Goal: Task Accomplishment & Management: Manage account settings

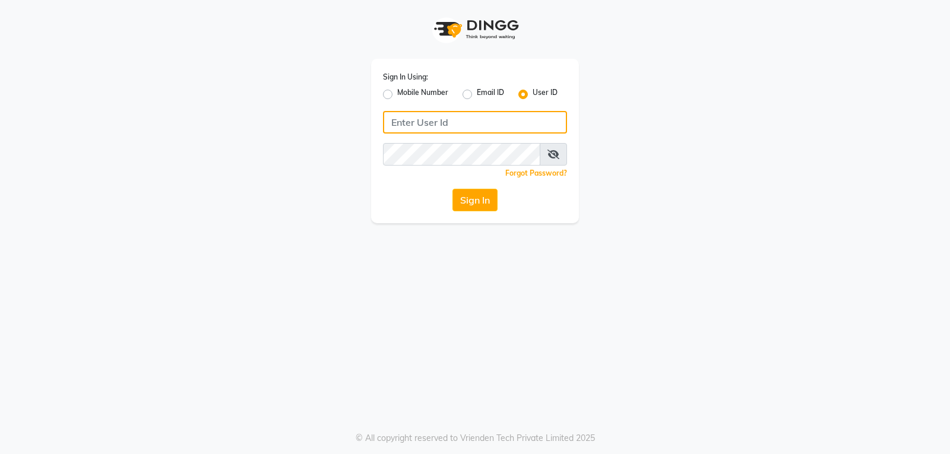
click at [499, 127] on input "Username" at bounding box center [475, 122] width 184 height 23
type input "e3901-01"
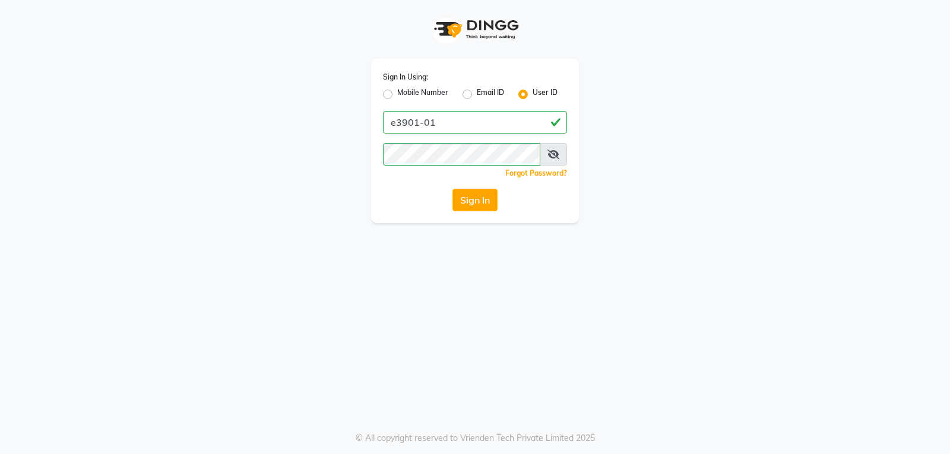
click at [560, 158] on span at bounding box center [552, 154] width 27 height 23
click at [553, 157] on icon at bounding box center [553, 154] width 12 height 9
click at [471, 199] on button "Sign In" at bounding box center [474, 200] width 45 height 23
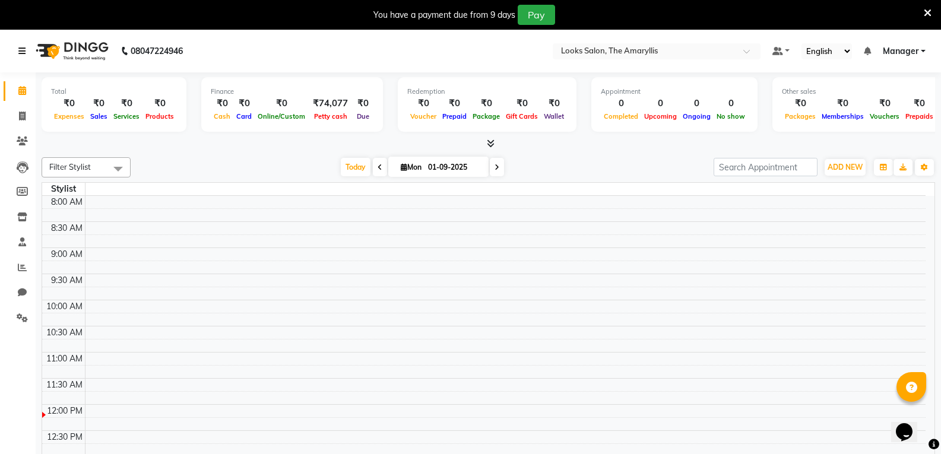
click at [22, 52] on icon at bounding box center [21, 51] width 7 height 8
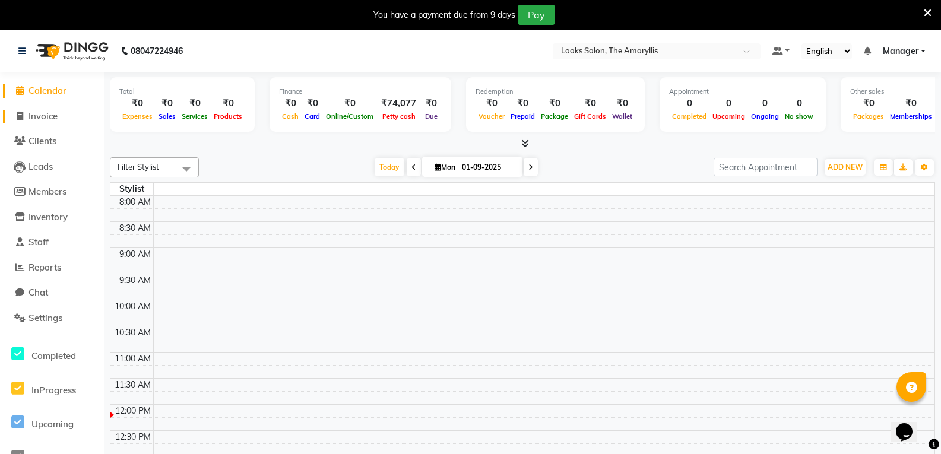
click at [47, 117] on span "Invoice" at bounding box center [42, 115] width 29 height 11
select select "service"
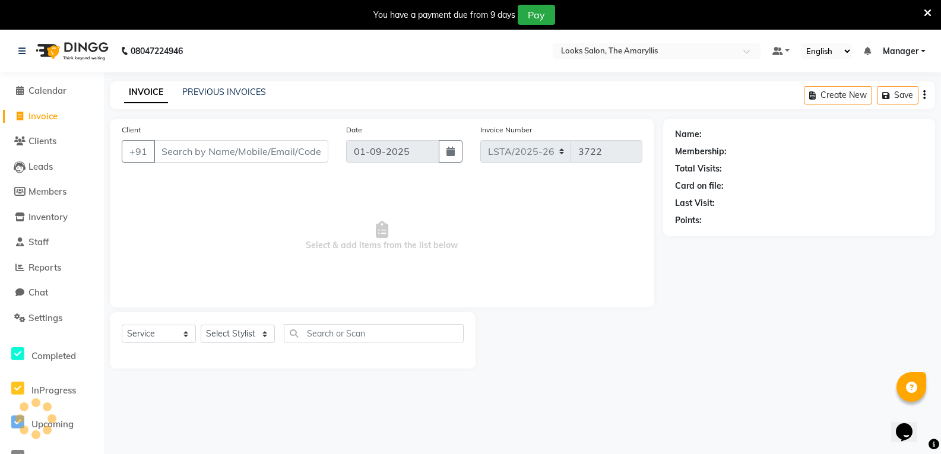
click at [249, 156] on input "Client" at bounding box center [241, 151] width 174 height 23
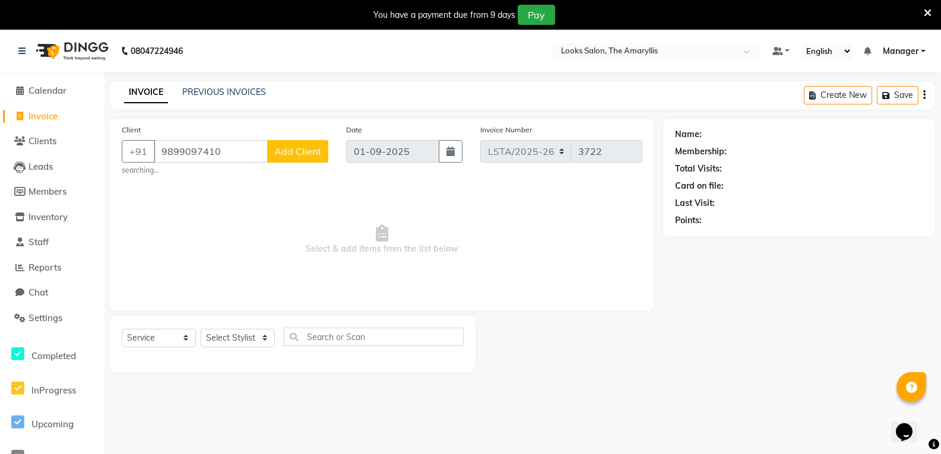
type input "9899097410"
select select "1: Object"
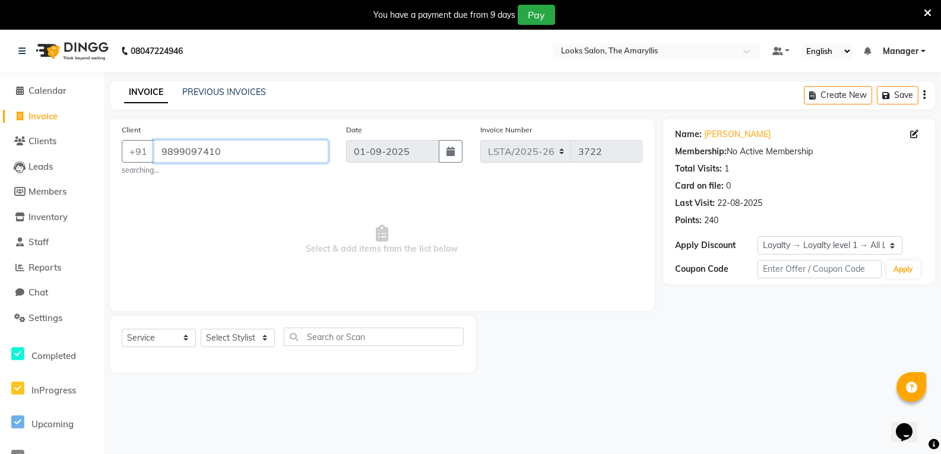
click at [245, 148] on input "9899097410" at bounding box center [241, 151] width 174 height 23
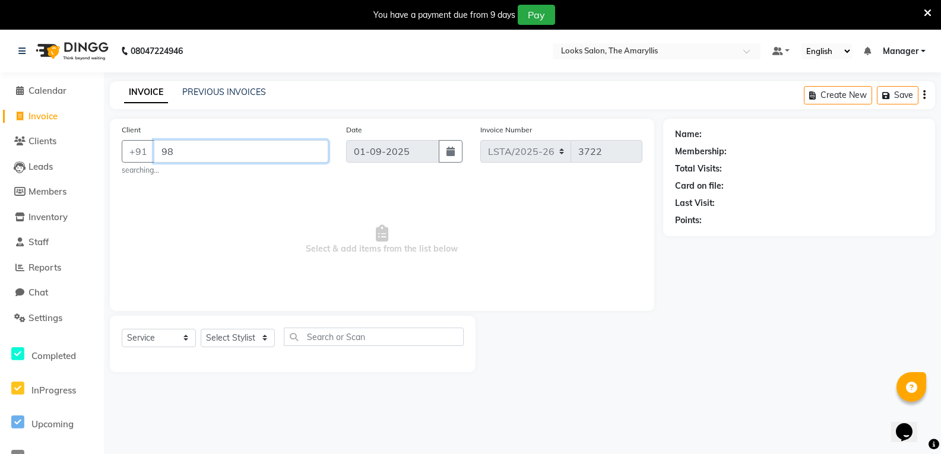
type input "9"
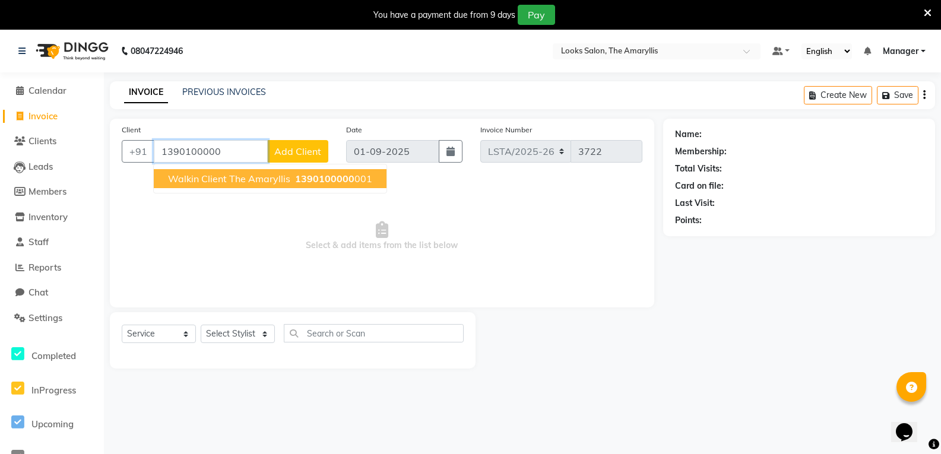
click at [369, 182] on button "Walkin Client The Amaryllis 1390100000 001" at bounding box center [270, 178] width 233 height 19
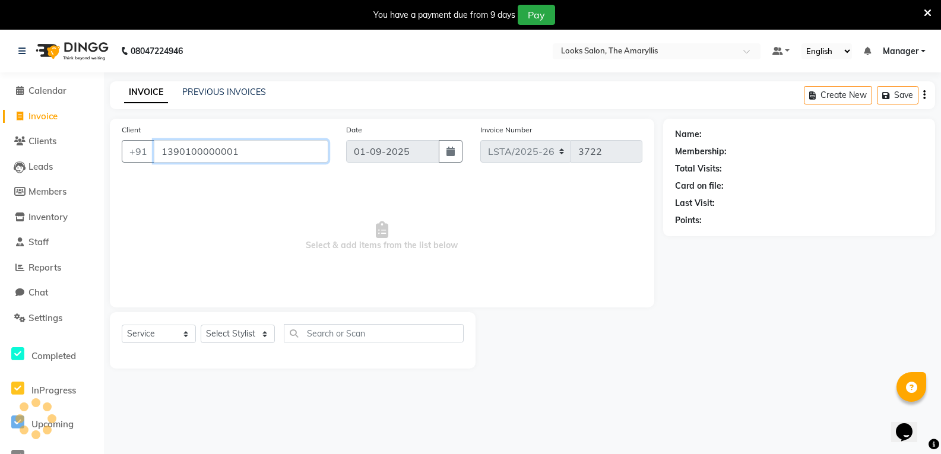
type input "1390100000001"
select select "1: Object"
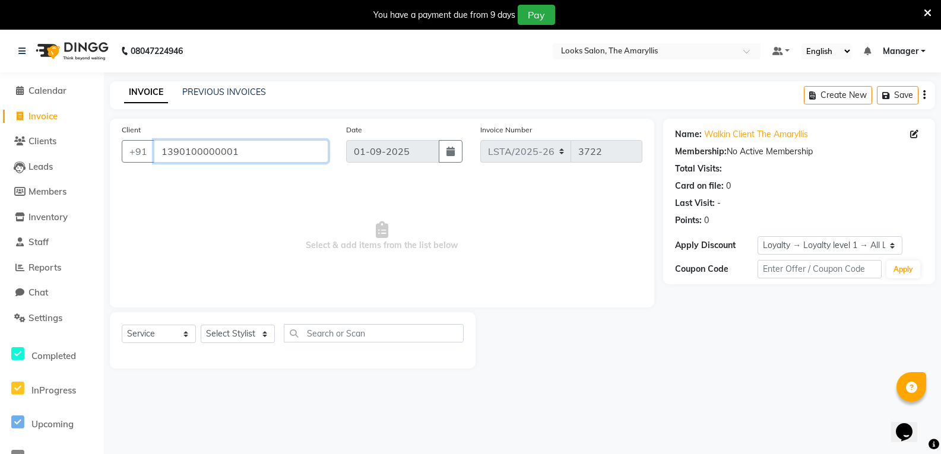
click at [263, 153] on input "1390100000001" at bounding box center [241, 151] width 174 height 23
click at [266, 152] on input "1390100000001" at bounding box center [241, 151] width 174 height 23
click at [184, 339] on select "Select Service Product Membership Package Voucher Prepaid Gift Card" at bounding box center [159, 334] width 74 height 18
click at [122, 325] on select "Select Service Product Membership Package Voucher Prepaid Gift Card" at bounding box center [159, 334] width 74 height 18
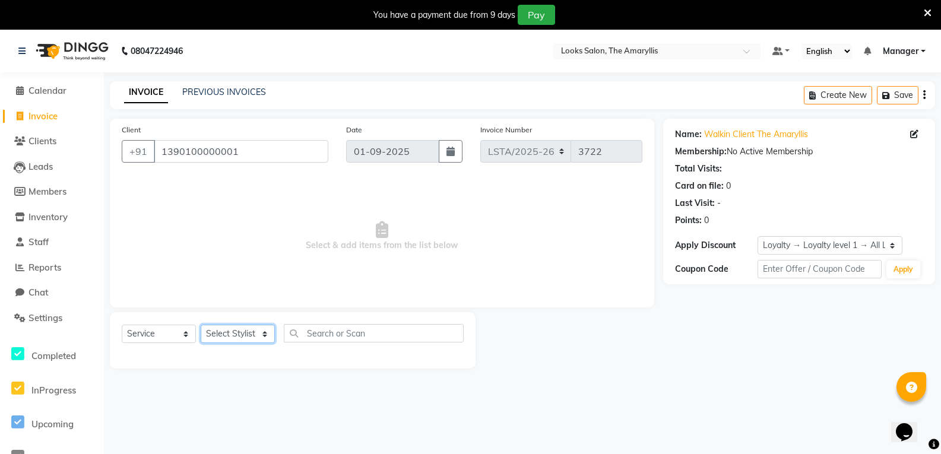
click at [265, 335] on select "Select Stylist Manager" at bounding box center [238, 334] width 74 height 18
select select "89954"
click at [201, 325] on select "Select Stylist Manager" at bounding box center [238, 334] width 74 height 18
click at [355, 336] on input "text" at bounding box center [374, 333] width 180 height 18
type input "hair"
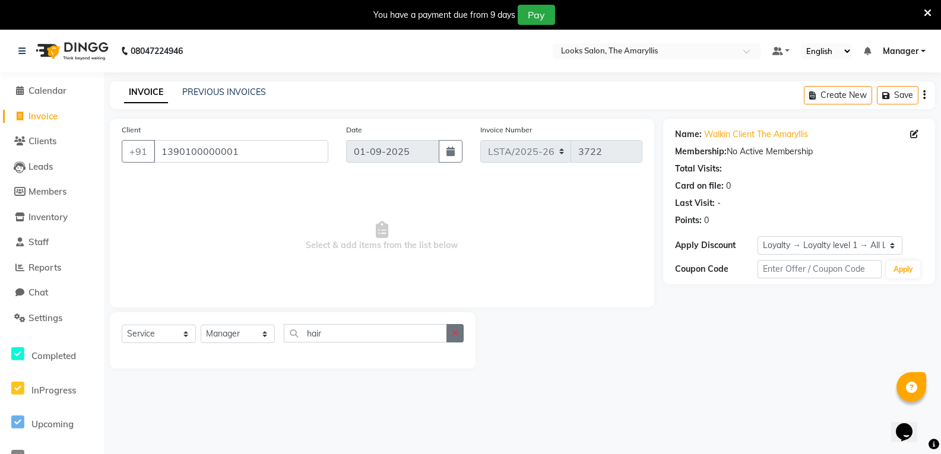
click at [455, 335] on icon "button" at bounding box center [455, 333] width 7 height 8
drag, startPoint x: 455, startPoint y: 334, endPoint x: 407, endPoint y: 339, distance: 48.3
click at [455, 334] on input "text" at bounding box center [374, 333] width 180 height 18
click at [385, 339] on input "text" at bounding box center [374, 333] width 180 height 18
click at [388, 337] on input "text" at bounding box center [374, 333] width 180 height 18
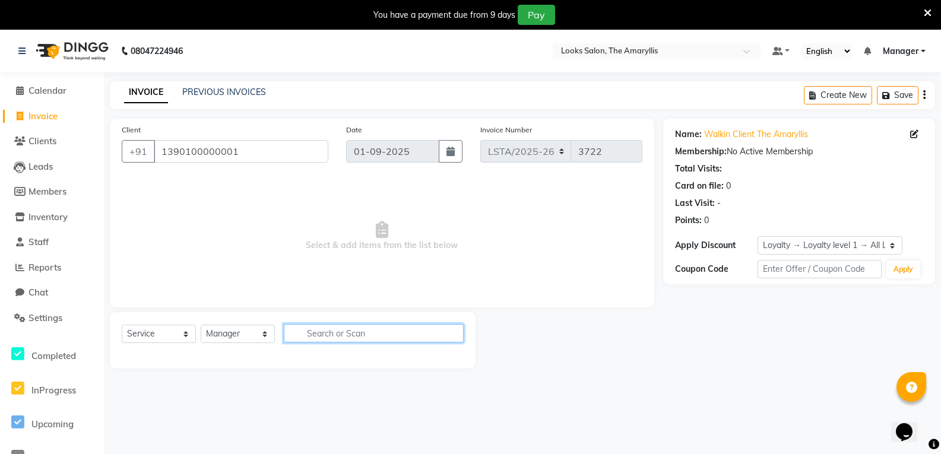
click at [388, 337] on input "text" at bounding box center [374, 333] width 180 height 18
click at [389, 337] on input "text" at bounding box center [374, 333] width 180 height 18
click at [351, 328] on input "text" at bounding box center [374, 333] width 180 height 18
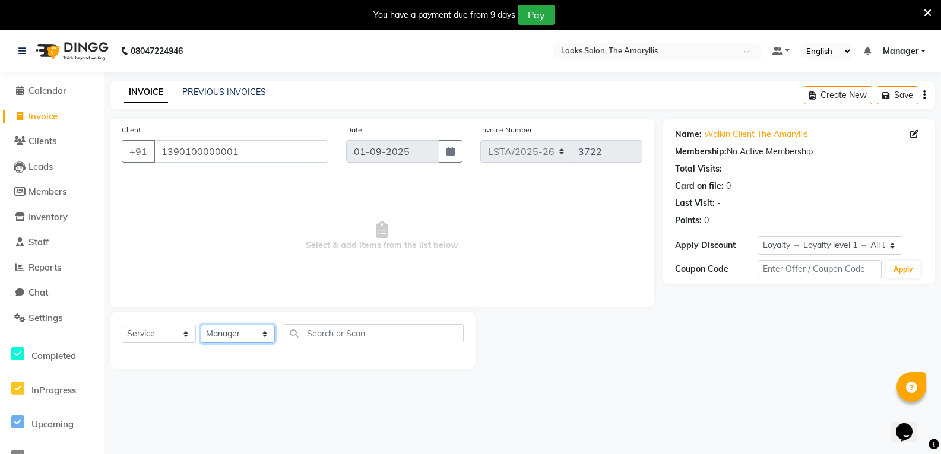
click at [270, 333] on select "Select Stylist Manager" at bounding box center [238, 334] width 74 height 18
select select
click at [201, 325] on select "Select Stylist Manager" at bounding box center [238, 334] width 74 height 18
click at [252, 335] on select "Select Stylist Manager" at bounding box center [238, 334] width 74 height 18
click at [52, 243] on link "Staff" at bounding box center [52, 243] width 98 height 14
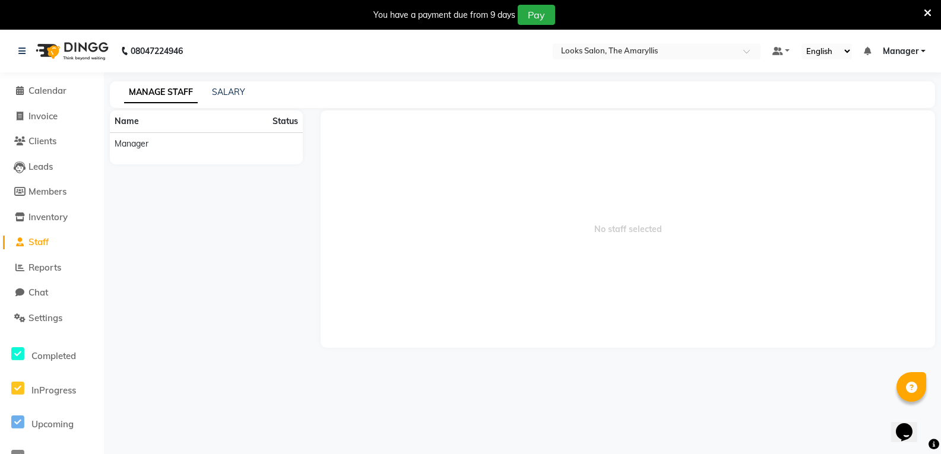
click at [59, 239] on link "Staff" at bounding box center [52, 243] width 98 height 14
click at [142, 139] on span "Manager" at bounding box center [132, 144] width 34 height 12
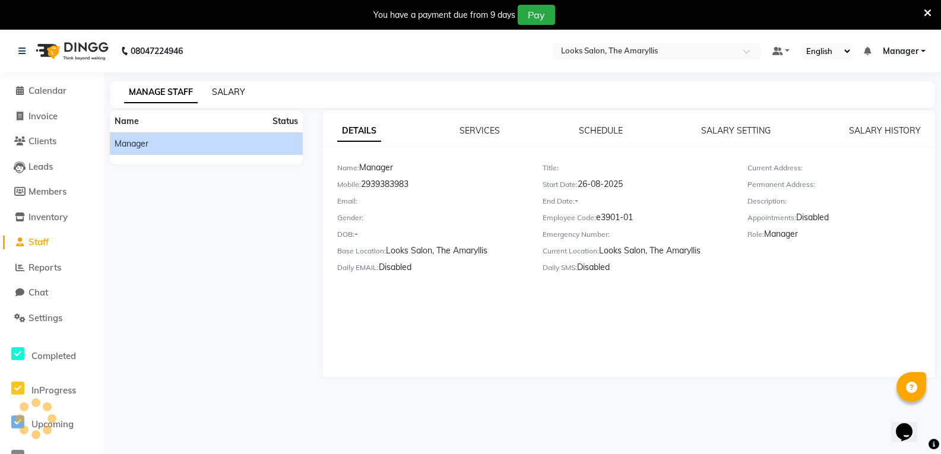
click at [233, 87] on link "SALARY" at bounding box center [228, 92] width 33 height 11
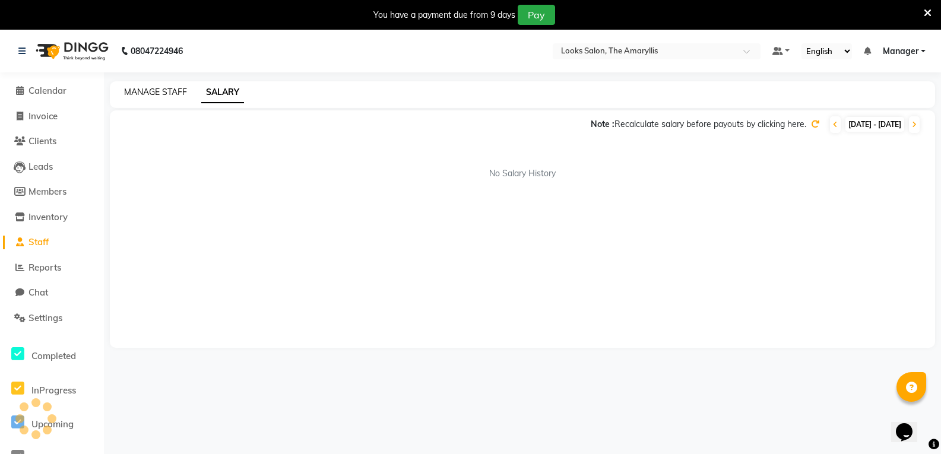
click at [166, 88] on link "MANAGE STAFF" at bounding box center [155, 92] width 63 height 11
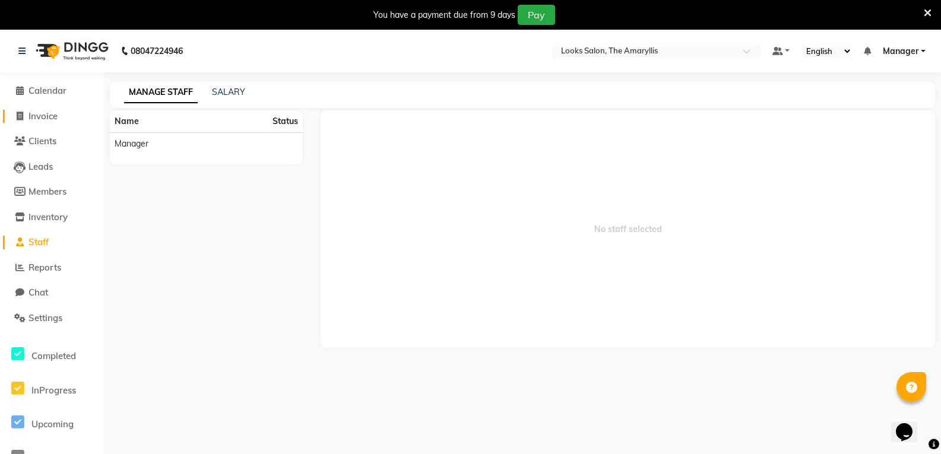
click at [51, 110] on span "Invoice" at bounding box center [42, 115] width 29 height 11
select select "service"
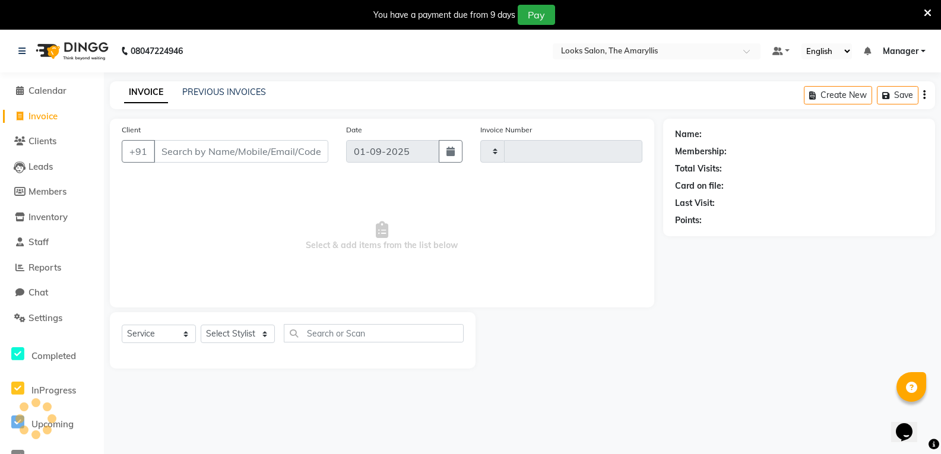
scroll to position [5, 0]
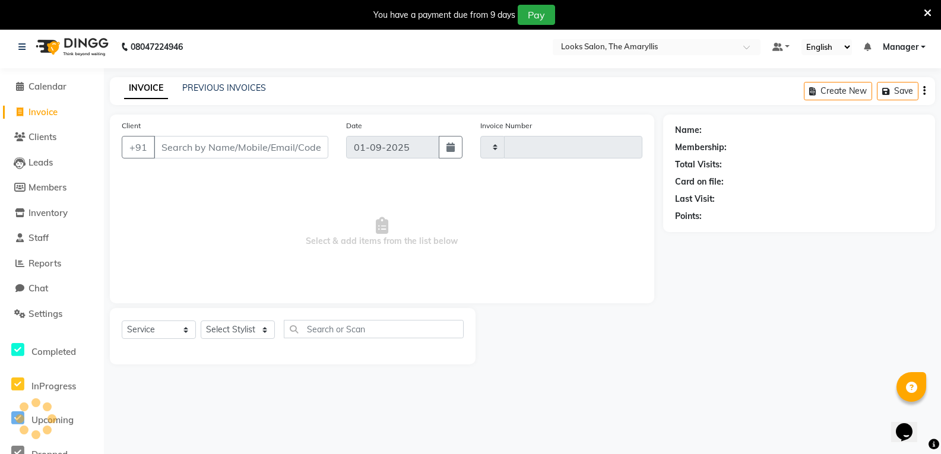
type input "3722"
select select "8939"
click at [272, 150] on input "Client" at bounding box center [241, 146] width 174 height 23
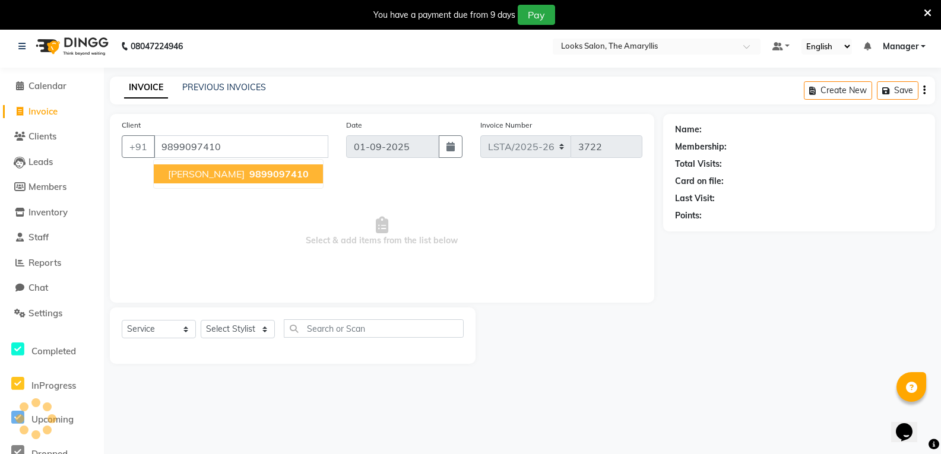
type input "9899097410"
click at [249, 178] on span "9899097410" at bounding box center [278, 174] width 59 height 12
select select "1: Object"
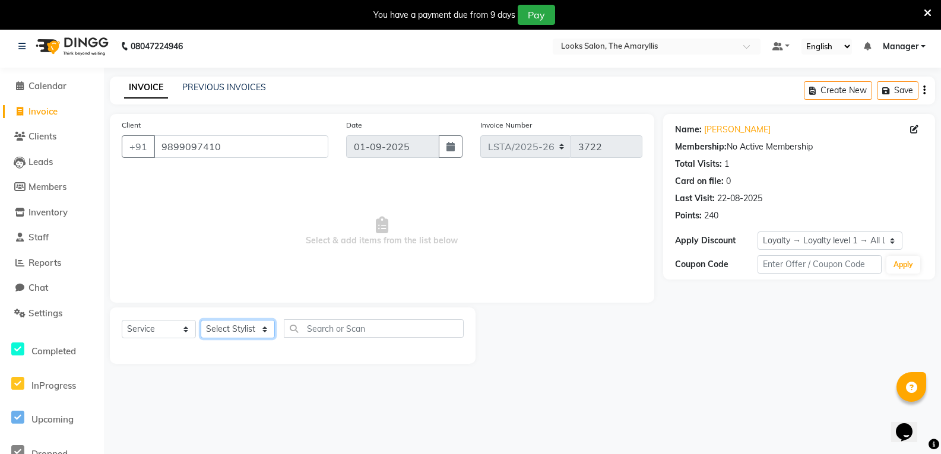
click at [269, 326] on select "Select Stylist Manager" at bounding box center [238, 329] width 74 height 18
click at [201, 320] on select "Select Stylist Manager" at bounding box center [238, 329] width 74 height 18
click at [322, 335] on input "text" at bounding box center [374, 328] width 180 height 18
type input "h"
type input "colo"
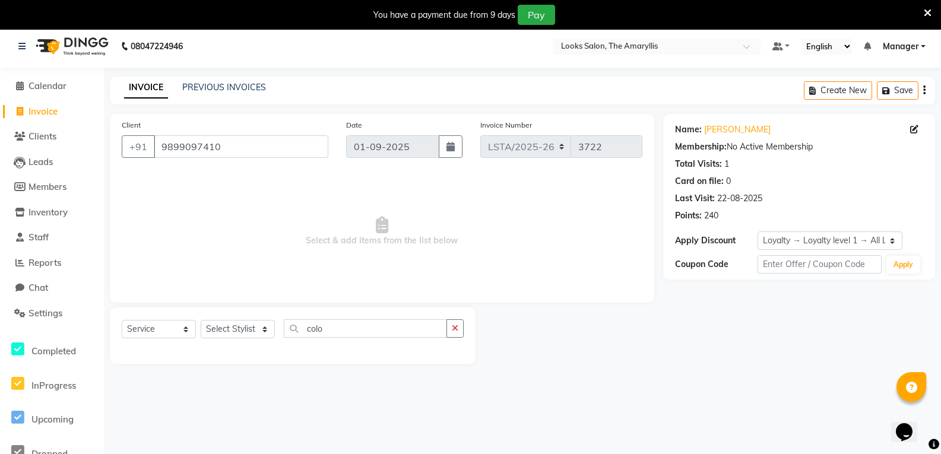
click at [798, 189] on div "Name: Praveen Sisodiya Membership: No Active Membership Total Visits: 1 Card on…" at bounding box center [799, 170] width 248 height 103
click at [36, 109] on span "Invoice" at bounding box center [42, 111] width 29 height 11
select select "service"
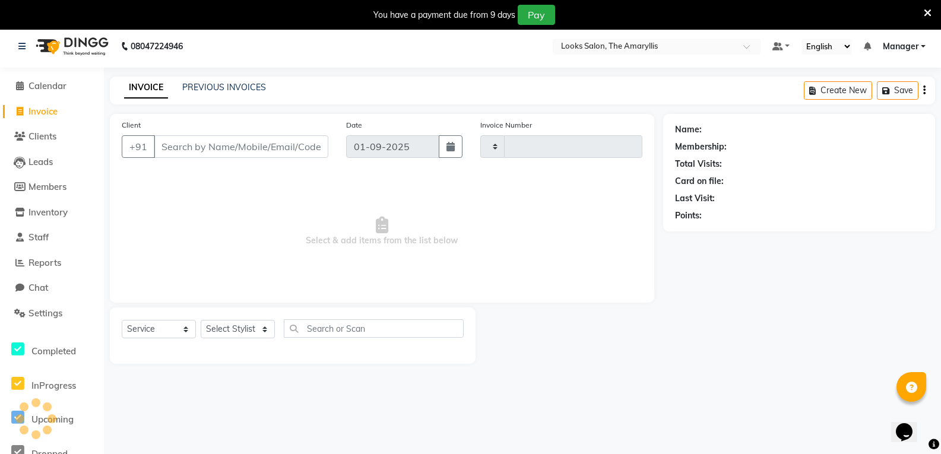
scroll to position [30, 0]
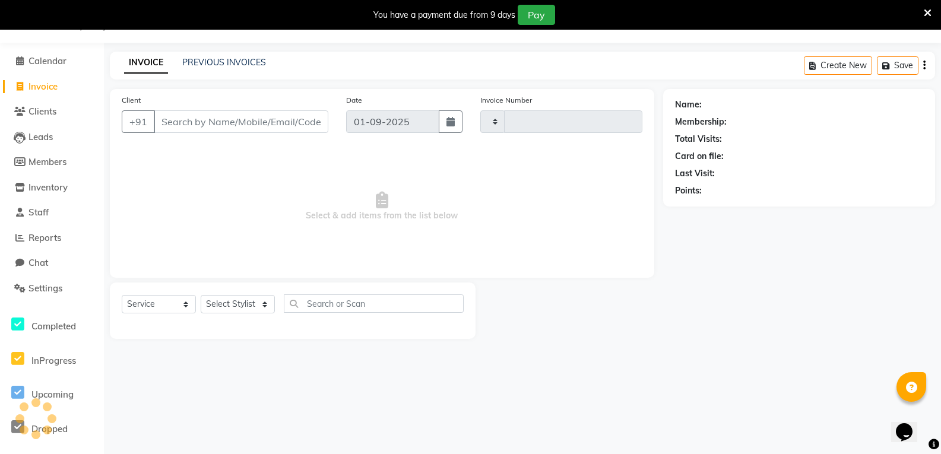
type input "3722"
select select "8939"
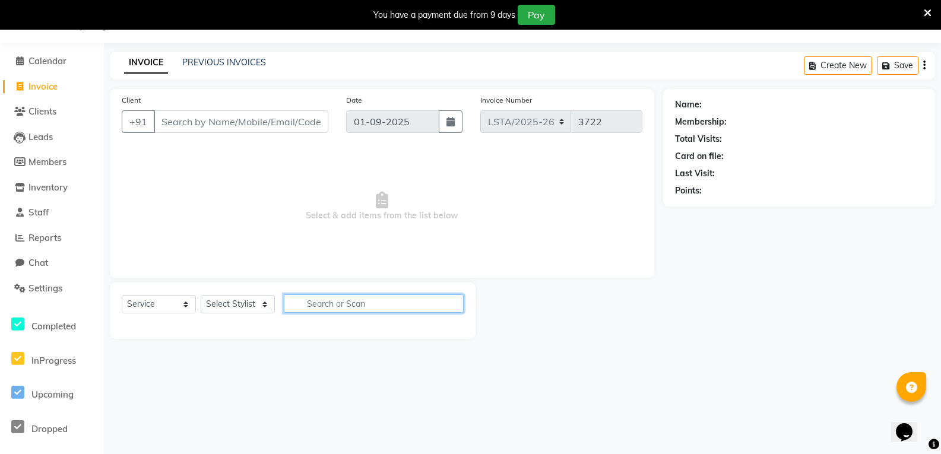
click at [341, 296] on input "text" at bounding box center [374, 303] width 180 height 18
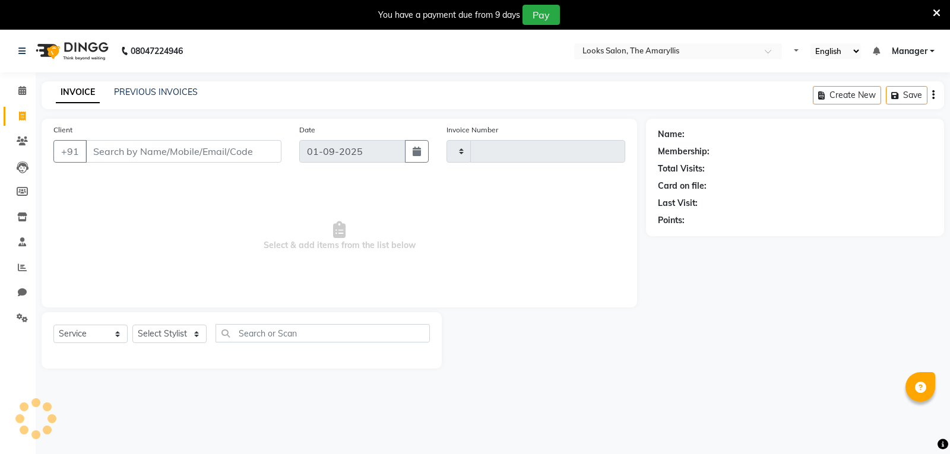
select select "service"
type input "3722"
select select "8939"
click at [45, 19] on div "You have a payment due from 9 days Pay" at bounding box center [464, 15] width 919 height 20
select select "service"
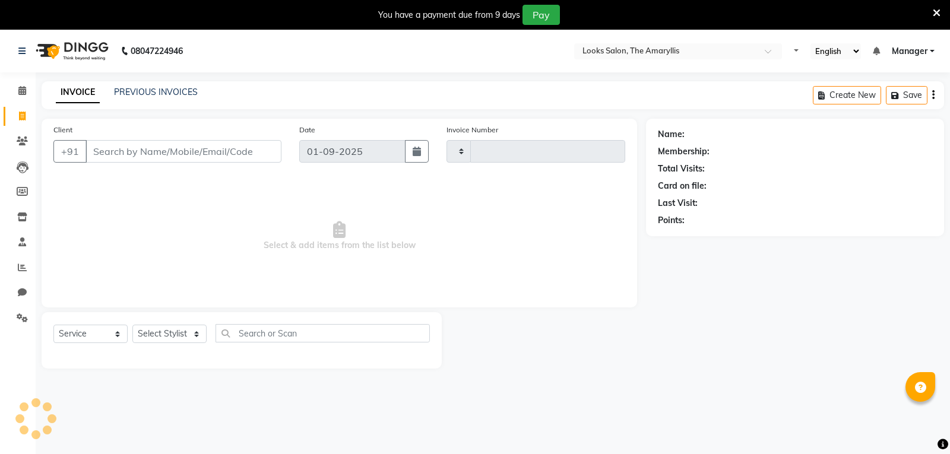
type input "3722"
select select "8939"
click at [24, 45] on link at bounding box center [24, 50] width 12 height 33
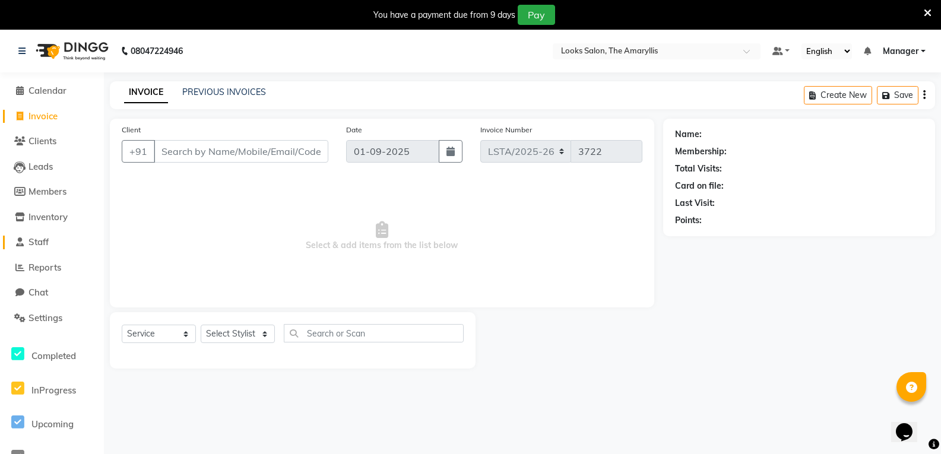
click at [34, 236] on span "Staff" at bounding box center [38, 241] width 20 height 11
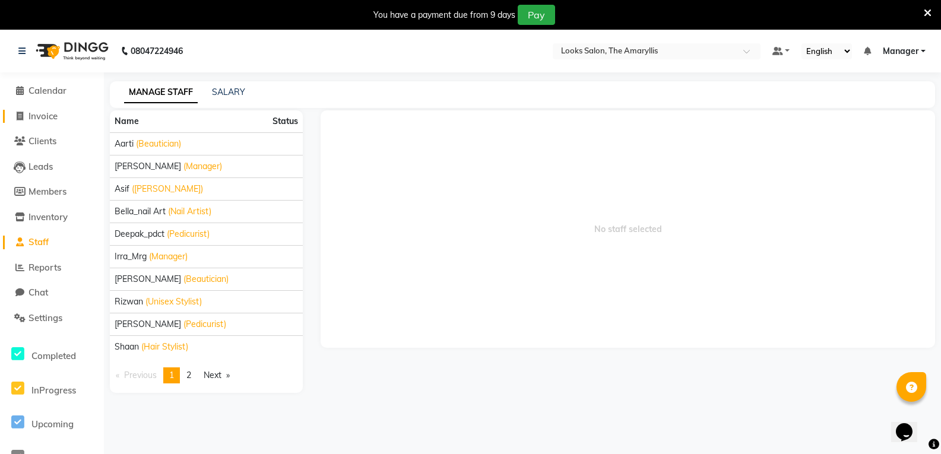
click at [40, 114] on span "Invoice" at bounding box center [42, 115] width 29 height 11
select select "service"
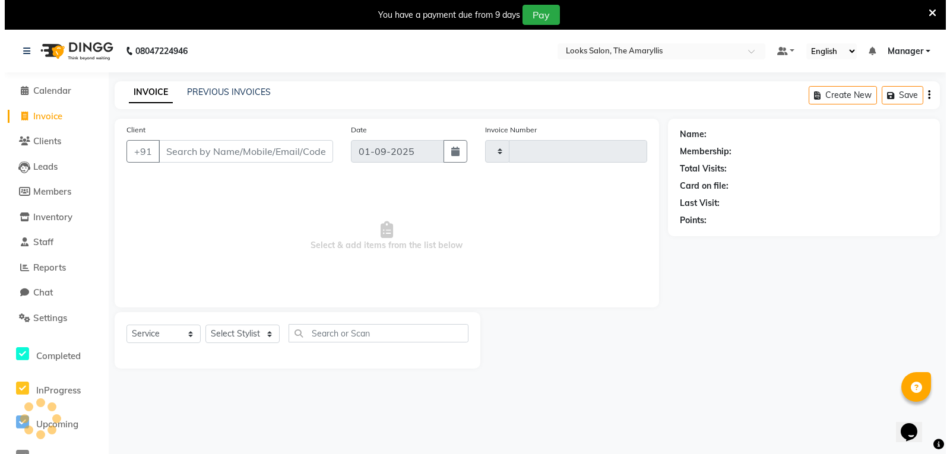
scroll to position [30, 0]
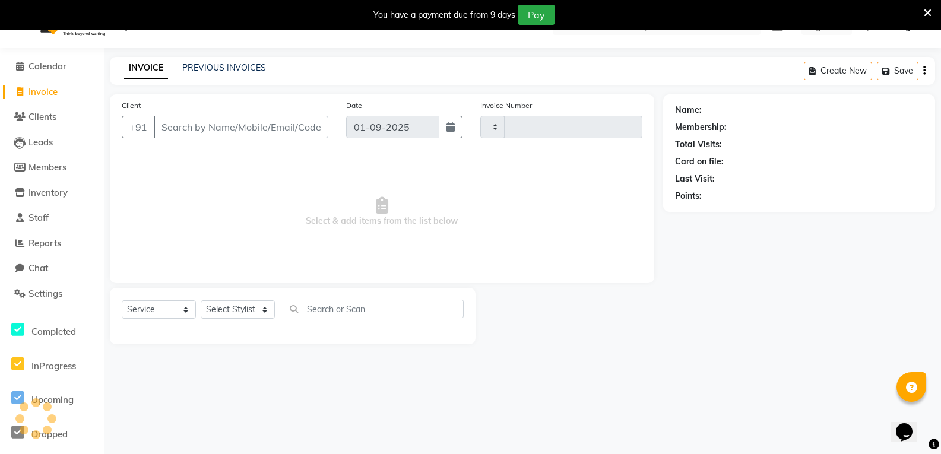
type input "3722"
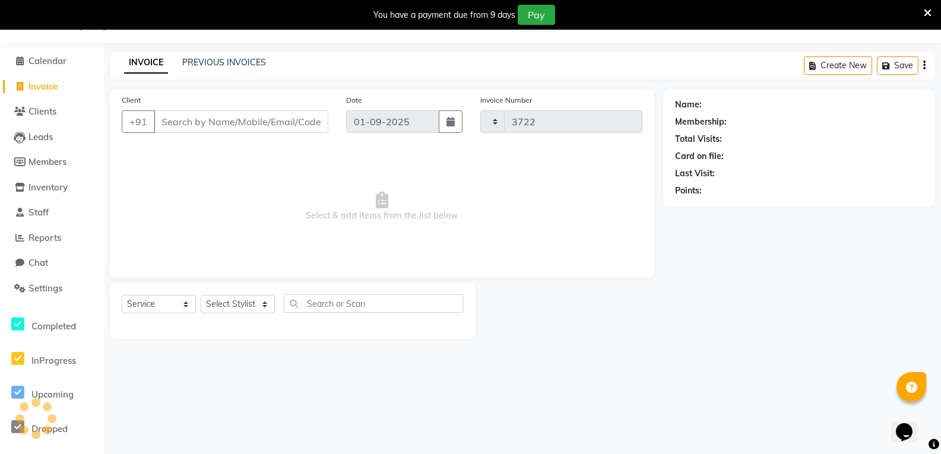
select select "8939"
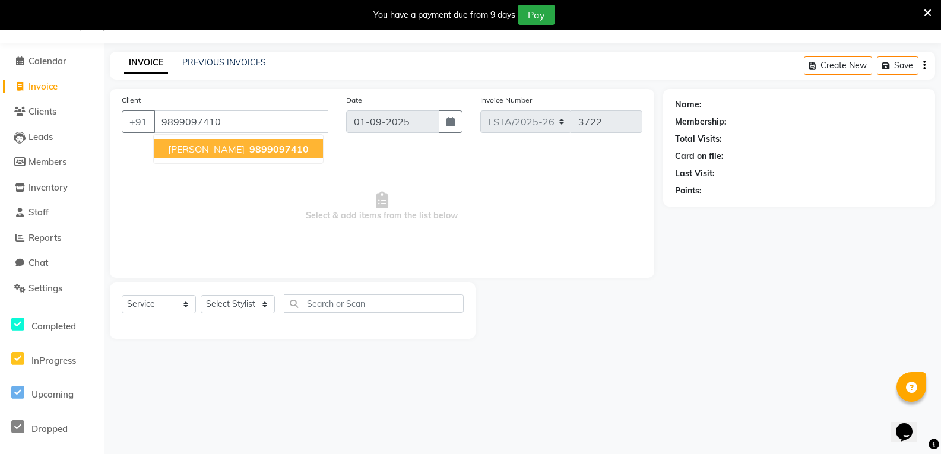
type input "9899097410"
select select "1: Object"
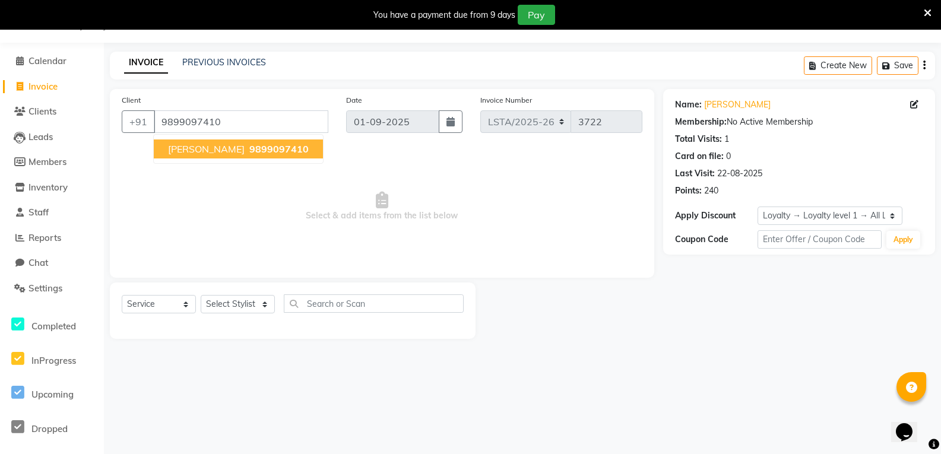
click at [288, 152] on span "9899097410" at bounding box center [278, 149] width 59 height 12
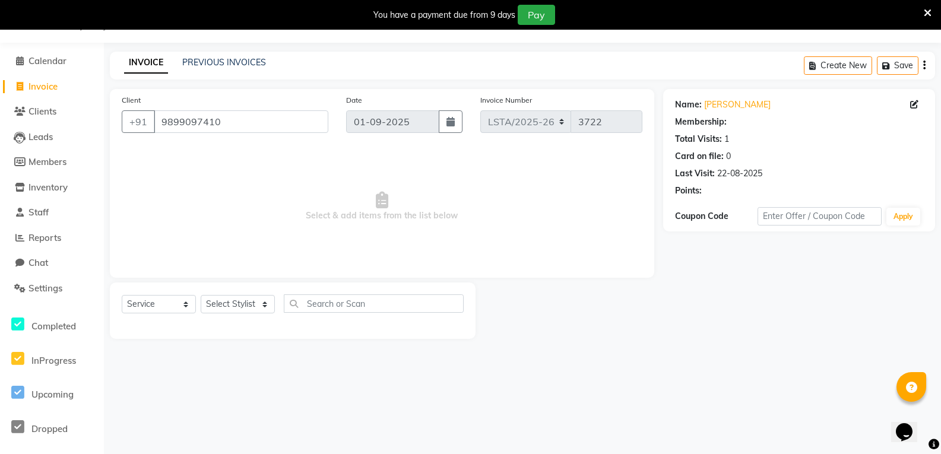
select select "1: Object"
click at [185, 305] on select "Select Service Product Membership Package Voucher Prepaid Gift Card" at bounding box center [159, 304] width 74 height 18
click at [122, 295] on select "Select Service Product Membership Package Voucher Prepaid Gift Card" at bounding box center [159, 304] width 74 height 18
click at [264, 297] on select "Select Stylist Aarti Ali_Manager Asif Bella_nail art Deepak_pdct Irra_Mrg Ritik…" at bounding box center [238, 304] width 74 height 18
click at [195, 341] on main "INVOICE PREVIOUS INVOICES Create New Save Client +91 9899097410 Date 01-09-2025…" at bounding box center [522, 204] width 837 height 305
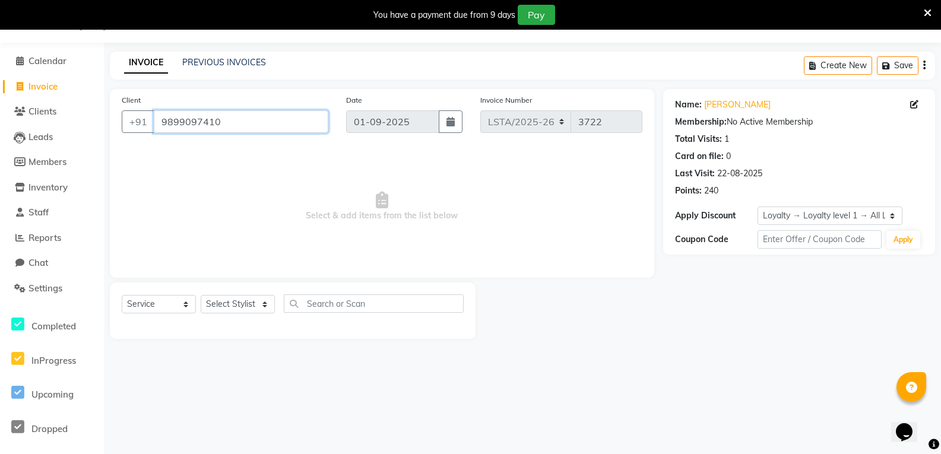
click at [240, 119] on input "9899097410" at bounding box center [241, 121] width 174 height 23
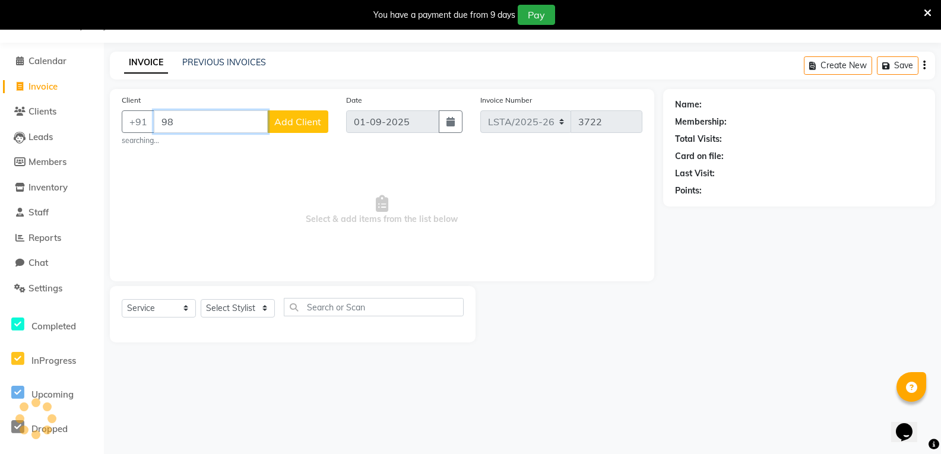
type input "9"
type input "9990599947"
click at [312, 125] on span "Add Client" at bounding box center [297, 122] width 47 height 12
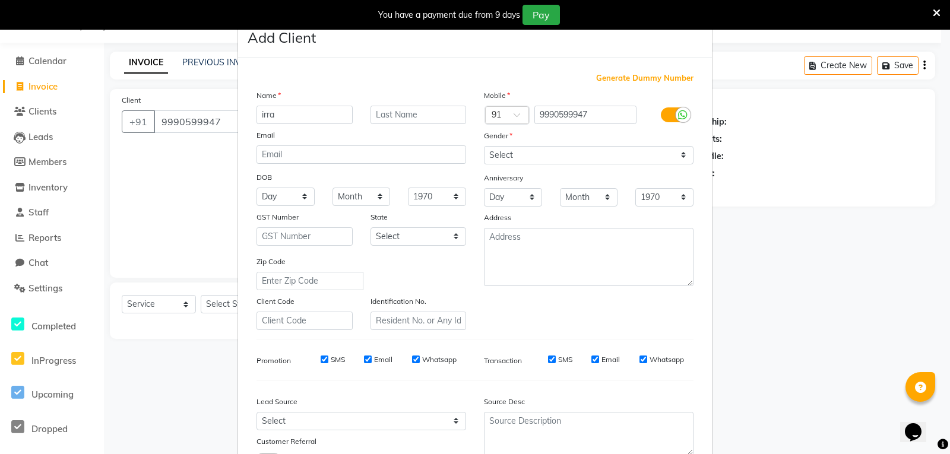
type input "irra"
click at [410, 116] on input "text" at bounding box center [418, 115] width 96 height 18
type input "[PERSON_NAME]"
click at [288, 154] on input "email" at bounding box center [361, 154] width 210 height 18
click at [675, 113] on div at bounding box center [682, 114] width 15 height 15
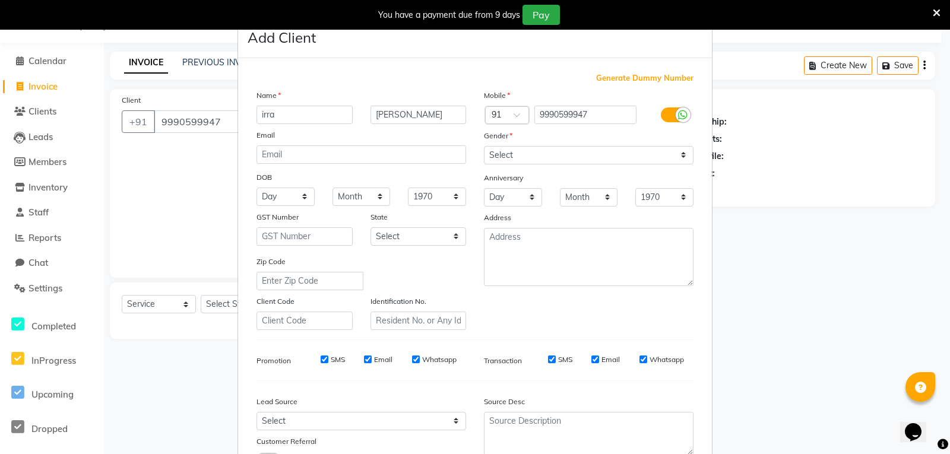
click at [0, 0] on input "checkbox" at bounding box center [0, 0] width 0 height 0
click at [642, 360] on input "Email" at bounding box center [643, 359] width 8 height 8
checkbox input "false"
click at [564, 358] on input "SMS" at bounding box center [568, 359] width 8 height 8
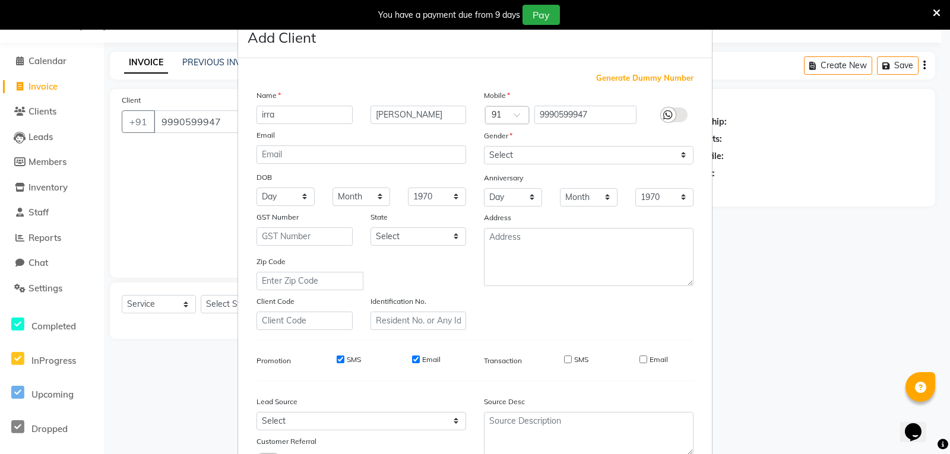
checkbox input "true"
click at [639, 359] on input "Email" at bounding box center [643, 359] width 8 height 8
checkbox input "true"
click at [564, 357] on input "SMS" at bounding box center [568, 359] width 8 height 8
checkbox input "false"
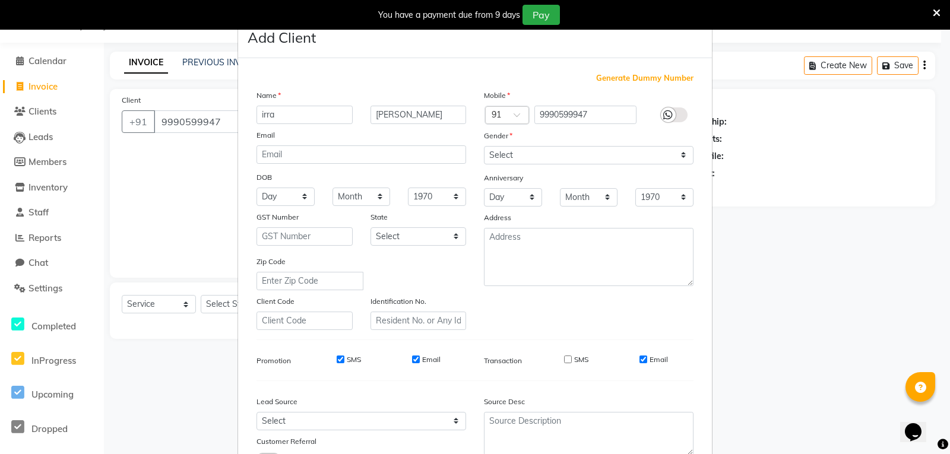
click at [671, 119] on label at bounding box center [674, 114] width 27 height 15
click at [0, 0] on input "checkbox" at bounding box center [0, 0] width 0 height 0
click at [320, 362] on input "SMS" at bounding box center [324, 359] width 8 height 8
checkbox input "false"
click at [366, 362] on input "Email" at bounding box center [368, 359] width 8 height 8
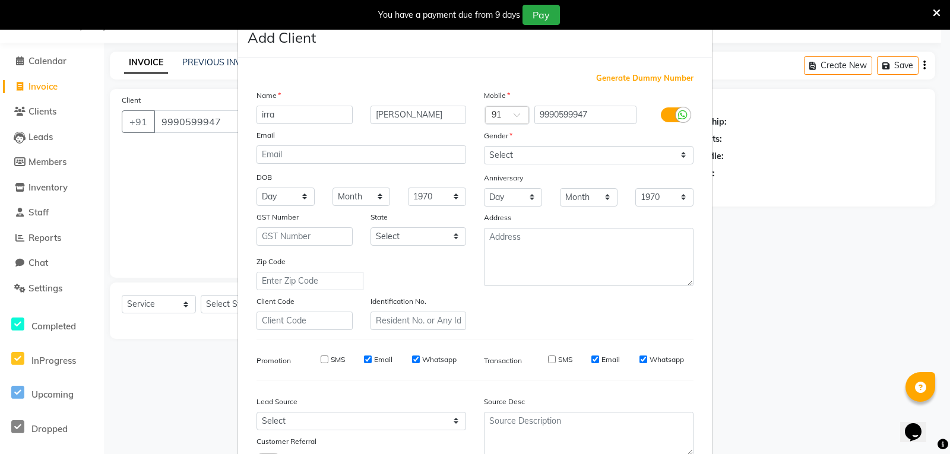
checkbox input "false"
click at [414, 360] on input "Whatsapp" at bounding box center [416, 359] width 8 height 8
checkbox input "true"
click at [367, 360] on input "Email" at bounding box center [368, 359] width 8 height 8
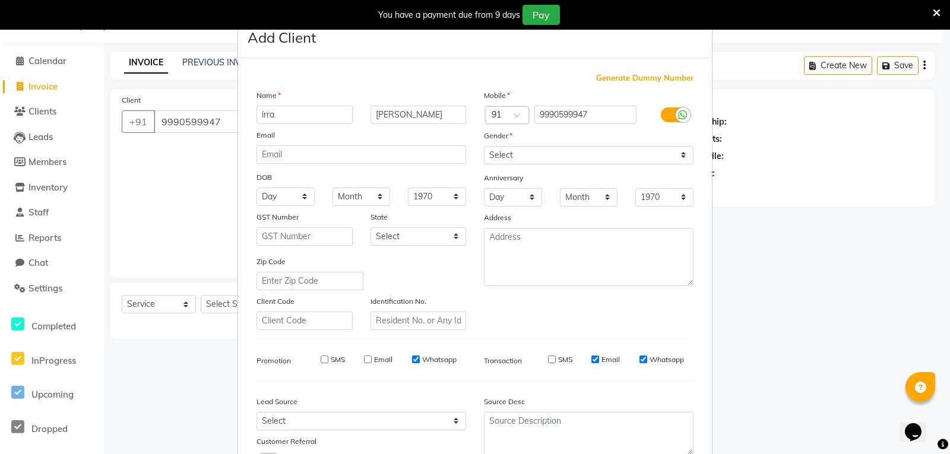
checkbox input "true"
click at [325, 358] on div "SMS" at bounding box center [324, 359] width 41 height 11
click at [320, 360] on input "SMS" at bounding box center [324, 359] width 8 height 8
checkbox input "true"
click at [302, 157] on input "email" at bounding box center [361, 154] width 210 height 18
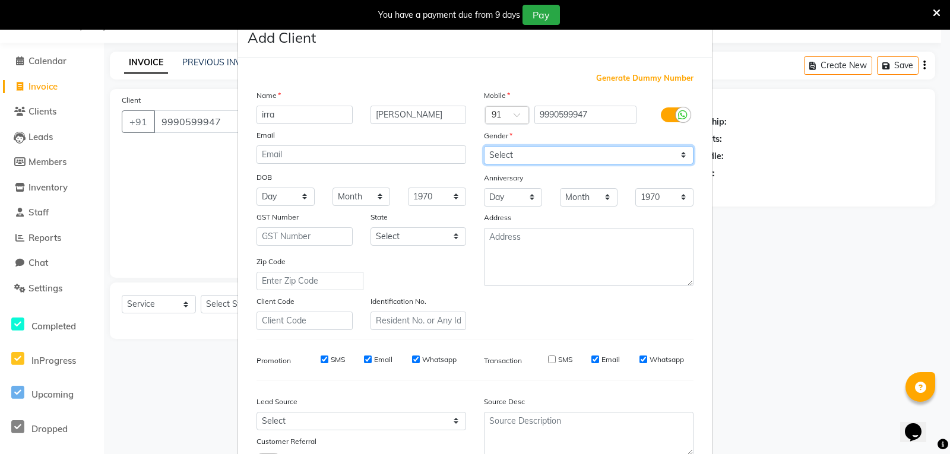
click at [680, 155] on select "Select Male Female Other Prefer Not To Say" at bounding box center [589, 155] width 210 height 18
select select "female"
click at [484, 146] on select "Select Male Female Other Prefer Not To Say" at bounding box center [589, 155] width 210 height 18
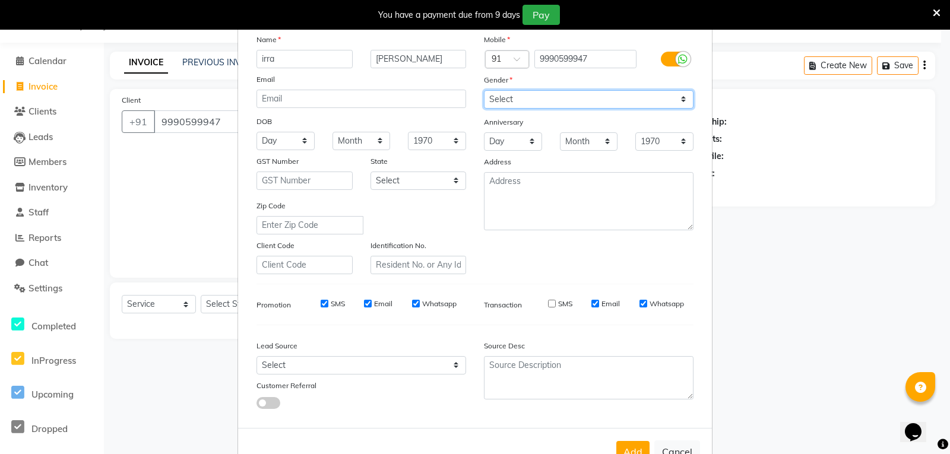
scroll to position [0, 0]
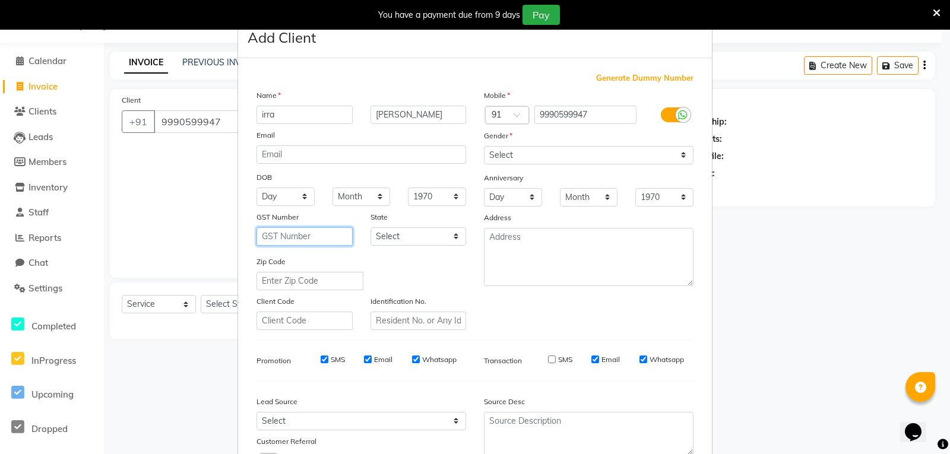
click at [285, 240] on input "text" at bounding box center [304, 236] width 96 height 18
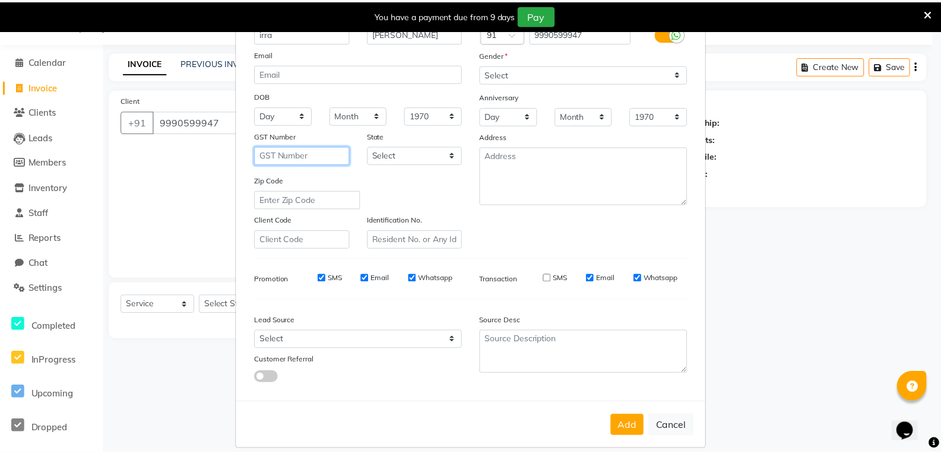
scroll to position [94, 0]
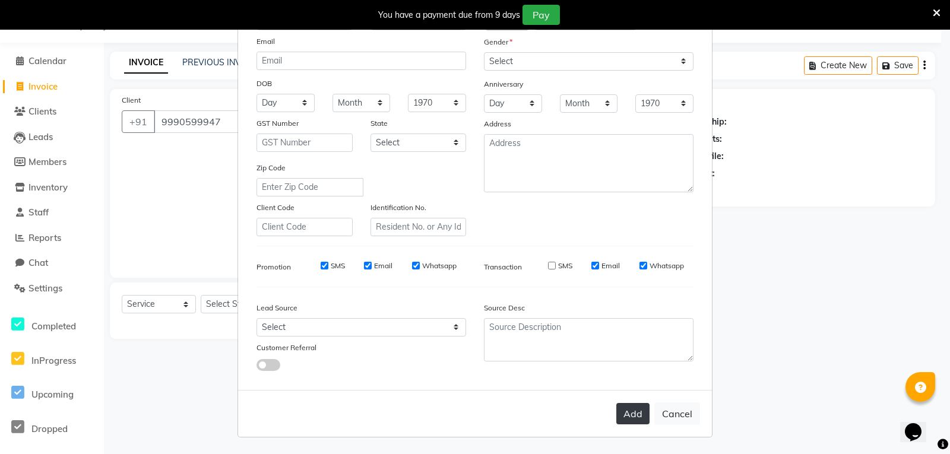
click at [635, 411] on button "Add" at bounding box center [632, 413] width 33 height 21
select select
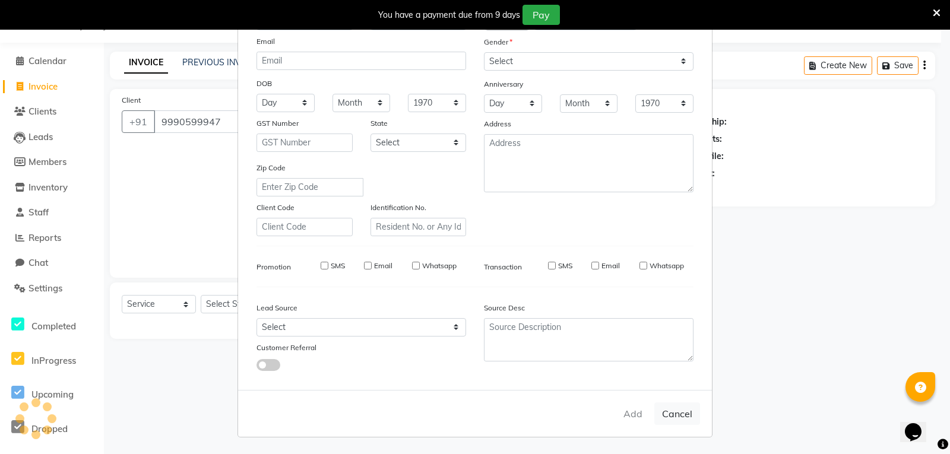
select select
checkbox input "false"
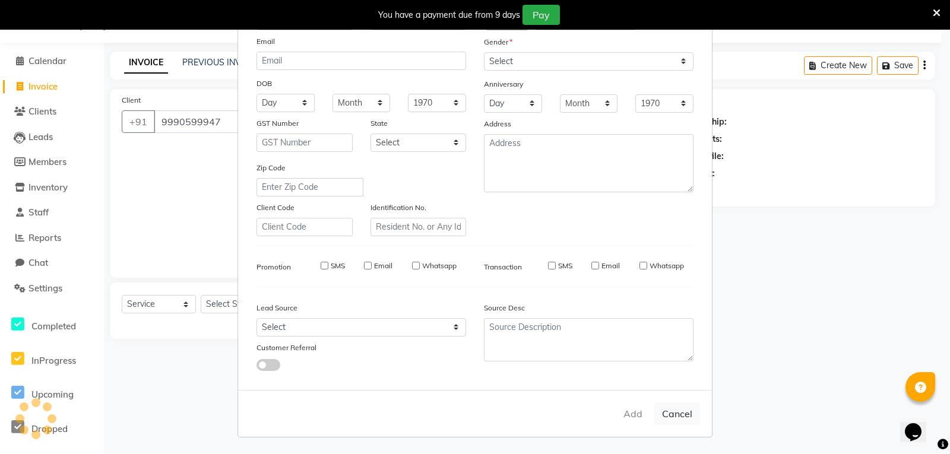
checkbox input "false"
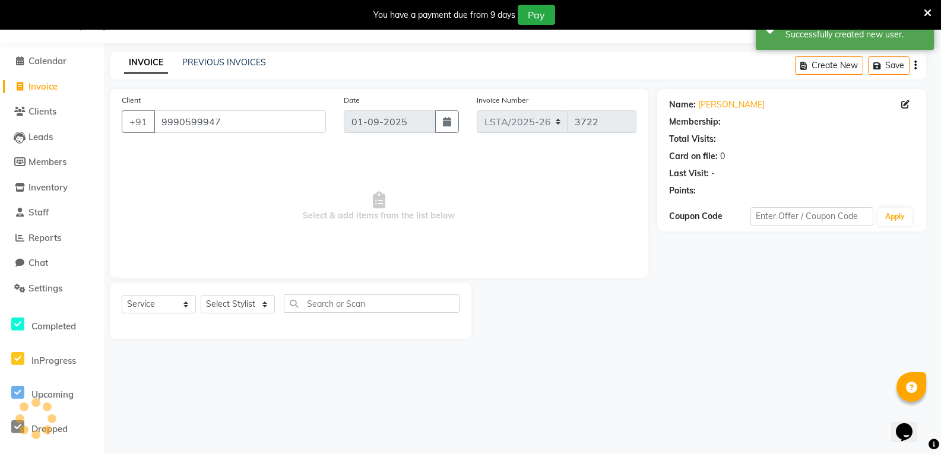
select select "1: Object"
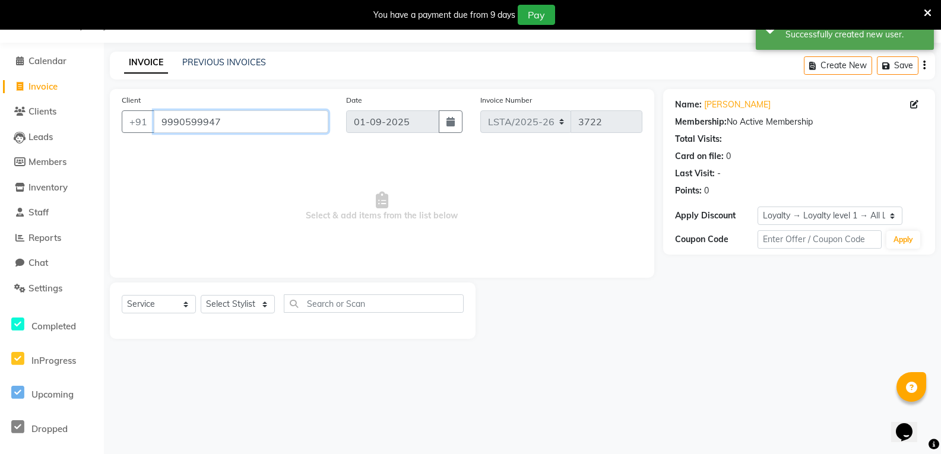
drag, startPoint x: 228, startPoint y: 122, endPoint x: 133, endPoint y: 110, distance: 95.7
click at [133, 110] on div "Client +91 9990599947" at bounding box center [225, 118] width 224 height 49
click at [297, 162] on span "Select & add items from the list below" at bounding box center [382, 206] width 520 height 119
click at [46, 108] on span "Clients" at bounding box center [42, 111] width 28 height 11
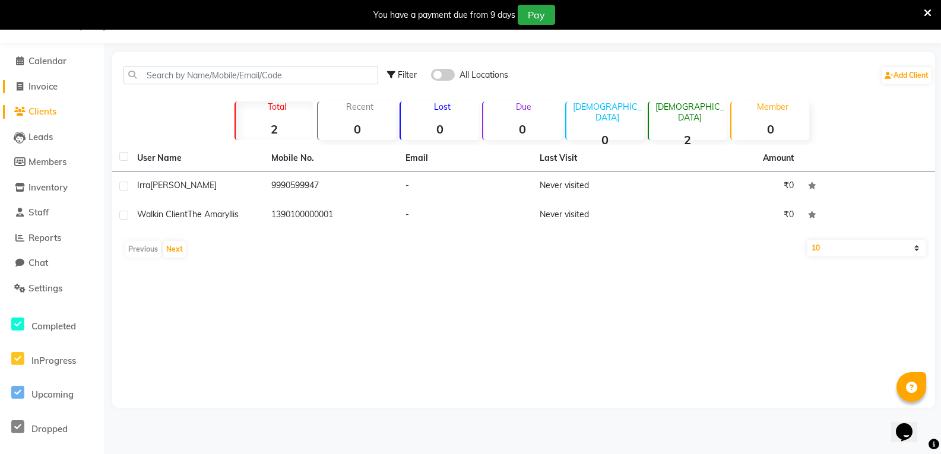
click at [58, 83] on span "Invoice" at bounding box center [42, 86] width 29 height 11
select select "service"
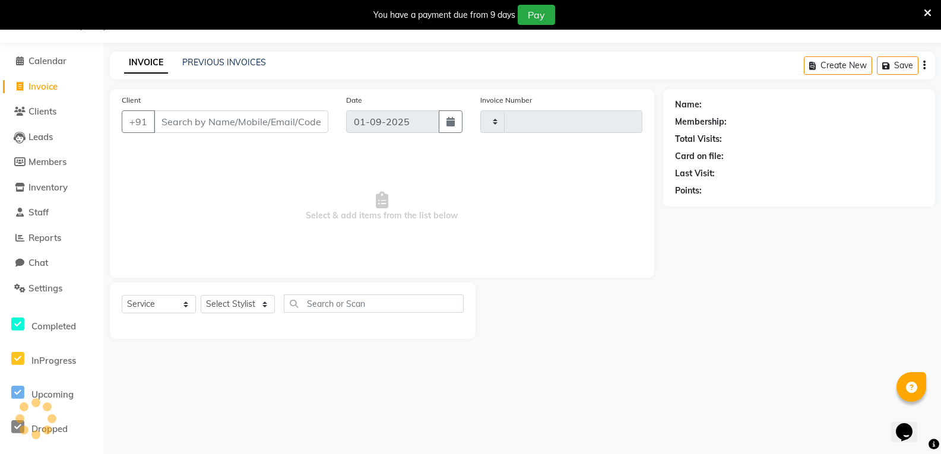
type input "3722"
select select "8939"
type input "9990599947"
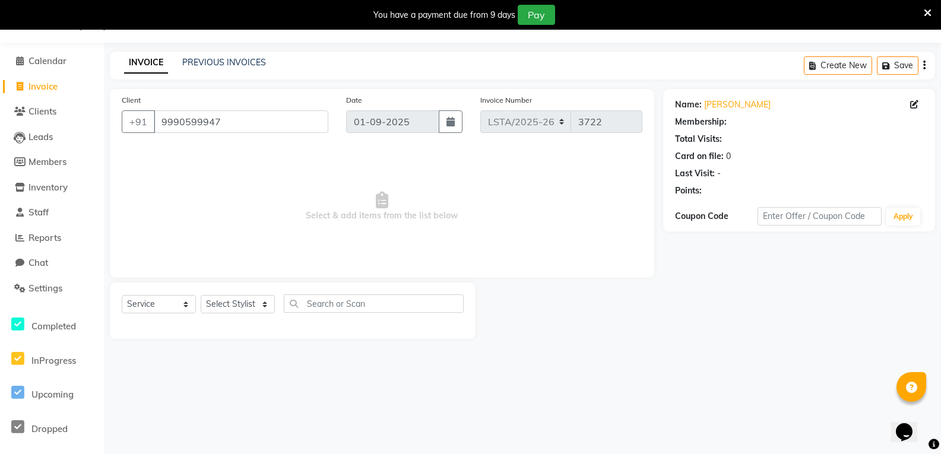
select select "1: Object"
click at [169, 304] on select "Select Service Product Membership Package Voucher Prepaid Gift Card" at bounding box center [159, 304] width 74 height 18
click at [122, 295] on select "Select Service Product Membership Package Voucher Prepaid Gift Card" at bounding box center [159, 304] width 74 height 18
click at [243, 309] on select "Select Stylist [PERSON_NAME] [PERSON_NAME] art Deepak_pdct Irra_Mrg [PERSON_NAM…" at bounding box center [238, 304] width 74 height 18
select select "90426"
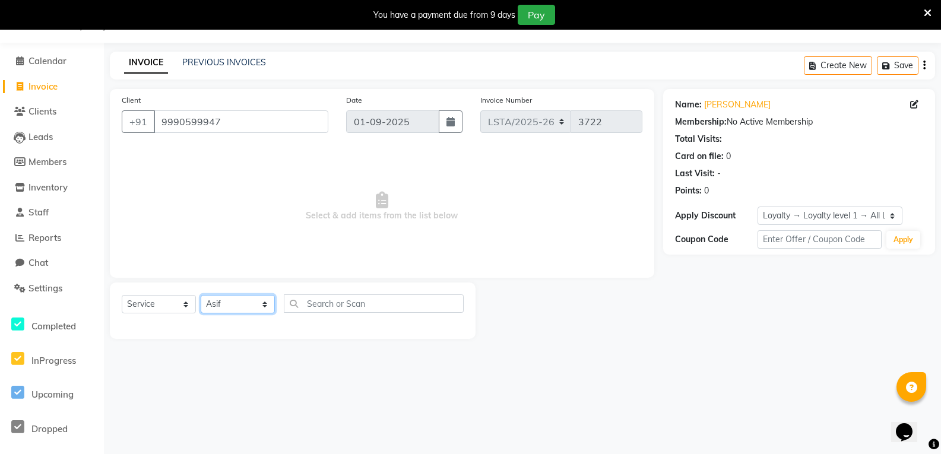
click at [201, 295] on select "Select Stylist [PERSON_NAME] [PERSON_NAME] art Deepak_pdct Irra_Mrg [PERSON_NAM…" at bounding box center [238, 304] width 74 height 18
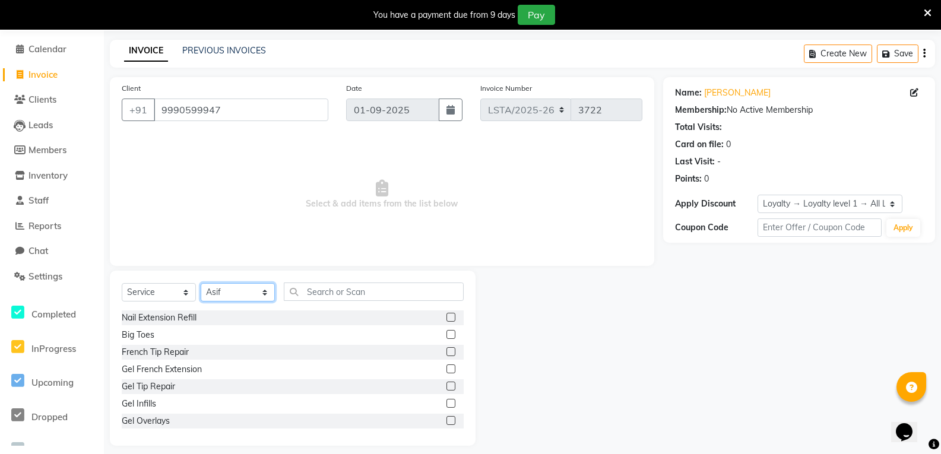
scroll to position [51, 0]
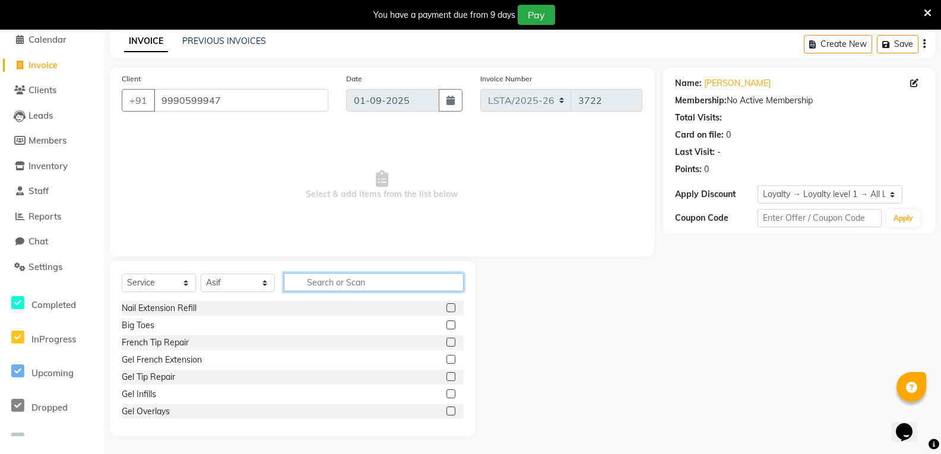
click at [344, 282] on input "text" at bounding box center [374, 282] width 180 height 18
type input "h"
click at [446, 310] on label at bounding box center [450, 307] width 9 height 9
click at [446, 310] on input "checkbox" at bounding box center [450, 308] width 8 height 8
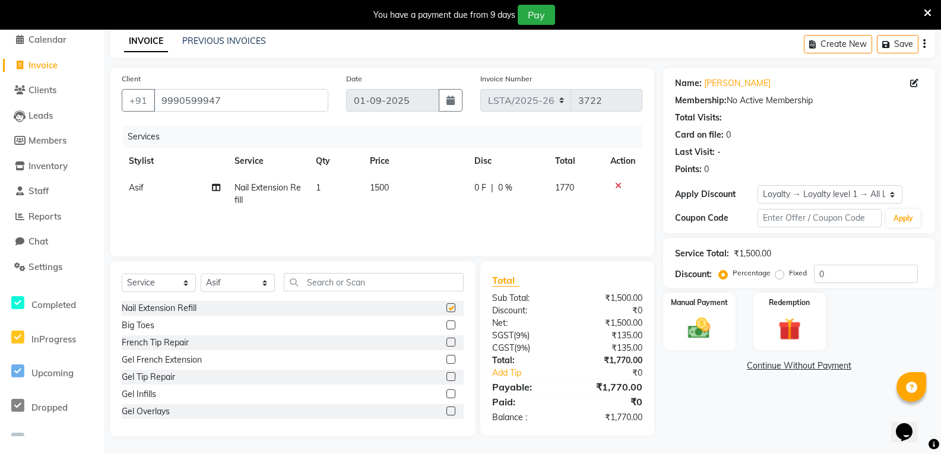
checkbox input "false"
click at [617, 185] on icon at bounding box center [618, 186] width 7 height 8
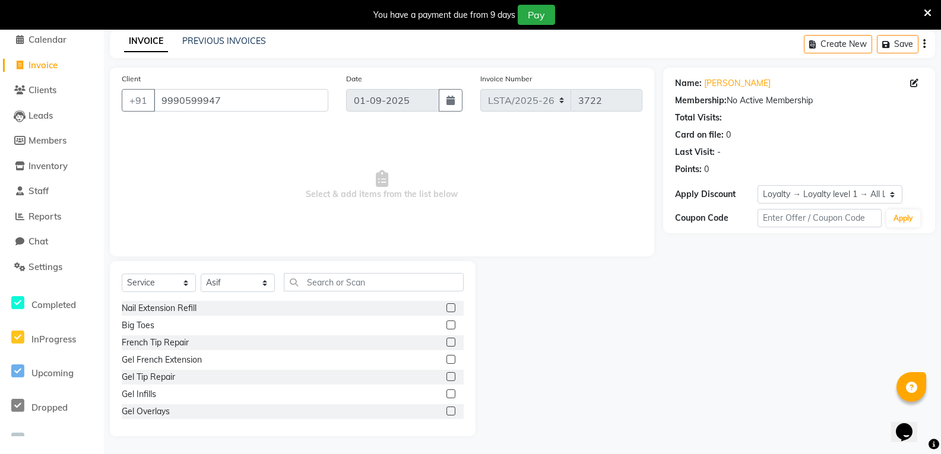
click at [215, 332] on div "Big Toes" at bounding box center [293, 325] width 342 height 15
click at [446, 328] on label at bounding box center [450, 324] width 9 height 9
click at [446, 328] on input "checkbox" at bounding box center [450, 326] width 8 height 8
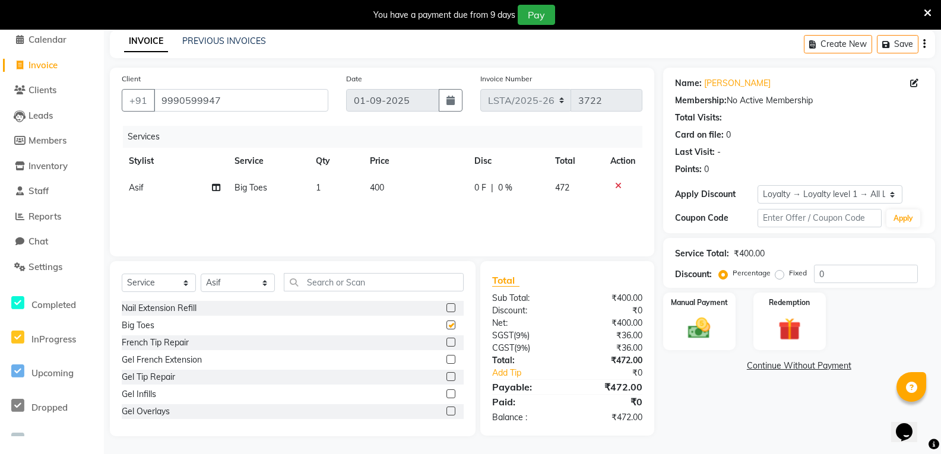
checkbox input "false"
click at [708, 309] on div "Manual Payment" at bounding box center [698, 321] width 75 height 60
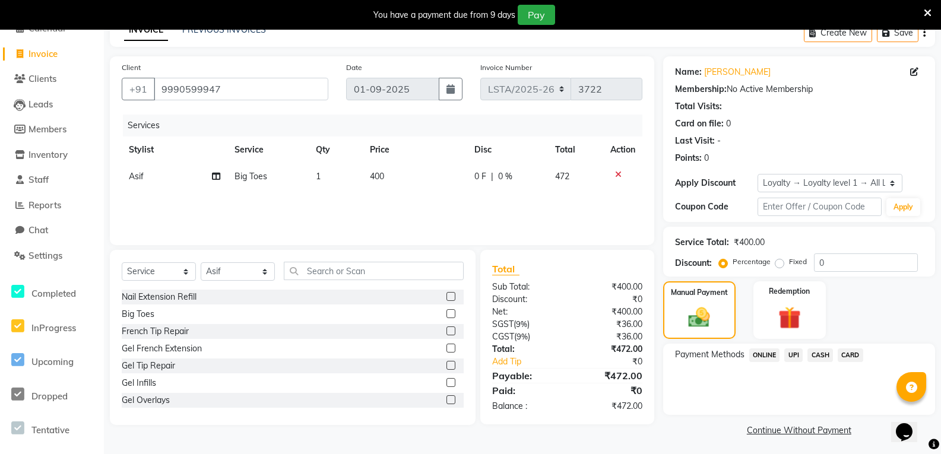
scroll to position [65, 0]
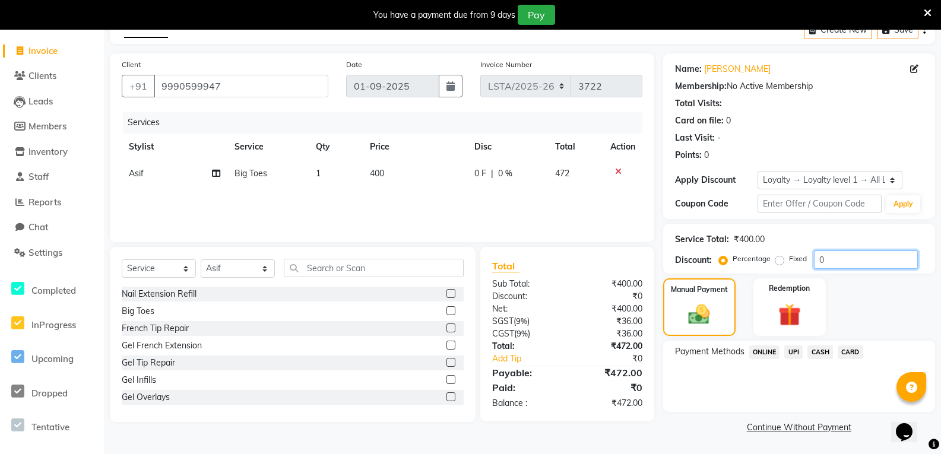
click at [842, 259] on input "0" at bounding box center [866, 259] width 104 height 18
type input "0"
type input "10"
click at [760, 351] on span "ONLINE" at bounding box center [764, 352] width 31 height 14
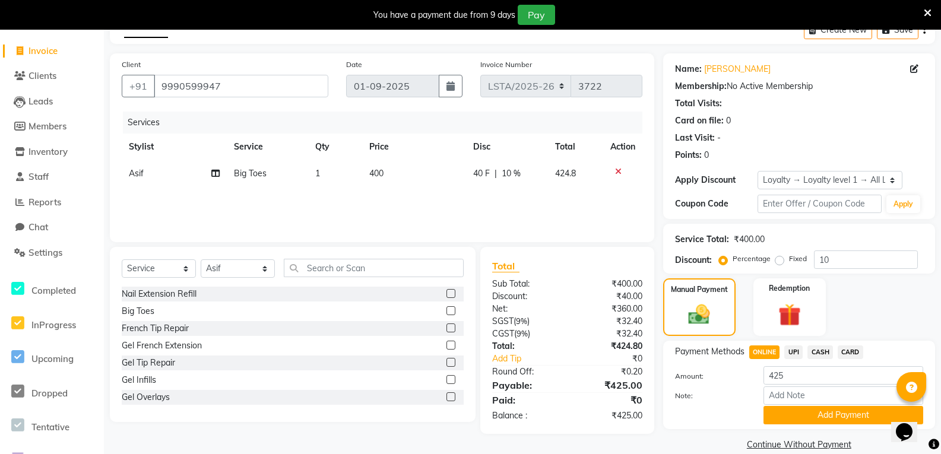
click at [795, 351] on span "UPI" at bounding box center [793, 352] width 18 height 14
click at [799, 319] on img at bounding box center [789, 315] width 38 height 29
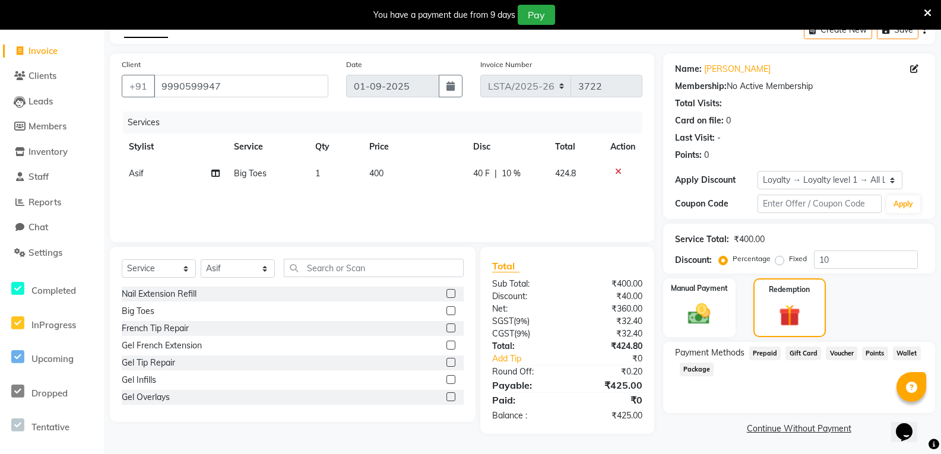
click at [760, 352] on span "Prepaid" at bounding box center [765, 354] width 32 height 14
click at [829, 351] on span "Voucher" at bounding box center [841, 354] width 31 height 14
click at [875, 357] on span "Points" at bounding box center [875, 354] width 26 height 14
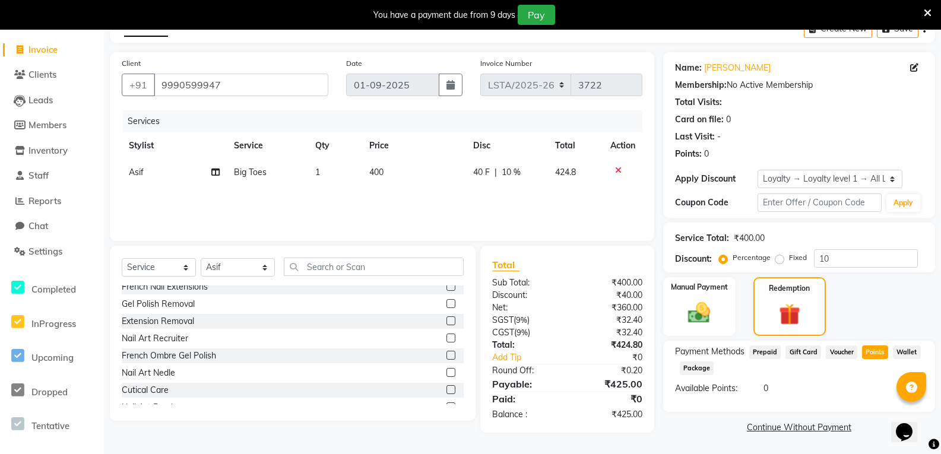
scroll to position [0, 0]
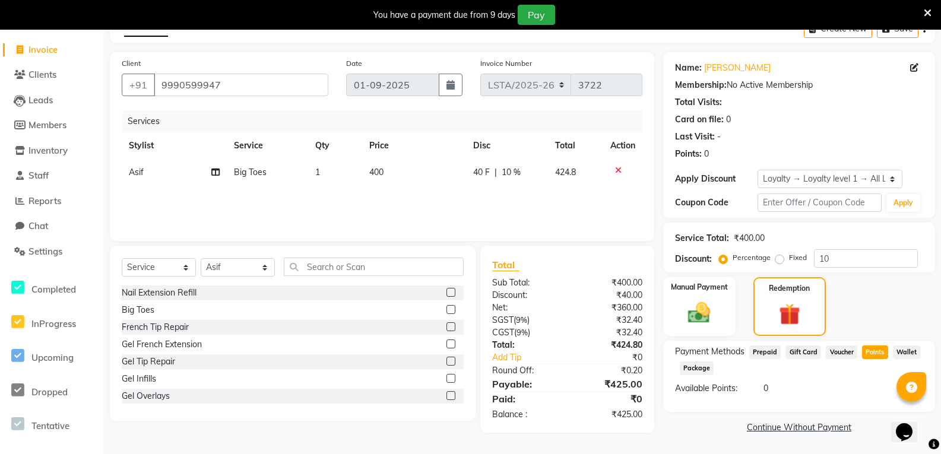
click at [612, 170] on div at bounding box center [622, 170] width 25 height 8
click at [873, 354] on span "Points" at bounding box center [875, 352] width 26 height 14
drag, startPoint x: 224, startPoint y: 83, endPoint x: 147, endPoint y: 85, distance: 77.8
click at [147, 85] on div "+91 9990599947" at bounding box center [225, 85] width 207 height 23
click at [186, 86] on input "Client" at bounding box center [241, 85] width 174 height 23
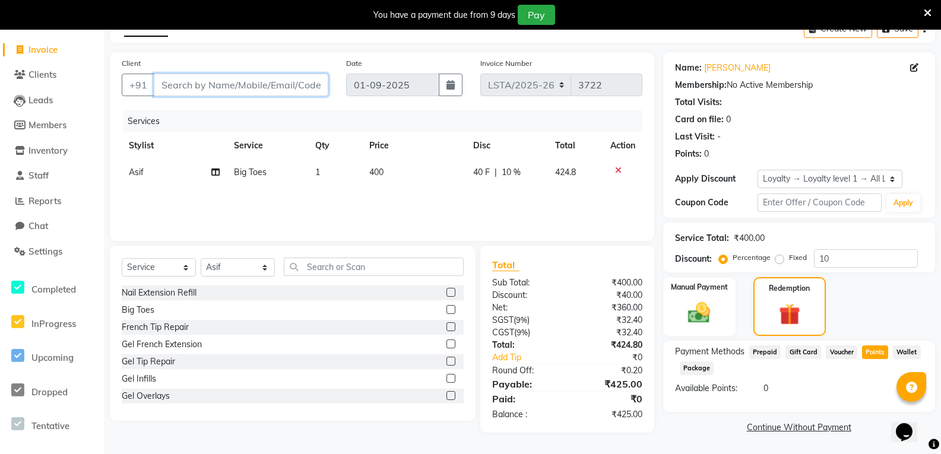
click at [208, 90] on input "Client" at bounding box center [241, 85] width 174 height 23
click at [195, 84] on input "Client" at bounding box center [241, 85] width 174 height 23
paste input "9310095002"
type input "9310095002"
type input "0"
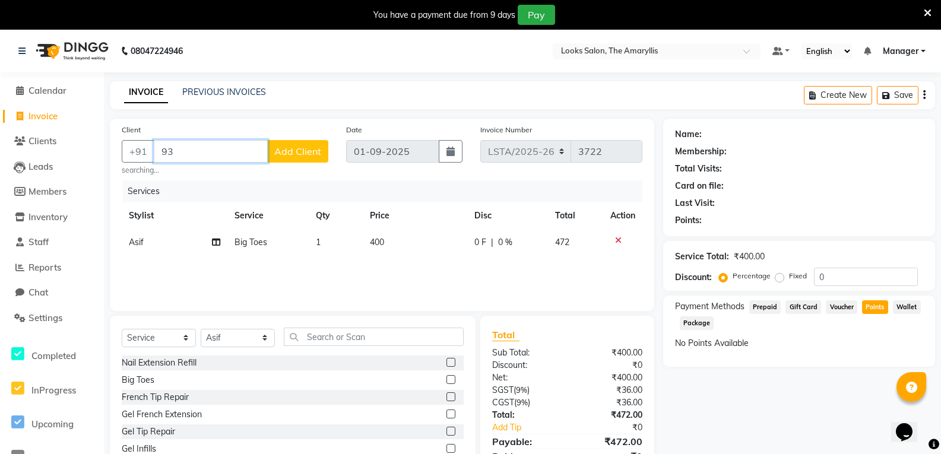
type input "9"
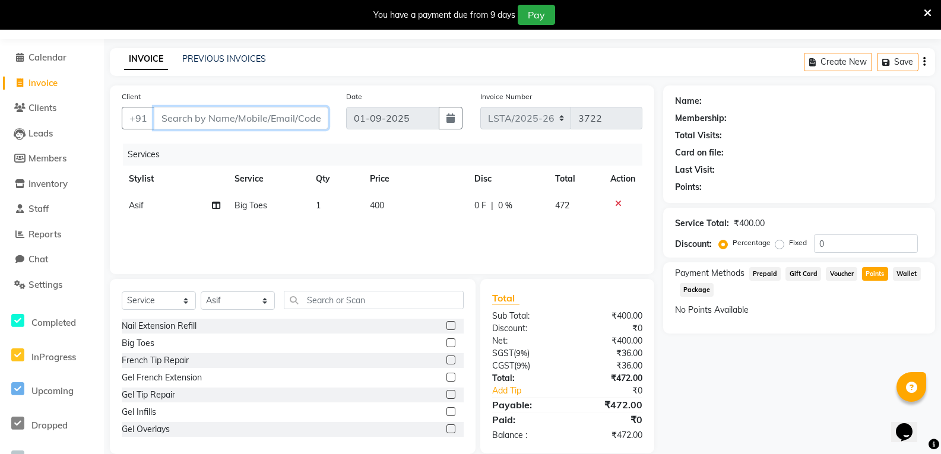
scroll to position [51, 0]
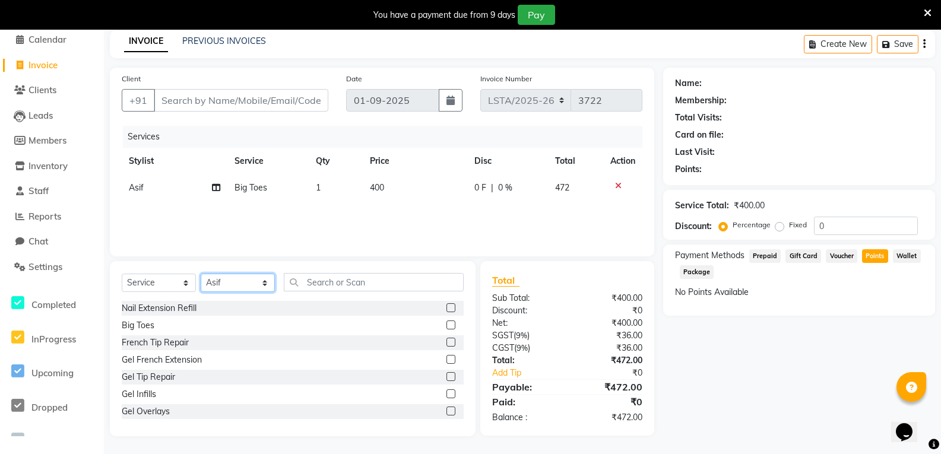
click at [266, 284] on select "Select Stylist Aarti Ali_Manager Asif Bella_nail art Deepak_pdct Irra_Mrg Ritik…" at bounding box center [238, 283] width 74 height 18
click at [265, 285] on select "Select Stylist Aarti Ali_Manager Asif Bella_nail art Deepak_pdct Irra_Mrg Ritik…" at bounding box center [238, 283] width 74 height 18
click at [259, 284] on select "Select Stylist Aarti Ali_Manager Asif Bella_nail art Deepak_pdct Irra_Mrg Ritik…" at bounding box center [238, 283] width 74 height 18
click at [185, 280] on select "Select Service Product Membership Package Voucher Prepaid Gift Card" at bounding box center [159, 283] width 74 height 18
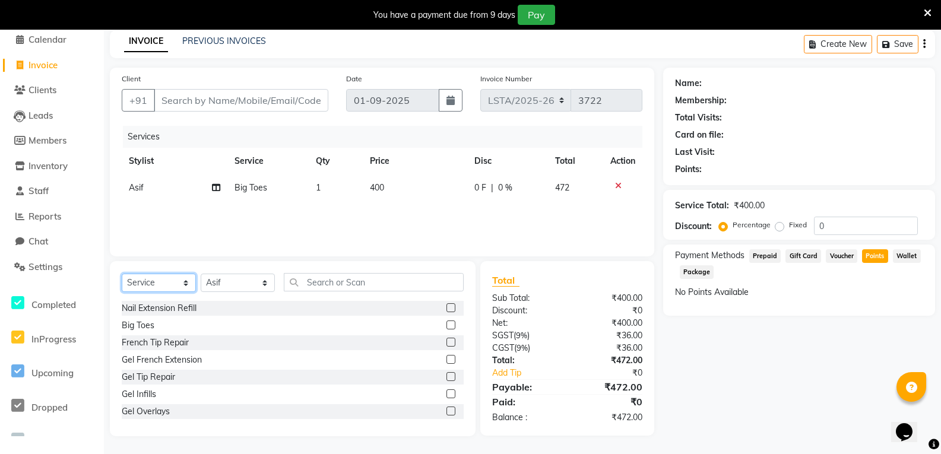
select select "product"
click at [122, 274] on select "Select Service Product Membership Package Voucher Prepaid Gift Card" at bounding box center [159, 283] width 74 height 18
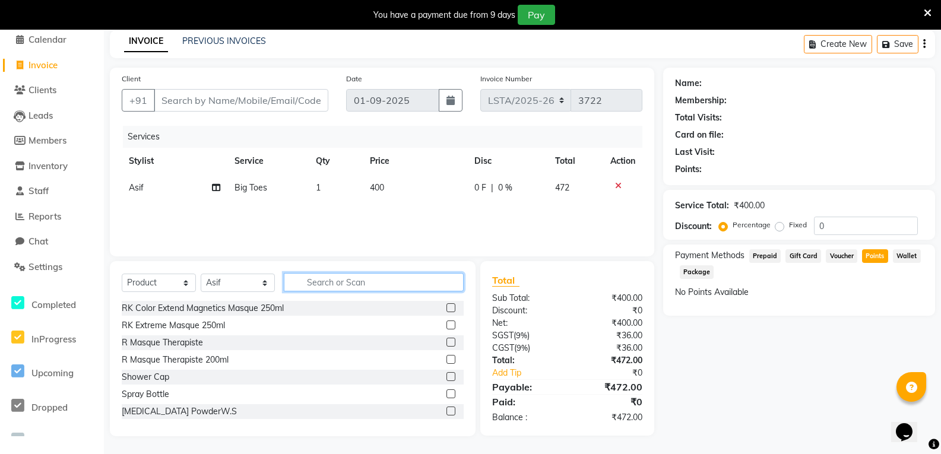
click at [337, 281] on input "text" at bounding box center [374, 282] width 180 height 18
type input "3474637106461"
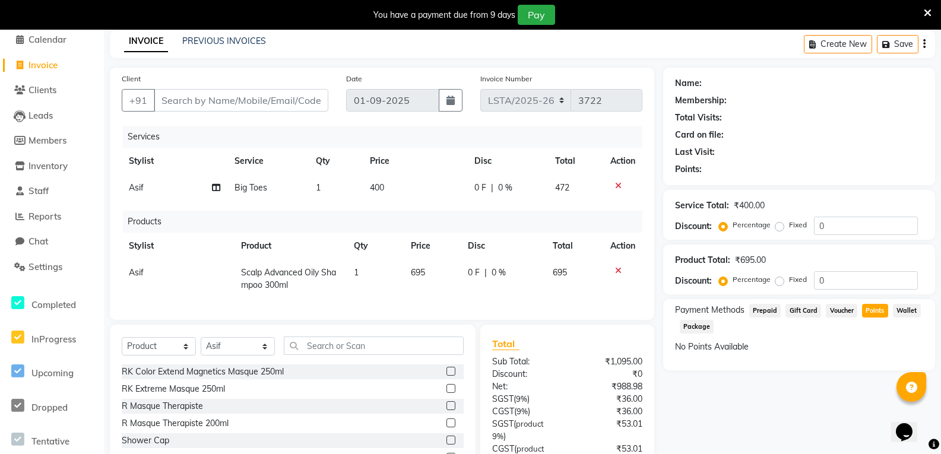
click at [416, 271] on span "695" at bounding box center [418, 272] width 14 height 11
select select "90426"
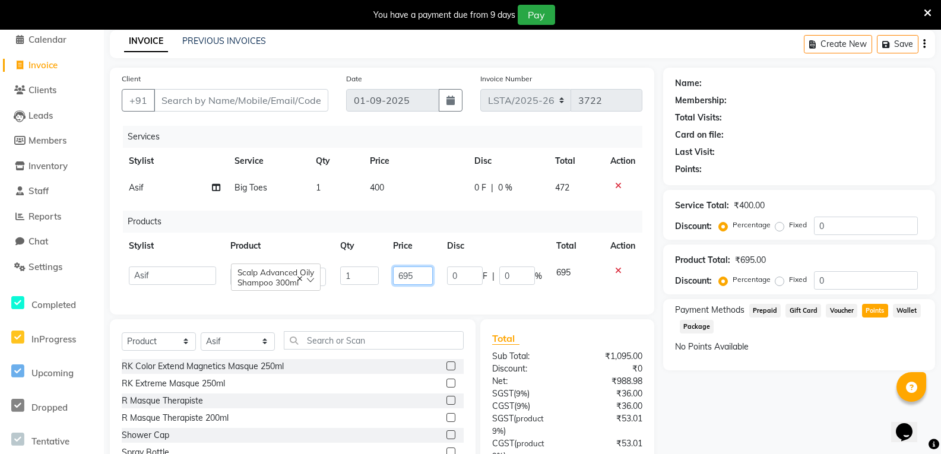
click at [415, 272] on input "695" at bounding box center [413, 275] width 40 height 18
click at [427, 276] on input "695885" at bounding box center [413, 275] width 40 height 18
click at [428, 275] on input "695885" at bounding box center [413, 275] width 40 height 18
click at [407, 275] on input "695885" at bounding box center [413, 275] width 40 height 18
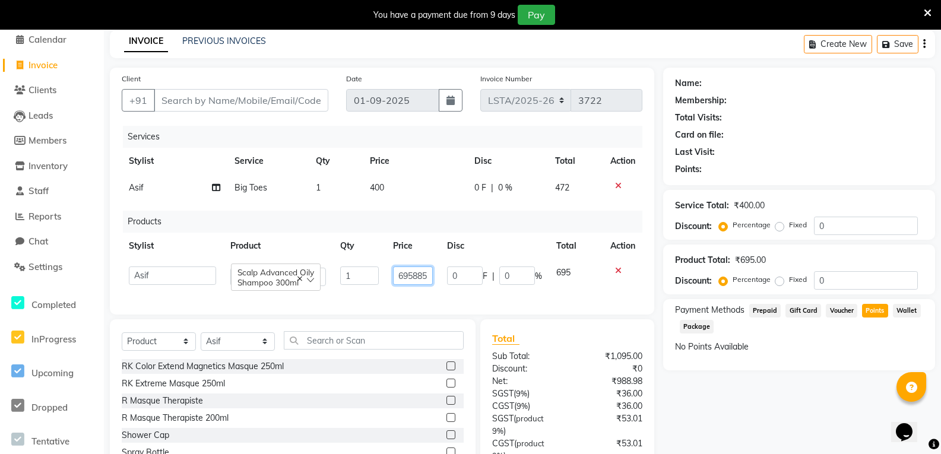
click at [412, 274] on input "695885" at bounding box center [413, 275] width 40 height 18
type input "8"
click at [405, 266] on input "number" at bounding box center [413, 275] width 40 height 18
type input "885"
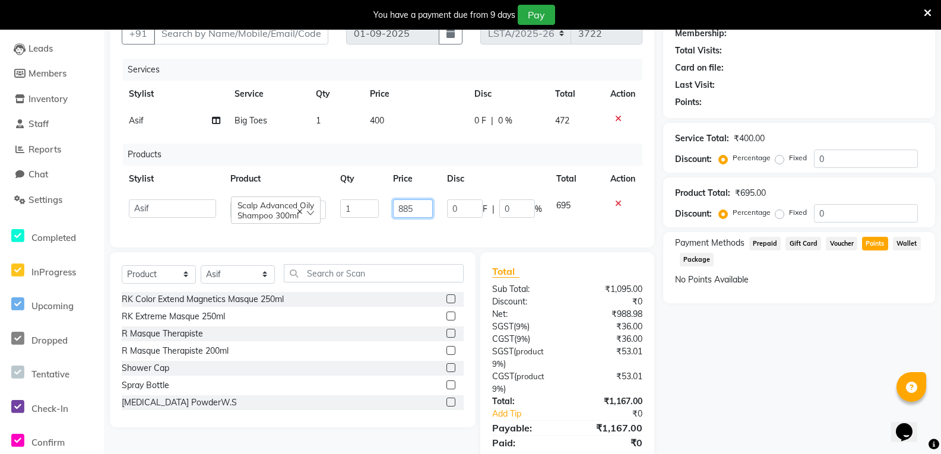
scroll to position [119, 0]
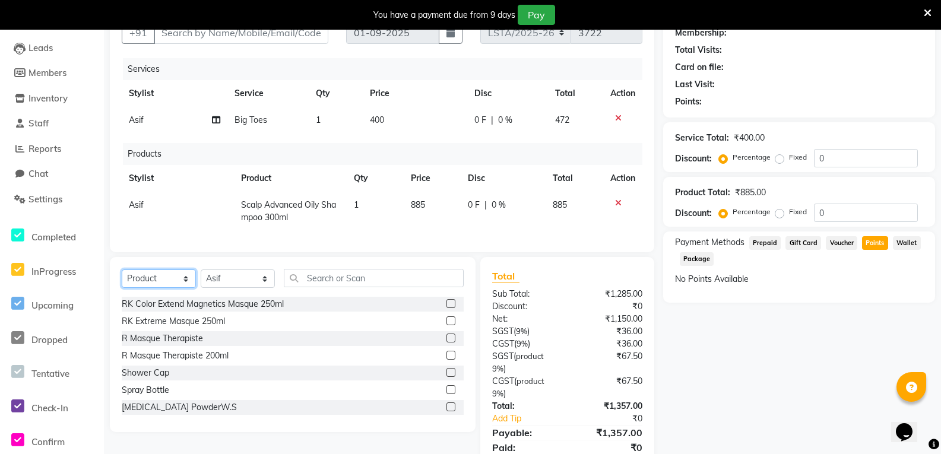
click at [183, 287] on select "Select Service Product Membership Package Voucher Prepaid Gift Card" at bounding box center [159, 278] width 74 height 18
select select "membership"
click at [122, 278] on select "Select Service Product Membership Package Voucher Prepaid Gift Card" at bounding box center [159, 278] width 74 height 18
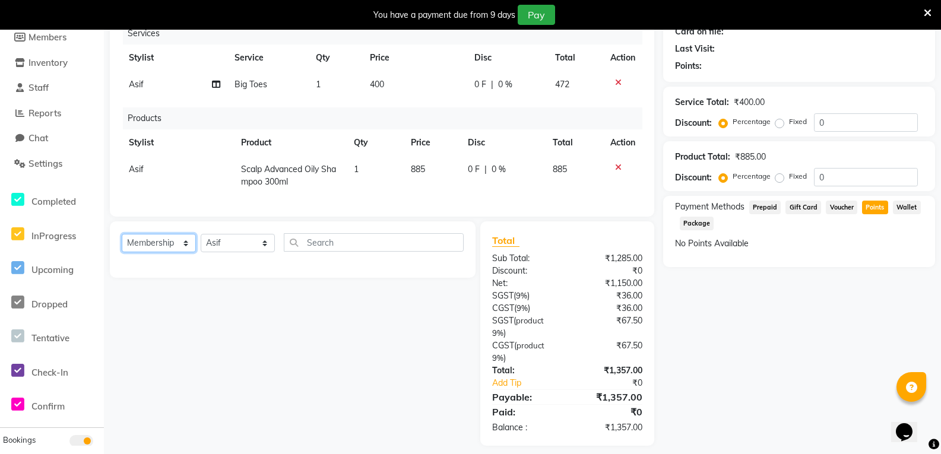
scroll to position [173, 0]
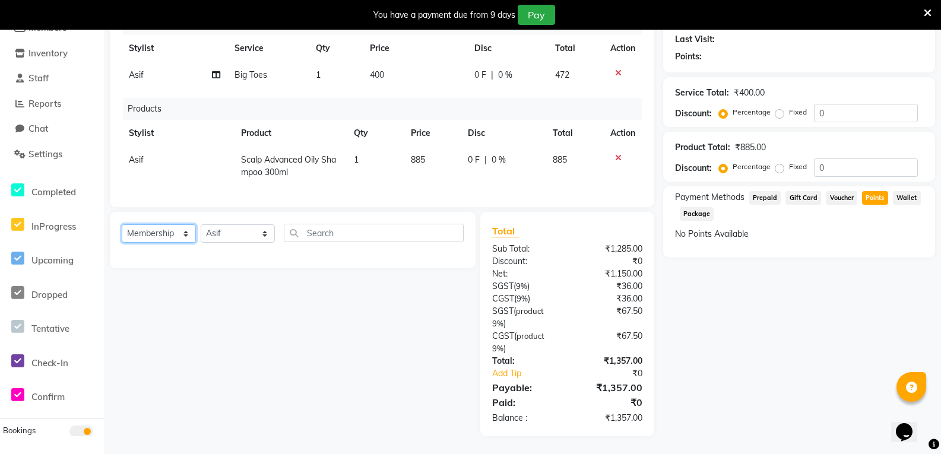
click at [187, 237] on select "Select Service Product Membership Package Voucher Prepaid Gift Card" at bounding box center [159, 233] width 74 height 18
click at [122, 224] on select "Select Service Product Membership Package Voucher Prepaid Gift Card" at bounding box center [159, 233] width 74 height 18
click at [333, 233] on input "text" at bounding box center [374, 233] width 180 height 18
type input "s"
click at [188, 233] on select "Select Service Product Membership Package Voucher Prepaid Gift Card" at bounding box center [159, 233] width 74 height 18
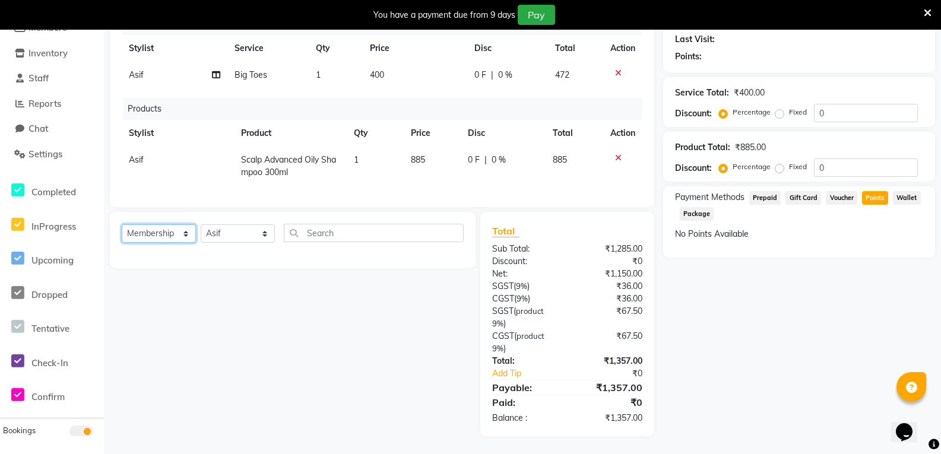
select select "product"
click at [122, 224] on select "Select Service Product Membership Package Voucher Prepaid Gift Card" at bounding box center [159, 233] width 74 height 18
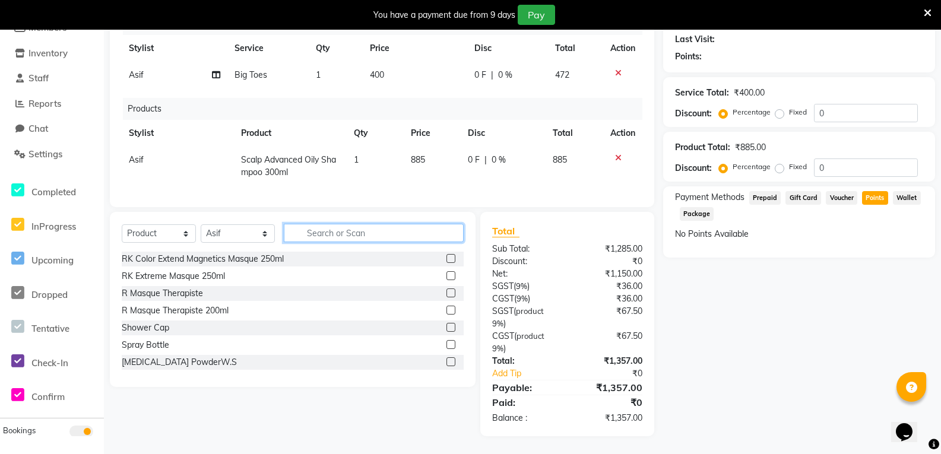
click at [375, 234] on input "text" at bounding box center [374, 233] width 180 height 18
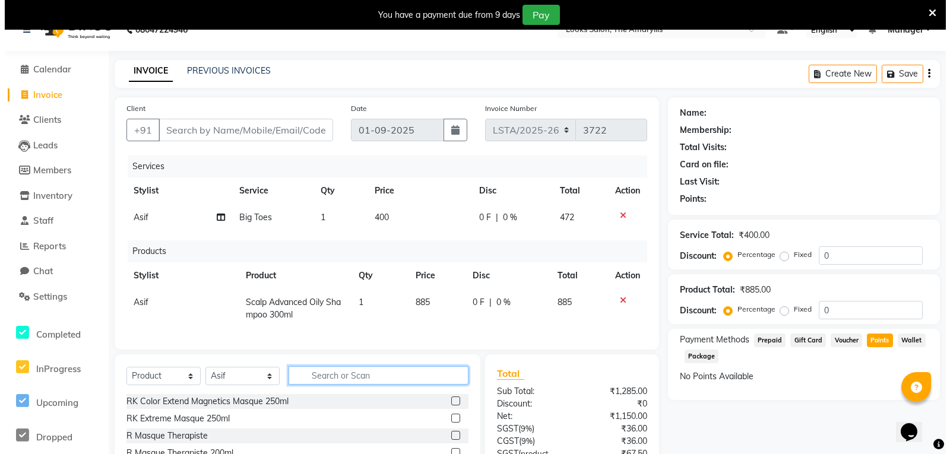
scroll to position [0, 0]
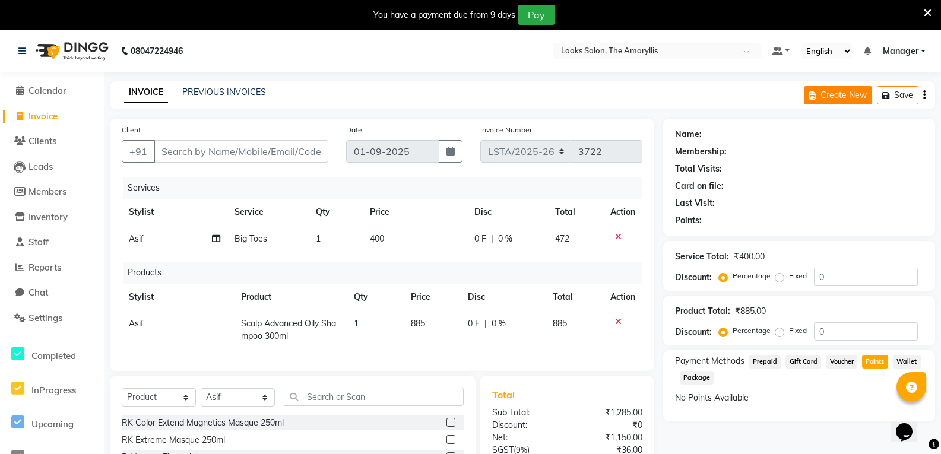
click at [859, 99] on button "Create New" at bounding box center [838, 95] width 68 height 18
click at [36, 239] on span "Staff" at bounding box center [38, 241] width 20 height 11
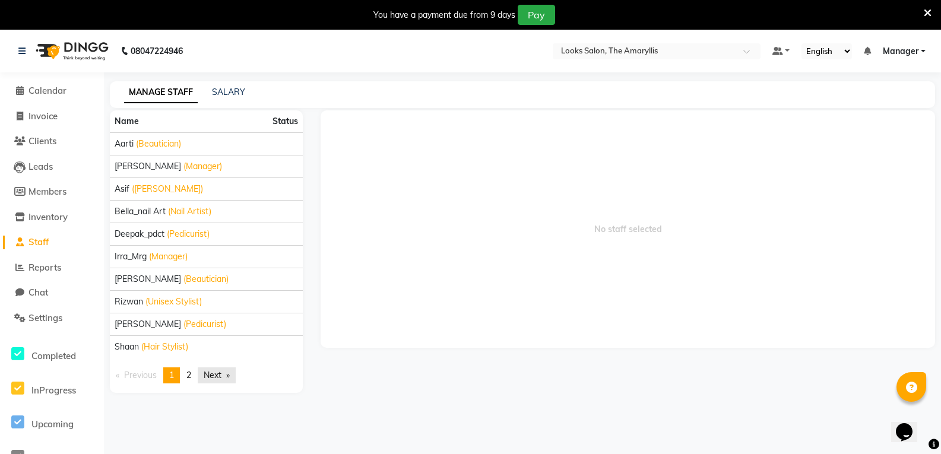
click at [207, 379] on link "Next page" at bounding box center [217, 375] width 38 height 16
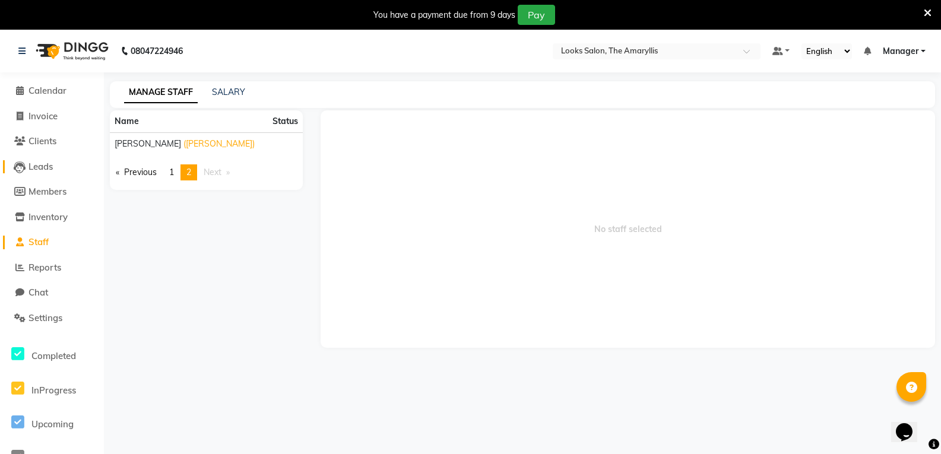
click at [47, 167] on span "Leads" at bounding box center [40, 166] width 24 height 11
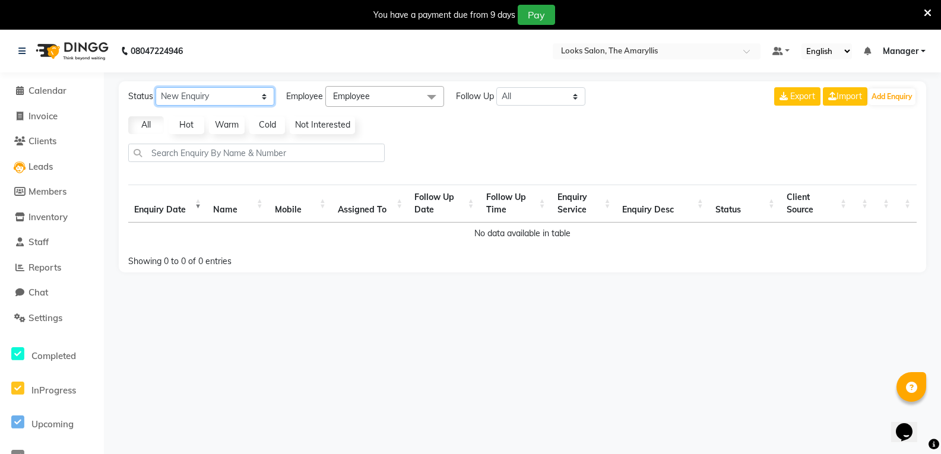
click at [263, 97] on select "New Enquiry Open Enquiry Converted Enquiry All" at bounding box center [214, 96] width 119 height 18
click at [266, 96] on select "New Enquiry Open Enquiry Converted Enquiry All" at bounding box center [214, 96] width 119 height 18
click at [57, 119] on span "Invoice" at bounding box center [42, 115] width 29 height 11
select select "service"
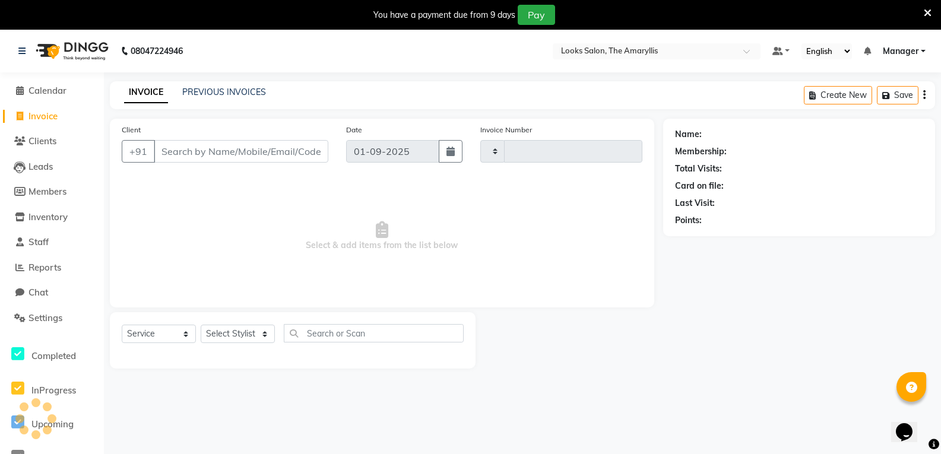
type input "3722"
select select "8939"
click at [249, 147] on input "Client" at bounding box center [241, 151] width 174 height 23
type input "7703821632"
click at [306, 156] on span "Add Client" at bounding box center [297, 151] width 47 height 12
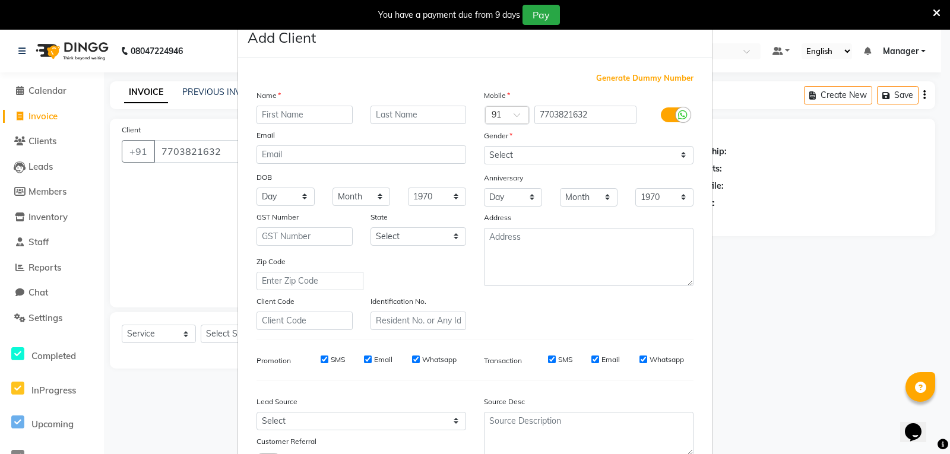
click at [308, 115] on input "text" at bounding box center [304, 115] width 96 height 18
type input "Ali"
type input "CLIENT"
click at [320, 360] on input "SMS" at bounding box center [324, 359] width 8 height 8
checkbox input "false"
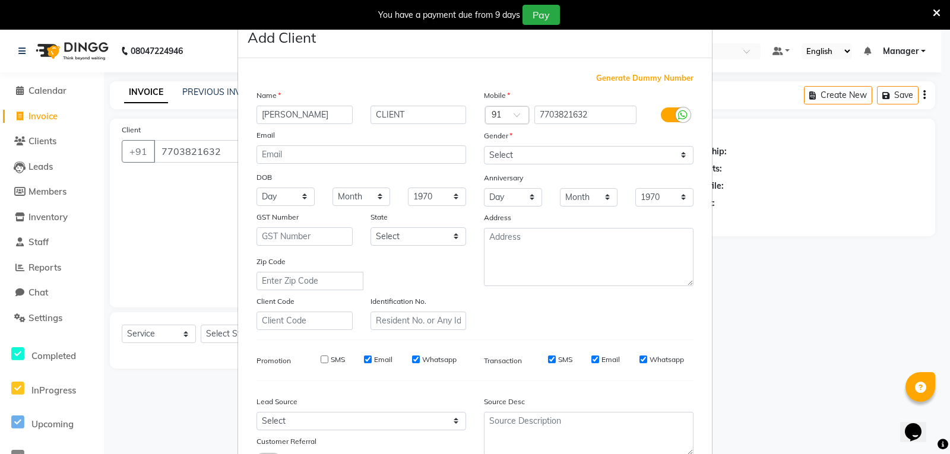
click at [364, 359] on input "Email" at bounding box center [368, 359] width 8 height 8
checkbox input "false"
click at [639, 360] on input "Whatsapp" at bounding box center [643, 359] width 8 height 8
checkbox input "false"
click at [591, 357] on input "Email" at bounding box center [595, 359] width 8 height 8
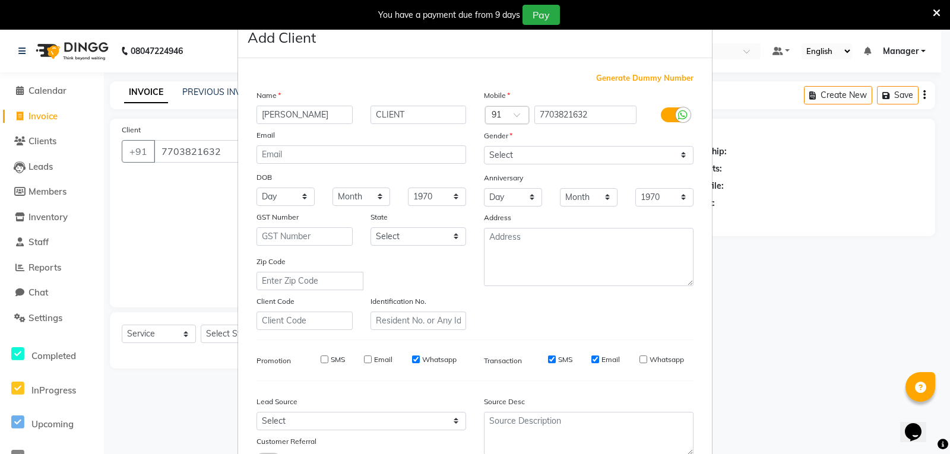
checkbox input "false"
click at [549, 358] on input "SMS" at bounding box center [552, 359] width 8 height 8
checkbox input "false"
drag, startPoint x: 637, startPoint y: 358, endPoint x: 643, endPoint y: 357, distance: 6.1
click at [643, 357] on div "Whatsapp" at bounding box center [661, 359] width 45 height 11
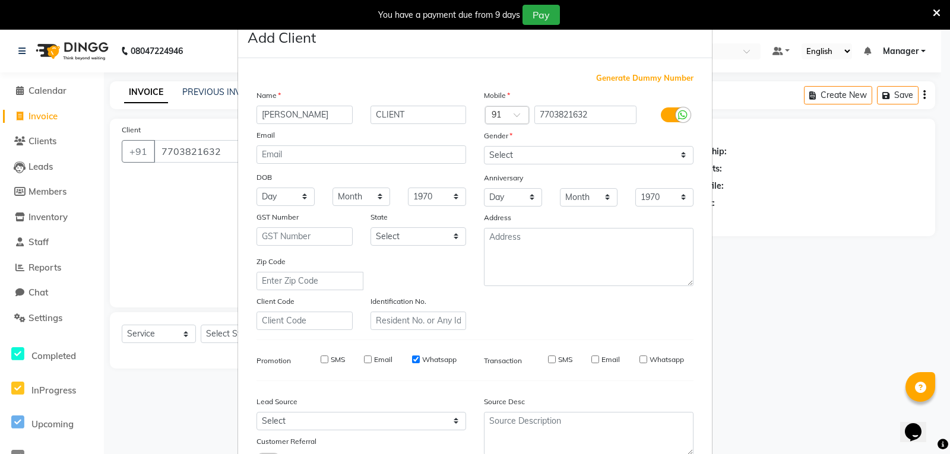
click at [640, 360] on input "Whatsapp" at bounding box center [643, 359] width 8 height 8
checkbox input "true"
click at [307, 239] on input "text" at bounding box center [304, 236] width 96 height 18
click at [679, 154] on select "Select Male Female Other Prefer Not To Say" at bounding box center [589, 155] width 210 height 18
select select "male"
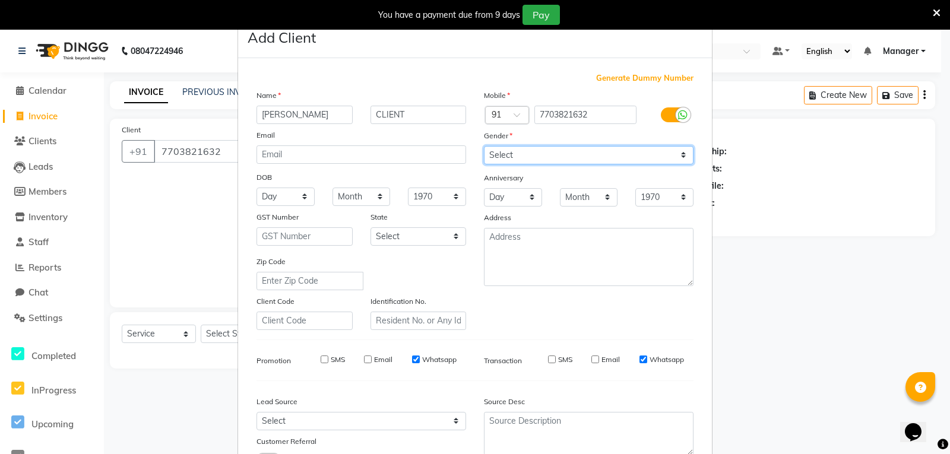
click at [484, 146] on select "Select Male Female Other Prefer Not To Say" at bounding box center [589, 155] width 210 height 18
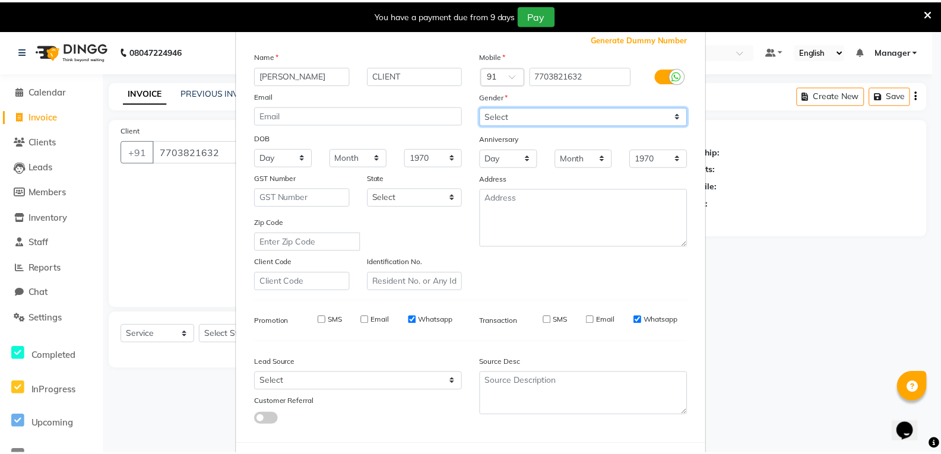
scroll to position [94, 0]
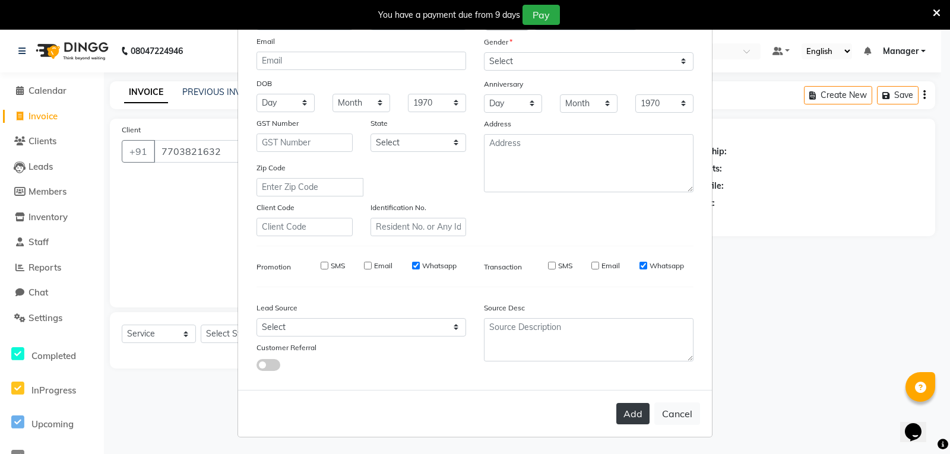
click at [629, 412] on button "Add" at bounding box center [632, 413] width 33 height 21
select select
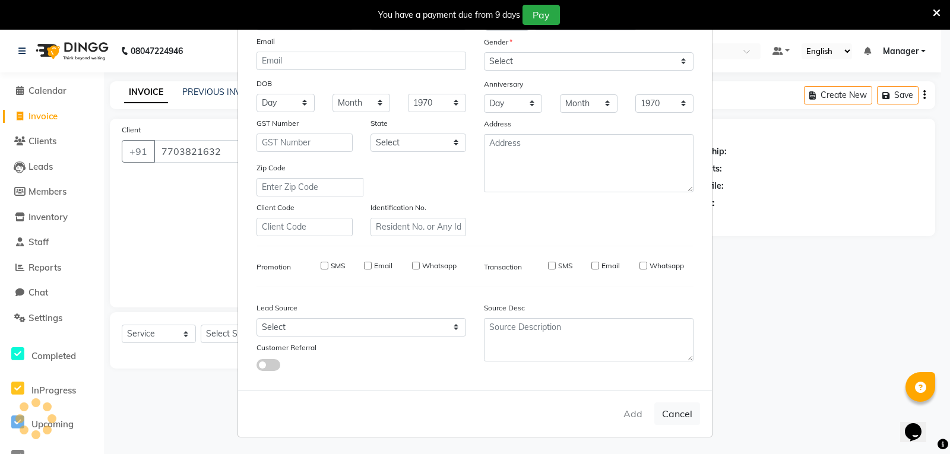
select select
checkbox input "false"
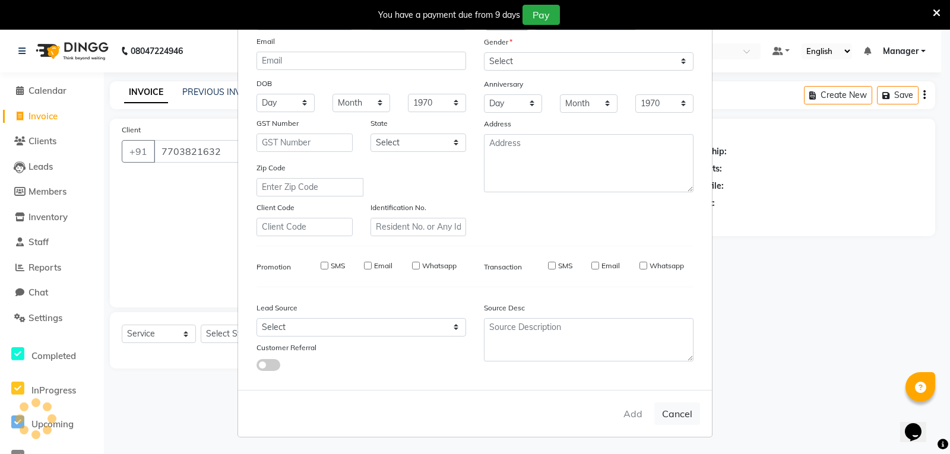
checkbox input "false"
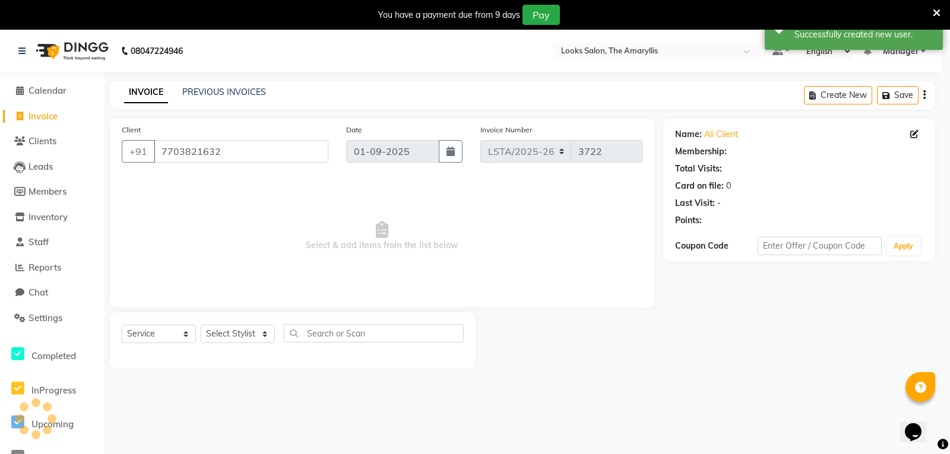
select select "1: Object"
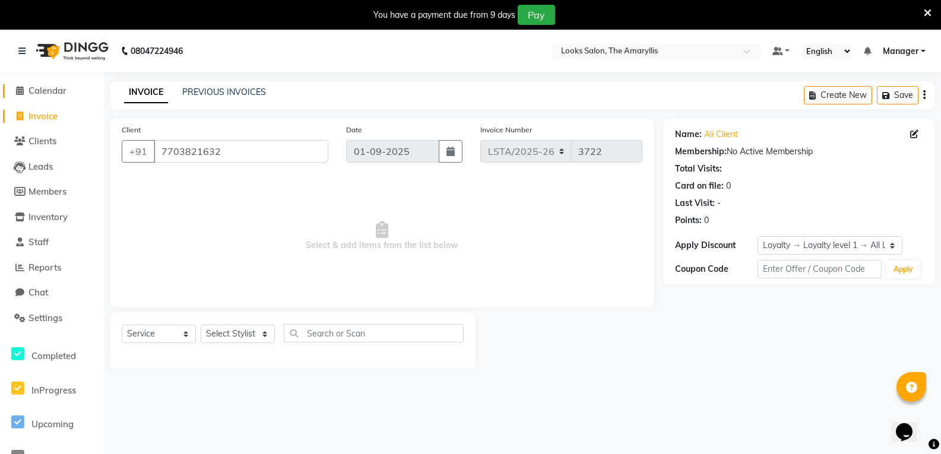
click at [43, 90] on span "Calendar" at bounding box center [47, 90] width 38 height 11
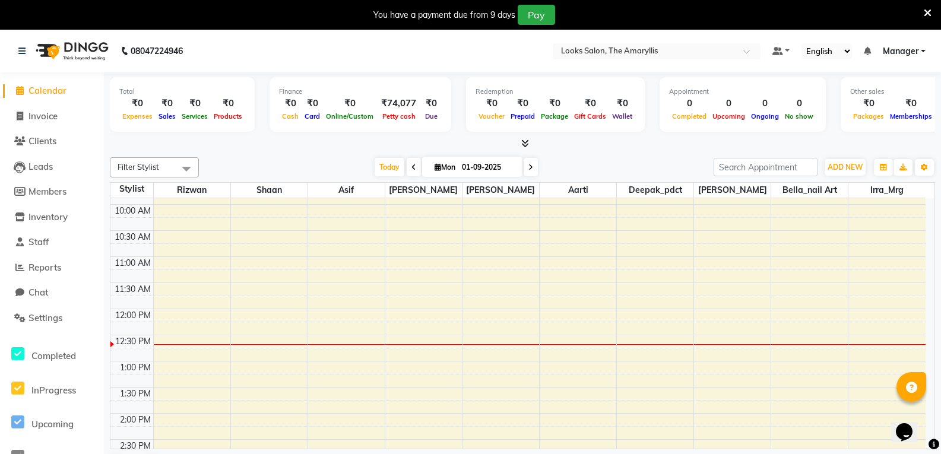
scroll to position [178, 0]
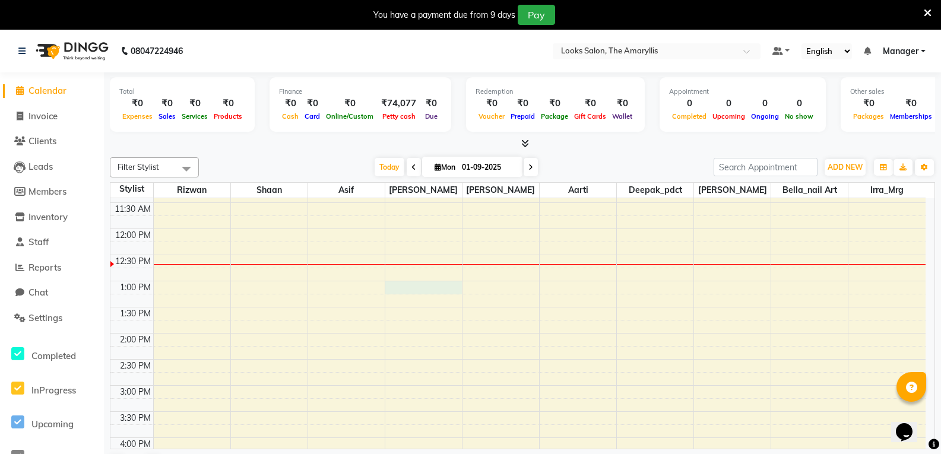
click at [421, 291] on div "8:00 AM 8:30 AM 9:00 AM 9:30 AM 10:00 AM 10:30 AM 11:00 AM 11:30 AM 12:00 PM 12…" at bounding box center [517, 359] width 815 height 678
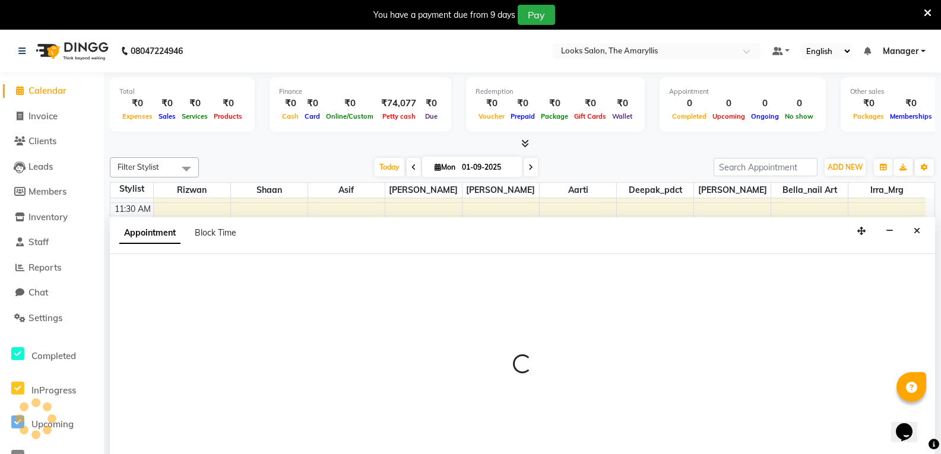
scroll to position [30, 0]
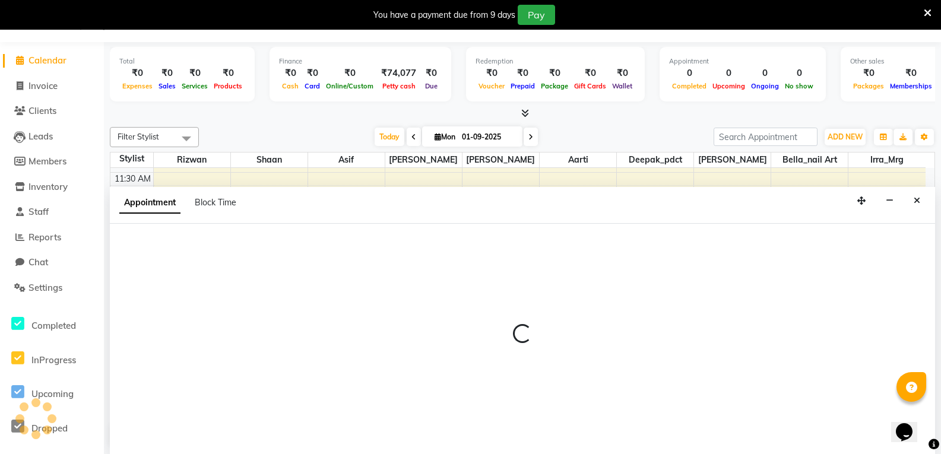
select select "90427"
select select "780"
select select "tentative"
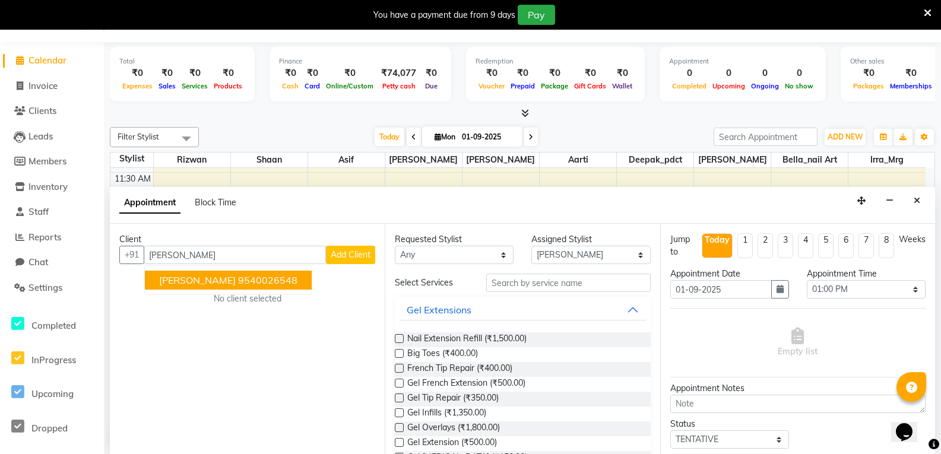
click at [238, 283] on ngb-highlight "9540026548" at bounding box center [267, 280] width 59 height 12
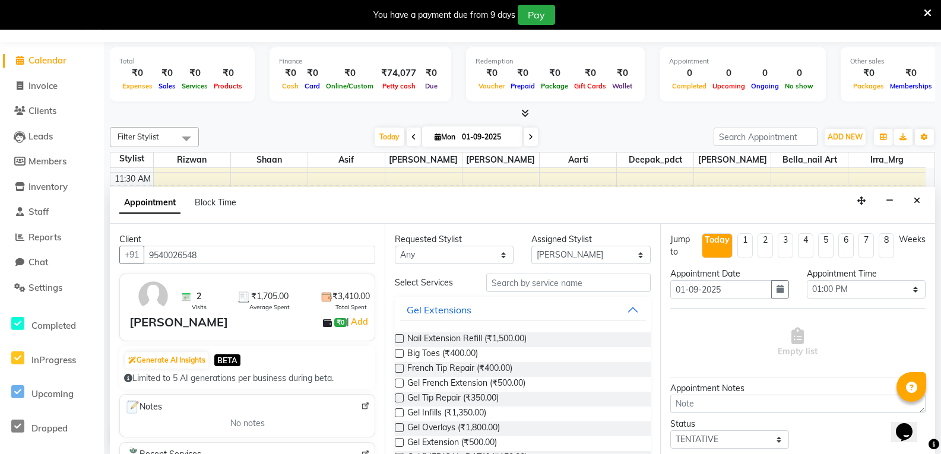
type input "9540026548"
click at [500, 256] on select "Any Aarti Asif Bella_nail art Deepak_pdct Irra_Mrg Ritika Rizwan Samarth Shaan …" at bounding box center [454, 255] width 119 height 18
select select "90427"
click at [395, 246] on select "Any Aarti Asif Bella_nail art Deepak_pdct Irra_Mrg Ritika Rizwan Samarth Shaan …" at bounding box center [454, 255] width 119 height 18
click at [550, 282] on input "text" at bounding box center [568, 283] width 164 height 18
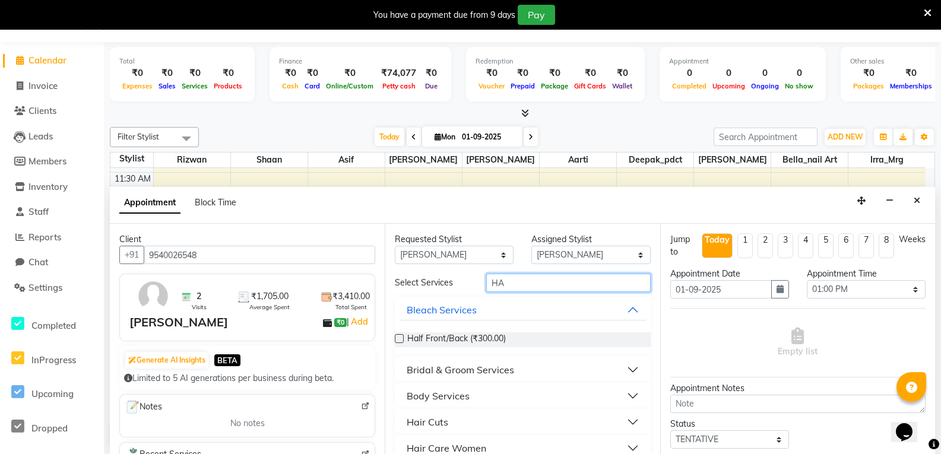
type input "H"
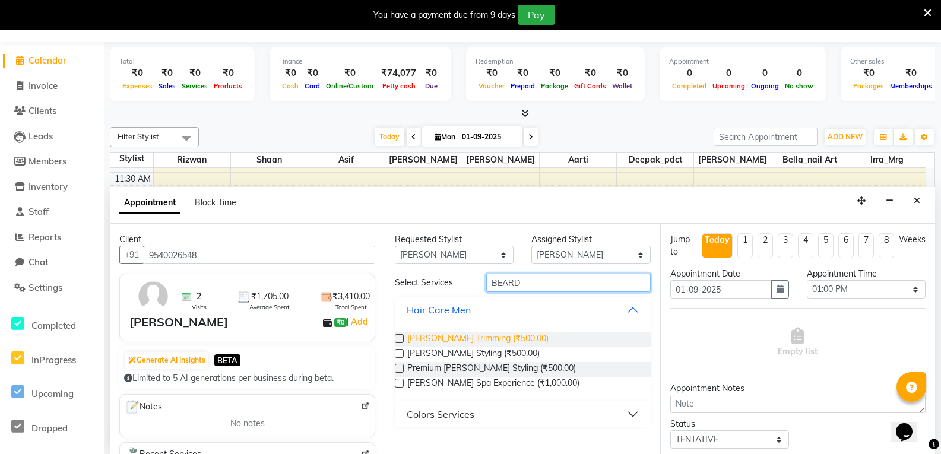
type input "BEARD"
click at [485, 337] on span "Beard Trimming (₹500.00)" at bounding box center [477, 339] width 141 height 15
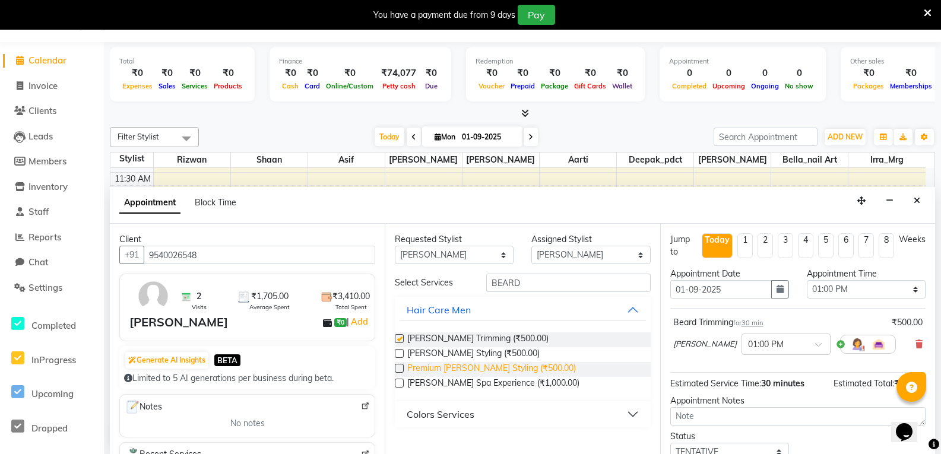
checkbox input "false"
click at [772, 343] on div at bounding box center [786, 343] width 88 height 12
click at [815, 345] on span at bounding box center [822, 348] width 15 height 12
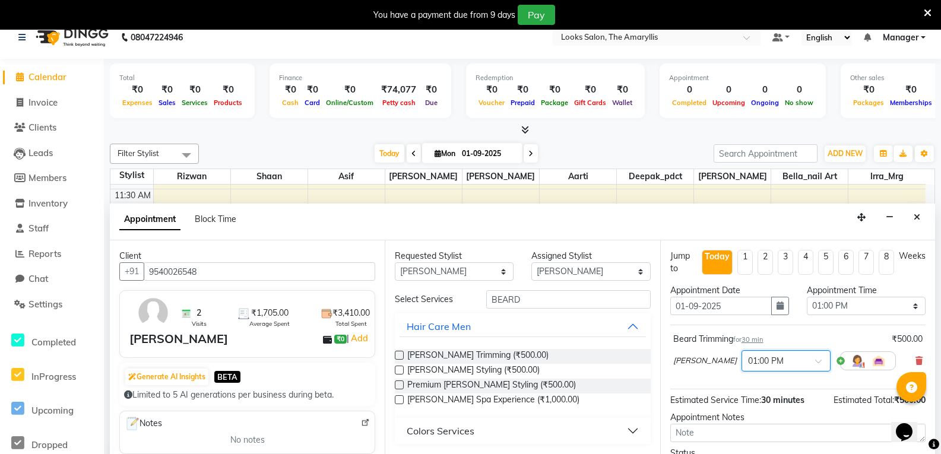
scroll to position [0, 0]
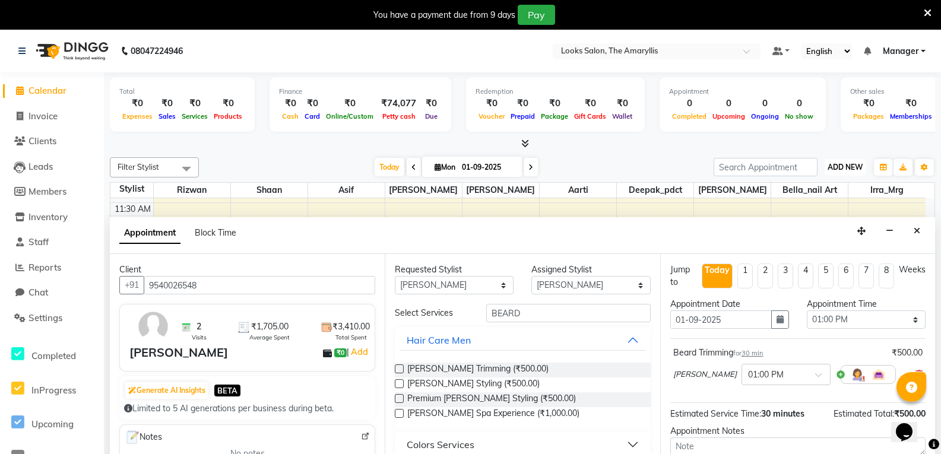
click at [840, 166] on span "ADD NEW" at bounding box center [844, 167] width 35 height 9
click at [523, 338] on button "Hair Care Men" at bounding box center [522, 339] width 246 height 21
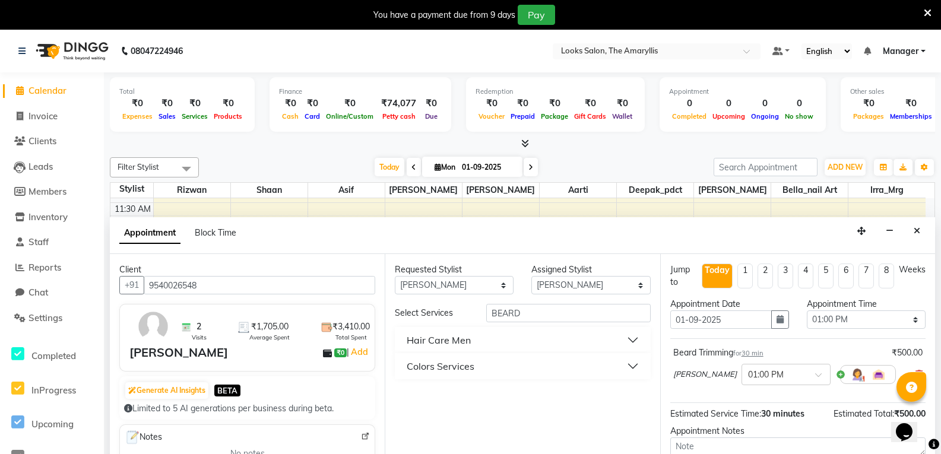
click at [523, 332] on button "Hair Care Men" at bounding box center [522, 339] width 246 height 21
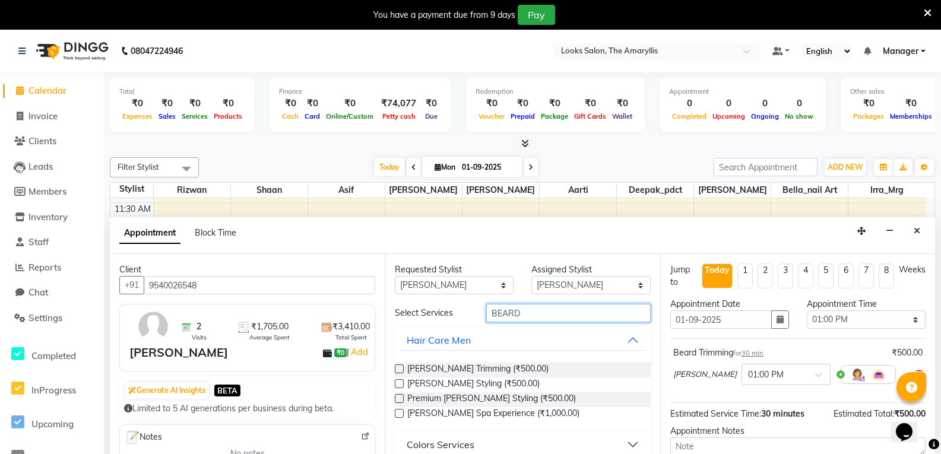
click at [526, 312] on input "BEARD" at bounding box center [568, 313] width 164 height 18
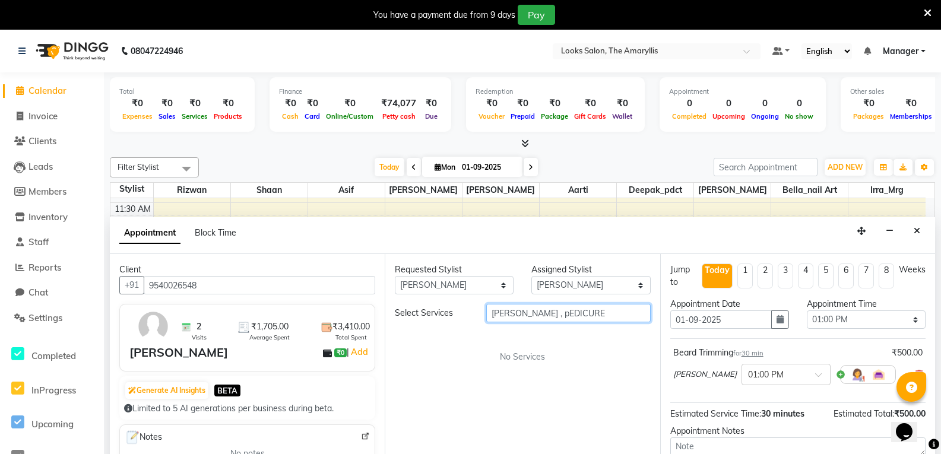
type input "BEARD , pEDICURE"
click at [643, 285] on select "Select Aarti Asif Bella_nail art Deepak_pdct Irra_Mrg Ritika Rizwan Samarth Sha…" at bounding box center [590, 285] width 119 height 18
select select "90430"
click at [531, 276] on select "Select Aarti Asif Bella_nail art Deepak_pdct Irra_Mrg Ritika Rizwan Samarth Sha…" at bounding box center [590, 285] width 119 height 18
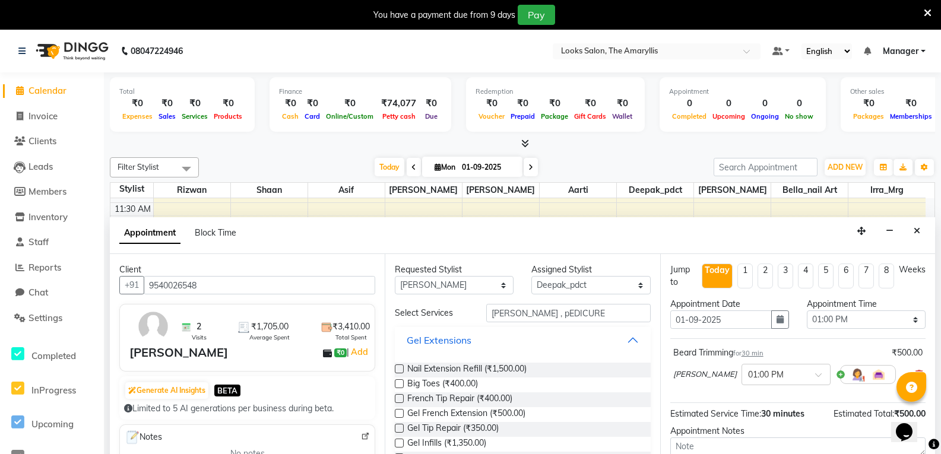
click at [483, 342] on button "Gel Extensions" at bounding box center [522, 339] width 246 height 21
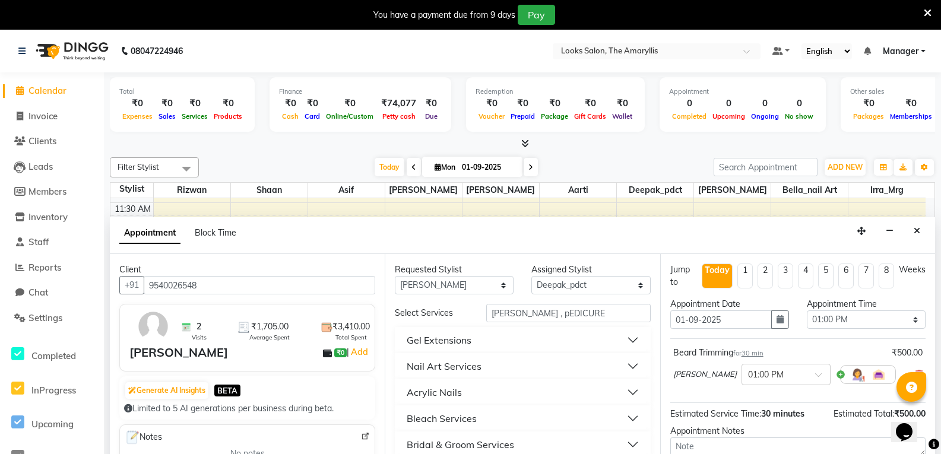
click at [626, 342] on button "Gel Extensions" at bounding box center [522, 339] width 246 height 21
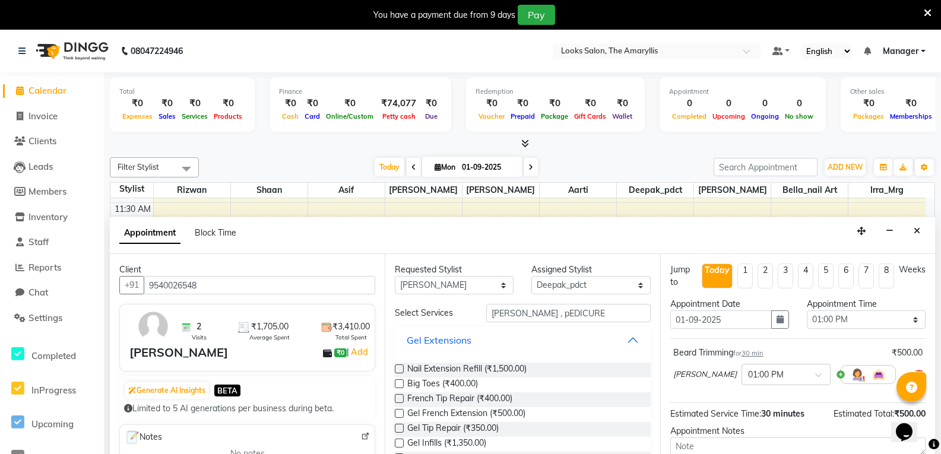
click at [471, 341] on div "Gel Extensions" at bounding box center [439, 340] width 65 height 14
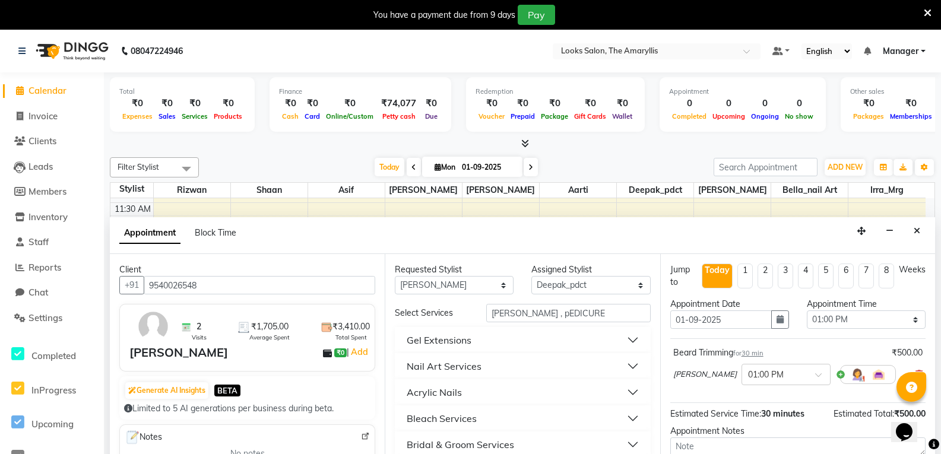
click at [625, 339] on button "Gel Extensions" at bounding box center [522, 339] width 246 height 21
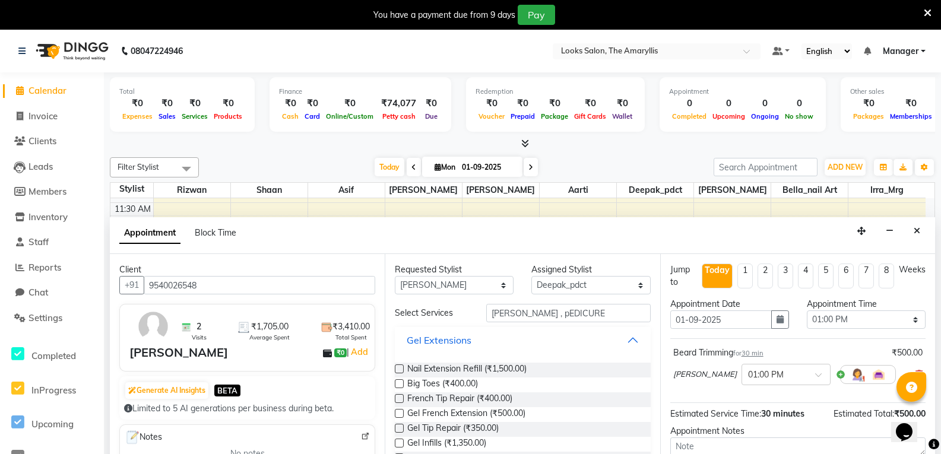
click at [625, 339] on button "Gel Extensions" at bounding box center [522, 339] width 246 height 21
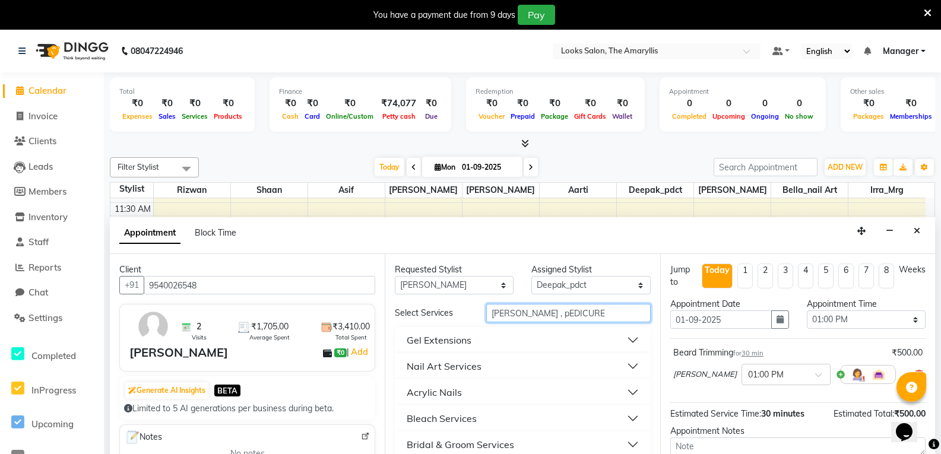
click at [593, 312] on input "BEARD , pEDICURE" at bounding box center [568, 313] width 164 height 18
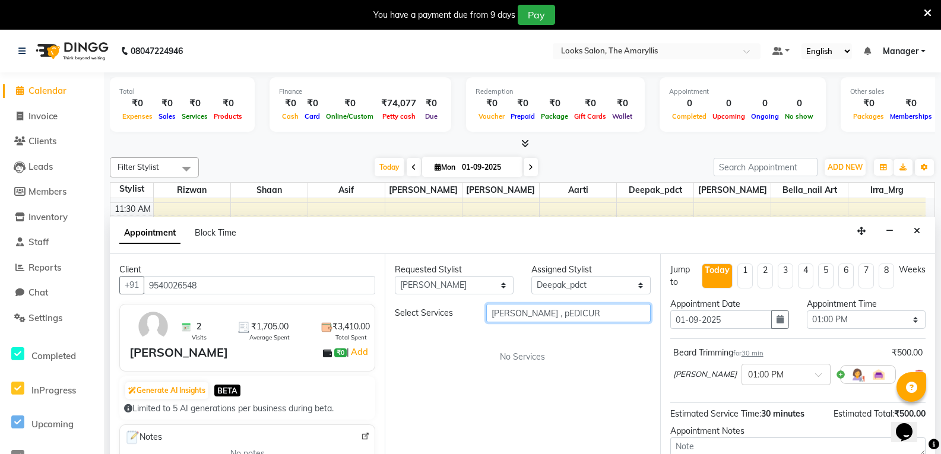
type input "BEARD , pEDICURE"
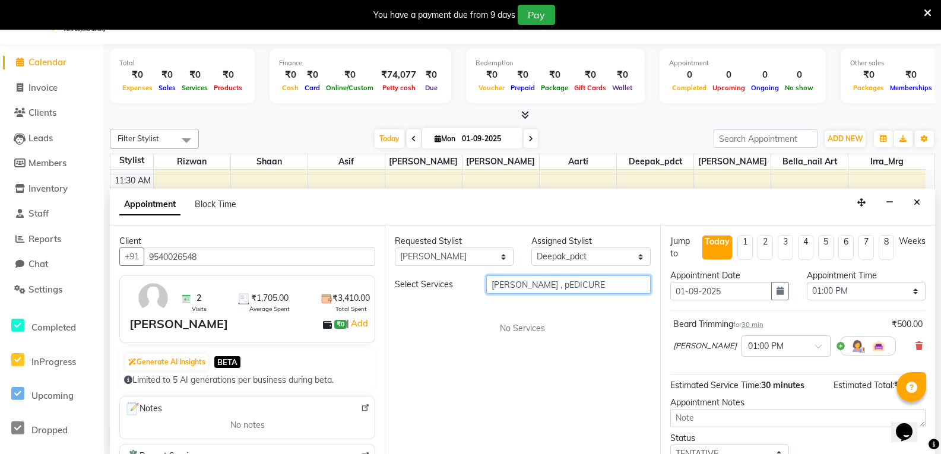
scroll to position [30, 0]
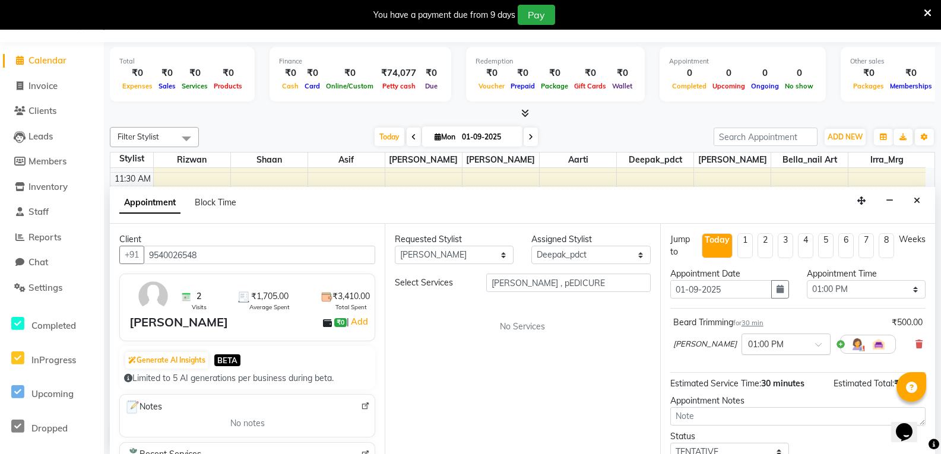
click at [815, 344] on span at bounding box center [822, 348] width 15 height 12
click at [850, 342] on img at bounding box center [857, 344] width 14 height 14
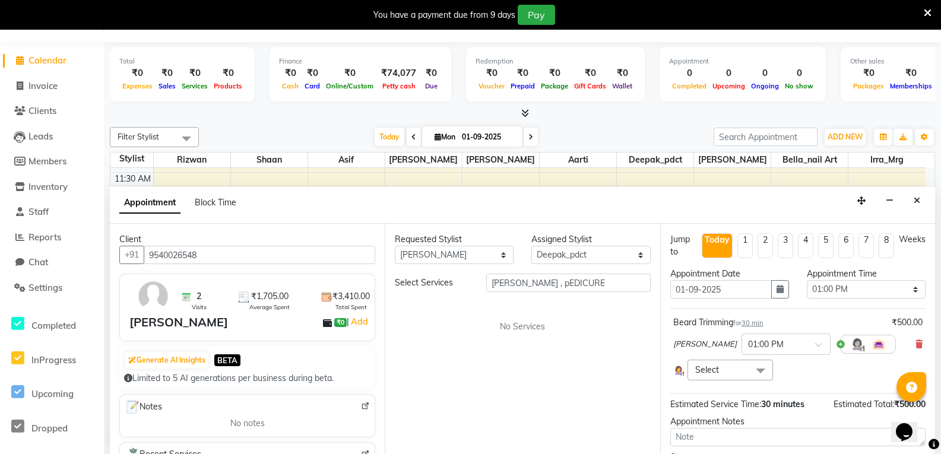
click at [758, 372] on span at bounding box center [760, 371] width 24 height 23
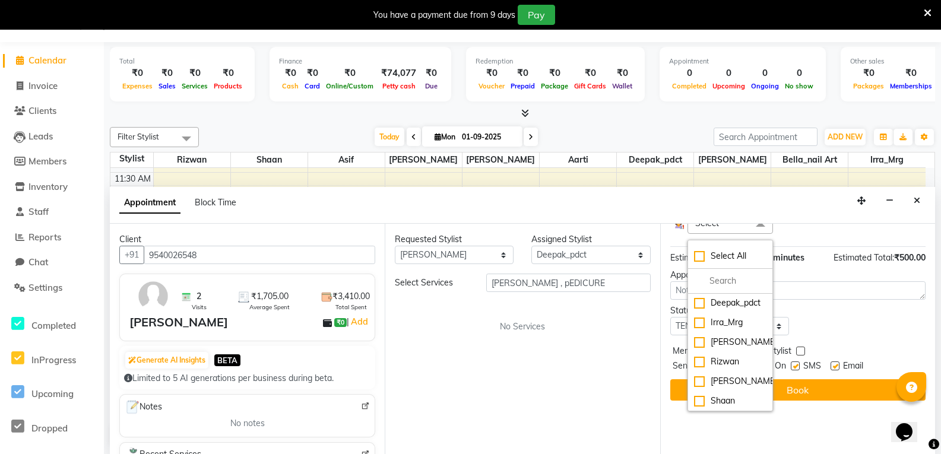
scroll to position [72, 0]
click at [747, 297] on div "Deepak_pdct" at bounding box center [730, 303] width 72 height 12
click at [754, 419] on div "Jump to Today 1 2 3 4 5 6 7 8 Weeks Appointment Date 01-09-2025 Appointment Tim…" at bounding box center [797, 339] width 275 height 230
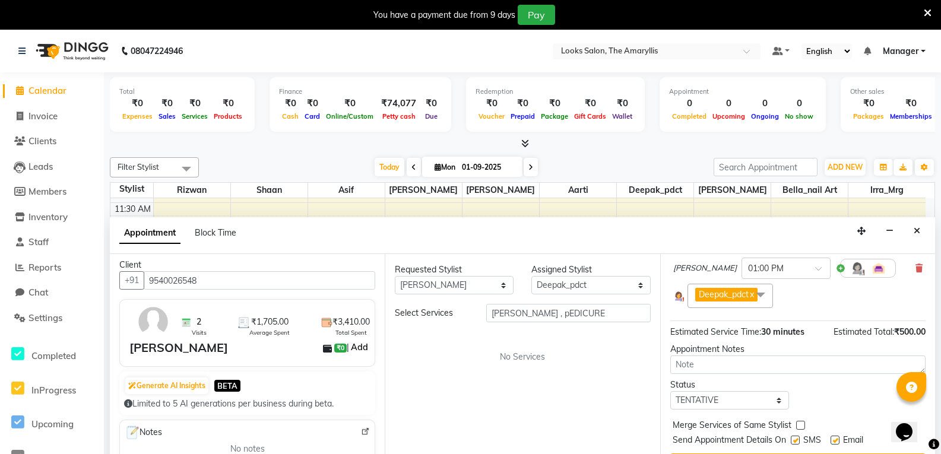
scroll to position [0, 0]
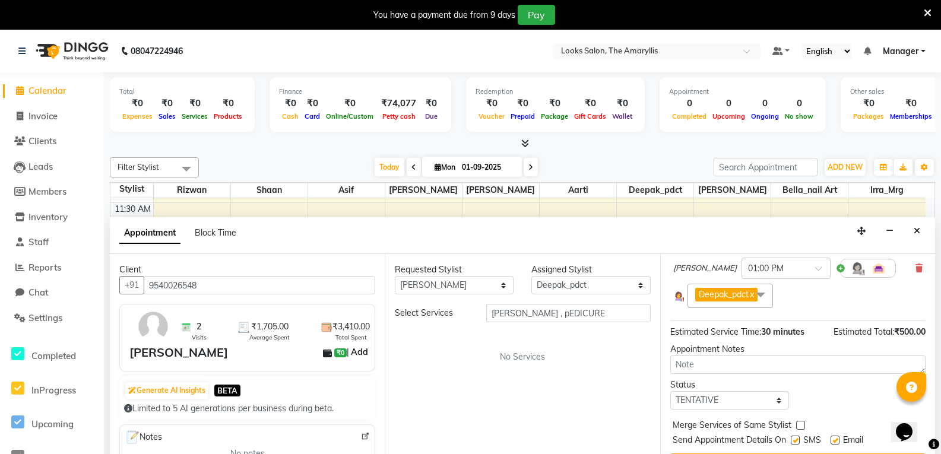
click at [349, 351] on link "Add" at bounding box center [359, 352] width 21 height 14
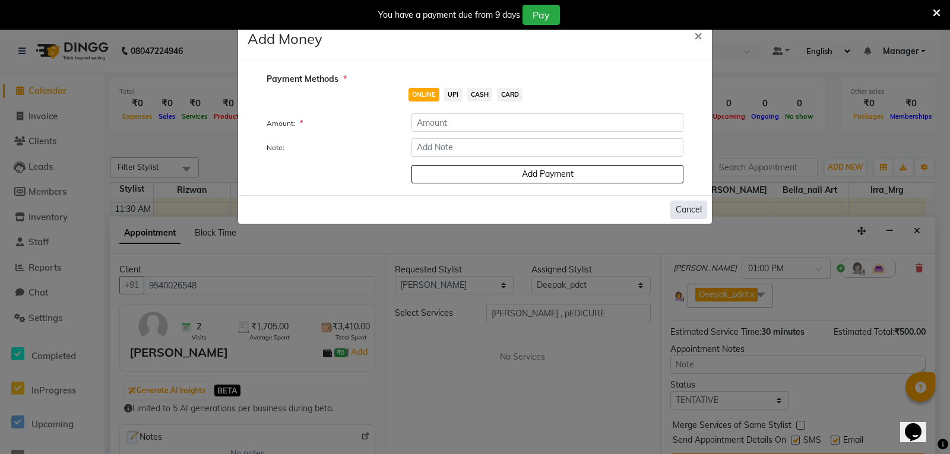
click at [683, 207] on button "Cancel" at bounding box center [688, 210] width 37 height 18
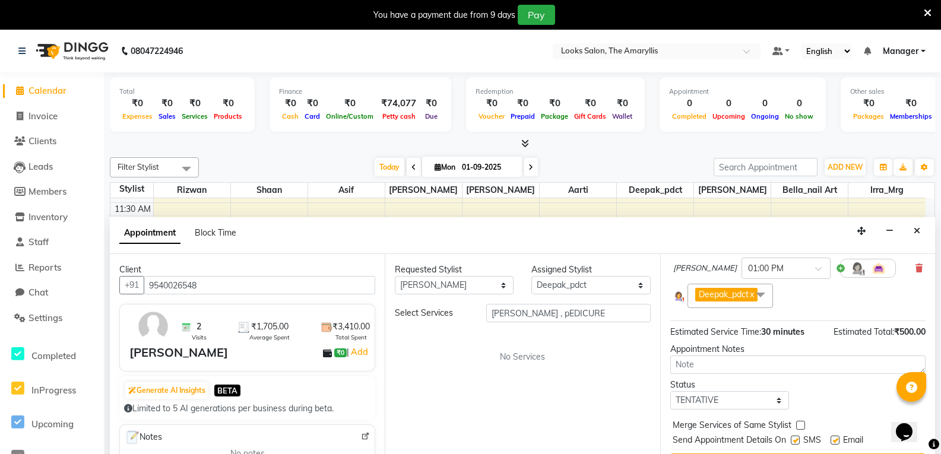
click at [913, 423] on icon "Opens Chat This icon Opens the chat window." at bounding box center [903, 432] width 19 height 19
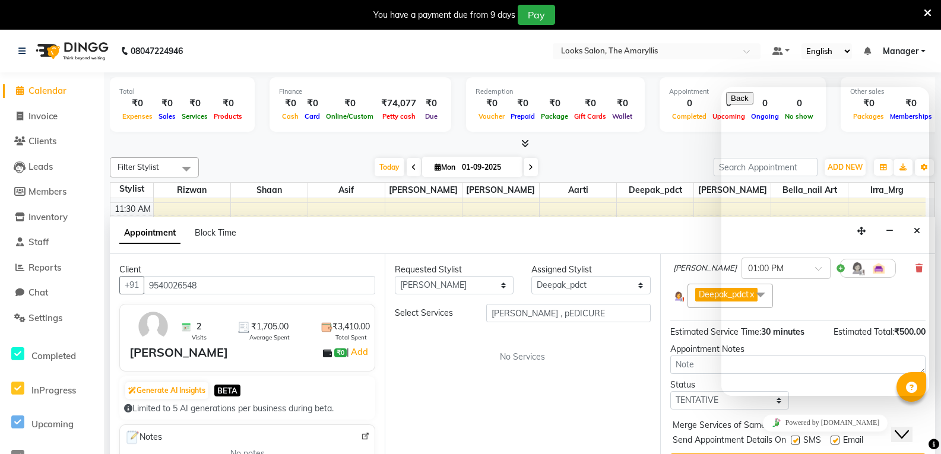
click at [912, 427] on button "Close Chat This icon closes the chat window." at bounding box center [901, 434] width 21 height 15
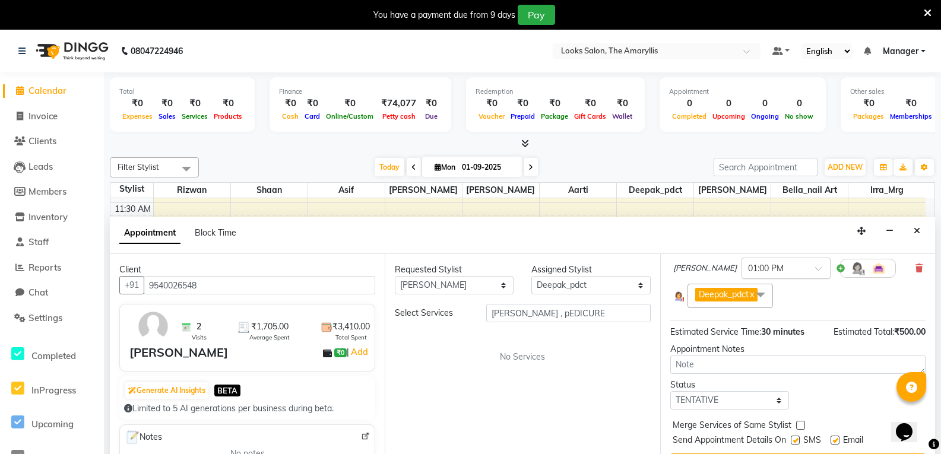
click at [815, 268] on span at bounding box center [822, 272] width 15 height 12
click at [742, 288] on div "01:00 PM" at bounding box center [786, 290] width 88 height 22
click at [755, 294] on span at bounding box center [760, 295] width 24 height 23
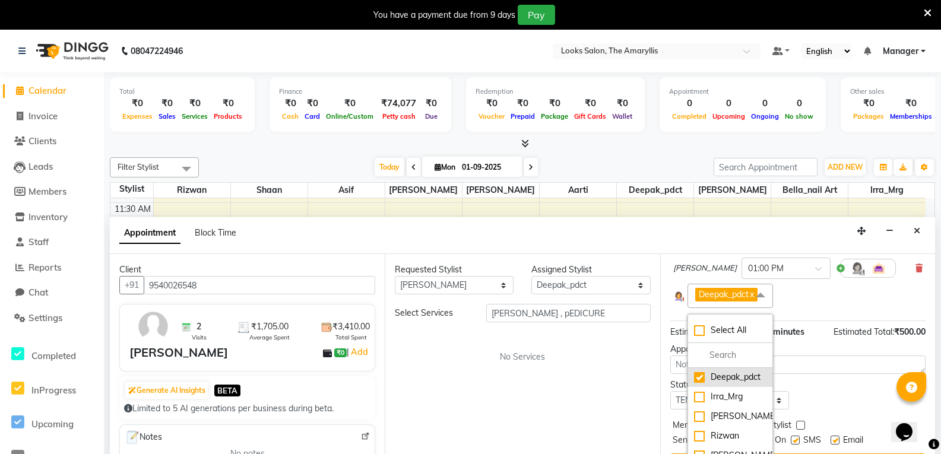
click at [698, 380] on div "Deepak_pdct" at bounding box center [730, 377] width 72 height 12
checkbox input "false"
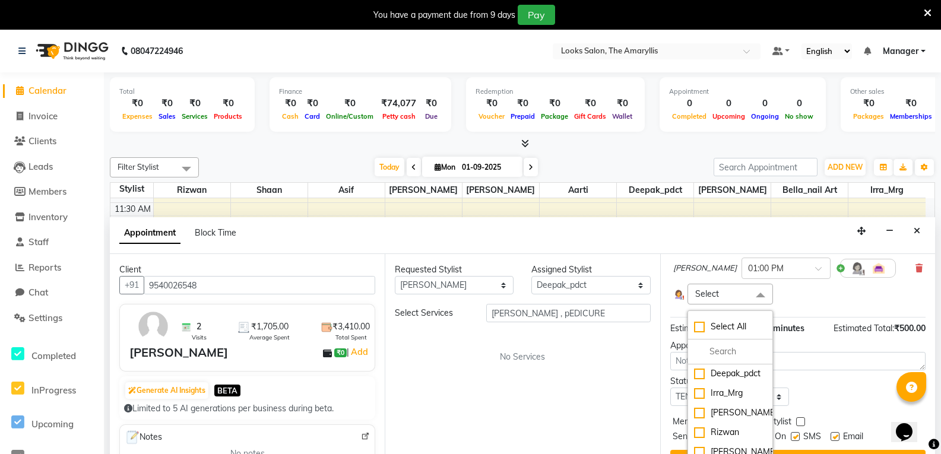
click at [804, 288] on div "Select Select All Aarti Asif Bella_nail art Deepak_pdct Irra_Mrg Ritika Rizwan …" at bounding box center [797, 294] width 249 height 21
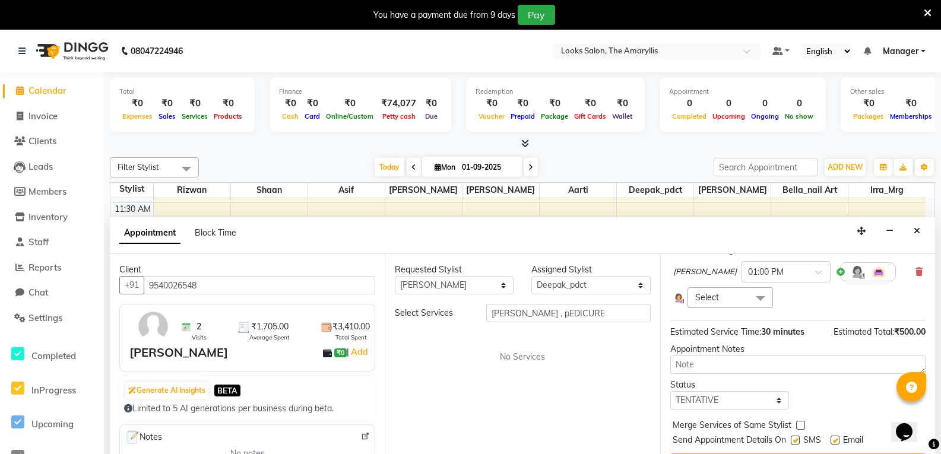
click at [754, 299] on span at bounding box center [760, 298] width 24 height 23
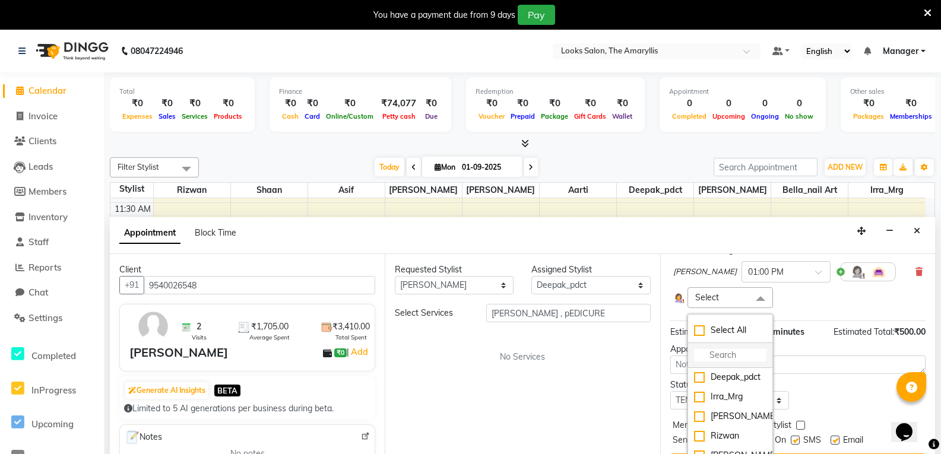
click at [722, 353] on input "multiselect-search" at bounding box center [730, 355] width 72 height 12
click at [719, 417] on div "[PERSON_NAME]" at bounding box center [730, 416] width 72 height 12
checkbox input "true"
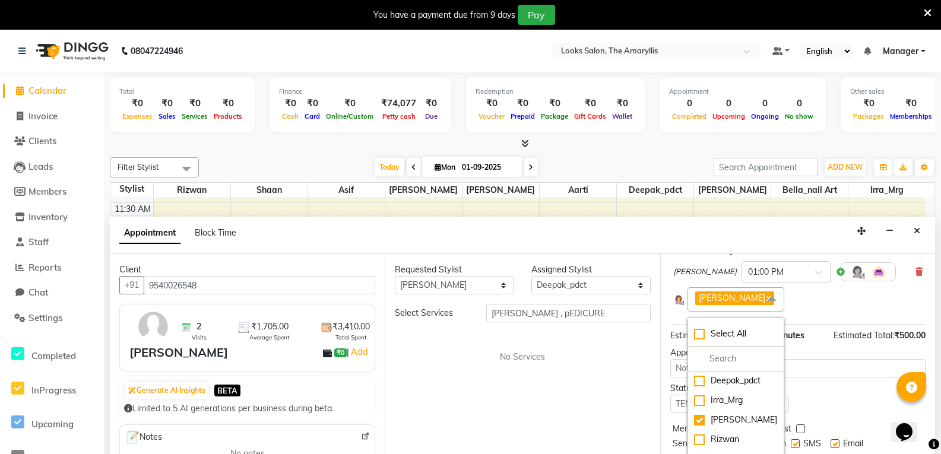
click at [866, 291] on div "Ritika x Select All Aarti Asif Bella_nail art Deepak_pdct Irra_Mrg Ritika Rizwa…" at bounding box center [797, 299] width 249 height 24
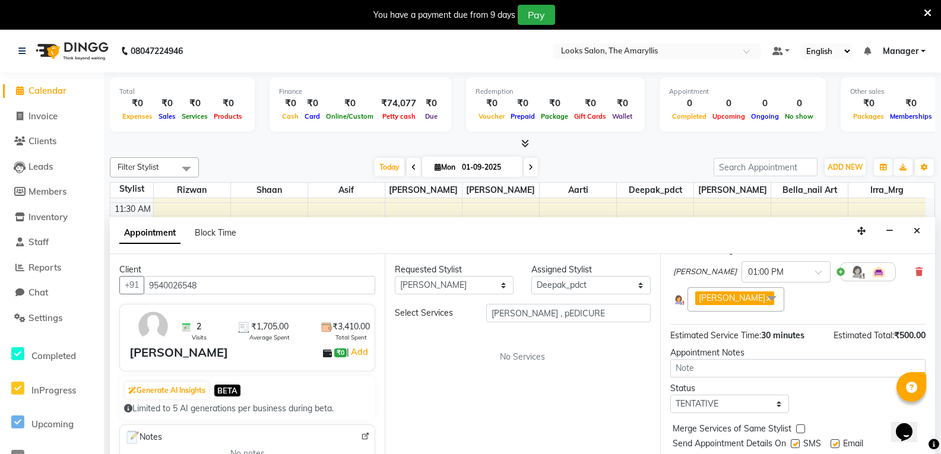
click at [795, 300] on div "Ritika x Select All Aarti Asif Bella_nail art Deepak_pdct Irra_Mrg Ritika Rizwa…" at bounding box center [797, 299] width 249 height 24
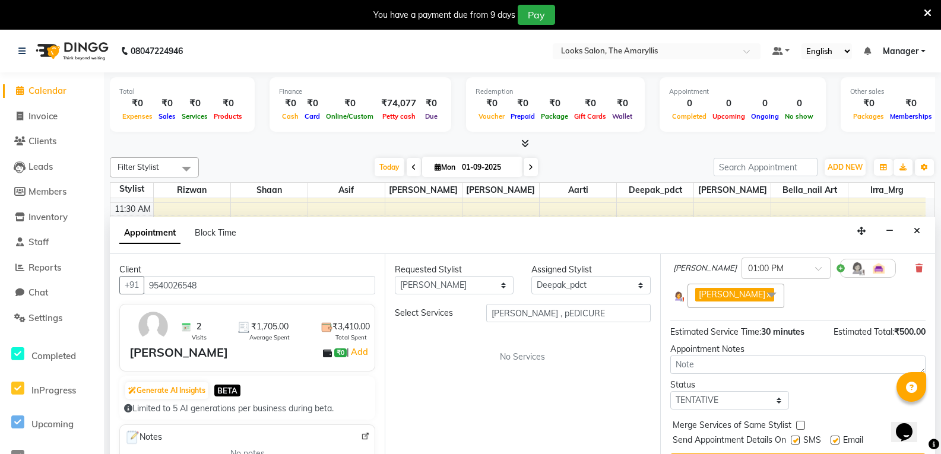
scroll to position [30, 0]
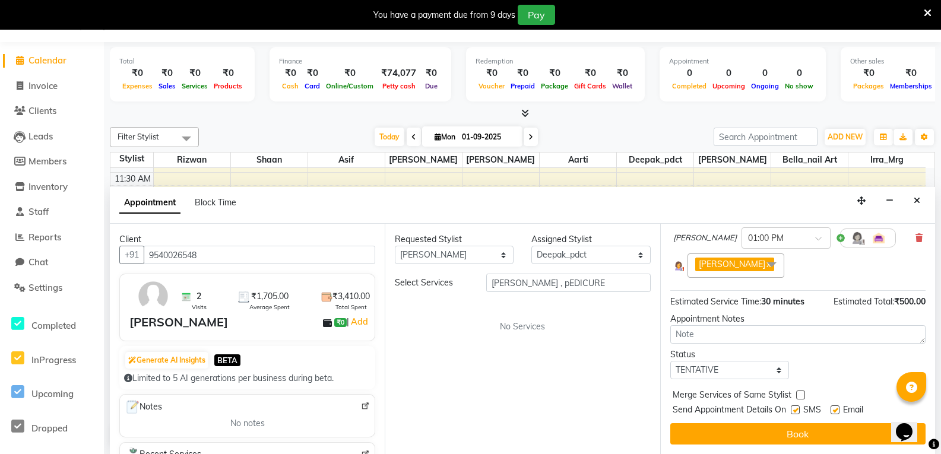
click at [509, 355] on div "Requested Stylist Any Aarti Asif Bella_nail art Deepak_pdct Irra_Mrg Ritika Riz…" at bounding box center [522, 339] width 275 height 230
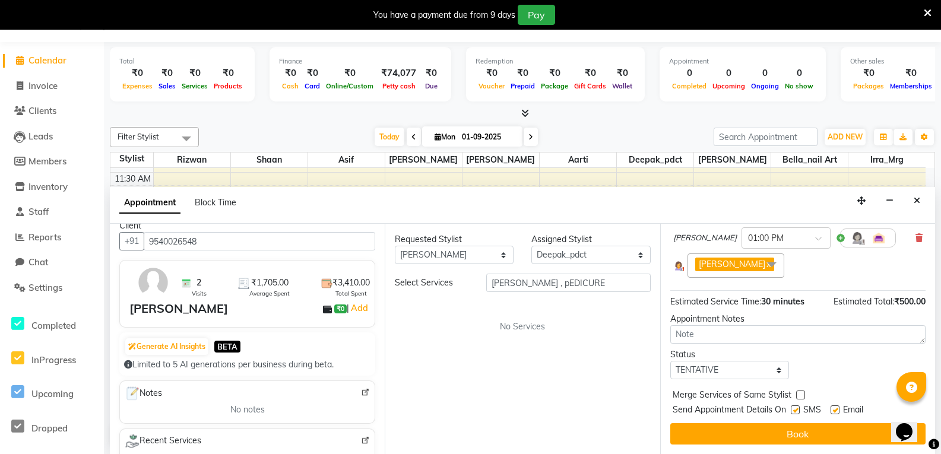
scroll to position [0, 0]
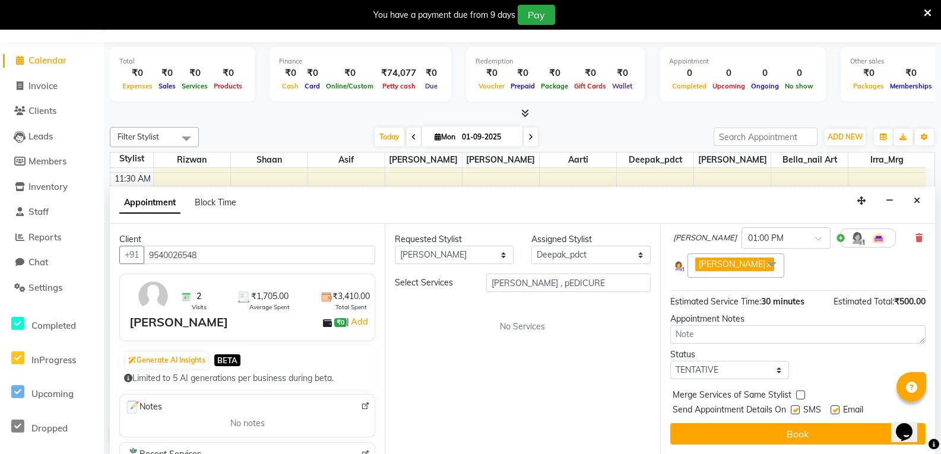
click at [54, 61] on span "Calendar" at bounding box center [47, 60] width 38 height 11
click at [46, 58] on span "Calendar" at bounding box center [47, 60] width 38 height 11
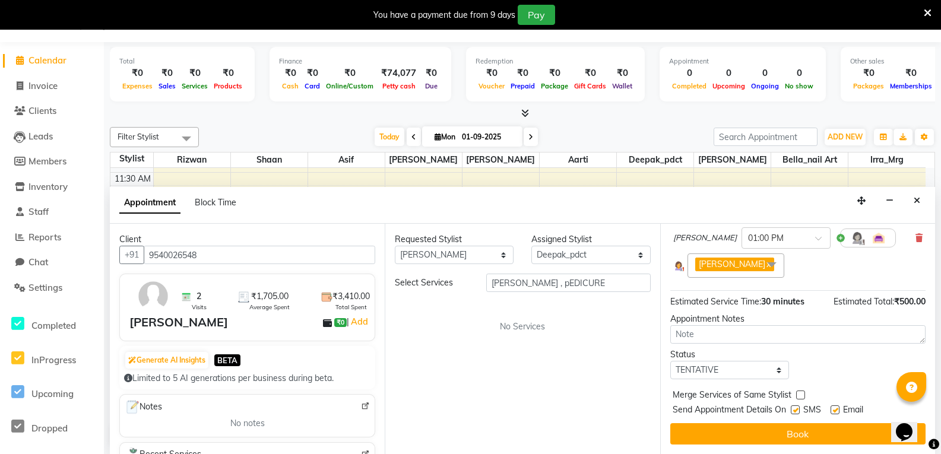
click at [130, 88] on span "Expenses" at bounding box center [137, 86] width 36 height 8
drag, startPoint x: 145, startPoint y: 83, endPoint x: 132, endPoint y: 84, distance: 12.5
click at [132, 84] on span "Expenses" at bounding box center [137, 86] width 36 height 8
click at [176, 91] on div "Sales" at bounding box center [166, 86] width 23 height 12
click at [200, 91] on div "Services" at bounding box center [195, 86] width 32 height 12
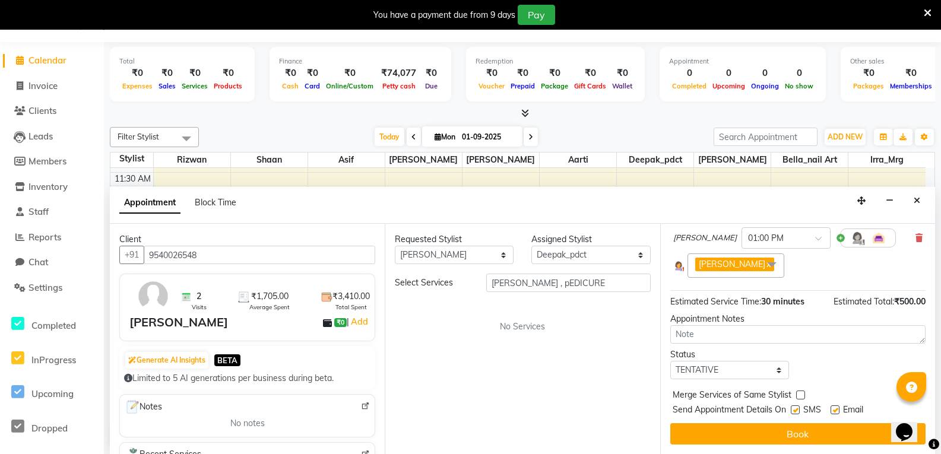
click at [234, 91] on div "Products" at bounding box center [228, 86] width 34 height 12
click at [290, 88] on span "Cash" at bounding box center [290, 86] width 23 height 8
click at [314, 93] on div "Finance ₹0 Cash ₹0 Card ₹0 Online/Custom ₹74,077 Petty cash ₹0 Due" at bounding box center [360, 74] width 182 height 55
click at [42, 113] on span "Clients" at bounding box center [42, 110] width 28 height 11
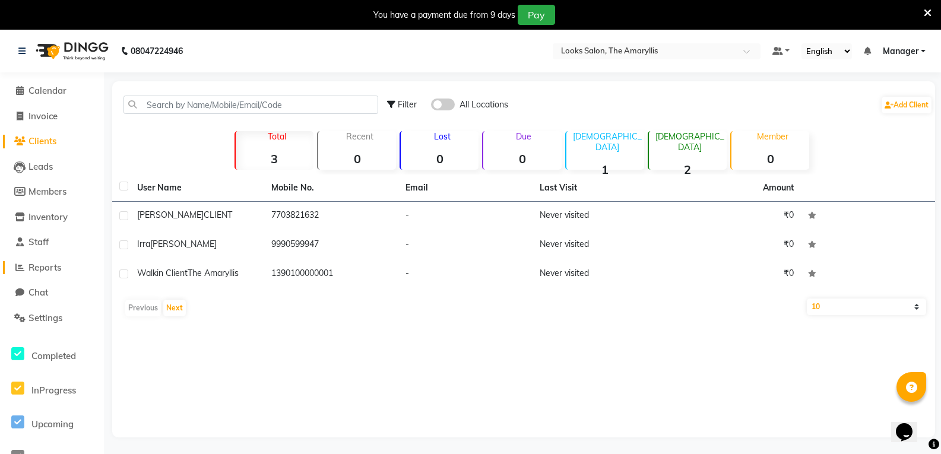
click at [52, 268] on span "Reports" at bounding box center [44, 267] width 33 height 11
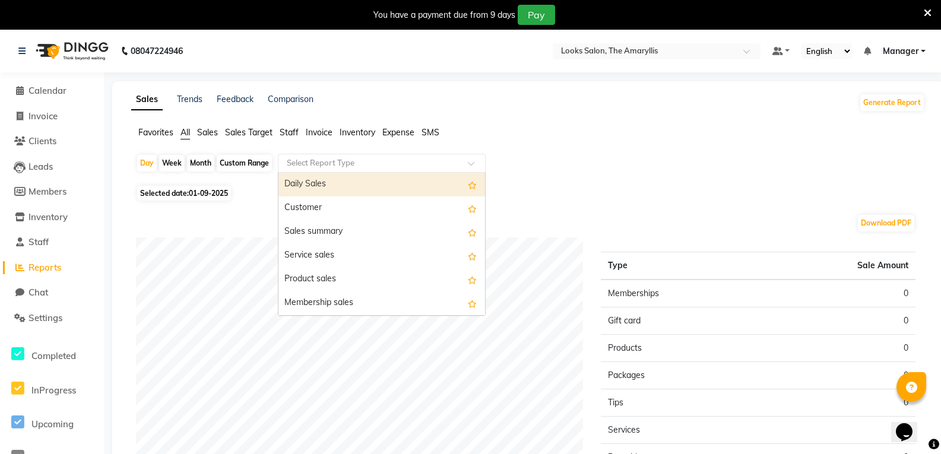
click at [468, 164] on span at bounding box center [475, 167] width 15 height 12
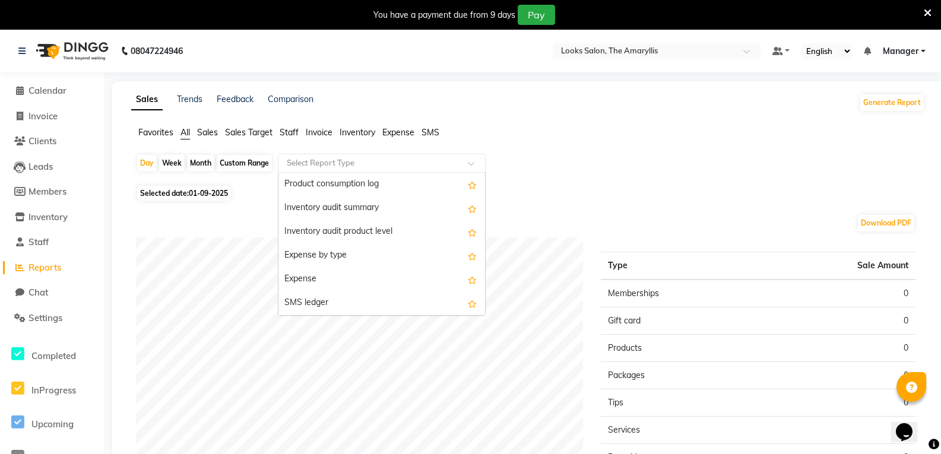
scroll to position [1234, 0]
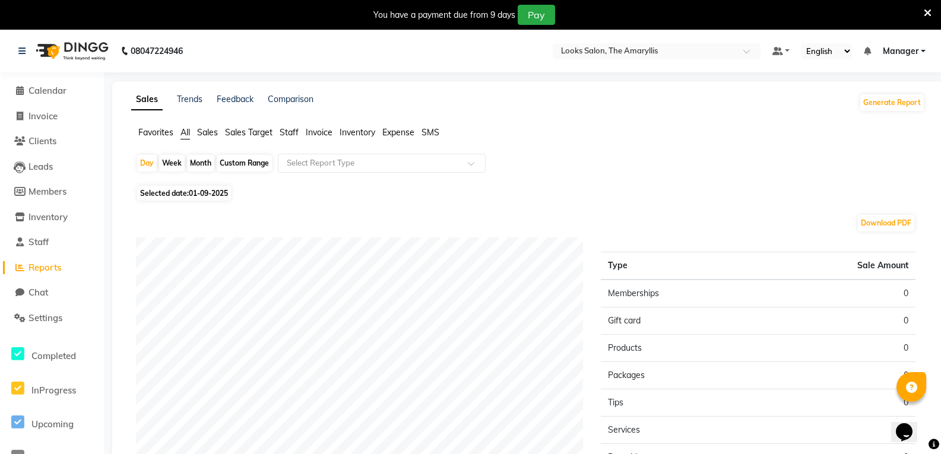
click at [556, 148] on div "Favorites All Sales Sales Target Staff Invoice Inventory Expense SMS" at bounding box center [527, 137] width 811 height 23
click at [39, 90] on span "Calendar" at bounding box center [47, 90] width 38 height 11
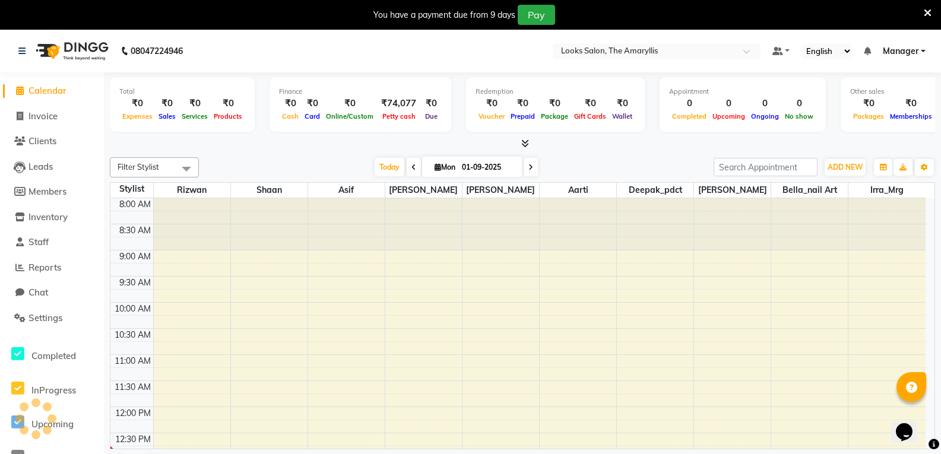
click at [487, 119] on span "Voucher" at bounding box center [491, 116] width 32 height 8
click at [586, 158] on div "Filter Stylist Select All Aarti Asif Bella_nail art Deepak_pdct Irra_Mrg Ritika…" at bounding box center [522, 167] width 825 height 20
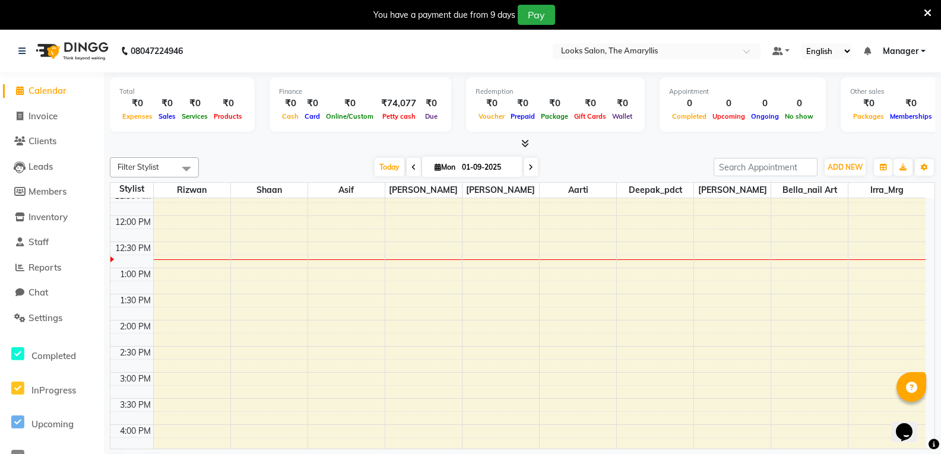
scroll to position [191, 0]
click at [850, 163] on span "ADD NEW" at bounding box center [844, 167] width 35 height 9
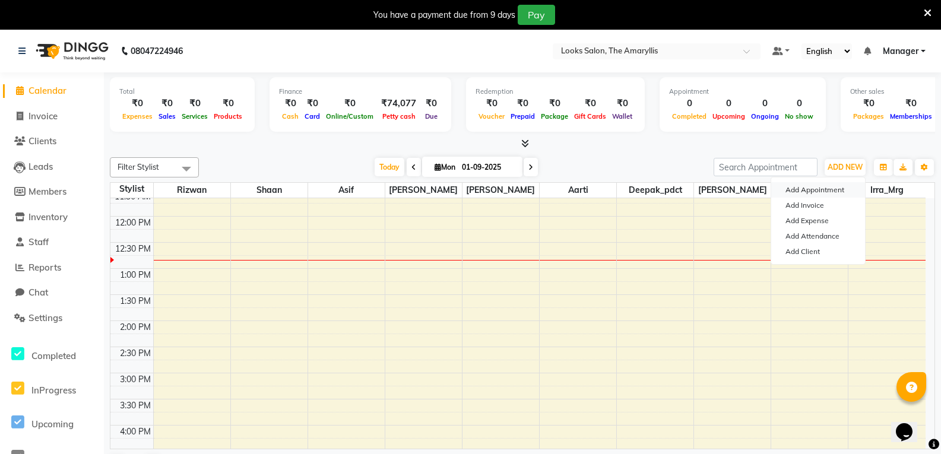
click at [826, 189] on button "Add Appointment" at bounding box center [818, 189] width 94 height 15
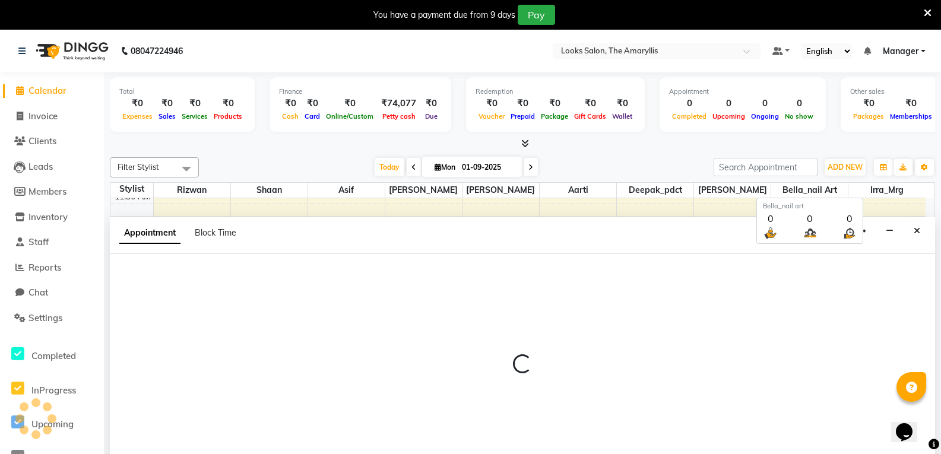
scroll to position [30, 0]
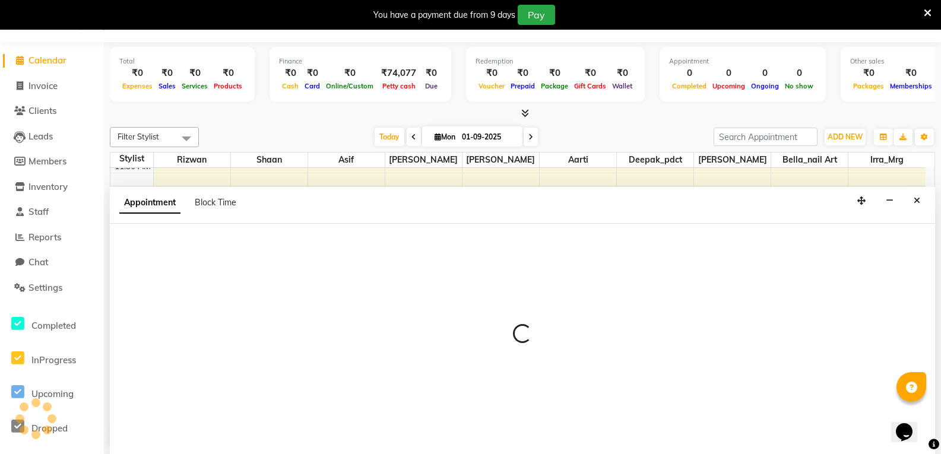
select select "540"
select select "tentative"
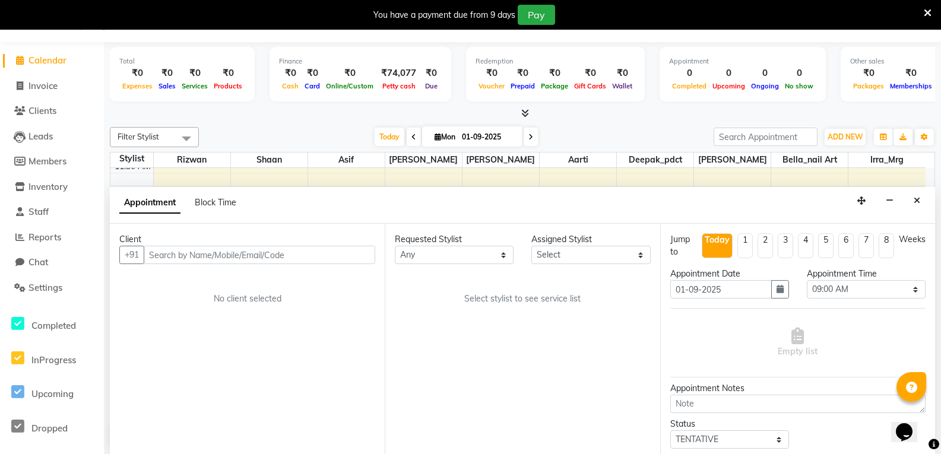
click at [264, 259] on input "text" at bounding box center [259, 255] width 231 height 18
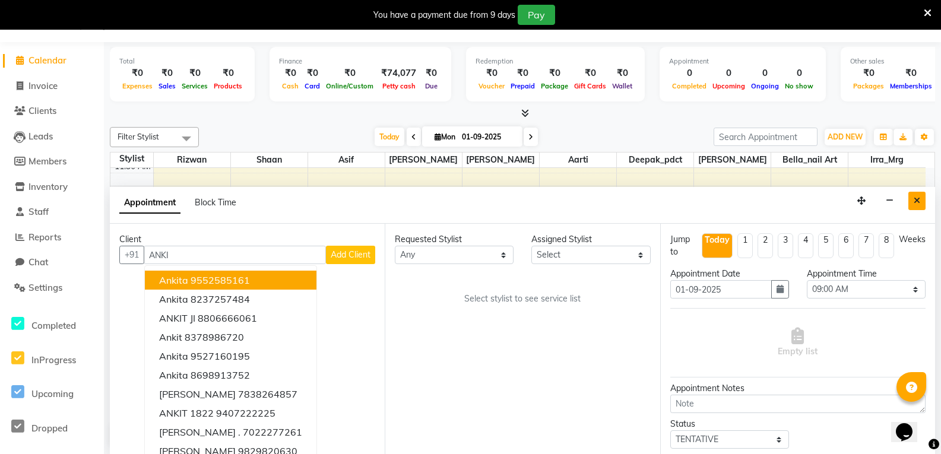
type input "ANKI"
click at [916, 201] on icon "Close" at bounding box center [916, 200] width 7 height 8
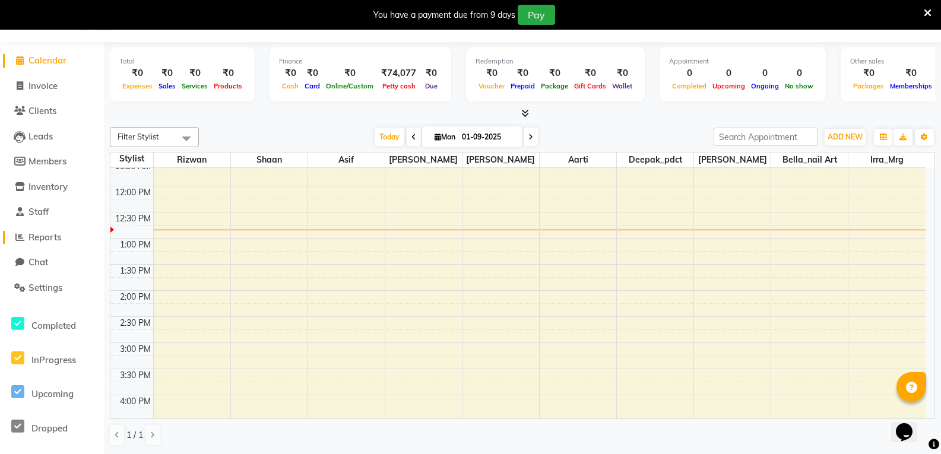
click at [36, 236] on span "Reports" at bounding box center [44, 236] width 33 height 11
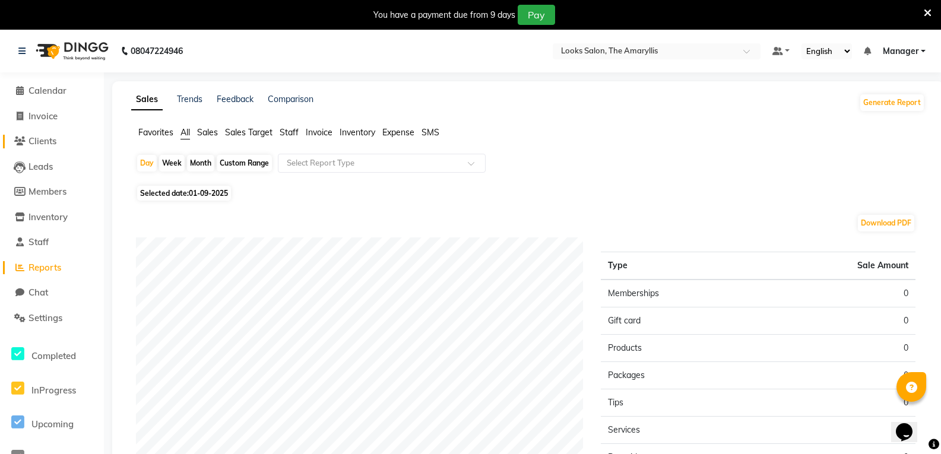
click at [39, 141] on span "Clients" at bounding box center [42, 140] width 28 height 11
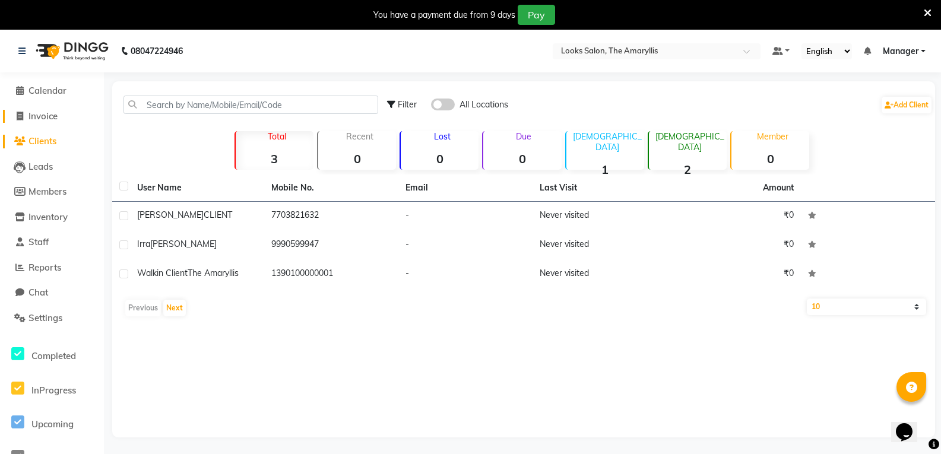
click at [47, 114] on span "Invoice" at bounding box center [42, 115] width 29 height 11
select select "service"
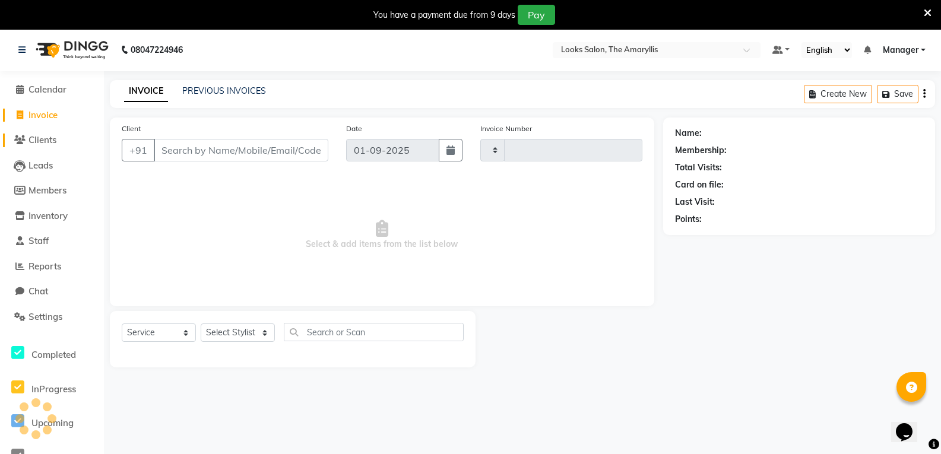
type input "3722"
select select "8939"
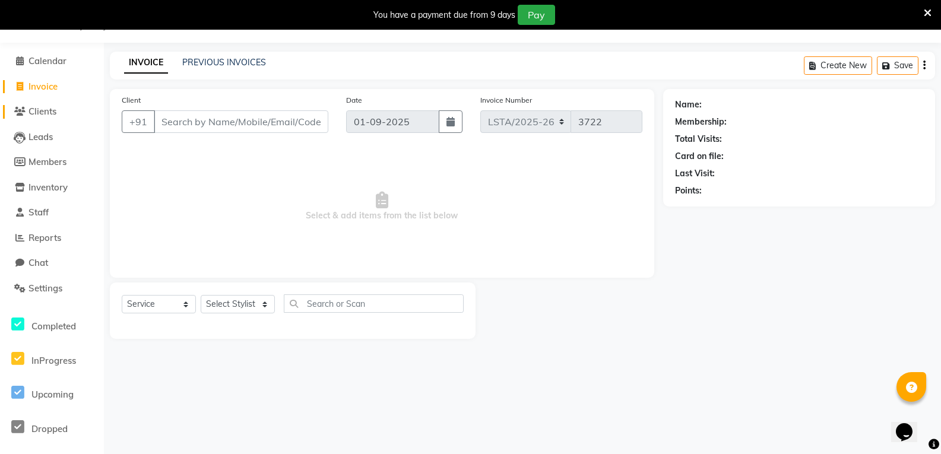
click at [52, 113] on span "Clients" at bounding box center [42, 111] width 28 height 11
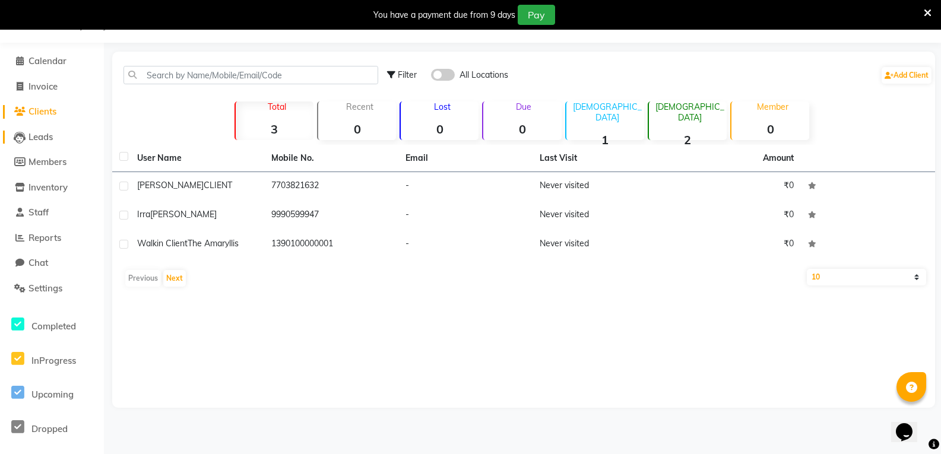
click at [36, 137] on span "Leads" at bounding box center [40, 136] width 24 height 11
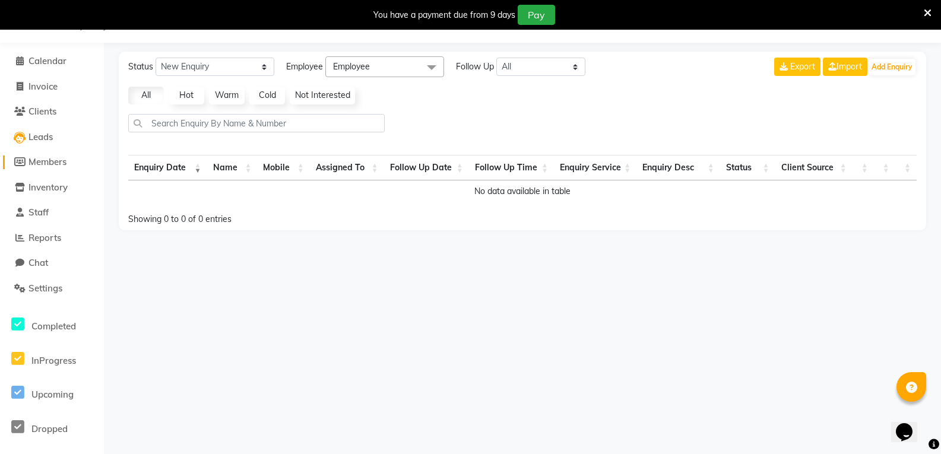
click at [58, 157] on span "Members" at bounding box center [47, 161] width 38 height 11
select select
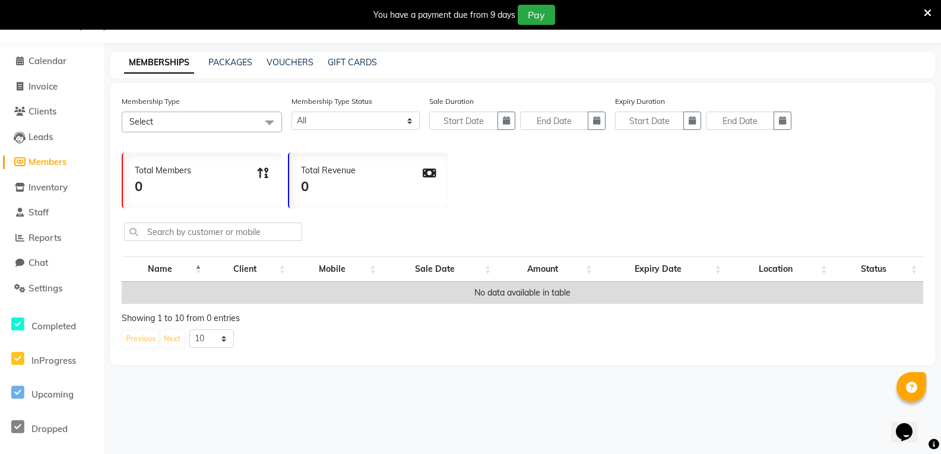
click at [271, 122] on span at bounding box center [270, 123] width 24 height 23
click at [58, 84] on span "Invoice" at bounding box center [42, 86] width 29 height 11
select select "service"
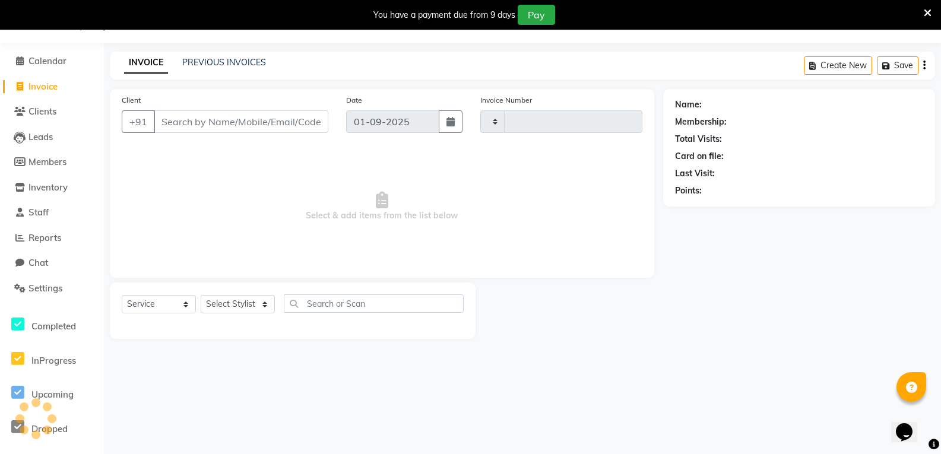
type input "3722"
select select "8939"
click at [43, 58] on span "Calendar" at bounding box center [47, 60] width 38 height 11
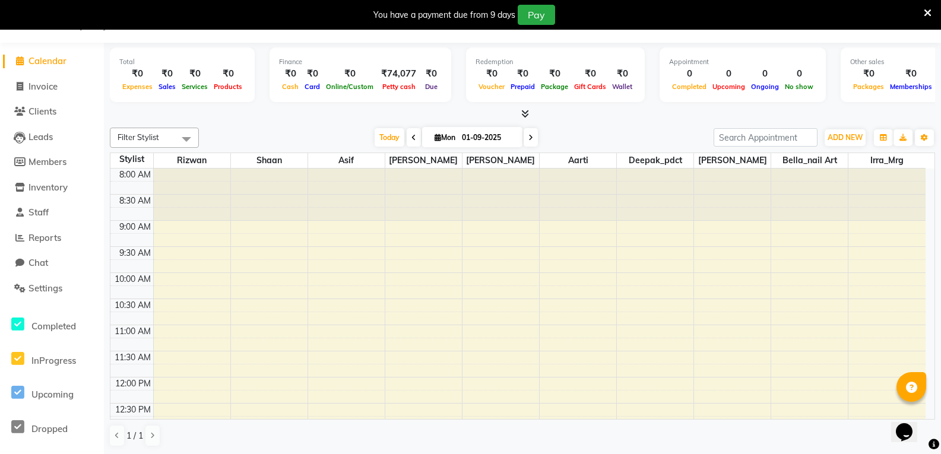
click at [484, 85] on span "Voucher" at bounding box center [491, 86] width 32 height 8
click at [488, 72] on div "₹0" at bounding box center [491, 74] width 32 height 14
click at [53, 87] on span "Invoice" at bounding box center [42, 86] width 29 height 11
select select "service"
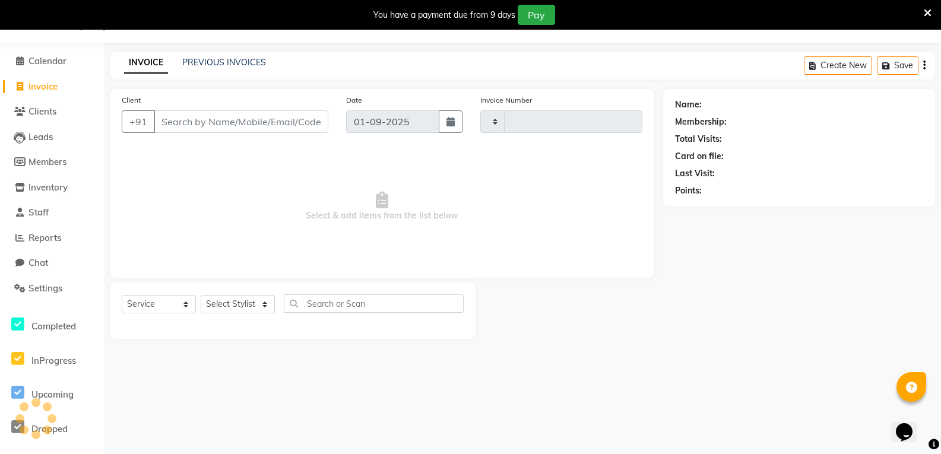
type input "3722"
select select "8939"
click at [276, 126] on input "Client" at bounding box center [241, 121] width 174 height 23
click at [52, 109] on span "Clients" at bounding box center [42, 111] width 28 height 11
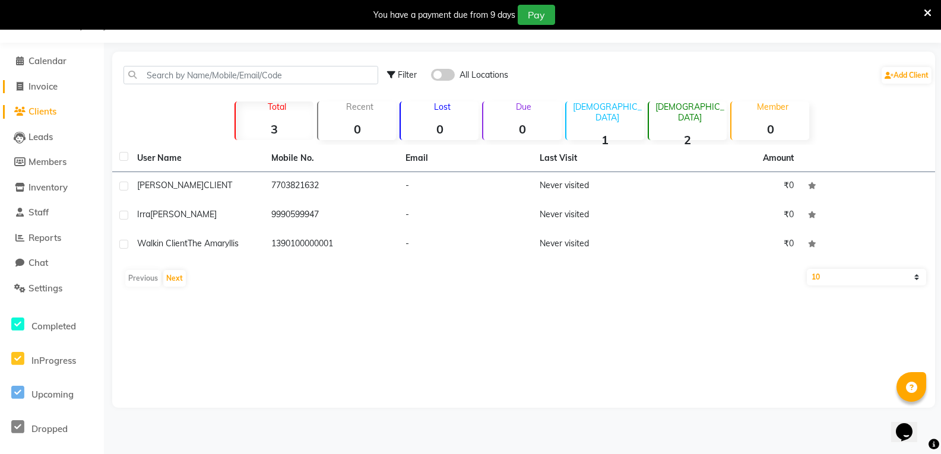
click at [40, 85] on span "Invoice" at bounding box center [42, 86] width 29 height 11
select select "service"
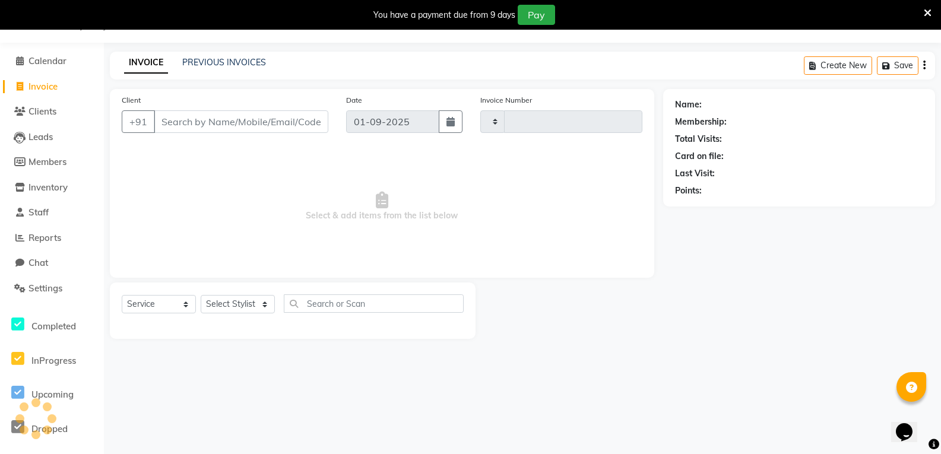
type input "3722"
select select "8939"
click at [183, 304] on select "Select Service Product Membership Package Voucher Prepaid Gift Card" at bounding box center [159, 304] width 74 height 18
click at [266, 306] on select "Select Stylist Aarti Ali_Manager Asif Bella_nail art Deepak_pdct Irra_Mrg Ritik…" at bounding box center [238, 304] width 74 height 18
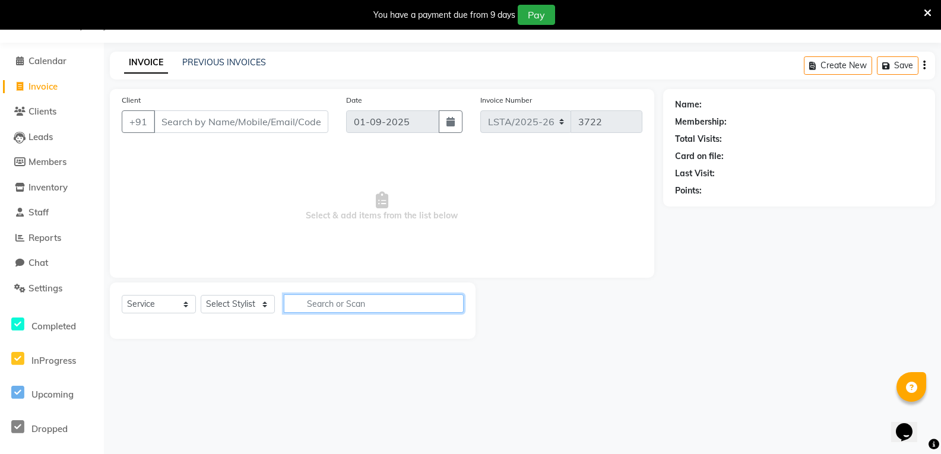
click at [326, 311] on input "text" at bounding box center [374, 303] width 180 height 18
click at [39, 289] on span "Settings" at bounding box center [45, 287] width 34 height 11
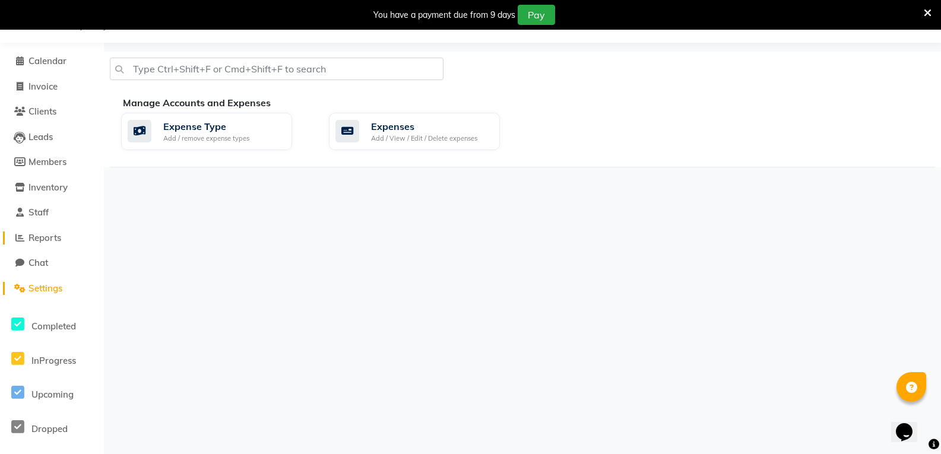
click at [50, 237] on span "Reports" at bounding box center [44, 237] width 33 height 11
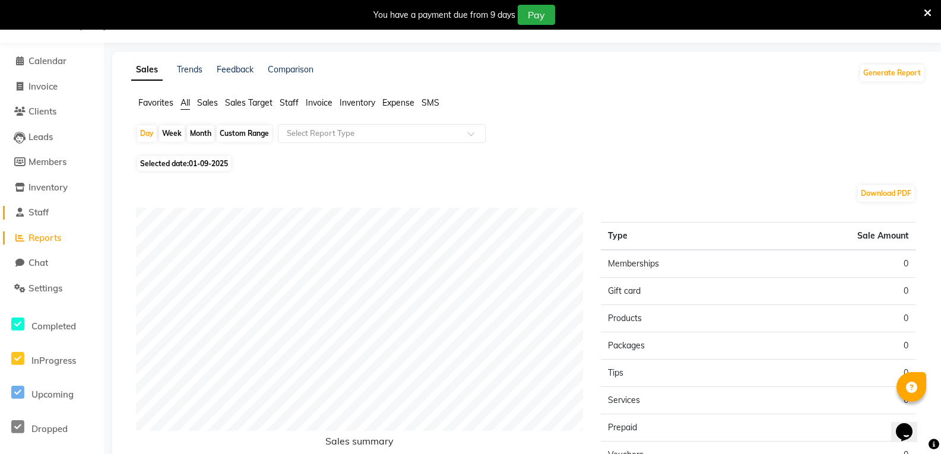
click at [48, 214] on span "Staff" at bounding box center [38, 212] width 20 height 11
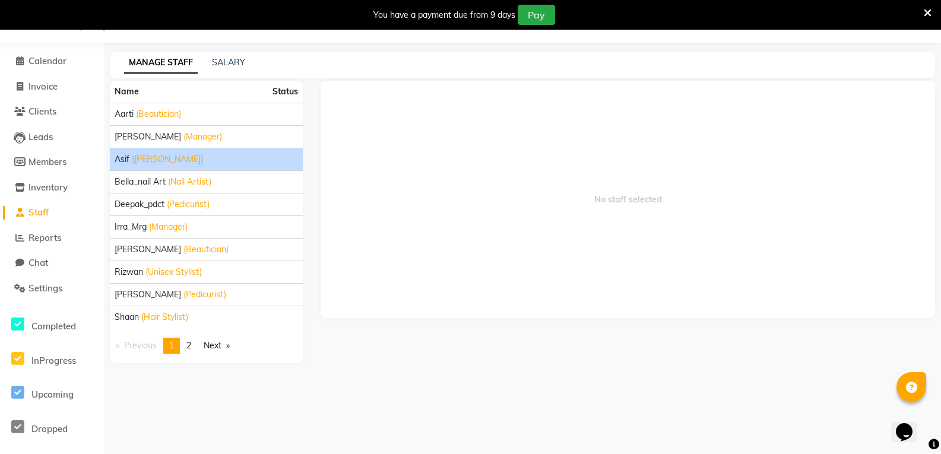
click at [145, 156] on span "(Barber)" at bounding box center [167, 159] width 71 height 12
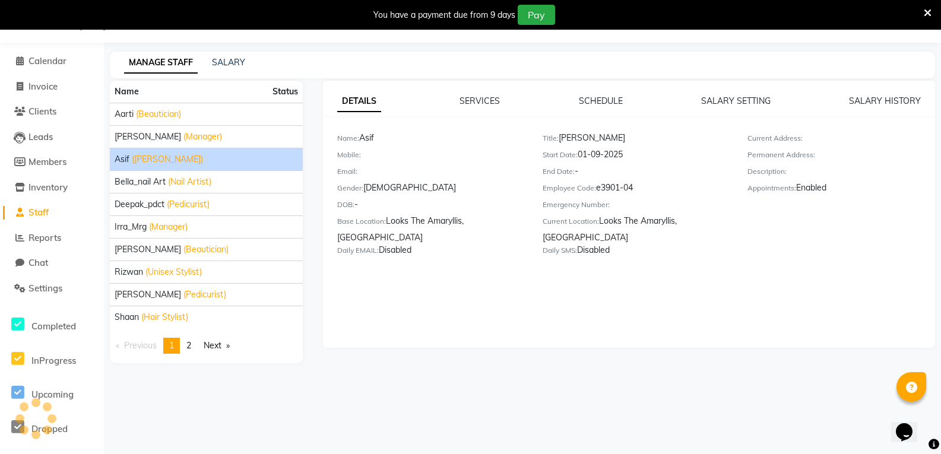
click at [275, 404] on div "08047224946 Select Location × Looks The Amaryllis, New Delhi Default Panel My P…" at bounding box center [470, 227] width 941 height 454
click at [47, 236] on span "Reports" at bounding box center [44, 237] width 33 height 11
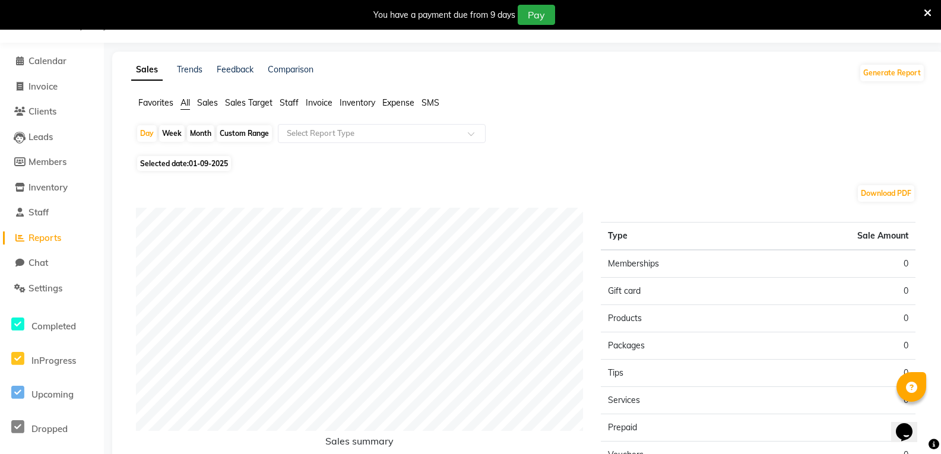
click at [208, 104] on span "Sales" at bounding box center [207, 102] width 21 height 11
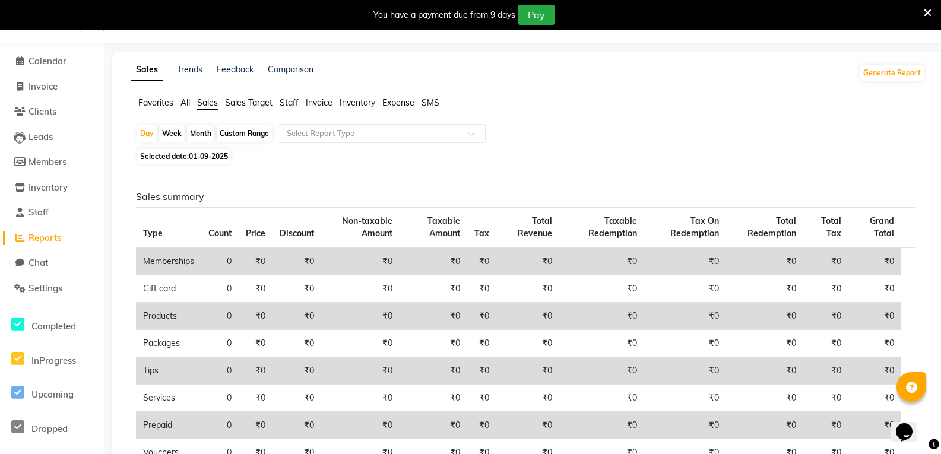
click at [290, 101] on span "Staff" at bounding box center [289, 102] width 19 height 11
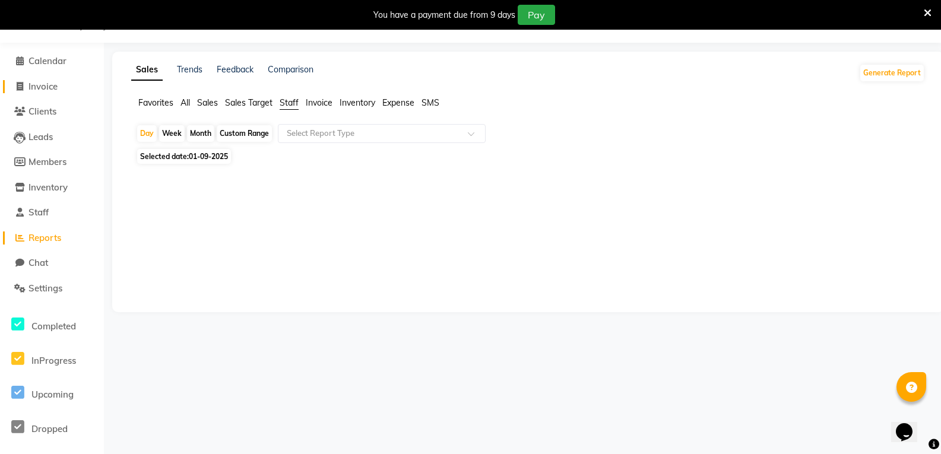
click at [47, 88] on span "Invoice" at bounding box center [42, 86] width 29 height 11
select select "service"
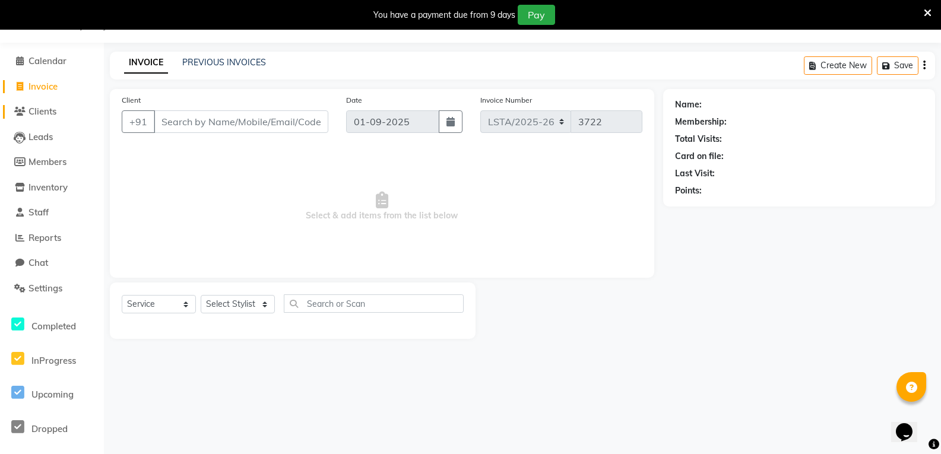
click at [52, 113] on span "Clients" at bounding box center [42, 111] width 28 height 11
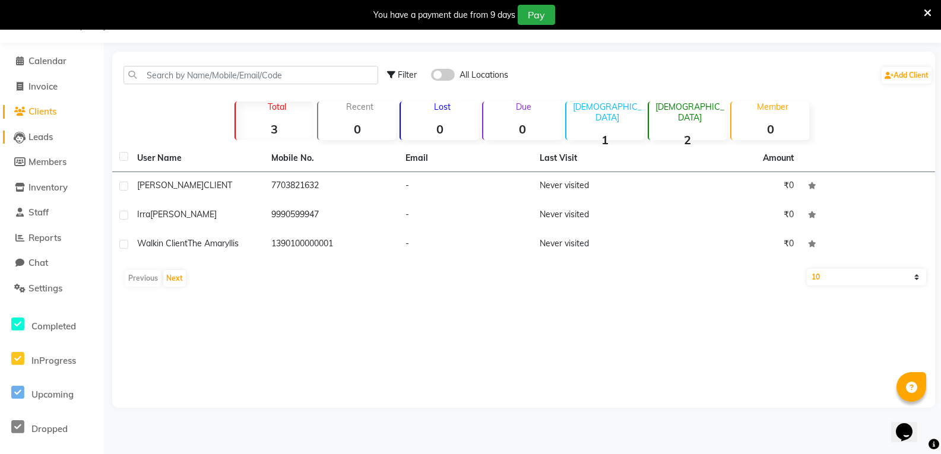
click at [53, 138] on span "Leads" at bounding box center [40, 136] width 24 height 11
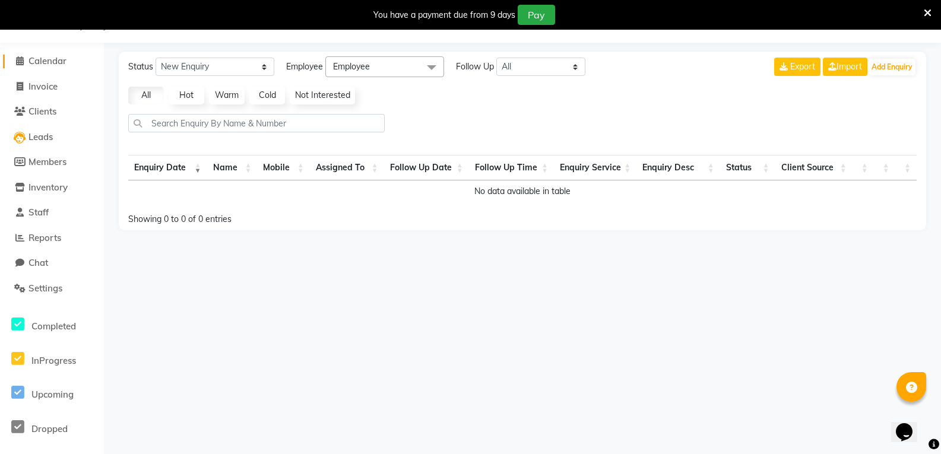
click at [47, 61] on span "Calendar" at bounding box center [47, 60] width 38 height 11
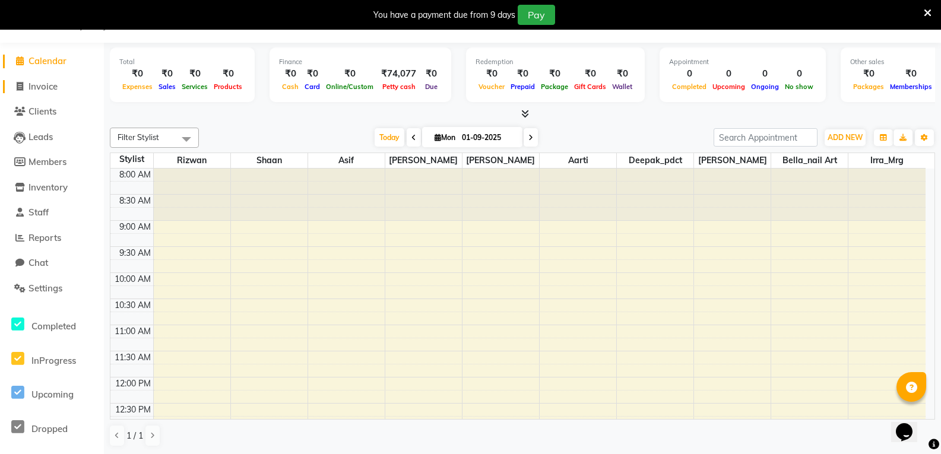
click at [47, 84] on span "Invoice" at bounding box center [42, 86] width 29 height 11
select select "service"
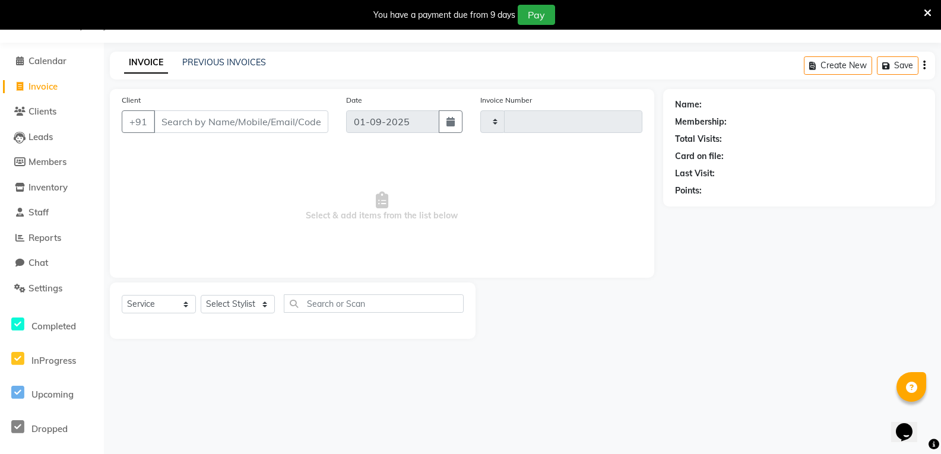
type input "3722"
select select "8939"
click at [50, 158] on span "Members" at bounding box center [47, 161] width 38 height 11
select select
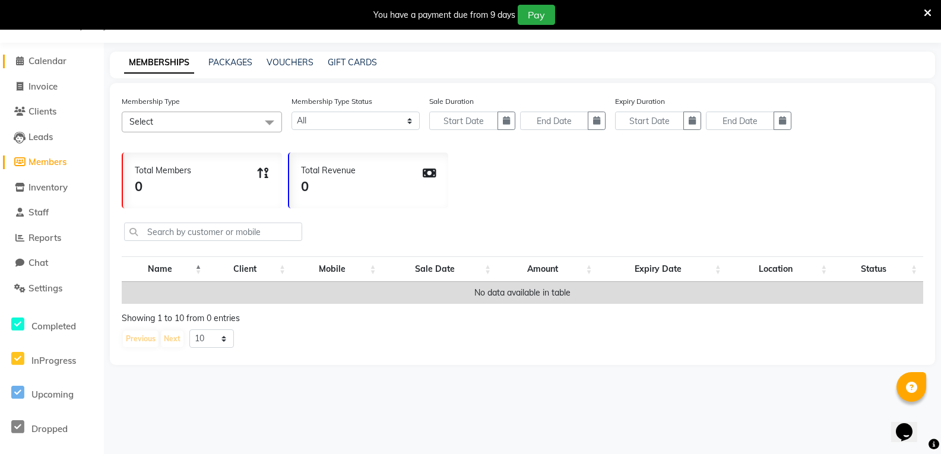
click at [56, 61] on span "Calendar" at bounding box center [47, 60] width 38 height 11
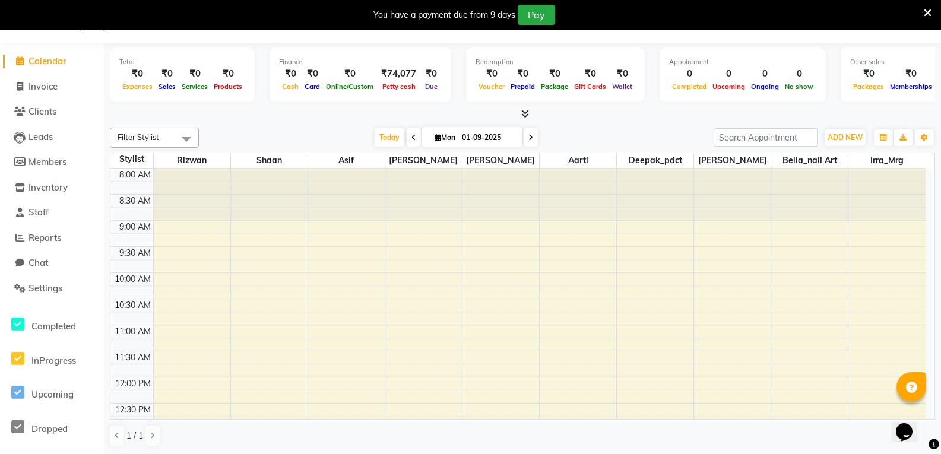
click at [131, 83] on span "Expenses" at bounding box center [137, 86] width 36 height 8
click at [51, 85] on span "Invoice" at bounding box center [42, 86] width 29 height 11
select select "service"
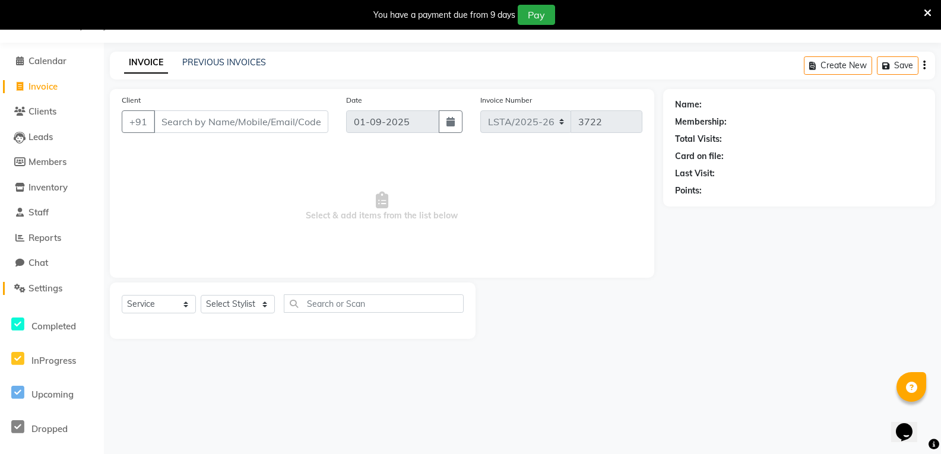
click at [53, 289] on span "Settings" at bounding box center [45, 287] width 34 height 11
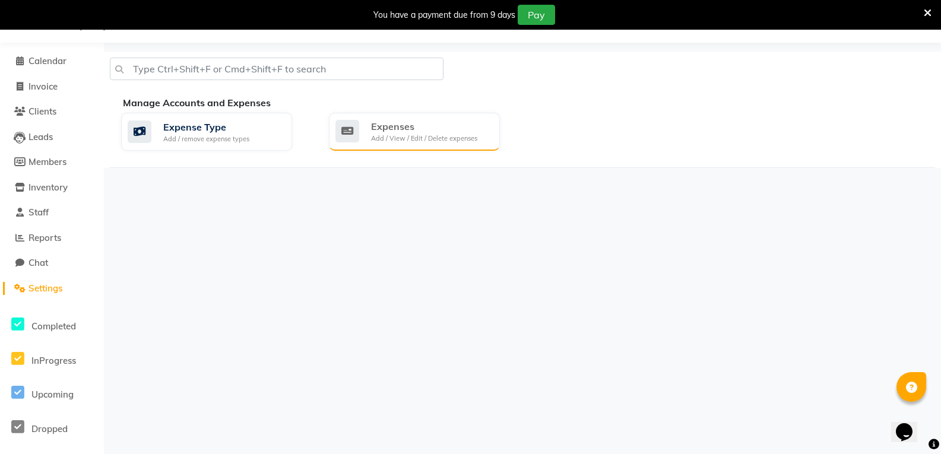
click at [394, 145] on div "Expenses Add / View / Edit / Delete expenses" at bounding box center [414, 132] width 171 height 38
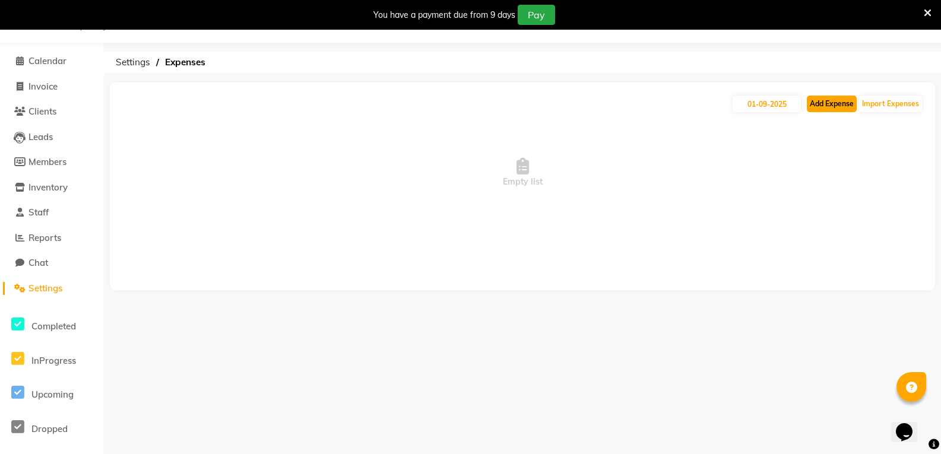
click at [845, 107] on button "Add Expense" at bounding box center [832, 104] width 50 height 17
select select "1"
select select "8117"
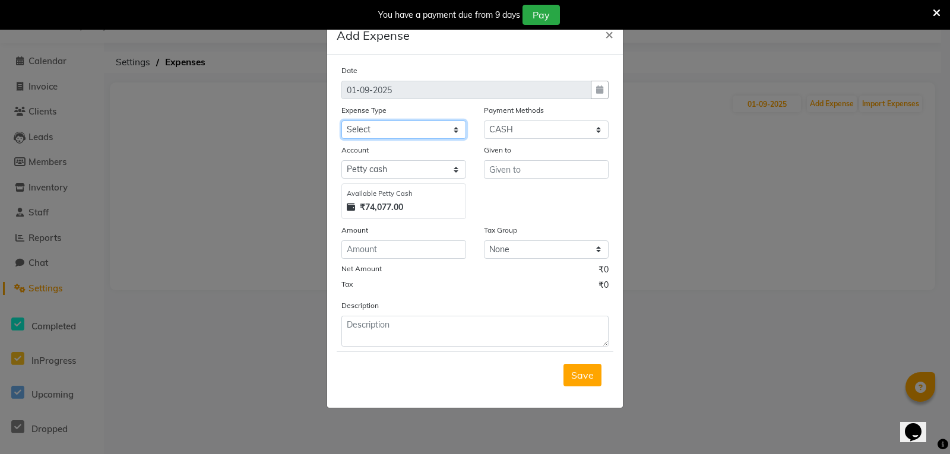
click at [455, 131] on select "Select Bank Deposit Blinkit Cash Handover Client ordered food Client Refund Agn…" at bounding box center [403, 129] width 125 height 18
select select "23584"
click at [341, 120] on select "Select Bank Deposit Blinkit Cash Handover Client ordered food Client Refund Agn…" at bounding box center [403, 129] width 125 height 18
click at [453, 130] on select "Select Bank Deposit Blinkit Cash Handover Client ordered food Client Refund Agn…" at bounding box center [403, 129] width 125 height 18
click at [455, 131] on select "Select Bank Deposit Blinkit Cash Handover Client ordered food Client Refund Agn…" at bounding box center [403, 129] width 125 height 18
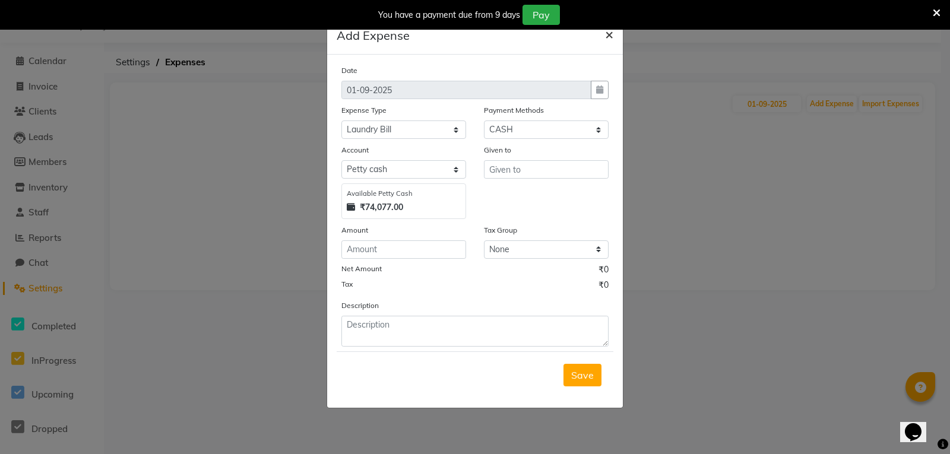
click at [609, 35] on span "×" at bounding box center [609, 34] width 8 height 18
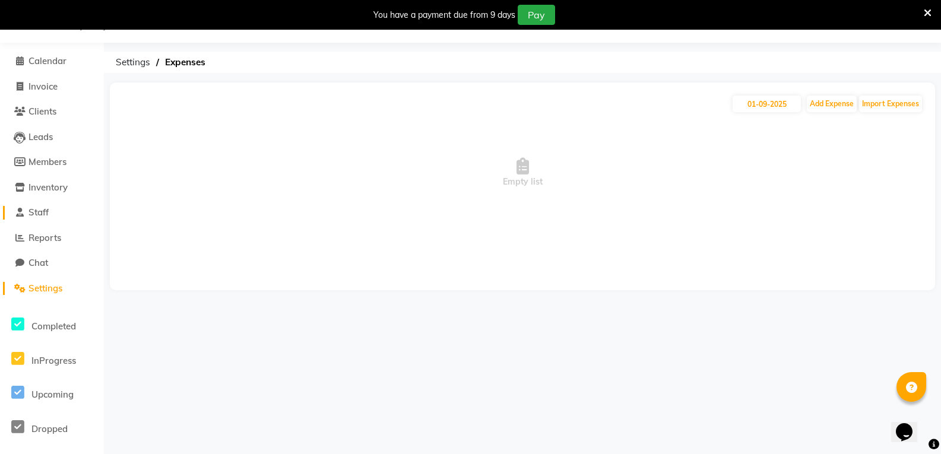
click at [48, 214] on span "Staff" at bounding box center [38, 212] width 20 height 11
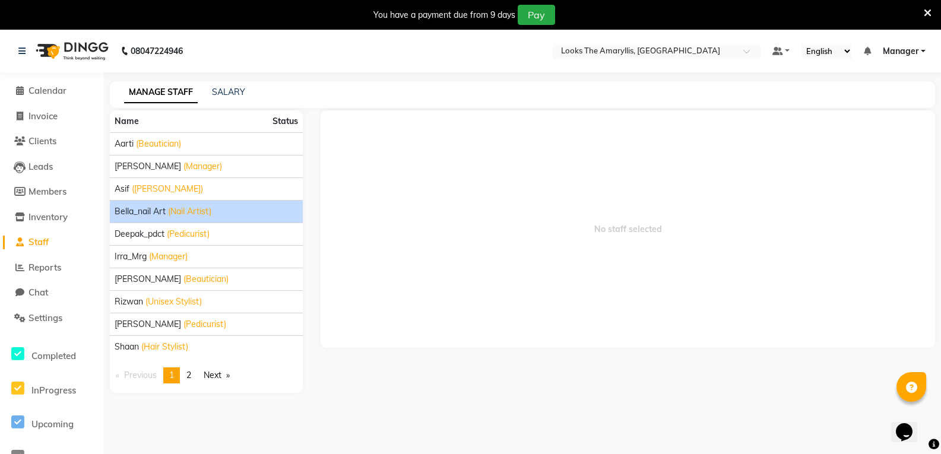
scroll to position [30, 0]
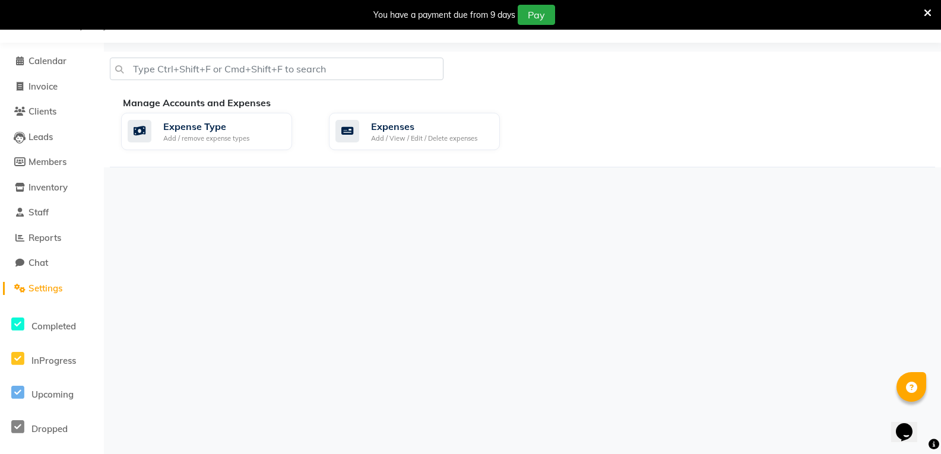
select select "service"
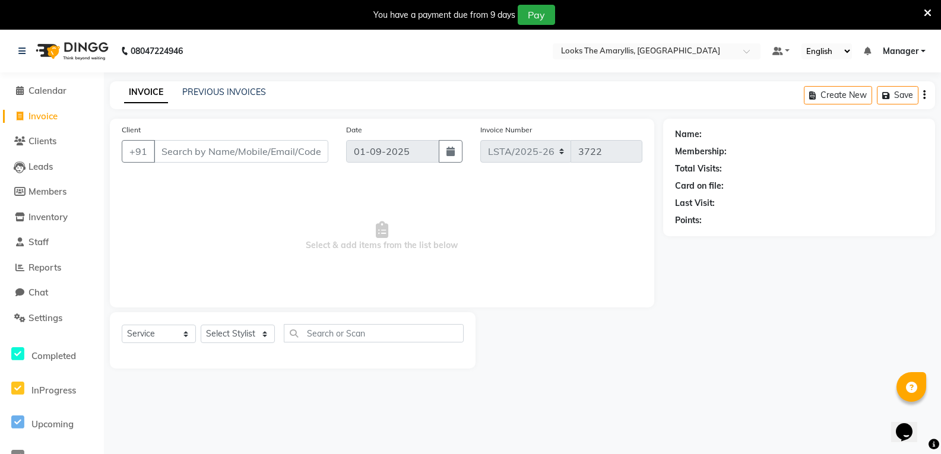
click at [53, 119] on span "Invoice" at bounding box center [42, 115] width 29 height 11
select select "service"
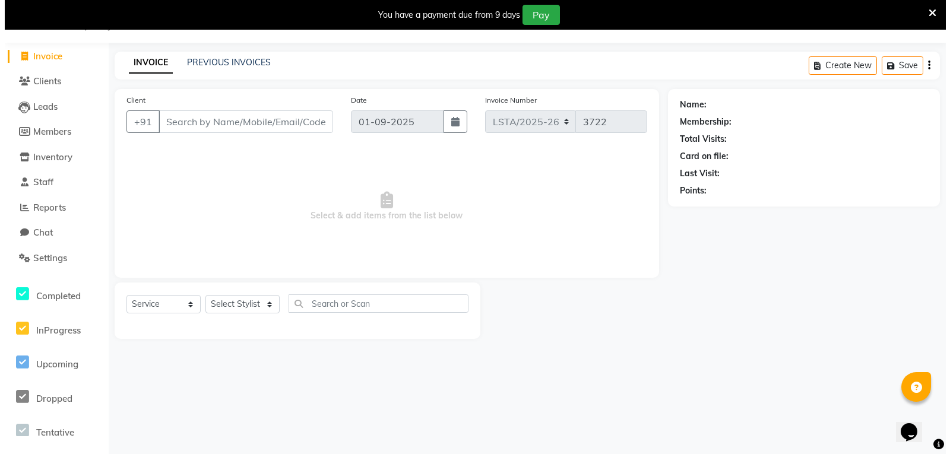
scroll to position [59, 0]
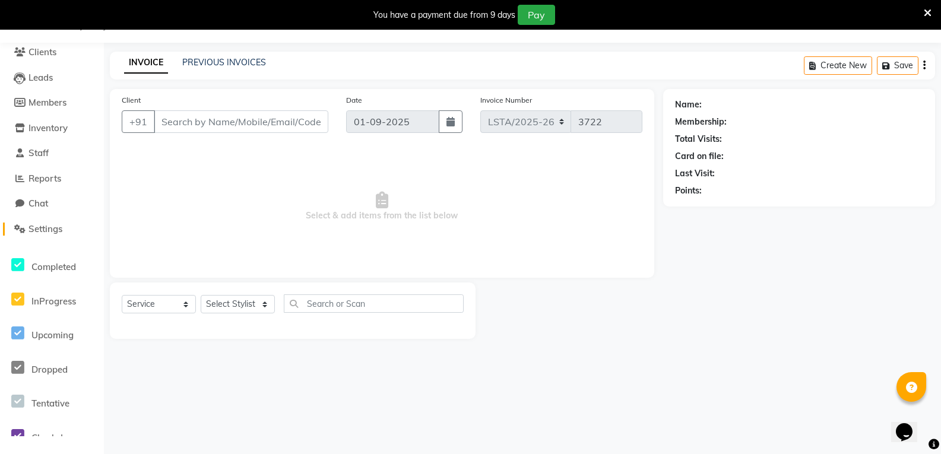
click at [37, 227] on span "Settings" at bounding box center [45, 228] width 34 height 11
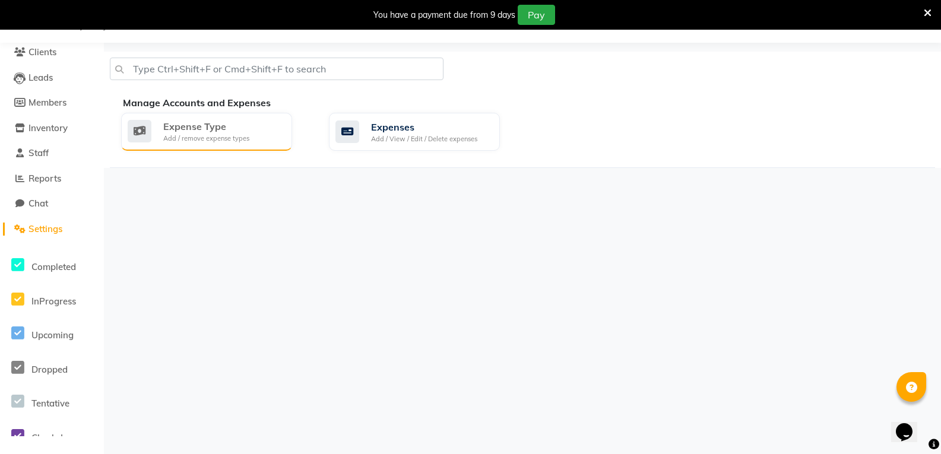
click at [227, 134] on div "Add / remove expense types" at bounding box center [206, 139] width 86 height 10
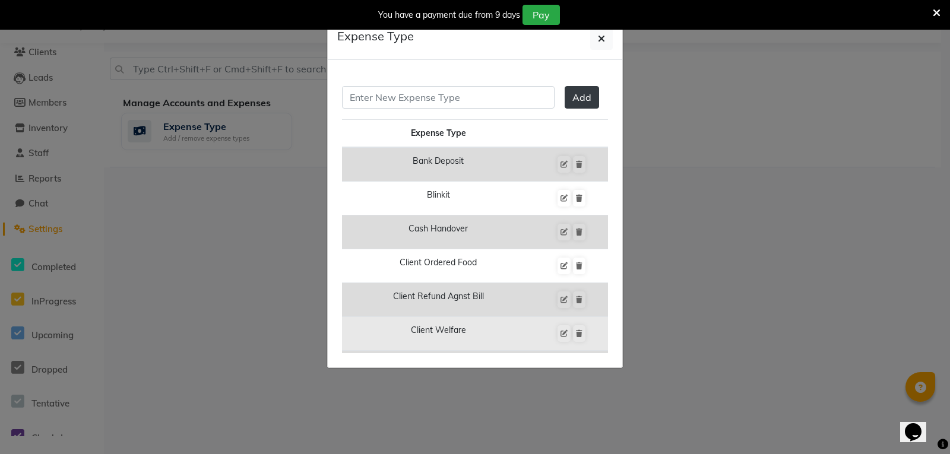
click at [513, 330] on td "Client Welfare" at bounding box center [438, 334] width 192 height 34
click at [510, 331] on td "Client Welfare" at bounding box center [438, 334] width 192 height 34
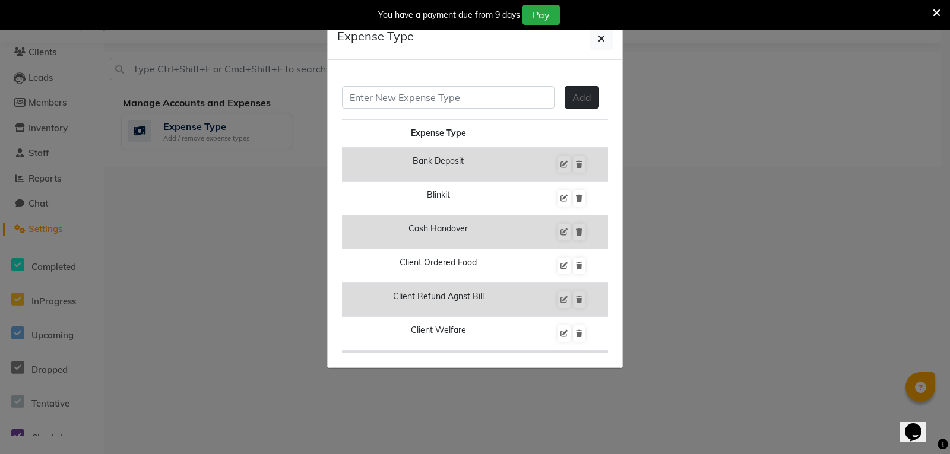
click at [572, 99] on span "Add" at bounding box center [581, 97] width 19 height 12
click at [459, 98] on input "text" at bounding box center [448, 97] width 212 height 23
type input "CLIENT"
click at [572, 98] on span "Add" at bounding box center [581, 97] width 19 height 12
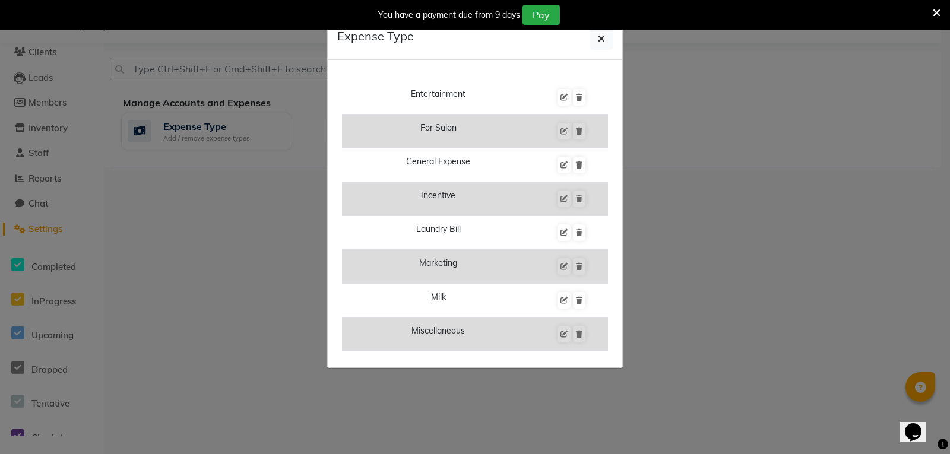
scroll to position [415, 0]
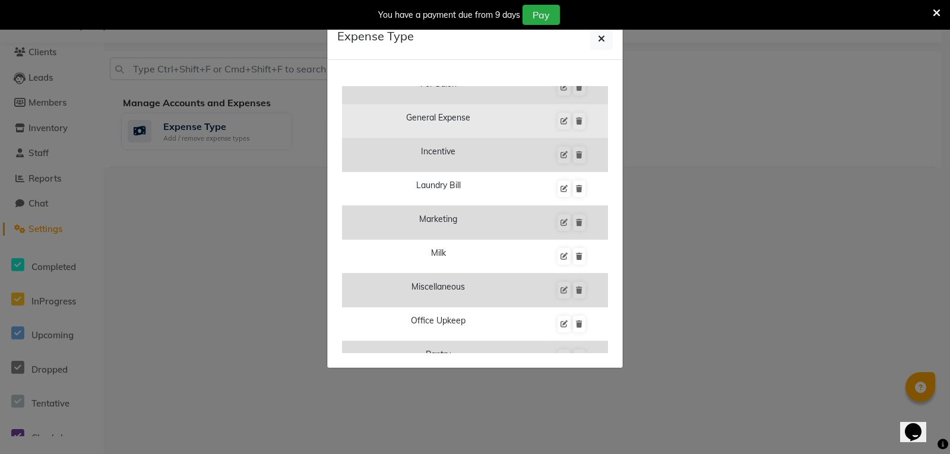
click at [479, 122] on td "General Expense" at bounding box center [438, 121] width 192 height 34
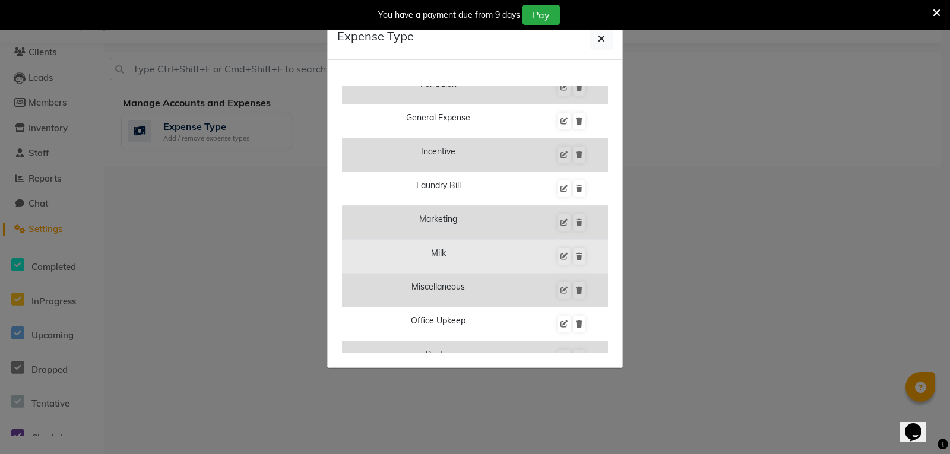
click at [481, 255] on td "Milk" at bounding box center [438, 257] width 192 height 34
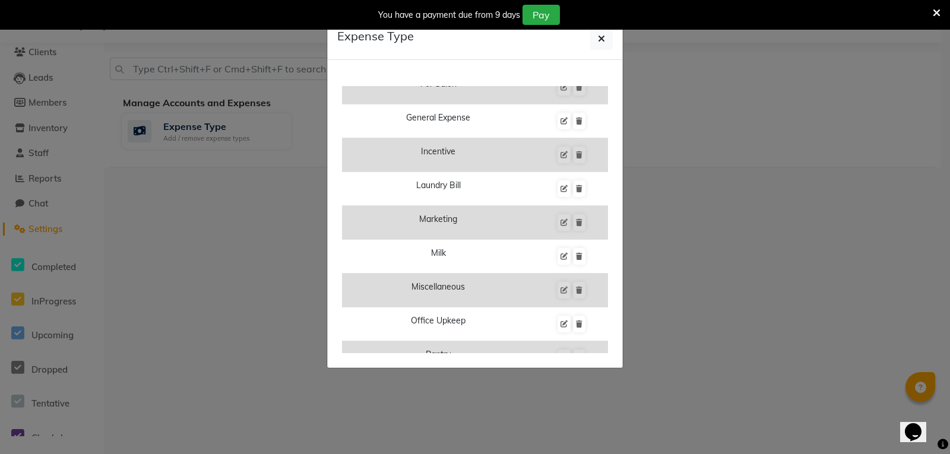
click at [491, 47] on div "Expense Type" at bounding box center [475, 39] width 294 height 42
click at [477, 43] on div "Expense Type" at bounding box center [475, 39] width 294 height 42
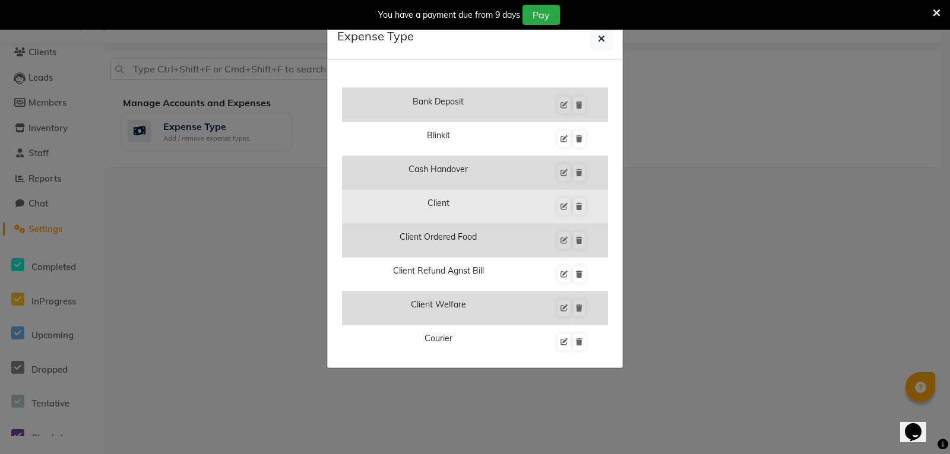
scroll to position [0, 0]
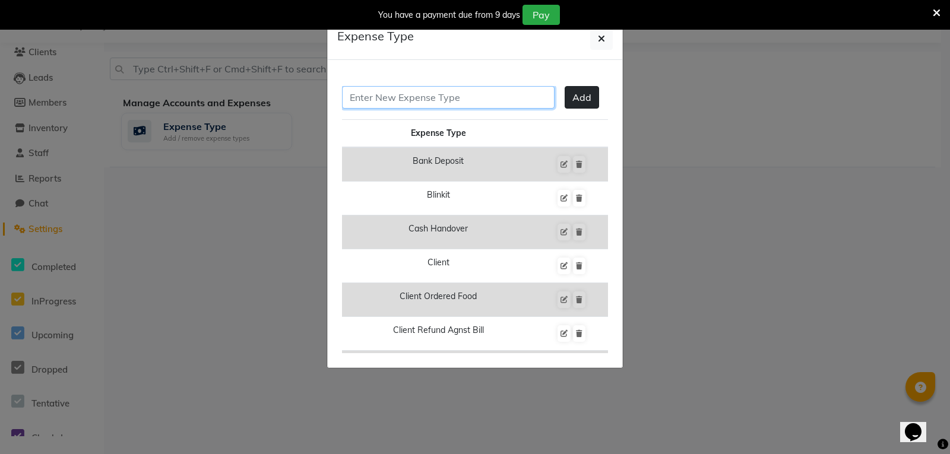
click at [447, 99] on input "text" at bounding box center [448, 97] width 212 height 23
type input "MILK"
click at [579, 100] on span "Add" at bounding box center [581, 97] width 19 height 12
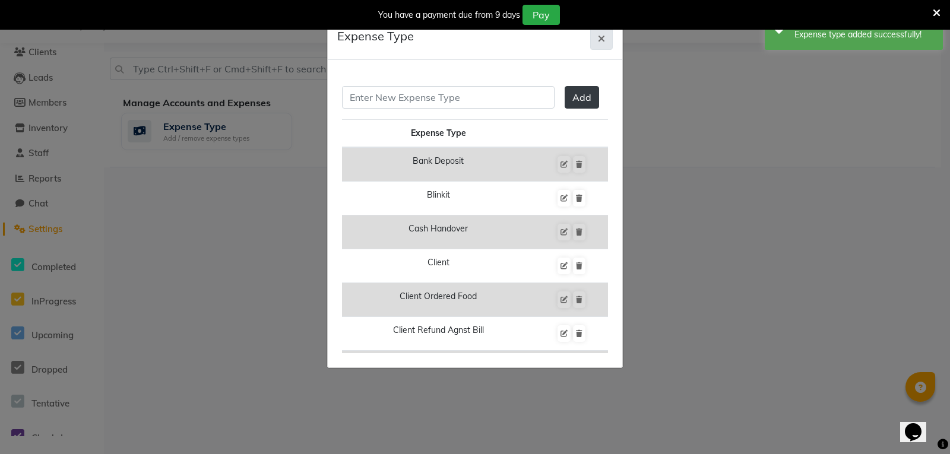
click at [601, 39] on icon "button" at bounding box center [601, 38] width 7 height 9
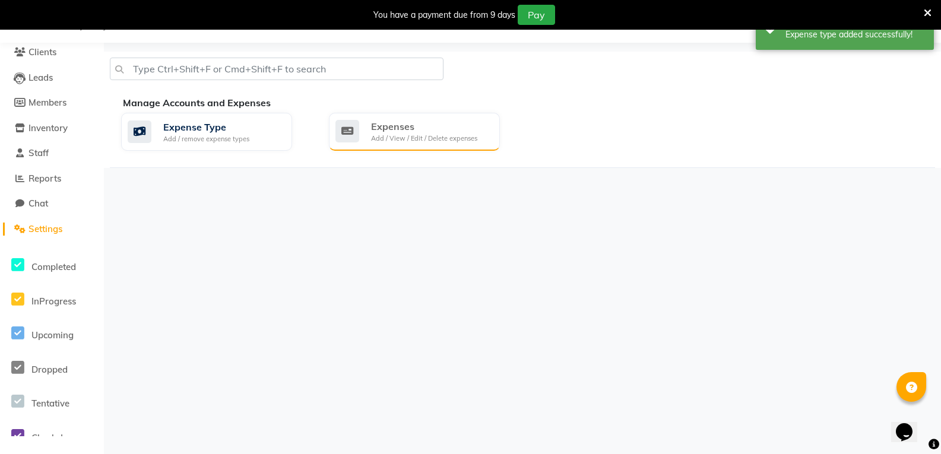
click at [385, 144] on div "Expenses Add / View / Edit / Delete expenses" at bounding box center [414, 132] width 171 height 38
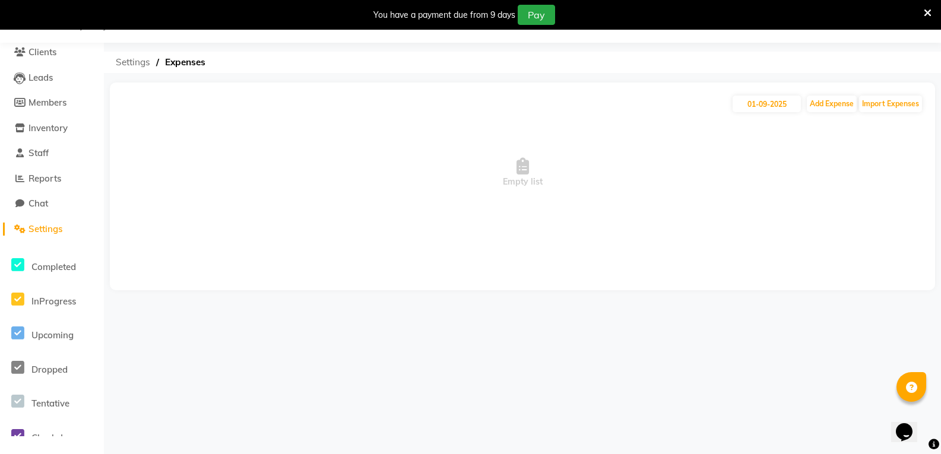
click at [122, 64] on span "Settings" at bounding box center [133, 62] width 46 height 21
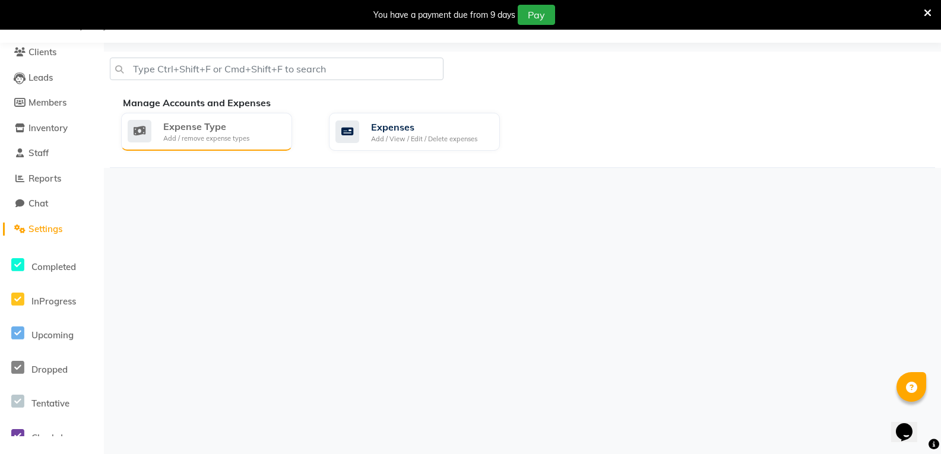
click at [242, 139] on div "Add / remove expense types" at bounding box center [206, 139] width 86 height 10
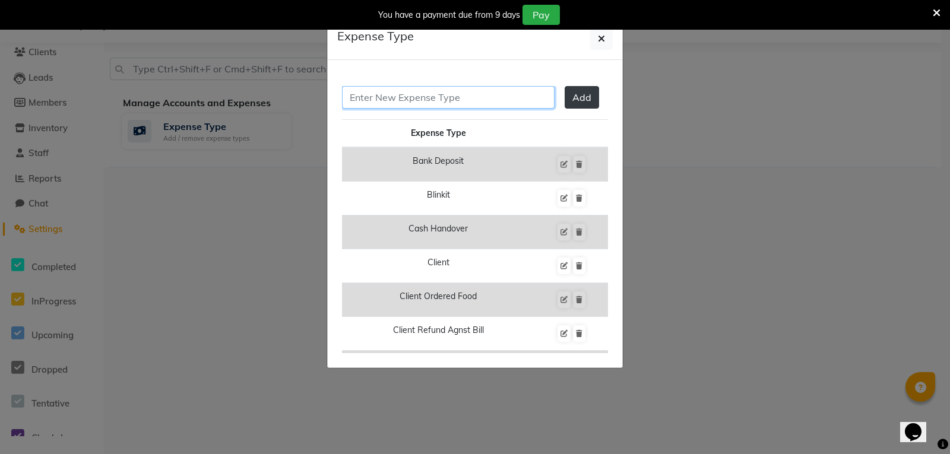
click at [437, 96] on input "text" at bounding box center [448, 97] width 212 height 23
click at [572, 96] on span "Add" at bounding box center [581, 97] width 19 height 12
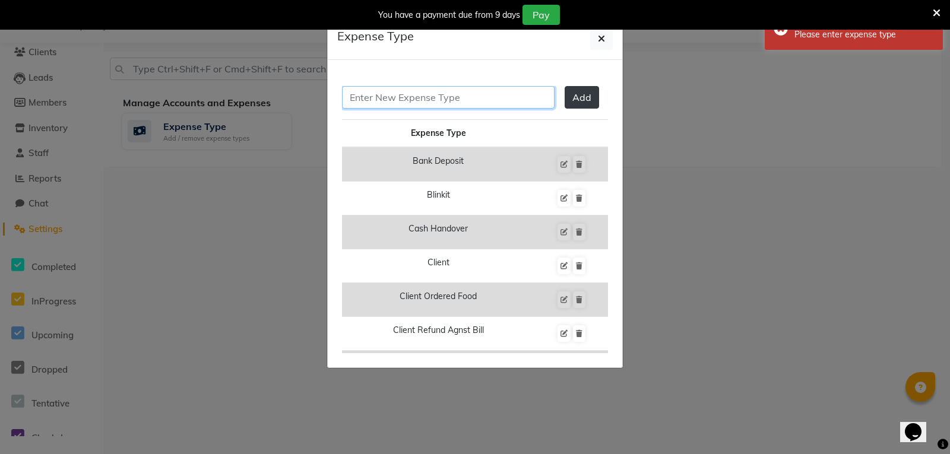
click at [452, 98] on input "text" at bounding box center [448, 97] width 212 height 23
click at [448, 135] on th "Expense Type" at bounding box center [438, 134] width 192 height 28
click at [440, 100] on input "text" at bounding box center [448, 97] width 212 height 23
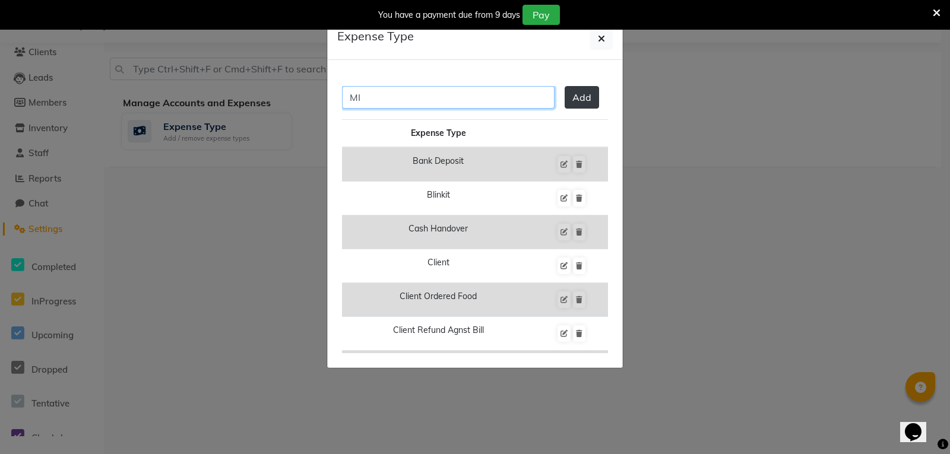
type input "M"
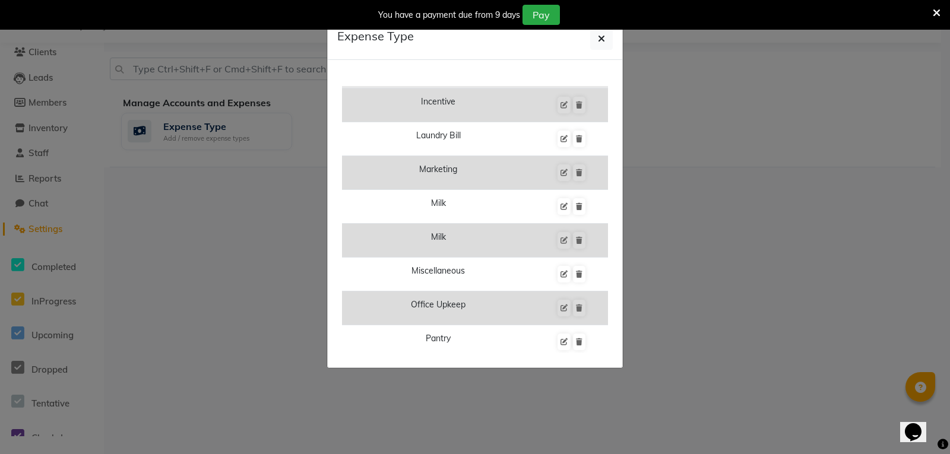
scroll to position [475, 0]
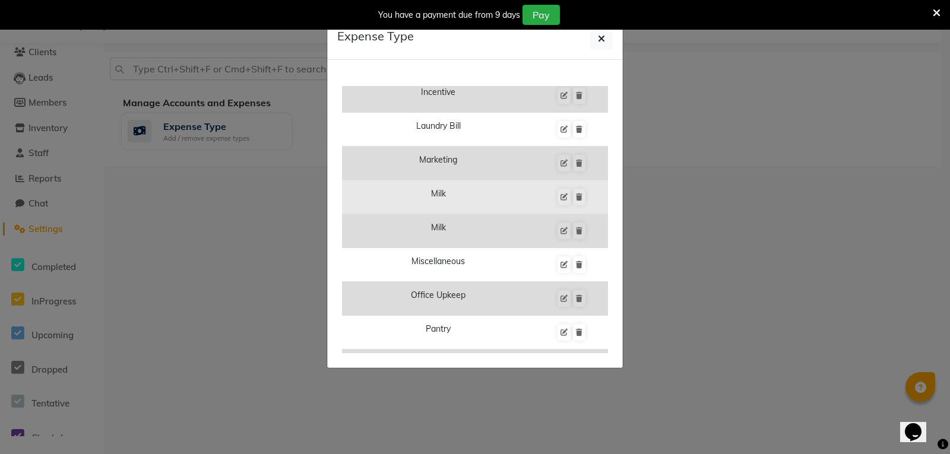
click at [434, 201] on td "Milk" at bounding box center [438, 197] width 192 height 34
click at [560, 198] on icon at bounding box center [563, 196] width 7 height 7
type input "milk"
click at [560, 198] on icon at bounding box center [563, 196] width 7 height 7
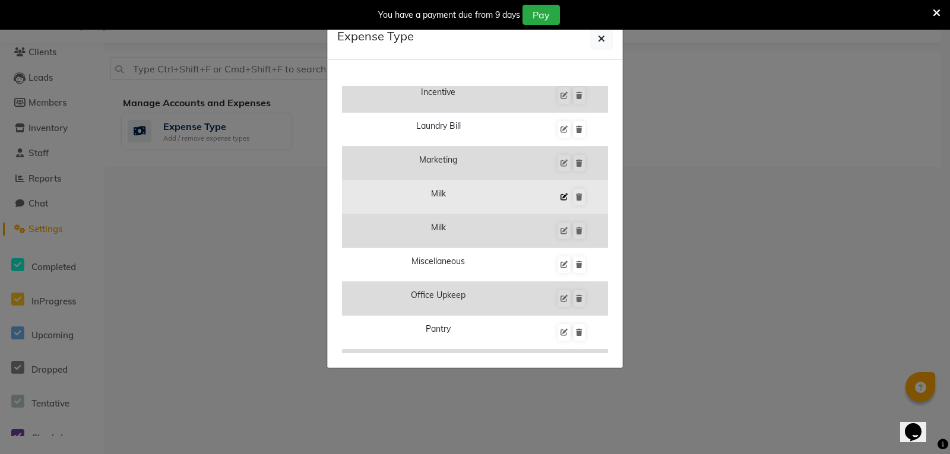
click at [560, 198] on icon at bounding box center [563, 196] width 7 height 7
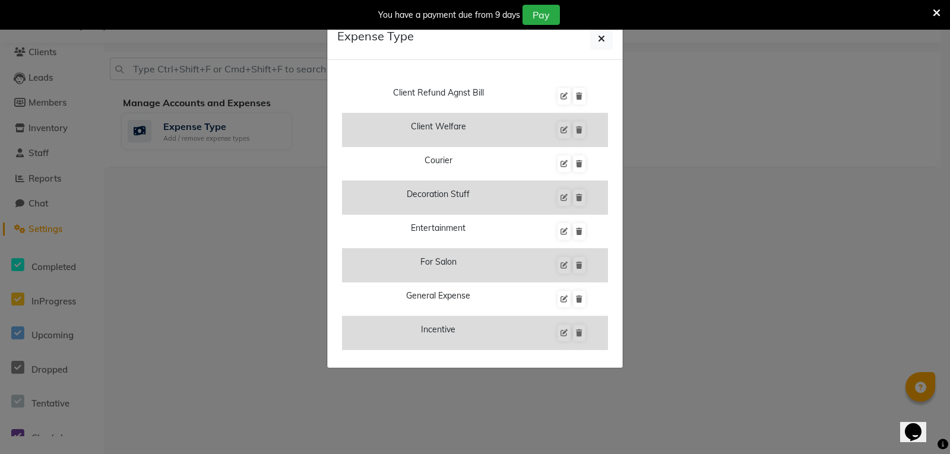
scroll to position [0, 0]
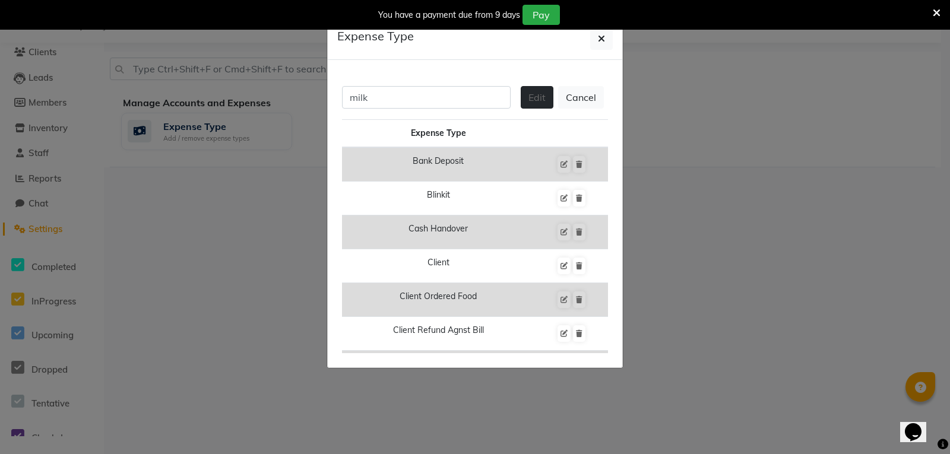
click at [534, 98] on span "Edit" at bounding box center [536, 97] width 17 height 12
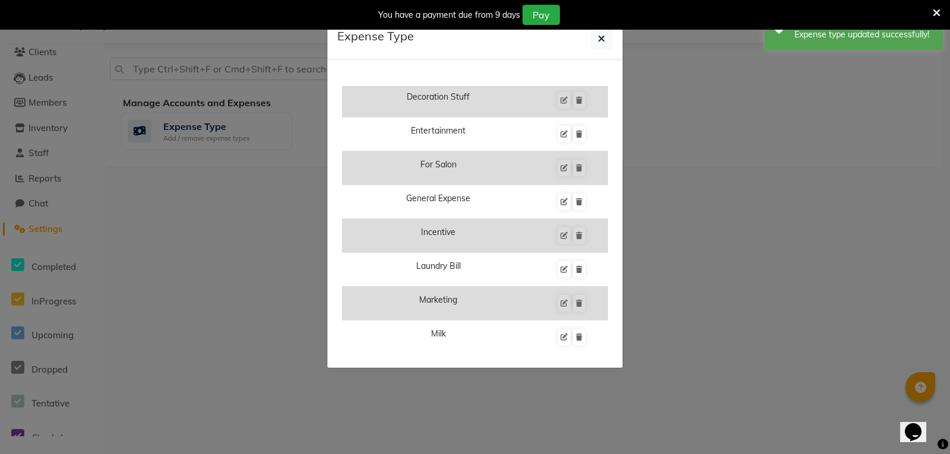
scroll to position [415, 0]
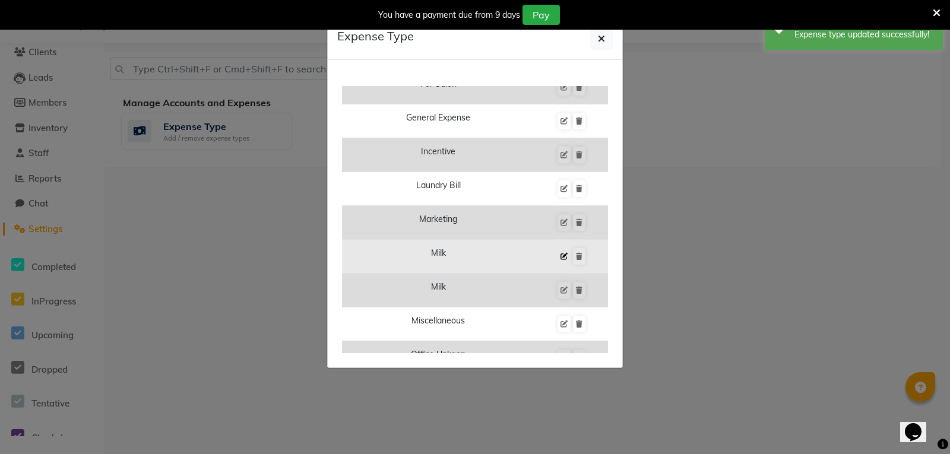
click at [560, 257] on icon at bounding box center [563, 256] width 7 height 7
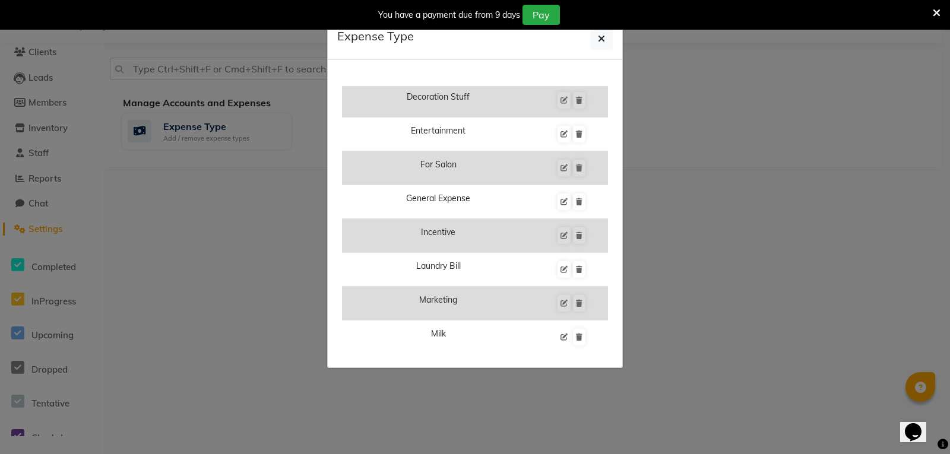
scroll to position [356, 0]
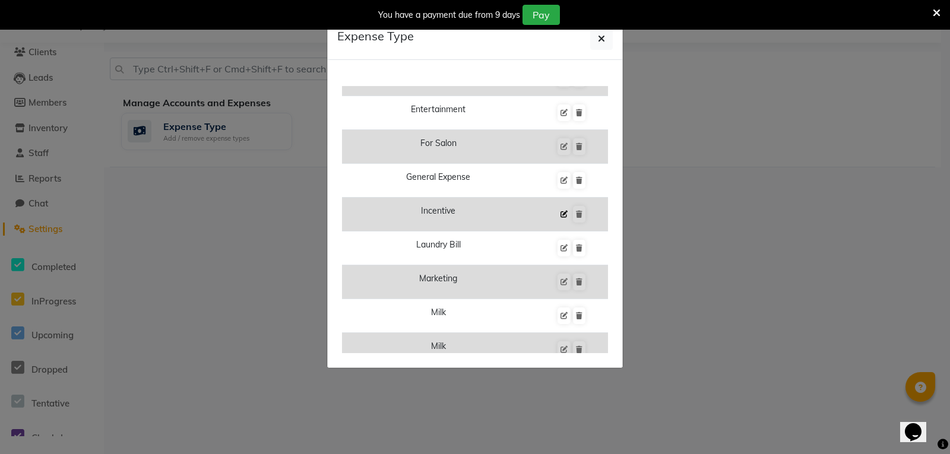
click at [557, 210] on button at bounding box center [563, 214] width 13 height 17
type input "INCENTIVE"
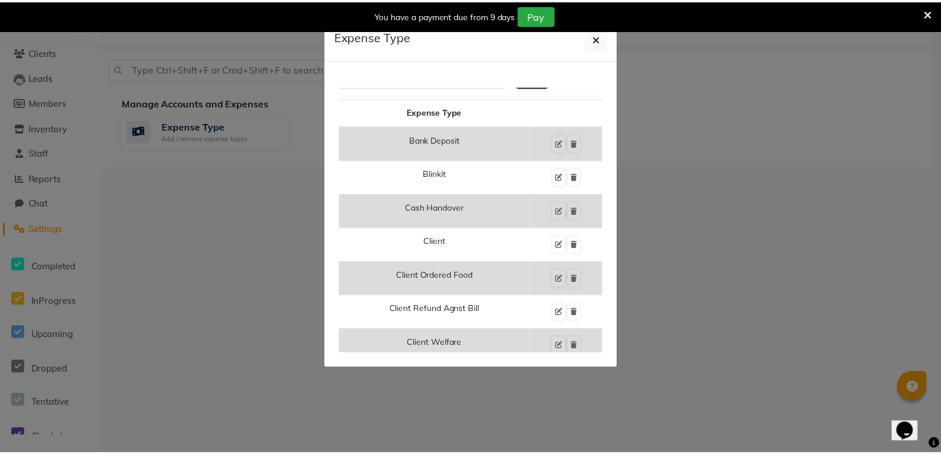
scroll to position [0, 0]
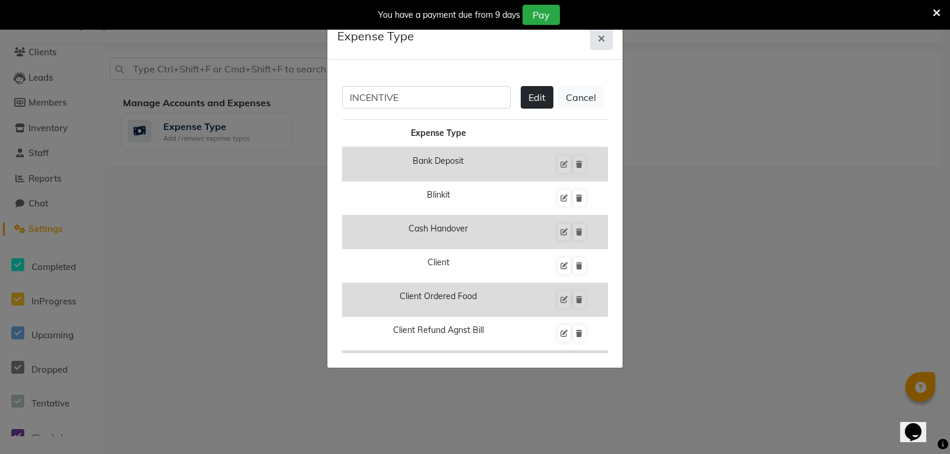
click at [599, 40] on icon "button" at bounding box center [601, 38] width 7 height 9
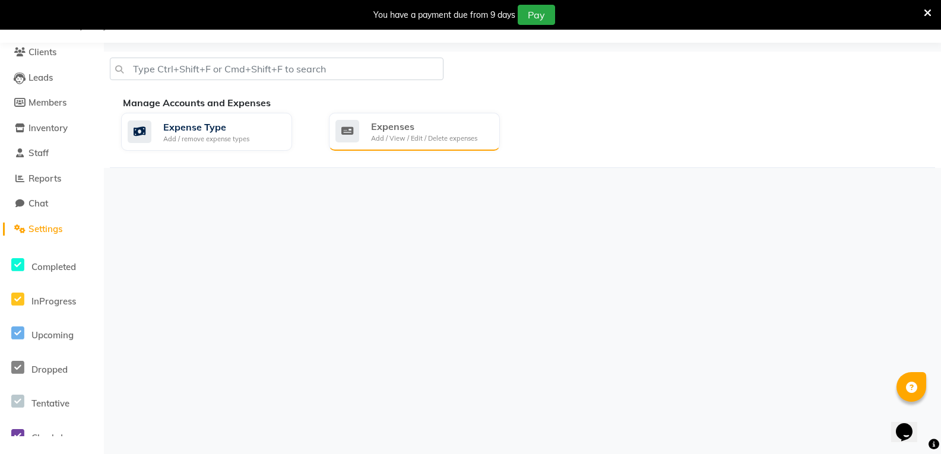
click at [393, 129] on div "Expenses" at bounding box center [424, 126] width 106 height 14
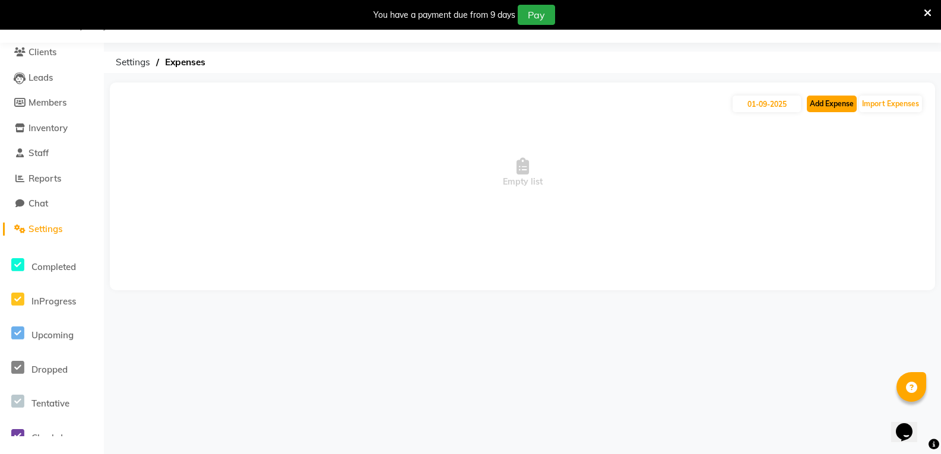
click at [836, 104] on button "Add Expense" at bounding box center [832, 104] width 50 height 17
select select "1"
select select "8117"
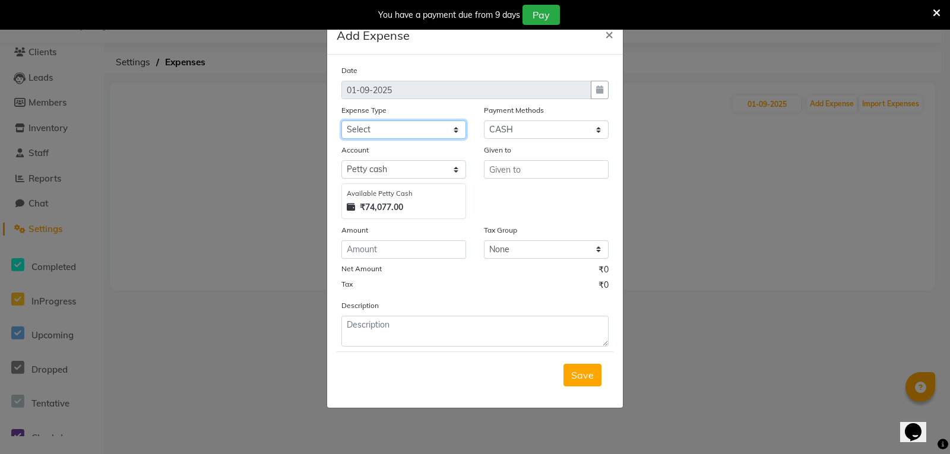
click at [458, 129] on select "Select Bank Deposit Blinkit Cash Handover CLIENT Client ordered food Client Ref…" at bounding box center [403, 129] width 125 height 18
select select "24472"
click at [341, 120] on select "Select Bank Deposit Blinkit Cash Handover CLIENT Client ordered food Client Ref…" at bounding box center [403, 129] width 125 height 18
click at [523, 172] on input "text" at bounding box center [546, 169] width 125 height 18
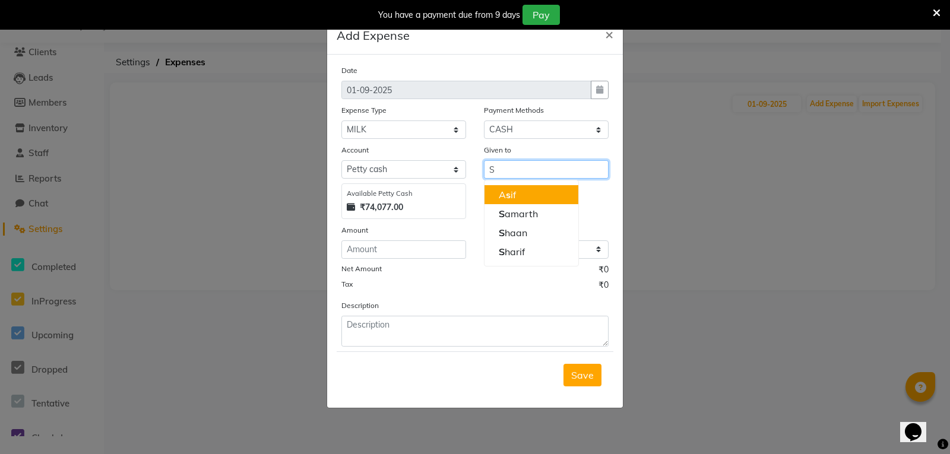
click at [522, 199] on button "A s if" at bounding box center [531, 194] width 94 height 19
type input "Asif"
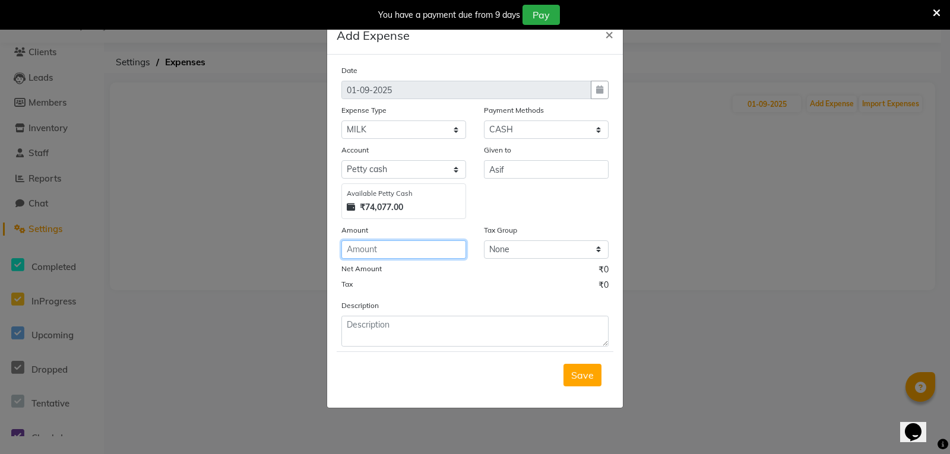
click at [455, 252] on input "number" at bounding box center [403, 249] width 125 height 18
type input "70"
click at [514, 169] on input "Asif" at bounding box center [546, 169] width 125 height 18
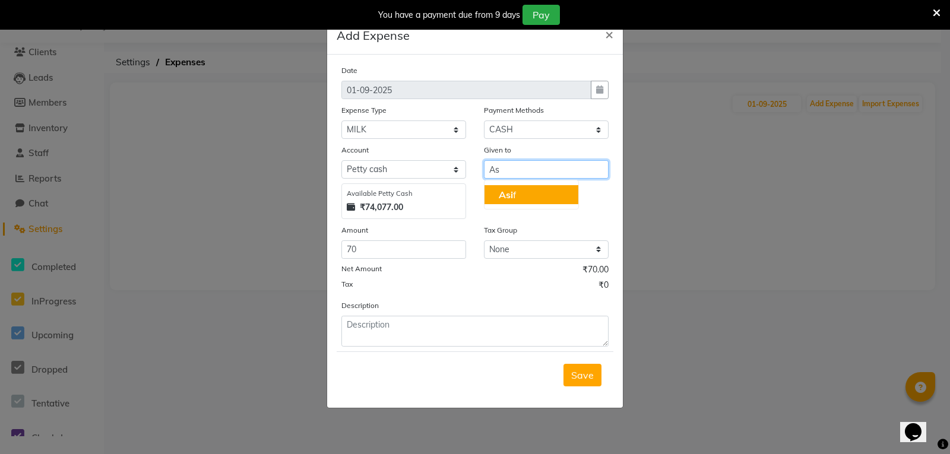
type input "A"
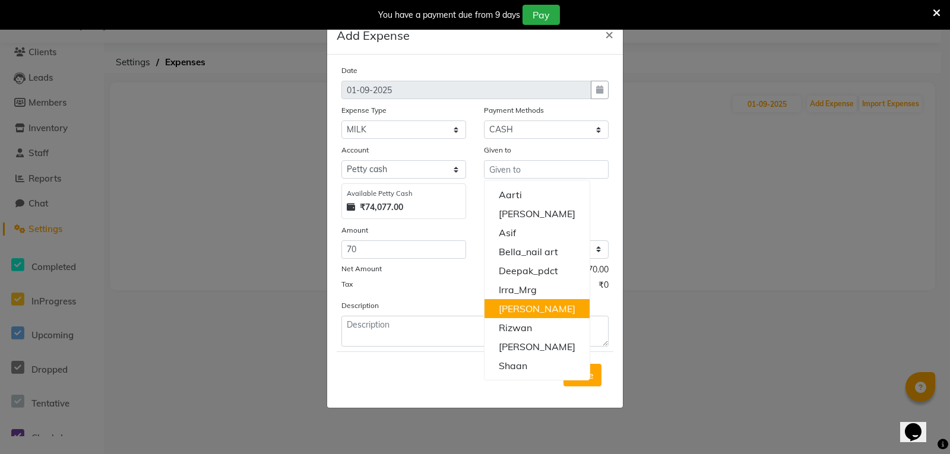
click at [699, 269] on ngb-modal-window "Add Expense × Date 01-09-2025 Expense Type Select Bank Deposit Blinkit Cash Han…" at bounding box center [475, 227] width 950 height 454
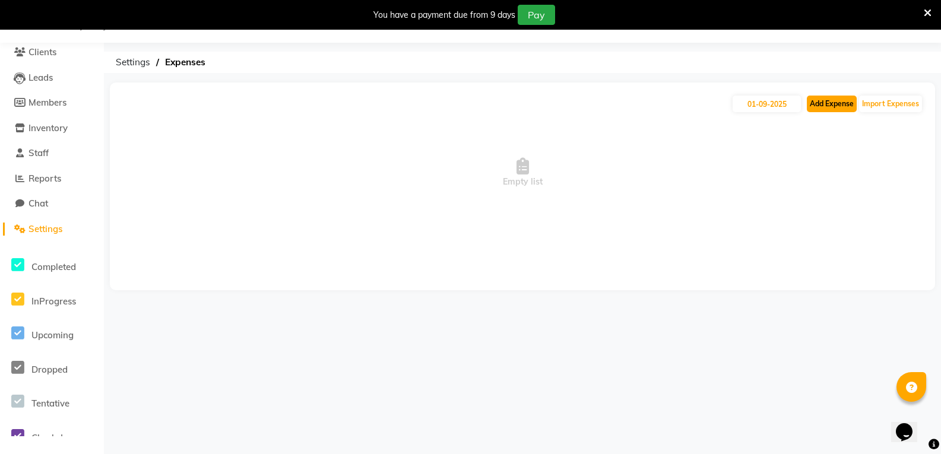
click at [834, 107] on button "Add Expense" at bounding box center [832, 104] width 50 height 17
select select "1"
select select "8117"
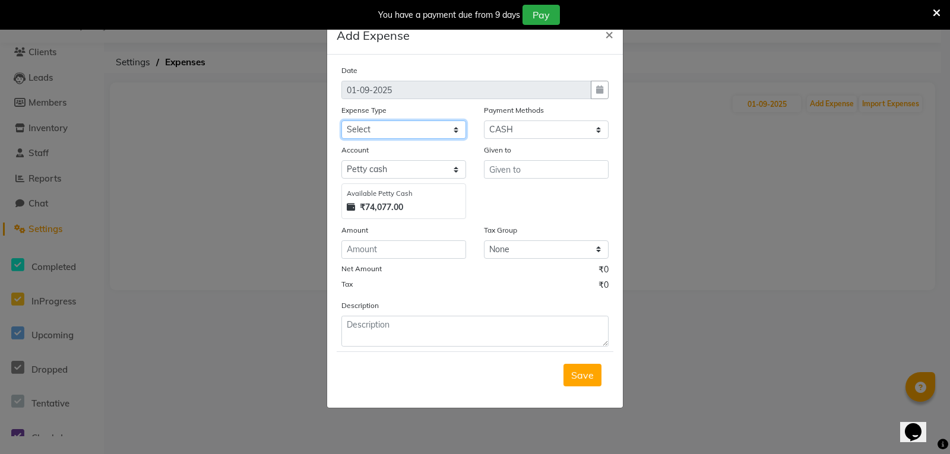
click at [455, 135] on select "Select Bank Deposit Blinkit Cash Handover CLIENT Client ordered food Client Ref…" at bounding box center [403, 129] width 125 height 18
select select "24472"
click at [341, 120] on select "Select Bank Deposit Blinkit Cash Handover CLIENT Client ordered food Client Ref…" at bounding box center [403, 129] width 125 height 18
click at [416, 249] on input "number" at bounding box center [403, 249] width 125 height 18
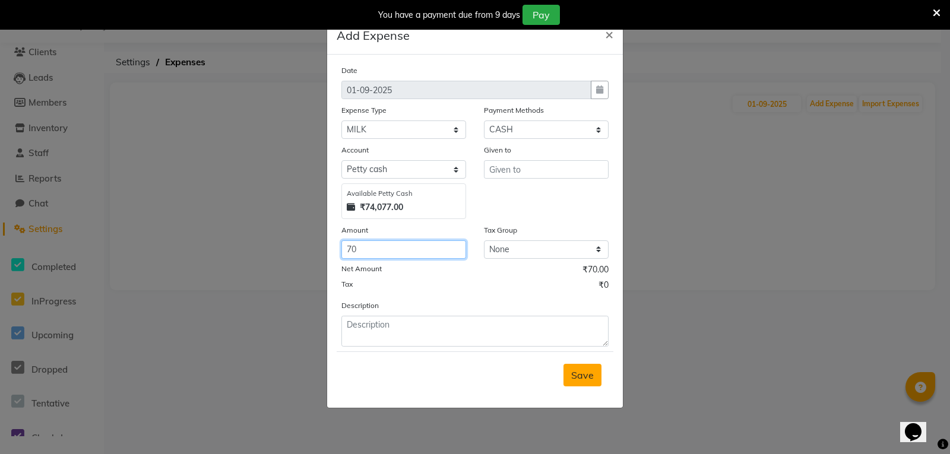
type input "70"
click at [581, 383] on button "Save" at bounding box center [582, 375] width 38 height 23
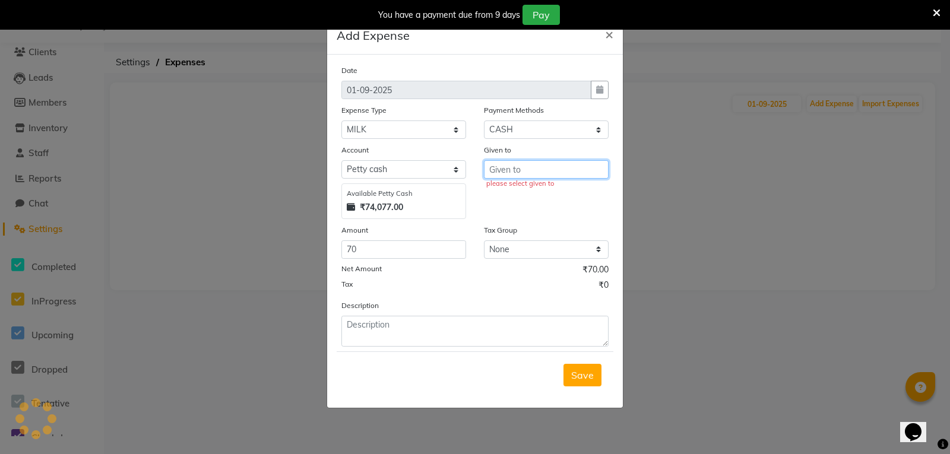
click at [560, 167] on input "text" at bounding box center [546, 169] width 125 height 18
type input "HOUSEKEEPING"
click at [587, 372] on span "Save" at bounding box center [582, 375] width 23 height 12
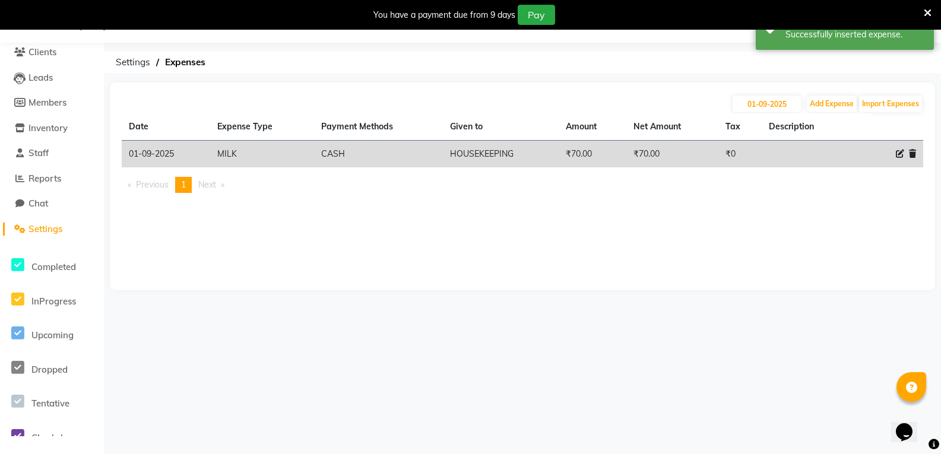
click at [900, 153] on icon at bounding box center [900, 154] width 8 height 8
select select "24472"
select select "1"
select select "8117"
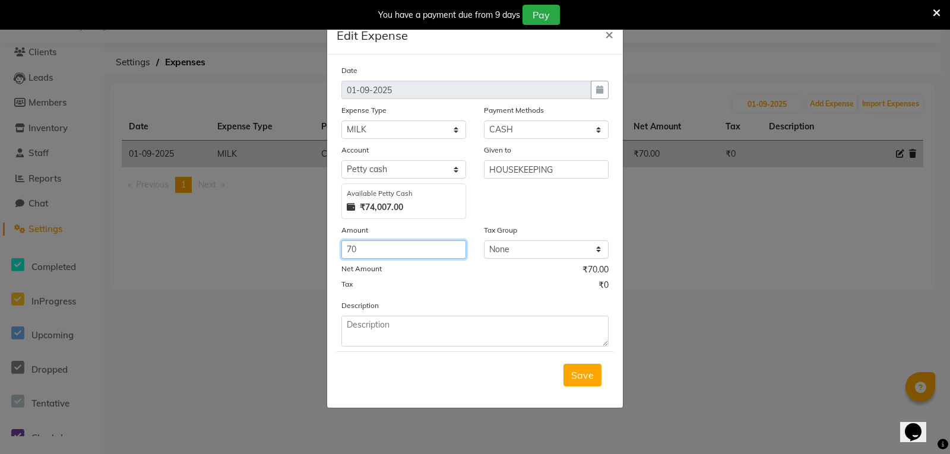
click at [407, 245] on input "70" at bounding box center [403, 249] width 125 height 18
type input "7"
type input "210"
click at [577, 379] on span "Save" at bounding box center [582, 375] width 23 height 12
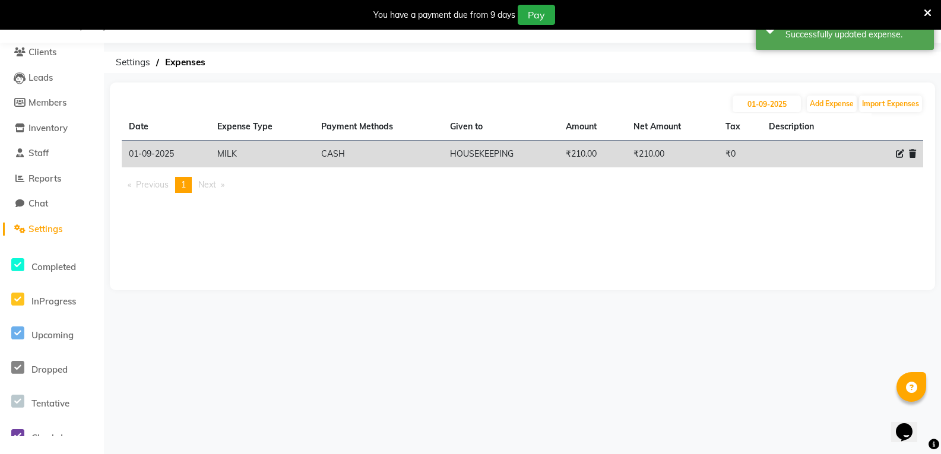
click at [900, 157] on icon at bounding box center [900, 154] width 8 height 8
select select "24472"
select select "1"
select select "8117"
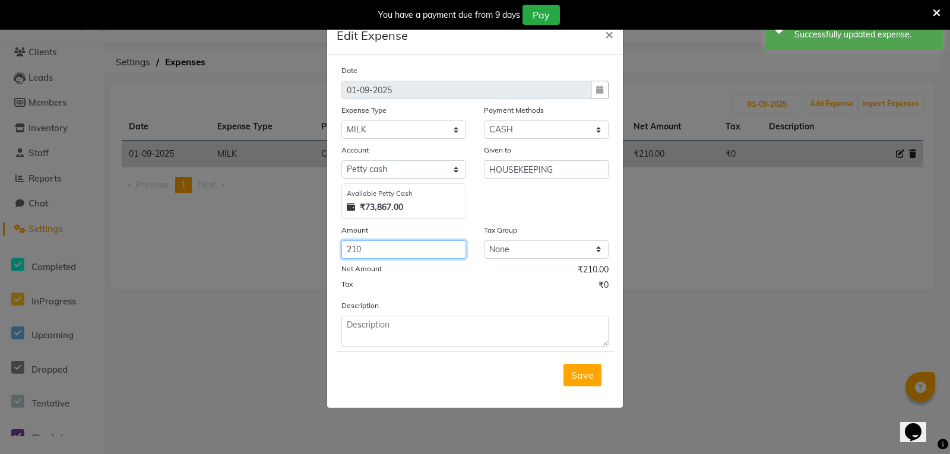
click at [395, 250] on input "210" at bounding box center [403, 249] width 125 height 18
type input "2"
type input "70"
click at [576, 376] on span "Save" at bounding box center [582, 375] width 23 height 12
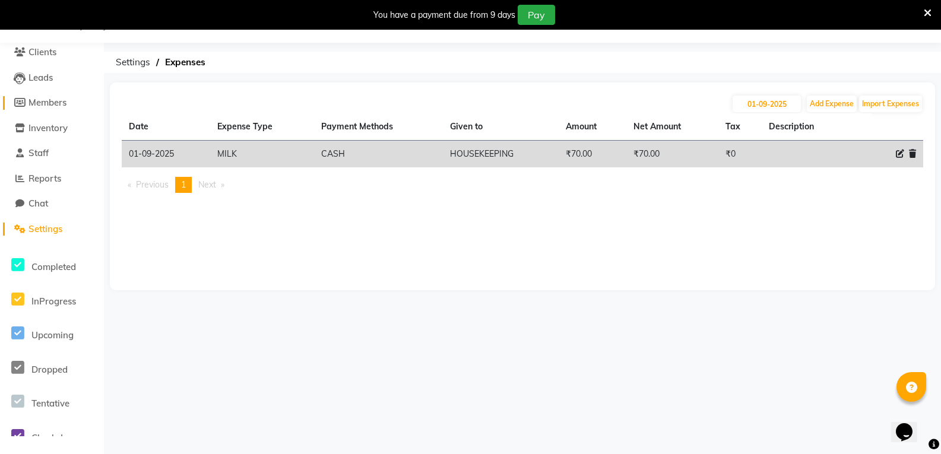
click at [58, 104] on span "Members" at bounding box center [47, 102] width 38 height 11
select select
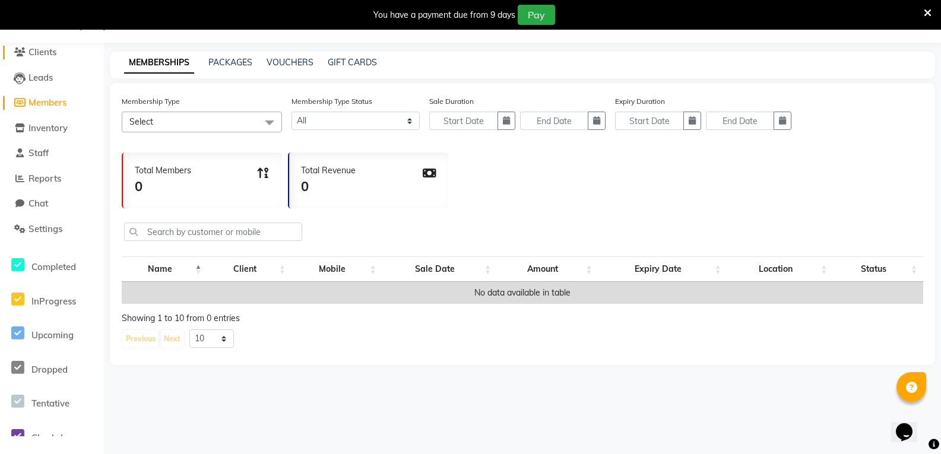
click at [45, 55] on span "Clients" at bounding box center [42, 51] width 28 height 11
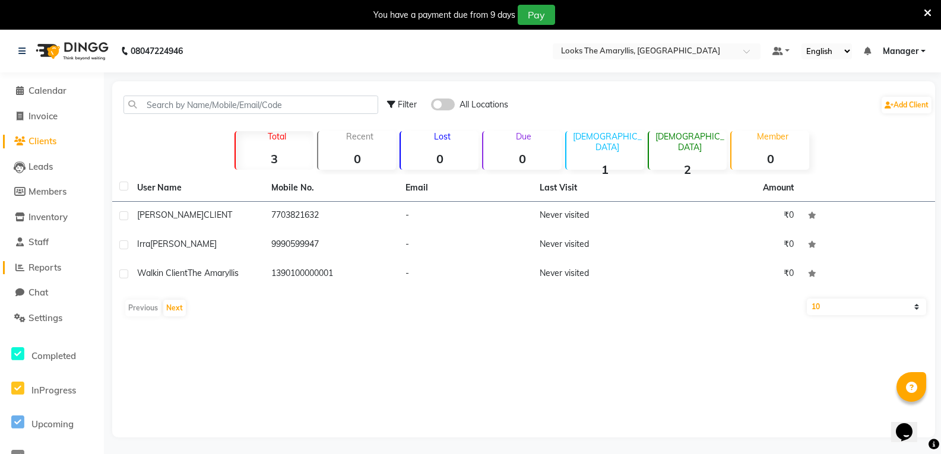
click at [53, 267] on span "Reports" at bounding box center [44, 267] width 33 height 11
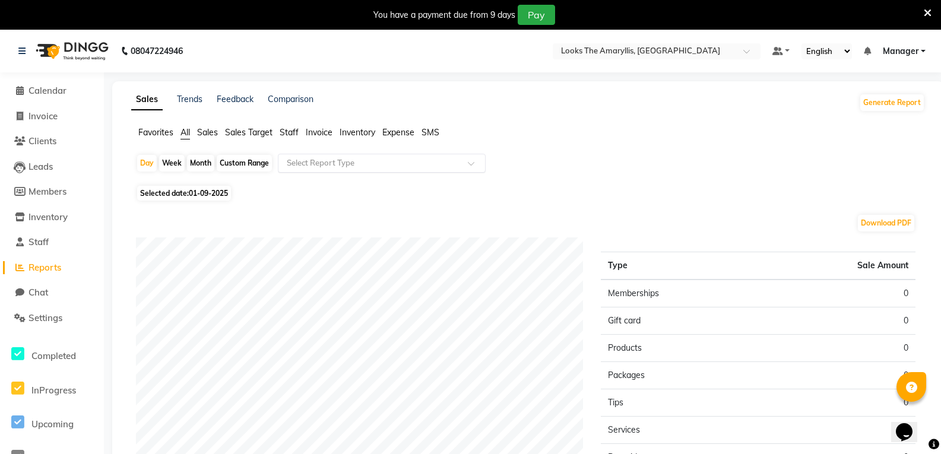
click at [473, 157] on div at bounding box center [381, 163] width 207 height 12
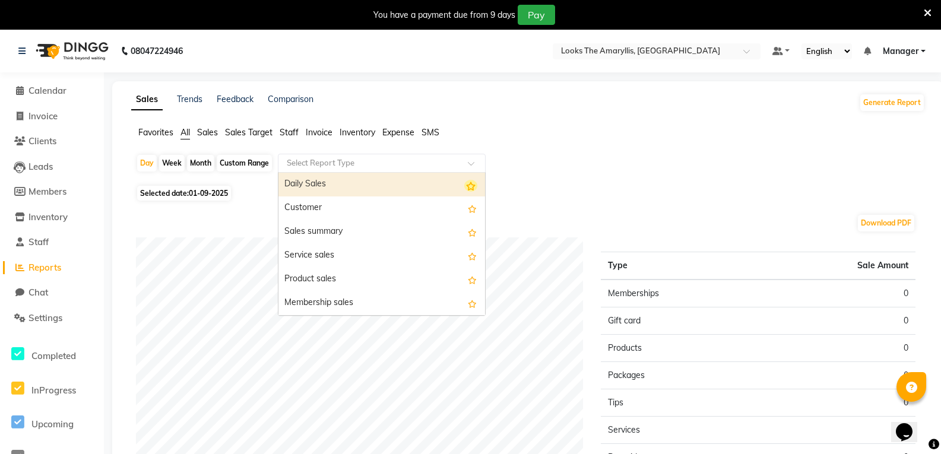
click at [467, 185] on icon "Options list" at bounding box center [470, 186] width 13 height 12
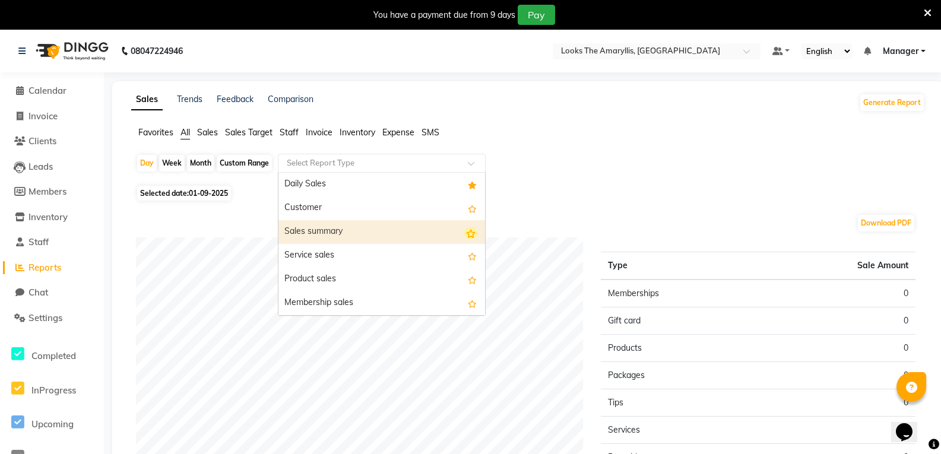
click at [464, 232] on icon "Options list" at bounding box center [470, 233] width 13 height 12
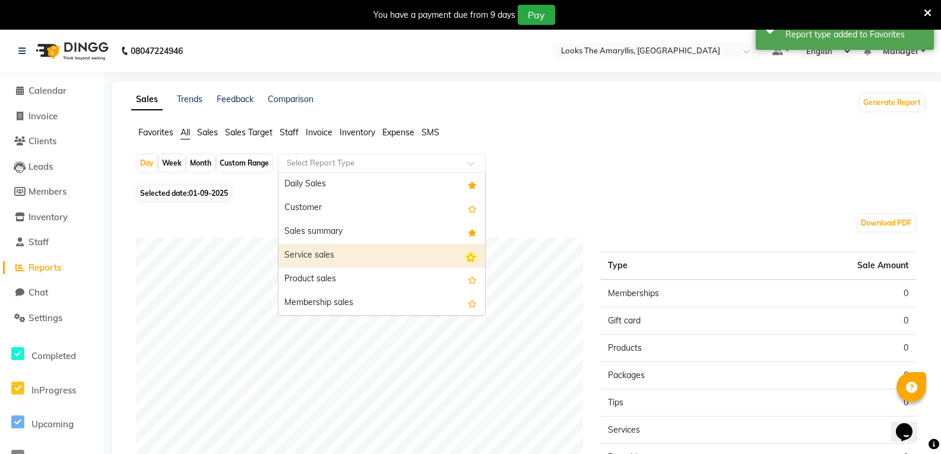
click at [464, 258] on icon "Options list" at bounding box center [470, 257] width 13 height 12
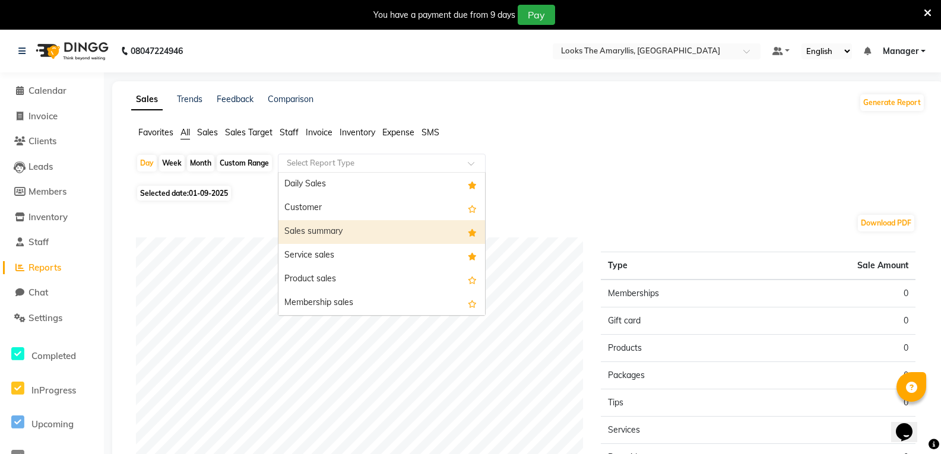
click at [468, 233] on icon "Options list" at bounding box center [472, 233] width 9 height 8
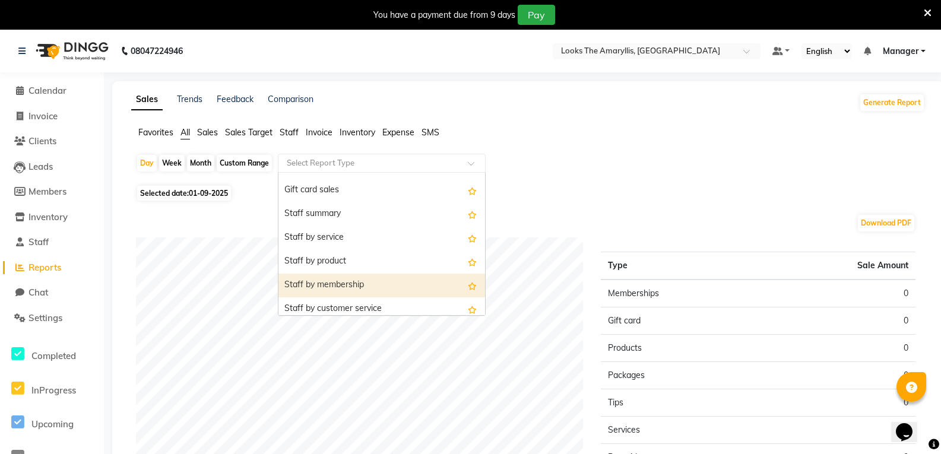
scroll to position [237, 0]
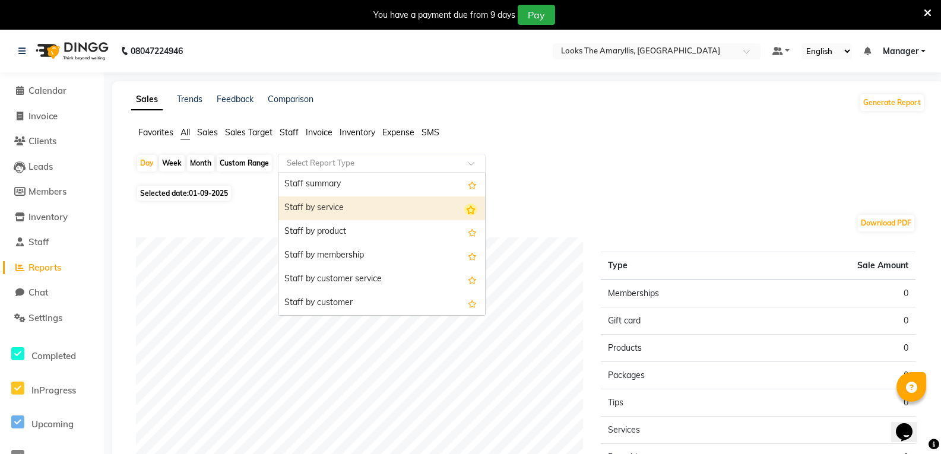
click at [464, 208] on icon "Options list" at bounding box center [470, 210] width 13 height 12
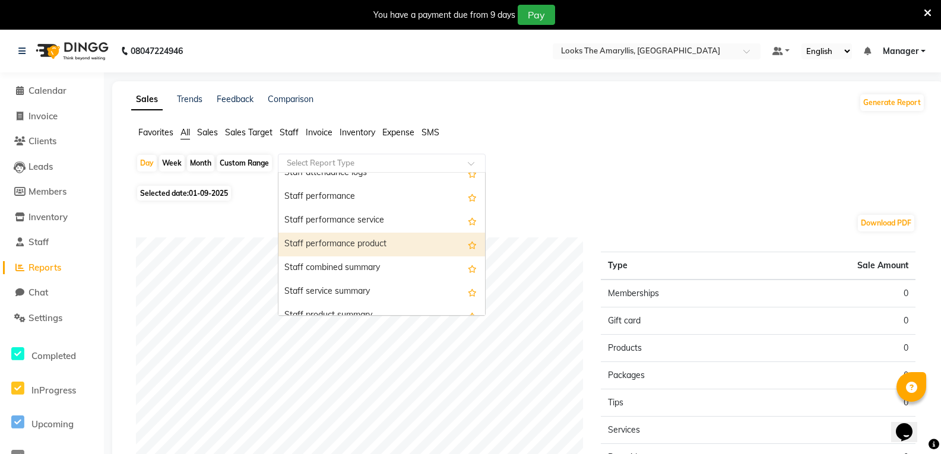
scroll to position [415, 0]
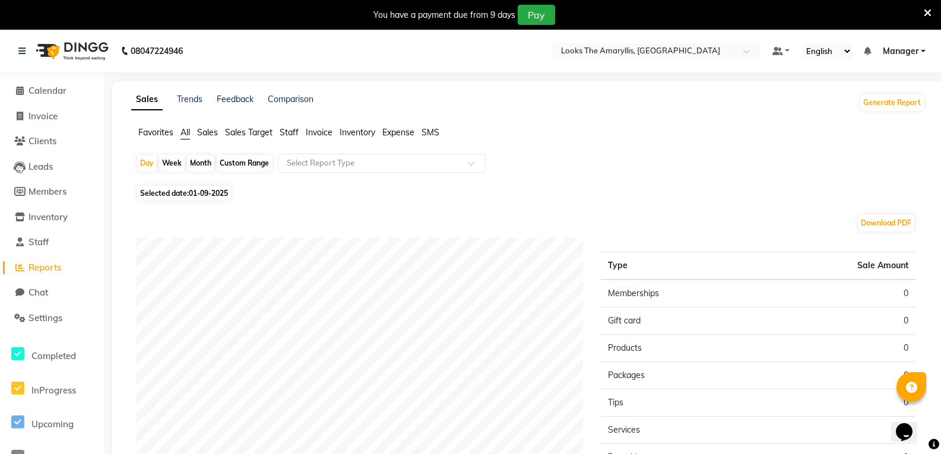
click at [608, 174] on div "Day Week Month Custom Range Select Report Type" at bounding box center [528, 168] width 784 height 28
click at [893, 104] on button "Generate Report" at bounding box center [892, 102] width 64 height 17
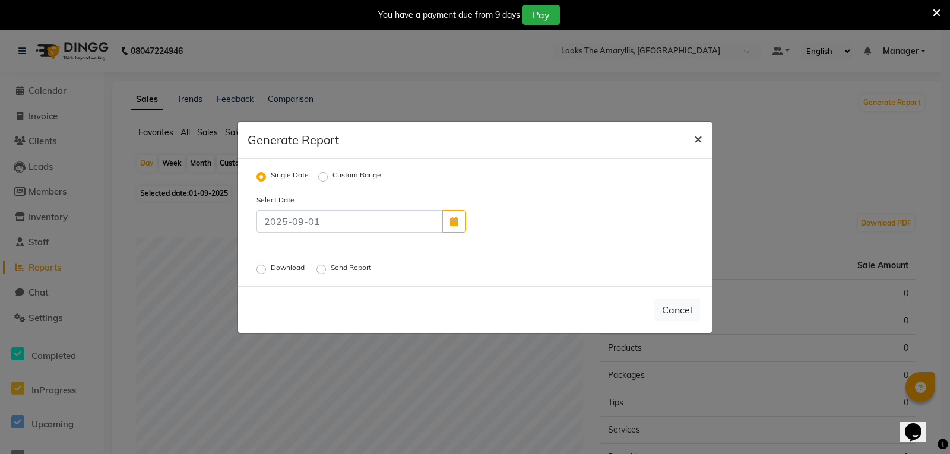
click at [704, 138] on button "×" at bounding box center [697, 138] width 27 height 33
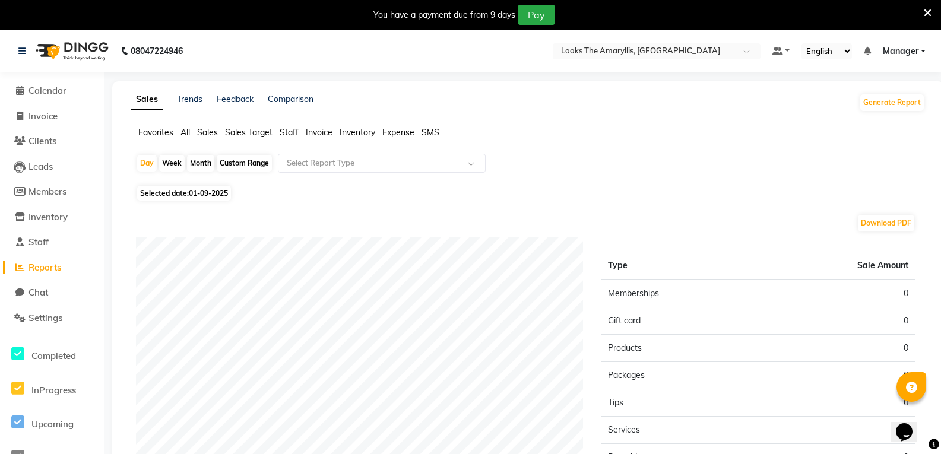
click at [45, 263] on span "Reports" at bounding box center [44, 267] width 33 height 11
click at [906, 105] on button "Generate Report" at bounding box center [892, 102] width 64 height 17
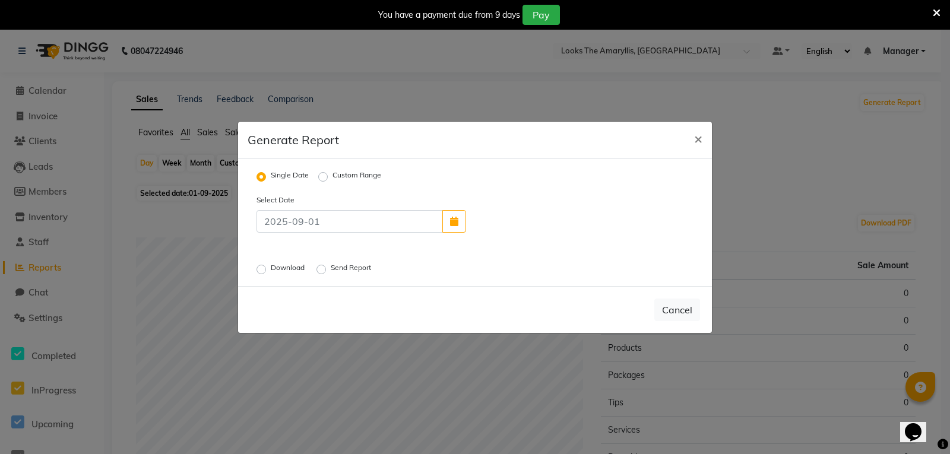
click at [271, 268] on label "Download" at bounding box center [289, 269] width 36 height 14
click at [259, 268] on input "Download" at bounding box center [263, 269] width 8 height 8
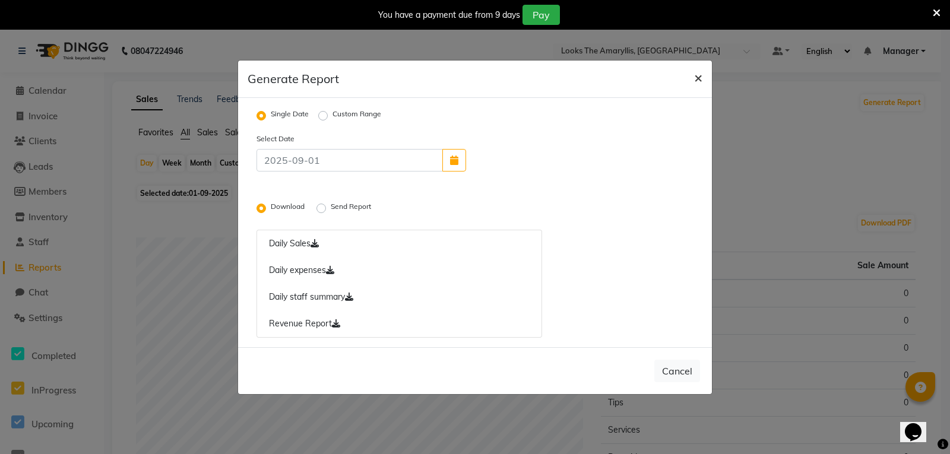
click at [697, 80] on span "×" at bounding box center [698, 77] width 8 height 18
radio input "false"
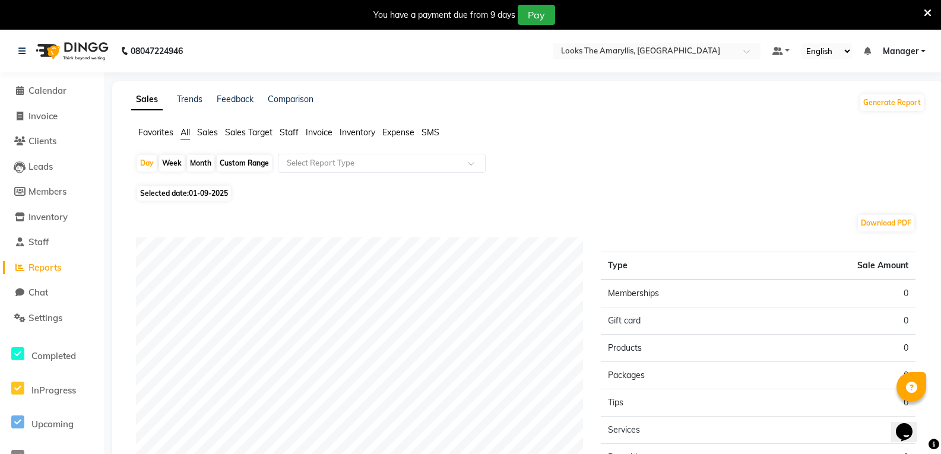
click at [316, 130] on span "Invoice" at bounding box center [319, 132] width 27 height 11
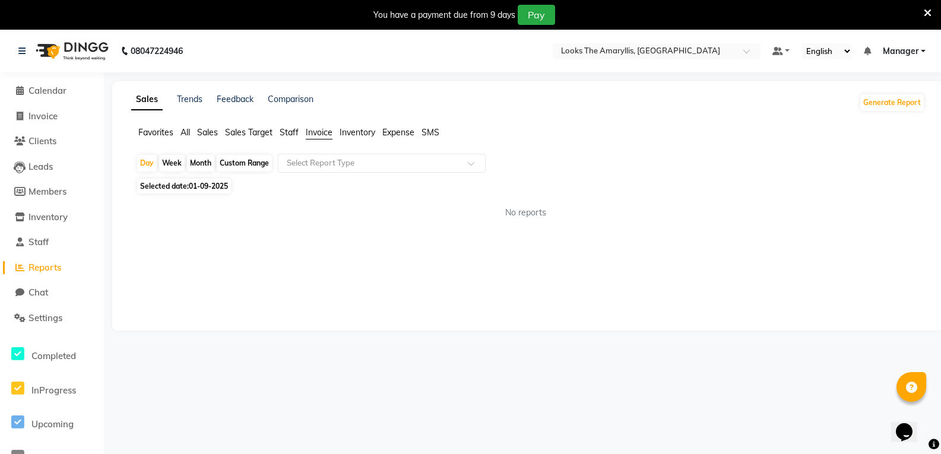
click at [358, 132] on span "Inventory" at bounding box center [357, 132] width 36 height 11
click at [399, 131] on span "Expense" at bounding box center [398, 132] width 32 height 11
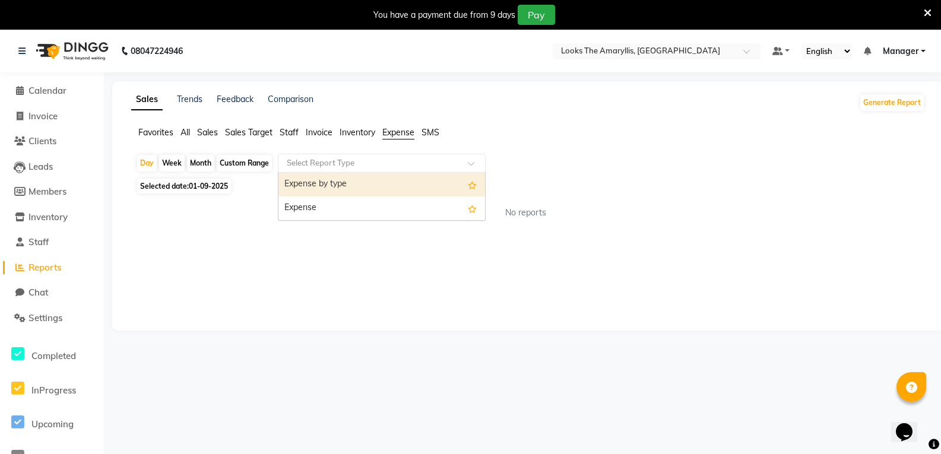
click at [380, 162] on input "text" at bounding box center [369, 163] width 171 height 12
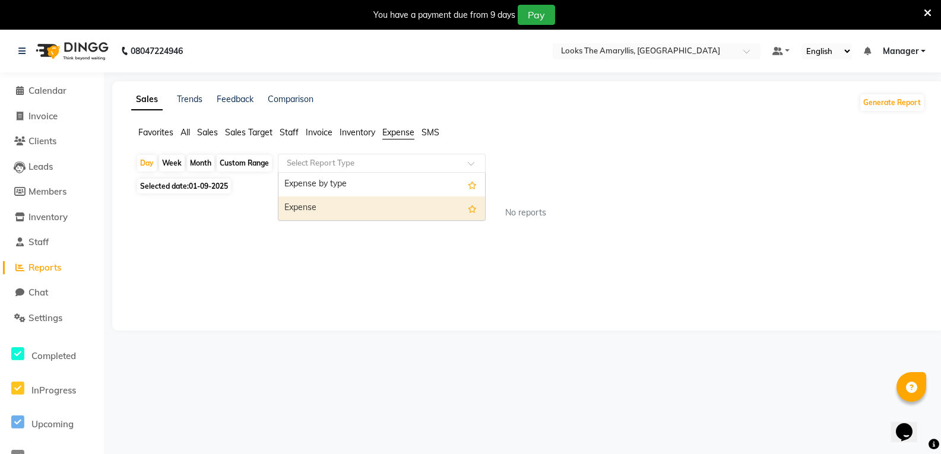
click at [684, 214] on div "No reports" at bounding box center [525, 213] width 779 height 12
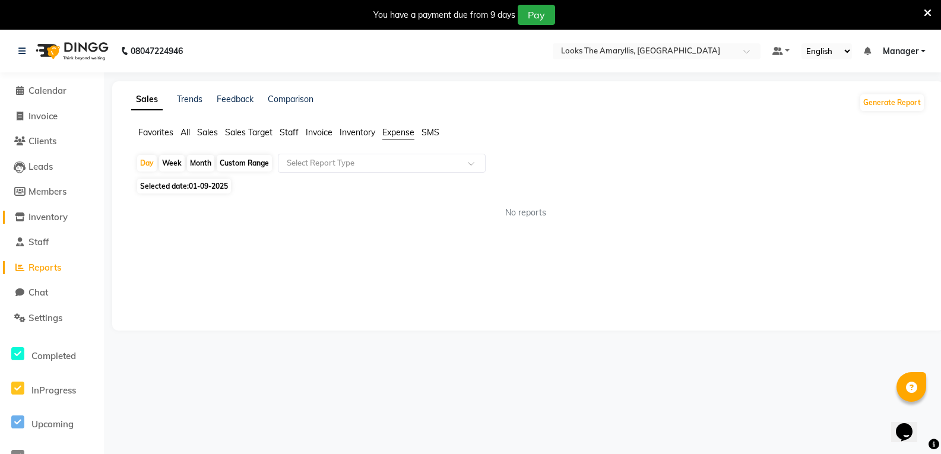
click at [50, 215] on span "Inventory" at bounding box center [47, 216] width 39 height 11
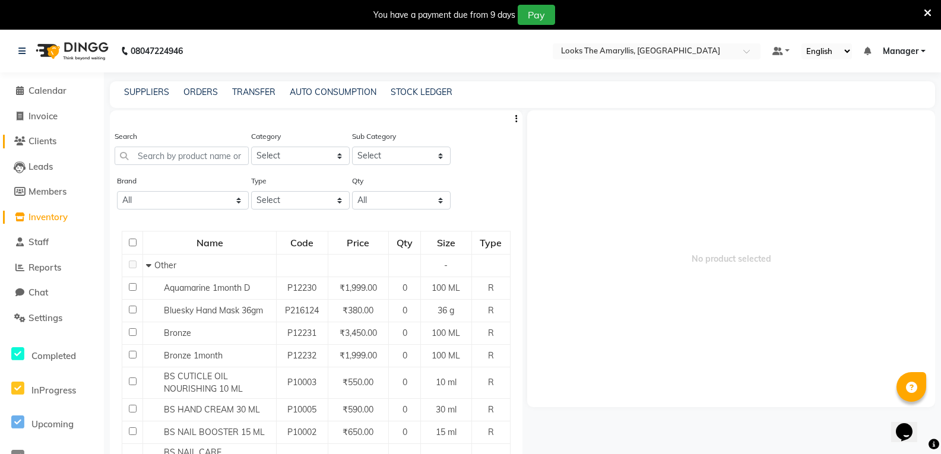
click at [53, 139] on span "Clients" at bounding box center [42, 140] width 28 height 11
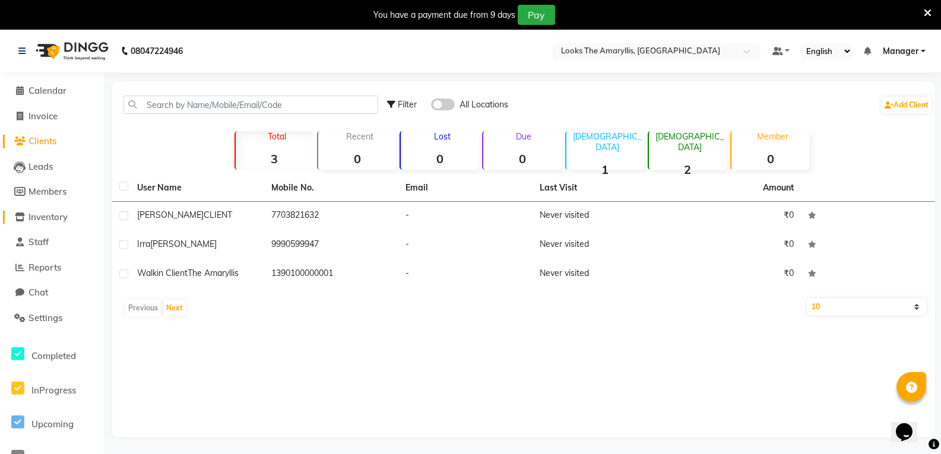
click at [45, 219] on span "Inventory" at bounding box center [47, 216] width 39 height 11
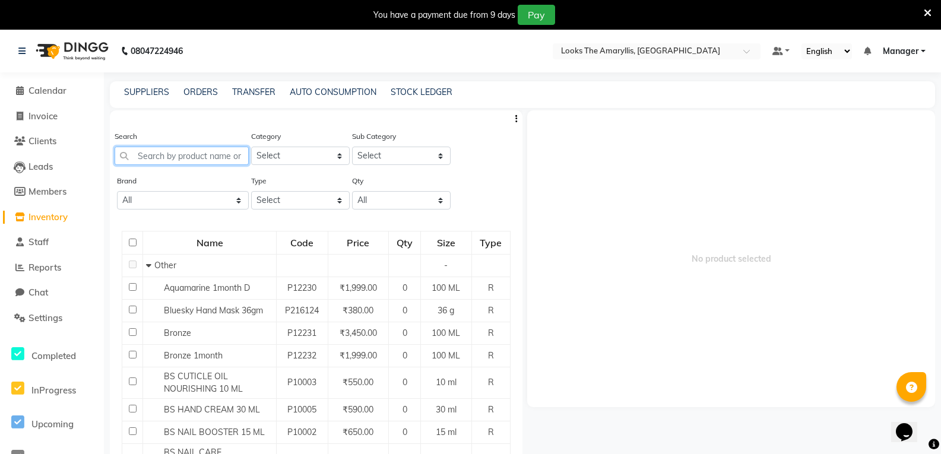
click at [162, 155] on input "text" at bounding box center [182, 156] width 134 height 18
click at [255, 89] on link "TRANSFER" at bounding box center [253, 92] width 43 height 11
select select "sender"
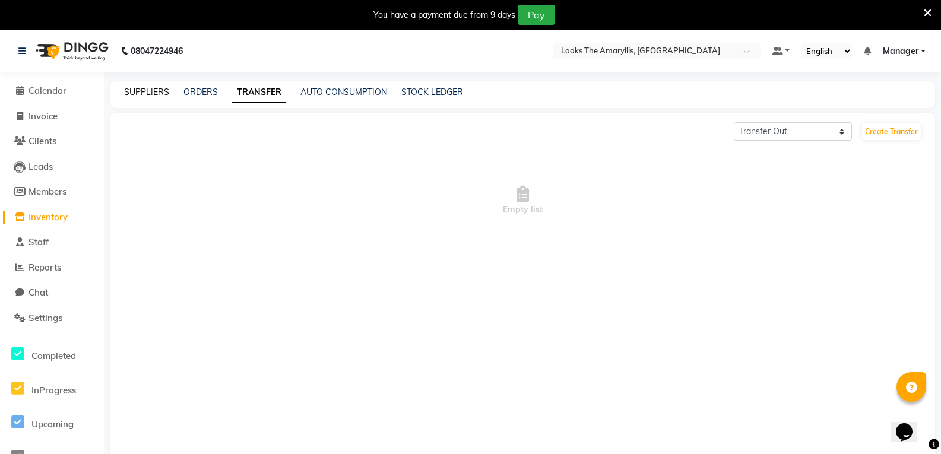
click at [139, 93] on link "SUPPLIERS" at bounding box center [146, 92] width 45 height 11
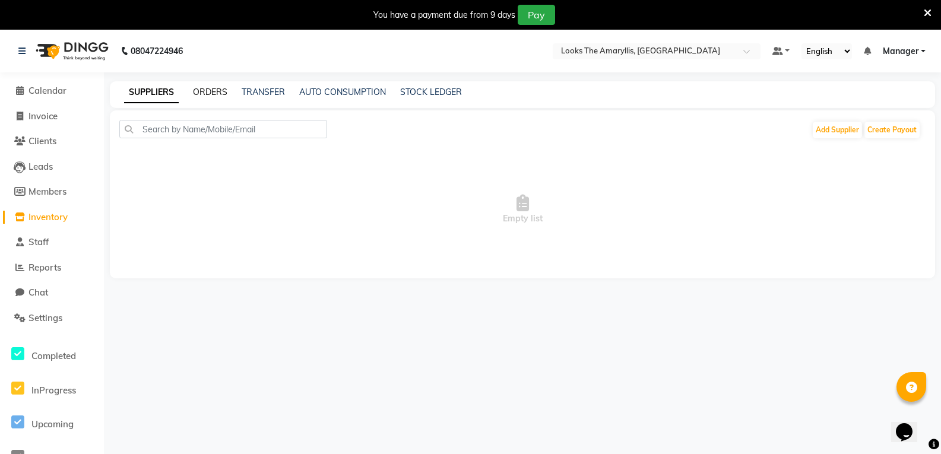
click at [200, 88] on link "ORDERS" at bounding box center [210, 92] width 34 height 11
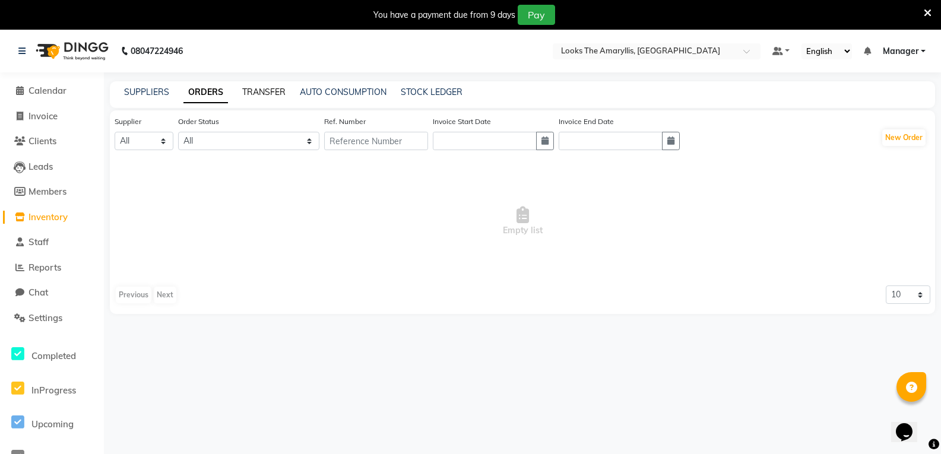
click at [275, 93] on link "TRANSFER" at bounding box center [263, 92] width 43 height 11
select select "sender"
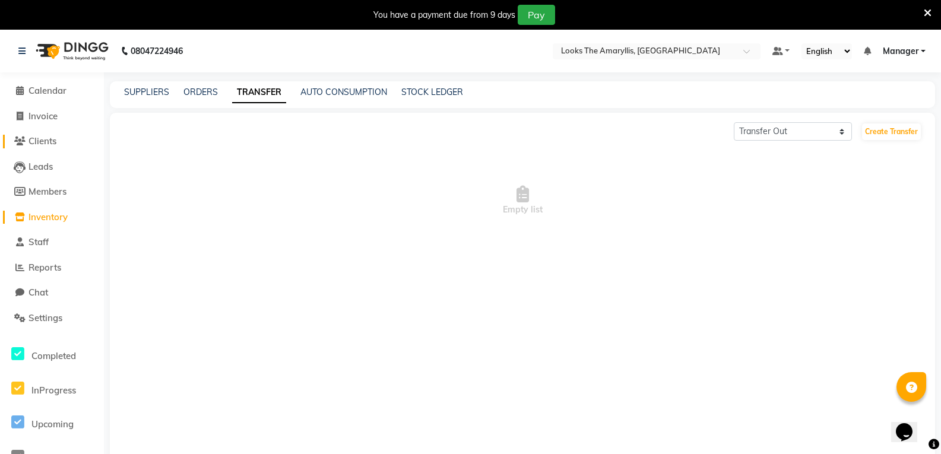
click at [55, 141] on span "Clients" at bounding box center [42, 140] width 28 height 11
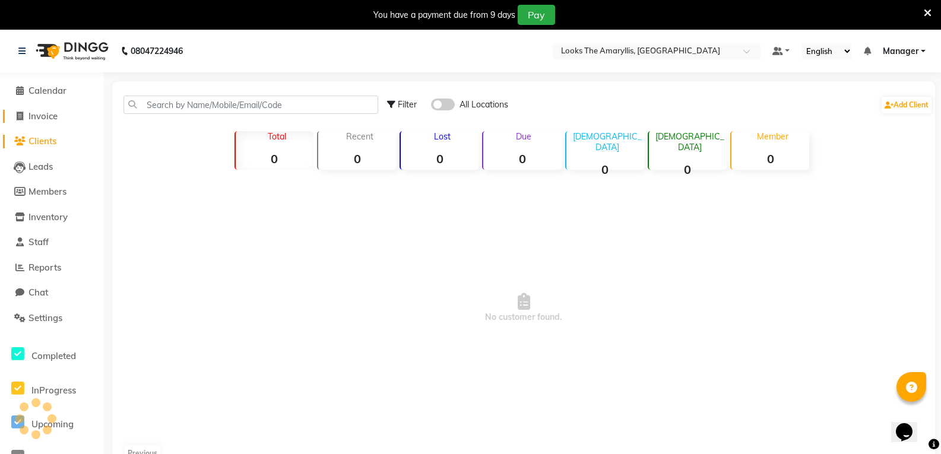
click at [39, 116] on span "Invoice" at bounding box center [42, 115] width 29 height 11
select select "service"
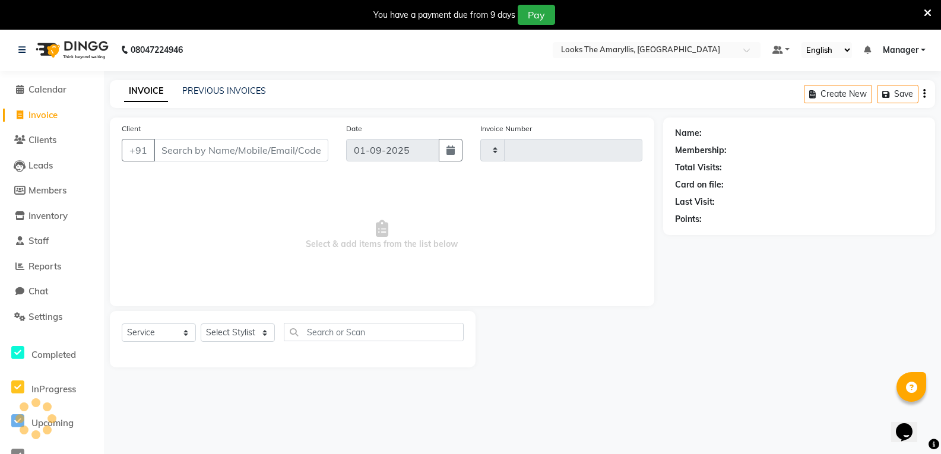
type input "3722"
select select "8939"
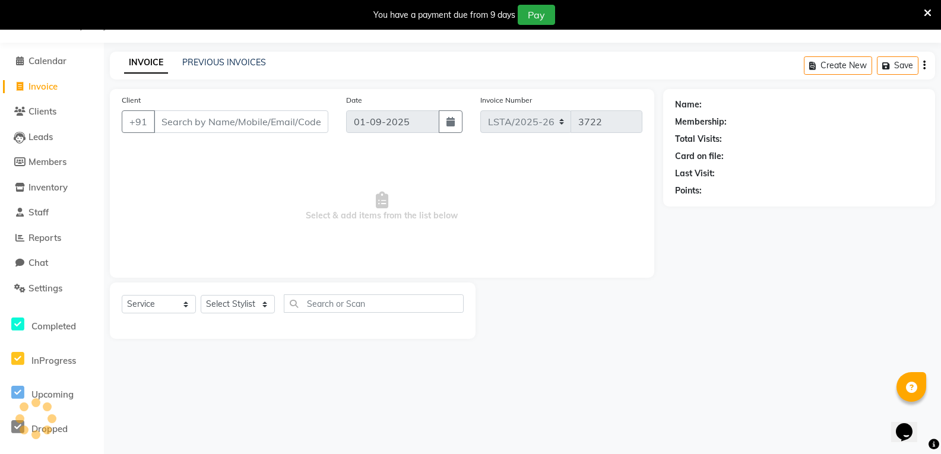
click at [41, 86] on span "Invoice" at bounding box center [42, 86] width 29 height 11
select select "service"
click at [44, 59] on span "Calendar" at bounding box center [47, 60] width 38 height 11
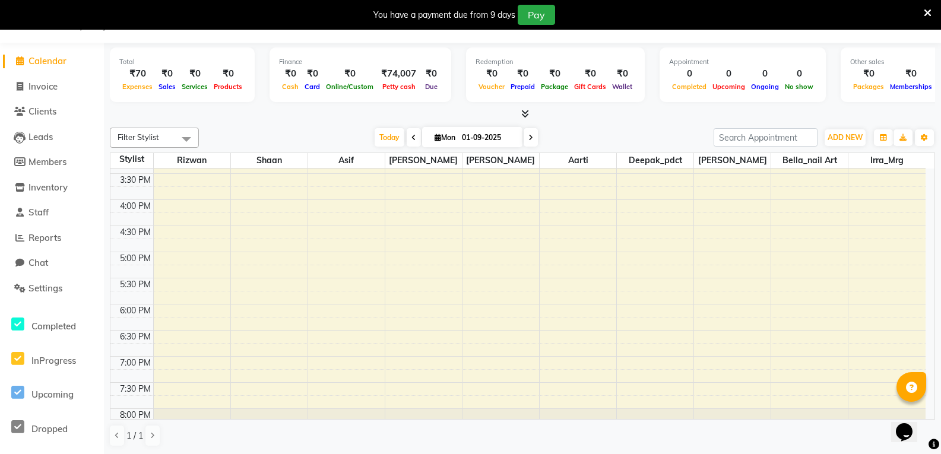
scroll to position [428, 0]
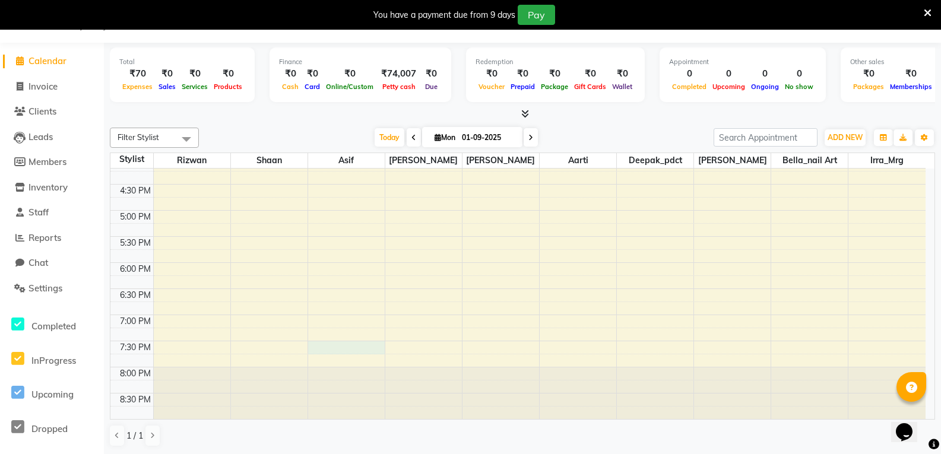
click at [347, 349] on div "8:00 AM 8:30 AM 9:00 AM 9:30 AM 10:00 AM 10:30 AM 11:00 AM 11:30 AM 12:00 PM 12…" at bounding box center [517, 80] width 815 height 678
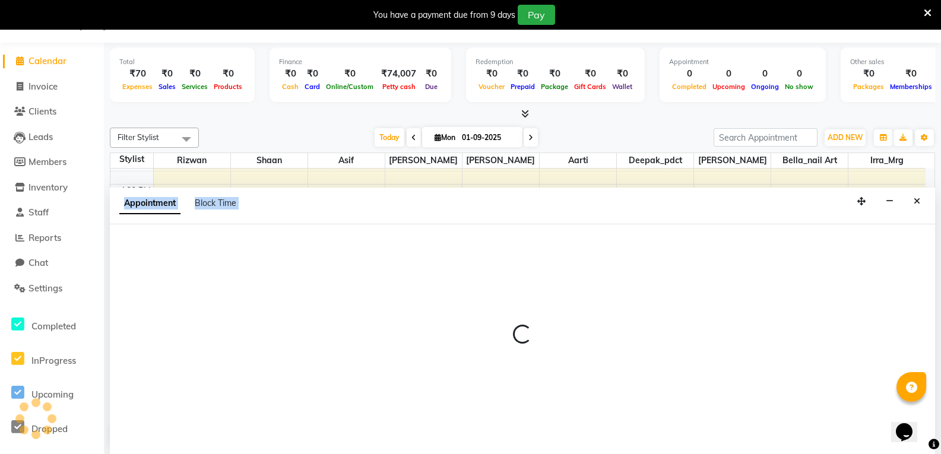
click at [347, 349] on div at bounding box center [522, 340] width 825 height 30
select select "90426"
select select "1170"
select select "tentative"
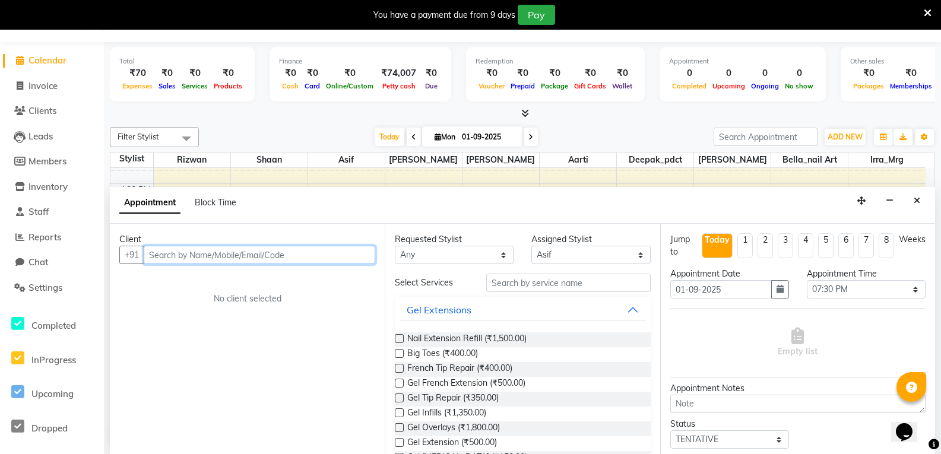
click at [203, 255] on input "text" at bounding box center [259, 255] width 231 height 18
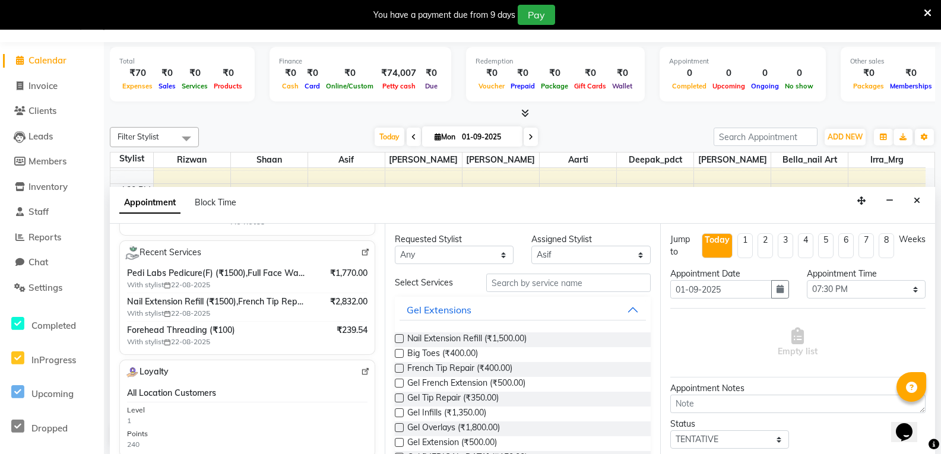
scroll to position [192, 0]
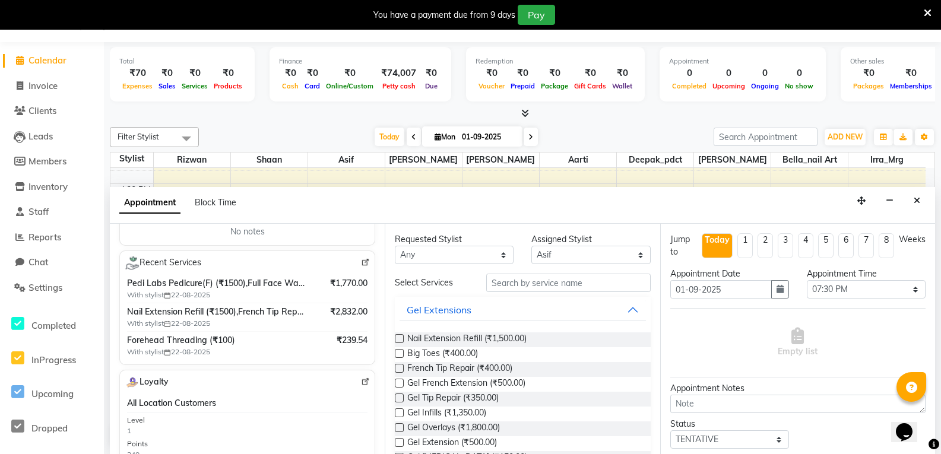
type input "9899097410"
click at [361, 262] on img at bounding box center [365, 262] width 9 height 9
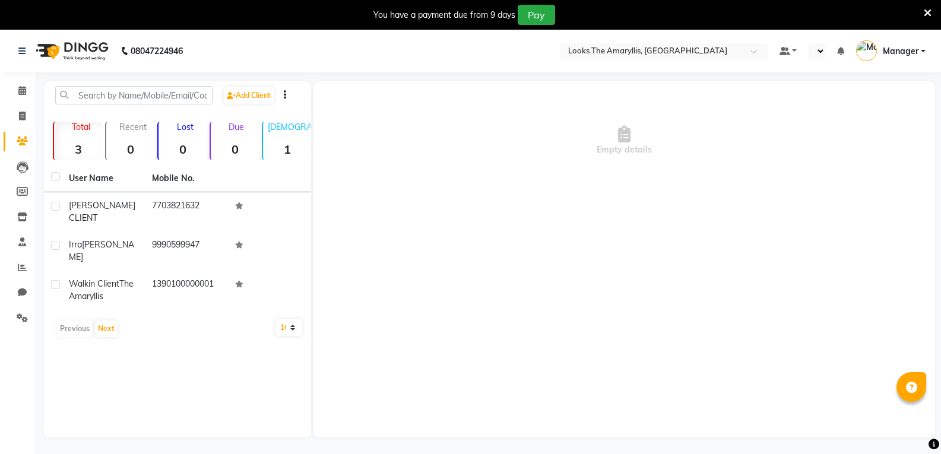
select select "en"
click at [21, 50] on icon at bounding box center [21, 51] width 7 height 8
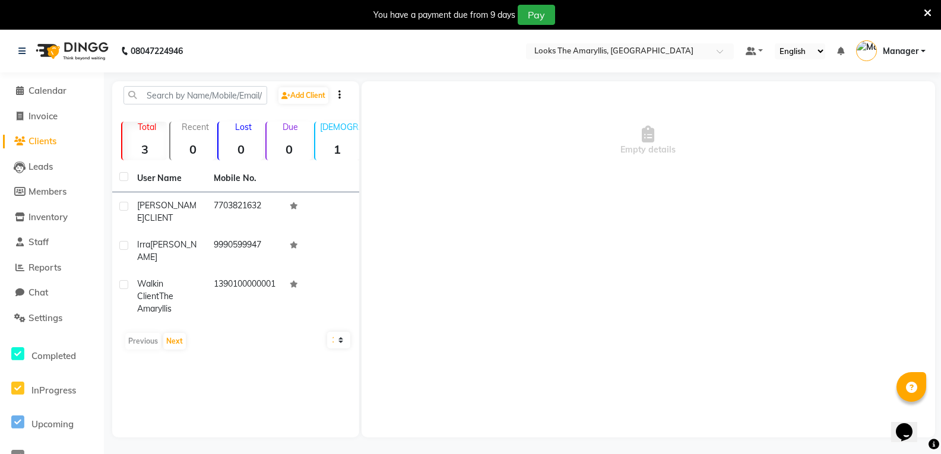
click at [44, 142] on span "Clients" at bounding box center [42, 140] width 28 height 11
click at [45, 138] on span "Clients" at bounding box center [42, 140] width 28 height 11
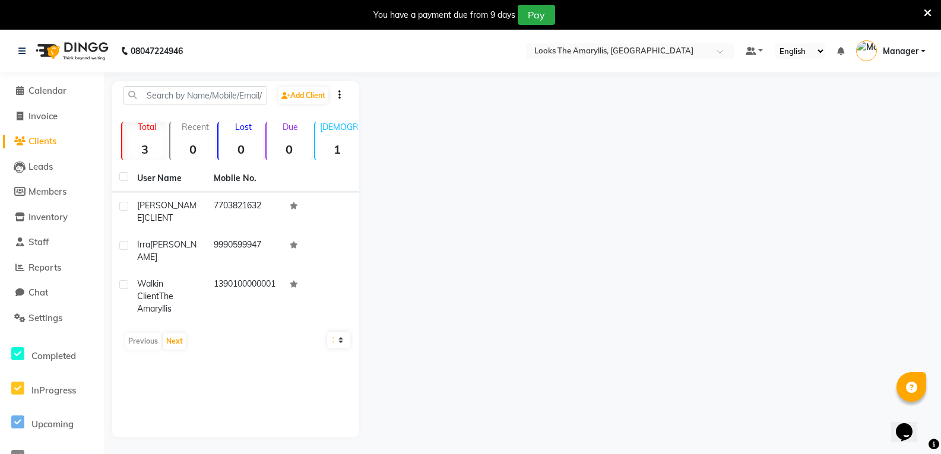
click at [45, 138] on span "Clients" at bounding box center [42, 140] width 28 height 11
click at [189, 87] on input "text" at bounding box center [195, 95] width 144 height 18
click at [25, 89] on span at bounding box center [20, 91] width 18 height 14
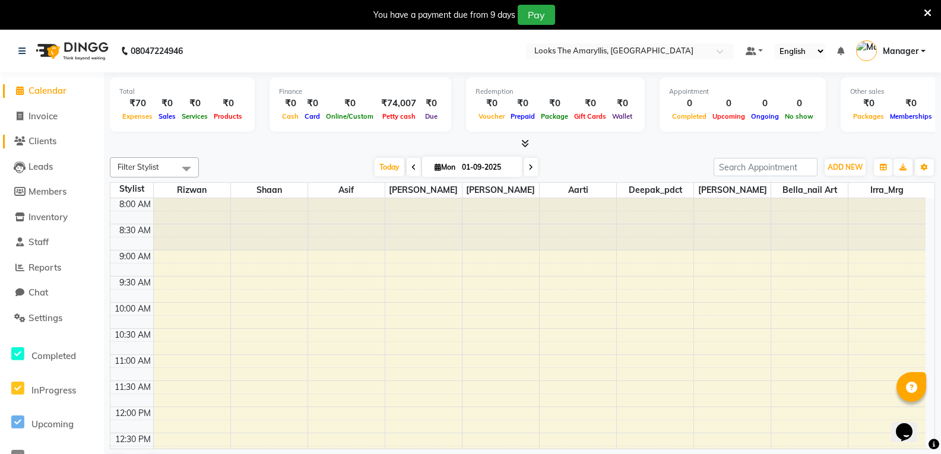
click at [43, 140] on span "Clients" at bounding box center [42, 140] width 28 height 11
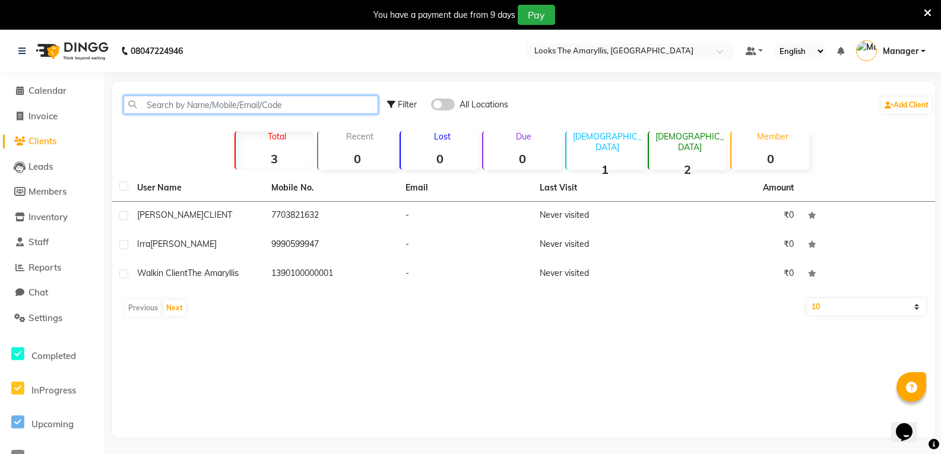
click at [184, 105] on input "text" at bounding box center [250, 105] width 255 height 18
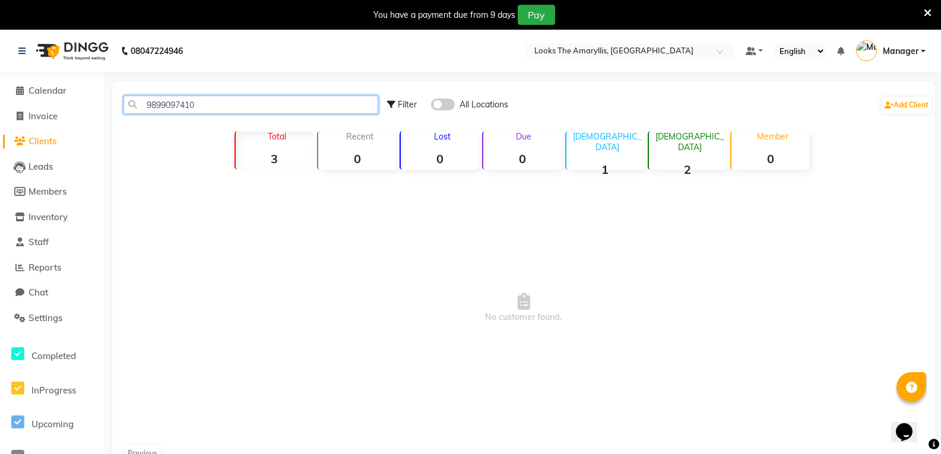
type input "9899097410"
click at [392, 107] on icon at bounding box center [391, 104] width 8 height 8
select select "1000000"
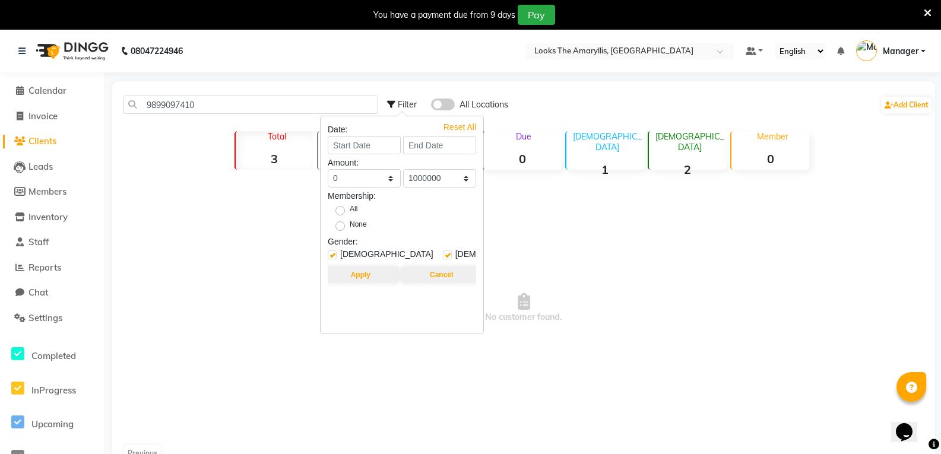
drag, startPoint x: 602, startPoint y: 268, endPoint x: 608, endPoint y: 261, distance: 8.4
click at [605, 266] on span "No customer found." at bounding box center [523, 307] width 823 height 267
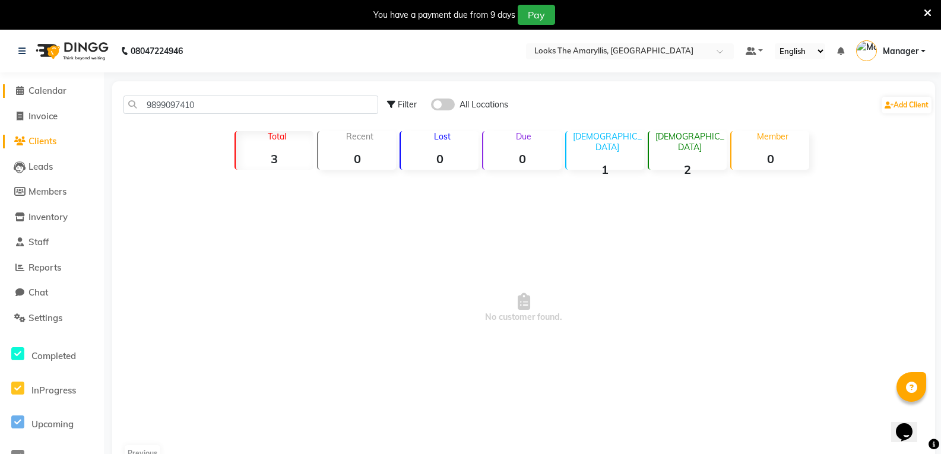
click at [41, 90] on span "Calendar" at bounding box center [47, 90] width 38 height 11
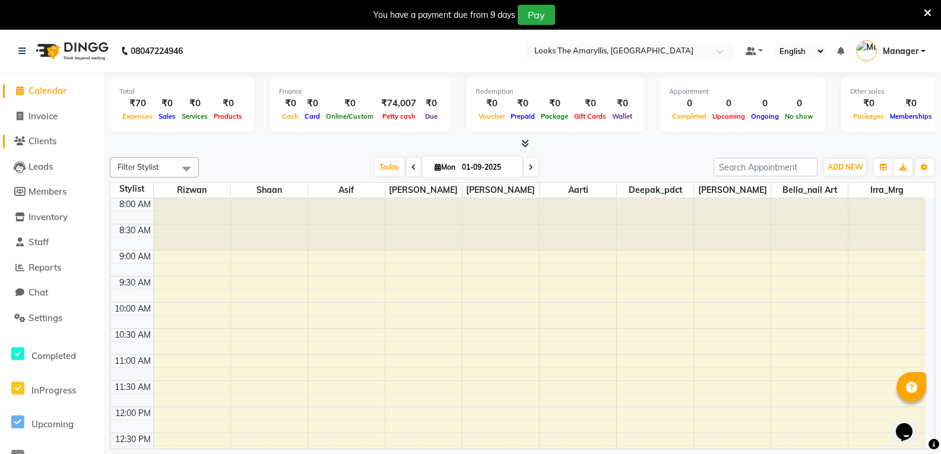
click at [22, 138] on icon at bounding box center [19, 141] width 11 height 9
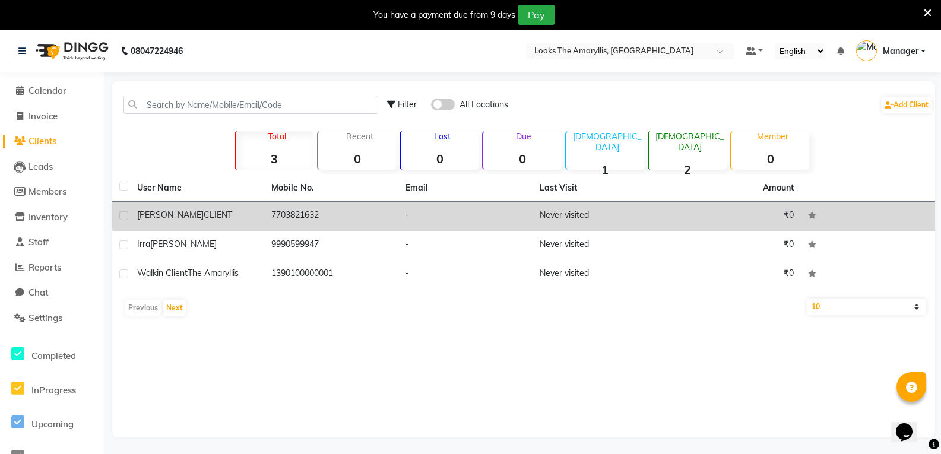
click at [122, 216] on label at bounding box center [123, 215] width 9 height 9
click at [122, 216] on input "checkbox" at bounding box center [123, 216] width 8 height 8
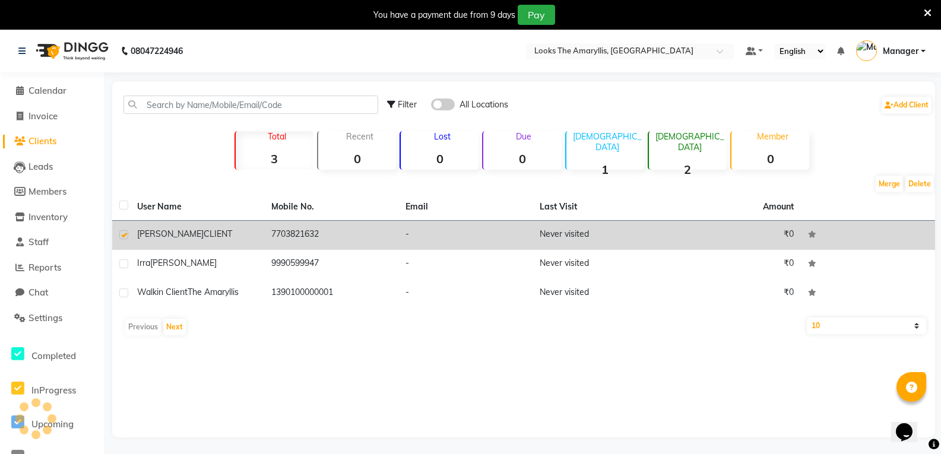
click at [123, 240] on div at bounding box center [123, 236] width 8 height 12
click at [124, 234] on label at bounding box center [123, 234] width 9 height 9
click at [124, 234] on input "checkbox" at bounding box center [123, 235] width 8 height 8
checkbox input "false"
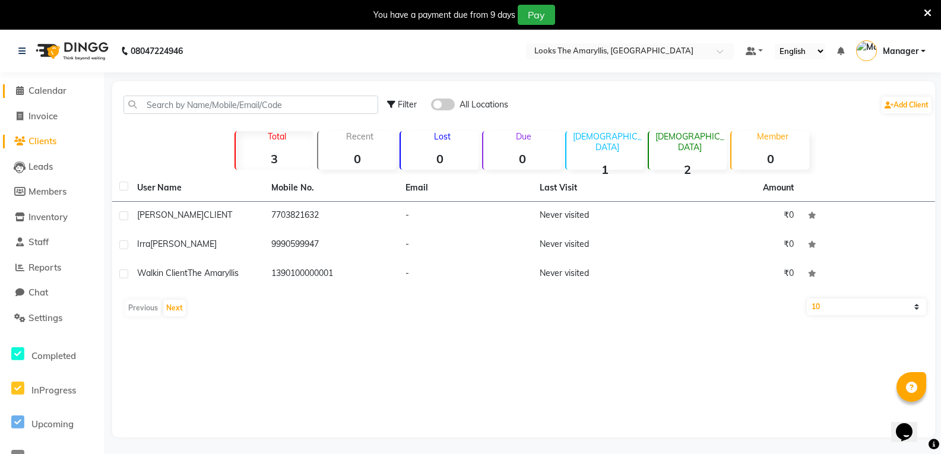
click at [36, 85] on span "Calendar" at bounding box center [47, 90] width 38 height 11
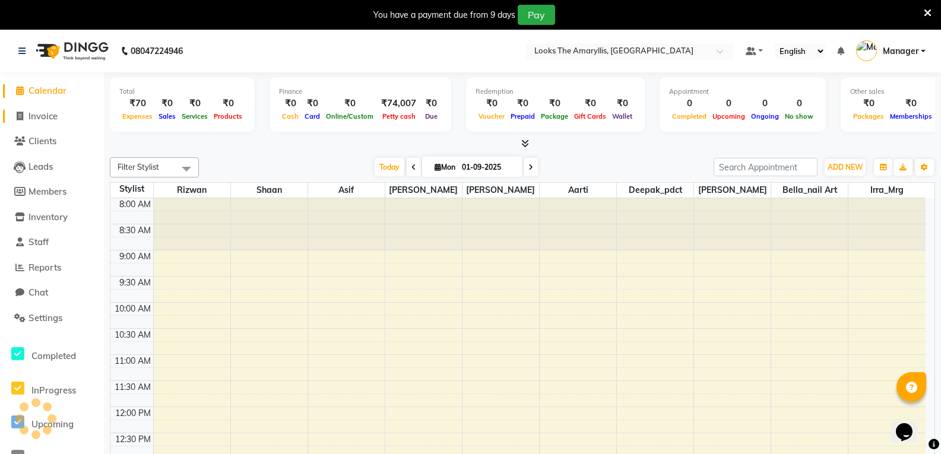
click at [40, 109] on li "Invoice" at bounding box center [52, 117] width 104 height 26
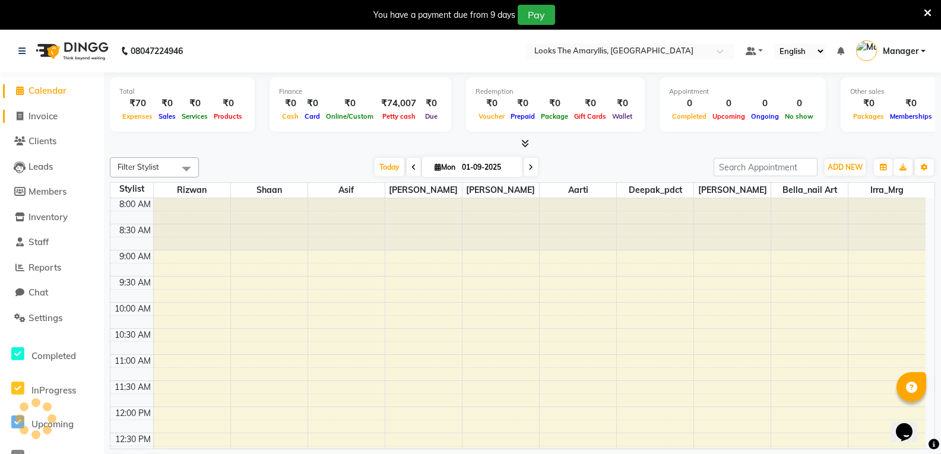
scroll to position [262, 0]
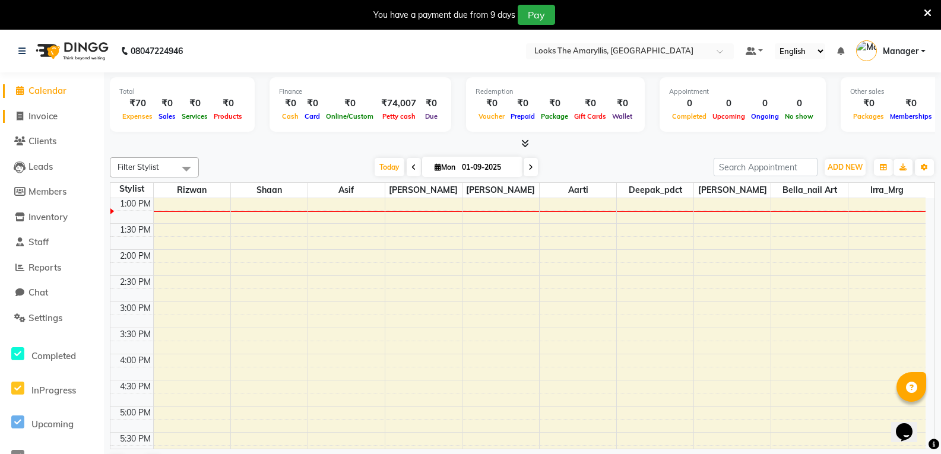
click at [40, 112] on span "Invoice" at bounding box center [42, 115] width 29 height 11
select select "service"
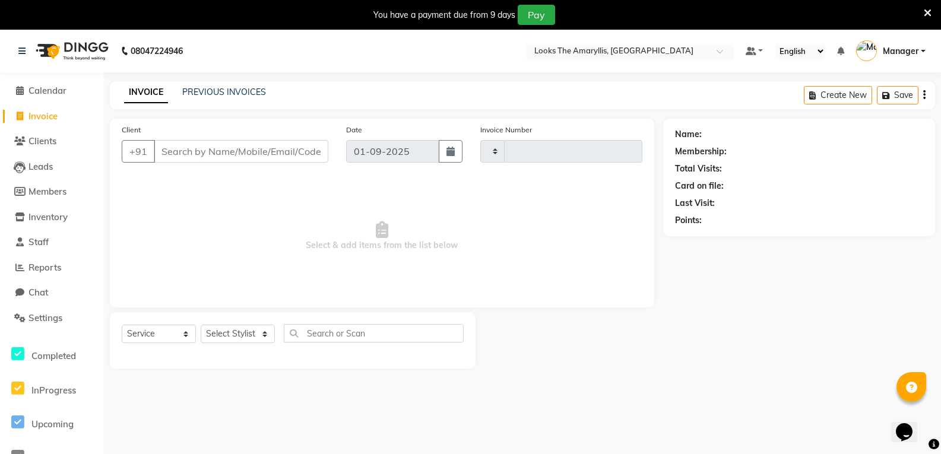
type input "3722"
select select "8939"
click at [246, 154] on input "Client" at bounding box center [241, 151] width 174 height 23
click at [35, 164] on span "Leads" at bounding box center [40, 166] width 24 height 11
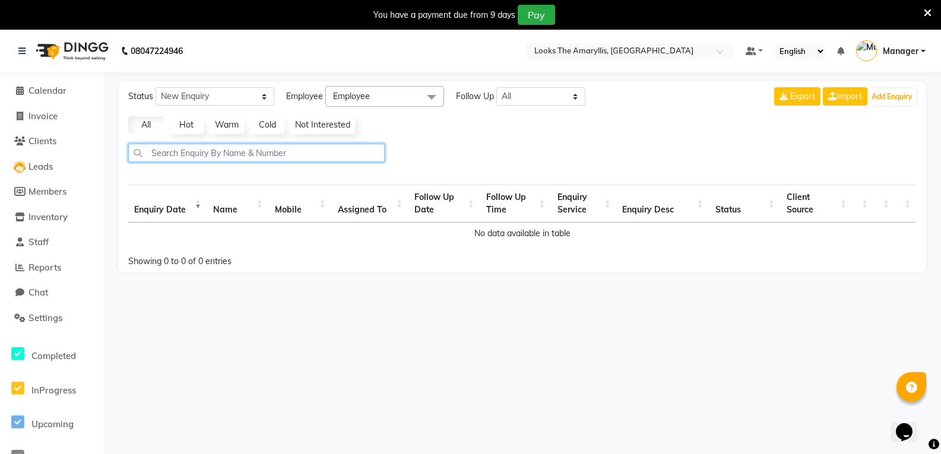
click at [283, 157] on input "text" at bounding box center [256, 153] width 256 height 18
type input "9899097410"
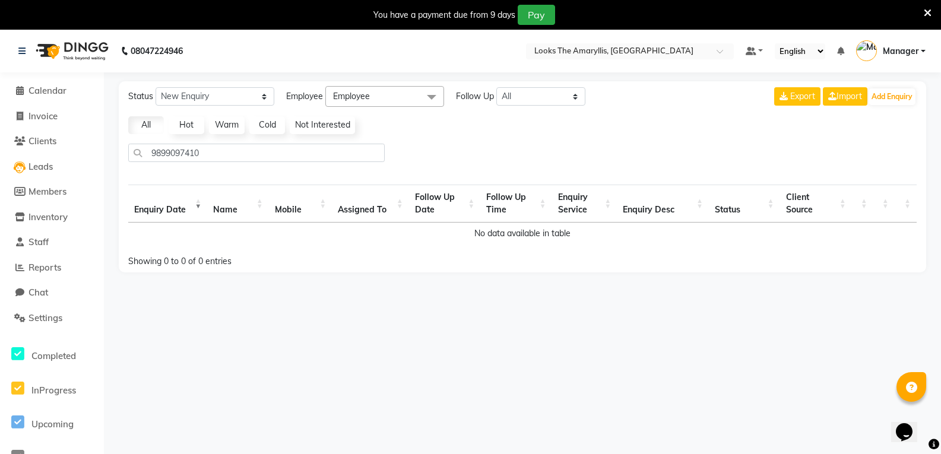
click at [193, 123] on link "Hot" at bounding box center [187, 125] width 36 height 18
click at [19, 50] on icon at bounding box center [21, 51] width 7 height 8
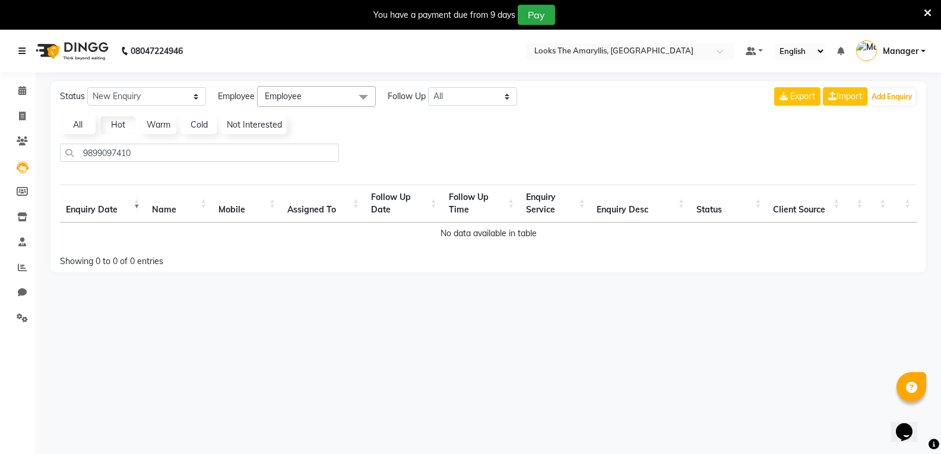
click at [19, 50] on icon at bounding box center [21, 51] width 7 height 8
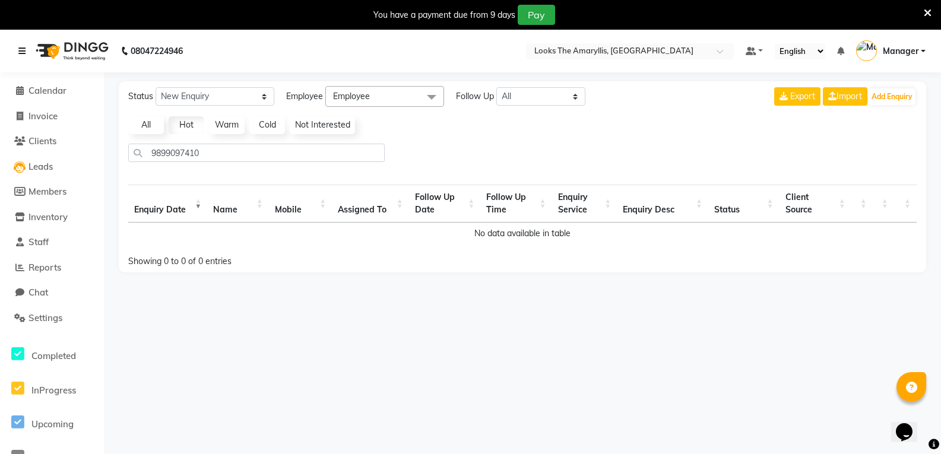
click at [19, 50] on icon at bounding box center [21, 51] width 7 height 8
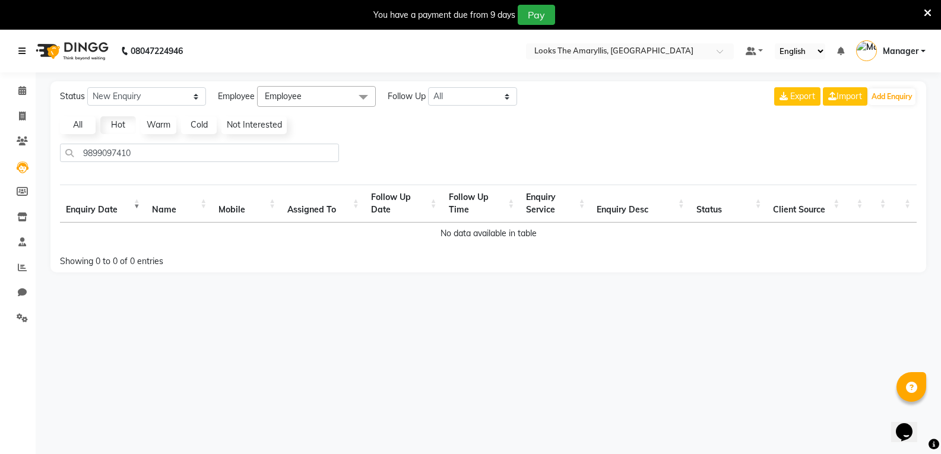
click at [19, 50] on icon at bounding box center [21, 51] width 7 height 8
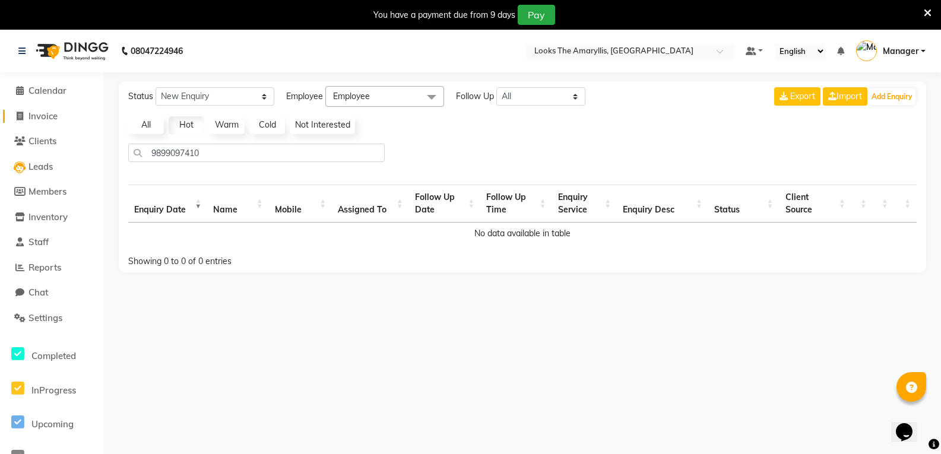
click at [46, 110] on link "Invoice" at bounding box center [52, 117] width 98 height 14
select select "service"
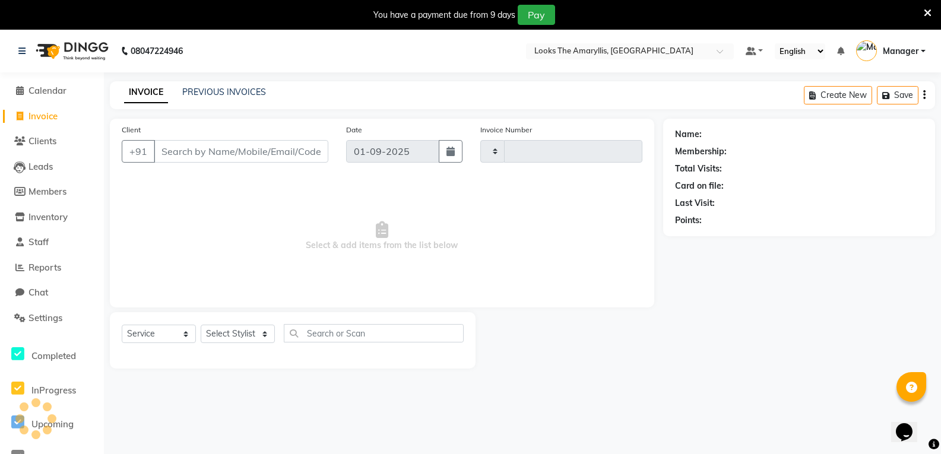
click at [46, 110] on link "Invoice" at bounding box center [52, 117] width 98 height 14
select select "service"
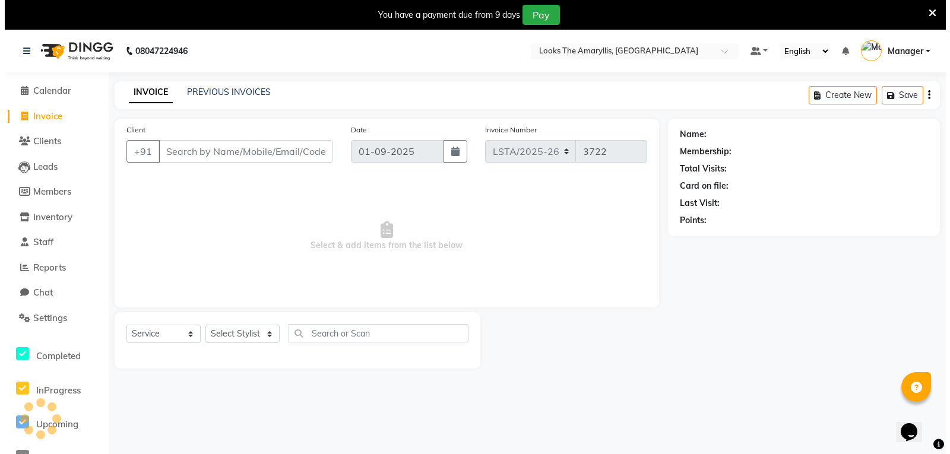
scroll to position [30, 0]
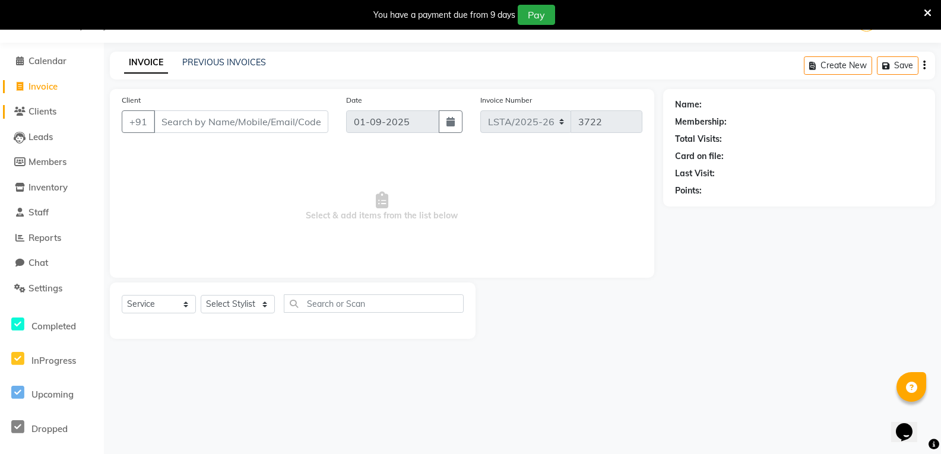
click at [51, 112] on span "Clients" at bounding box center [42, 111] width 28 height 11
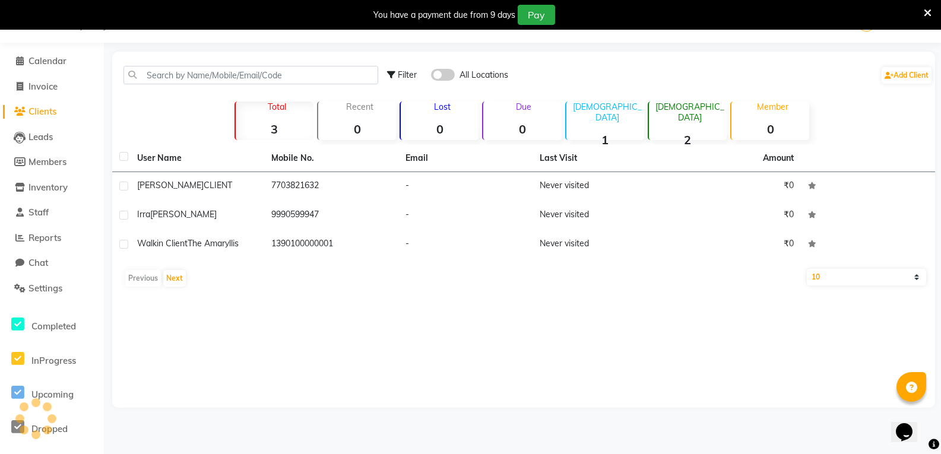
click at [51, 112] on span "Clients" at bounding box center [42, 111] width 28 height 11
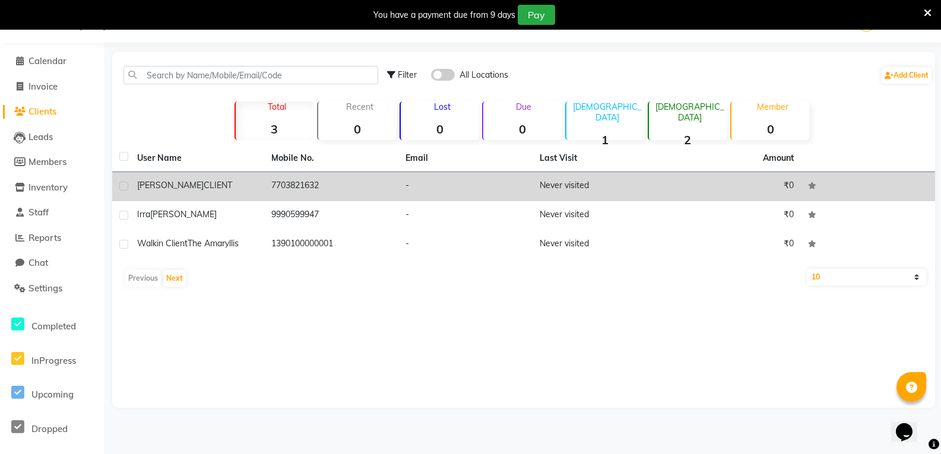
click at [264, 195] on td "Ali CLIENT" at bounding box center [197, 186] width 134 height 29
click at [264, 201] on td "9990599947" at bounding box center [331, 215] width 134 height 29
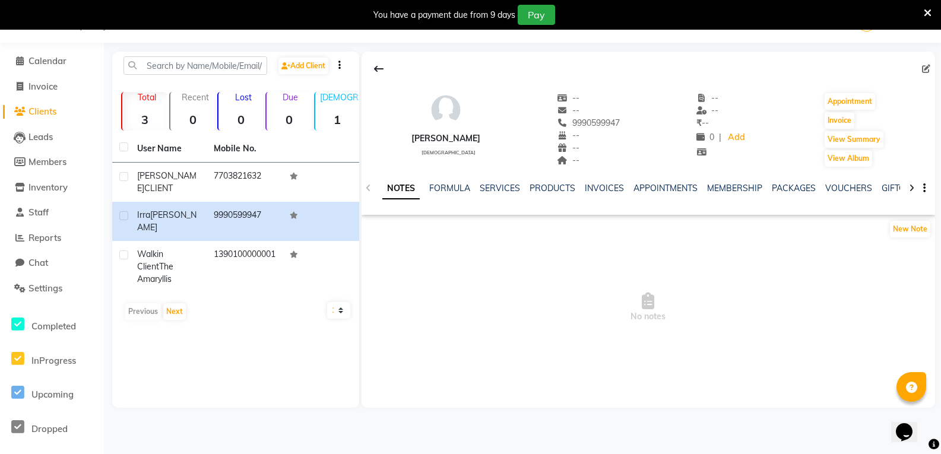
click at [909, 189] on icon at bounding box center [911, 188] width 5 height 8
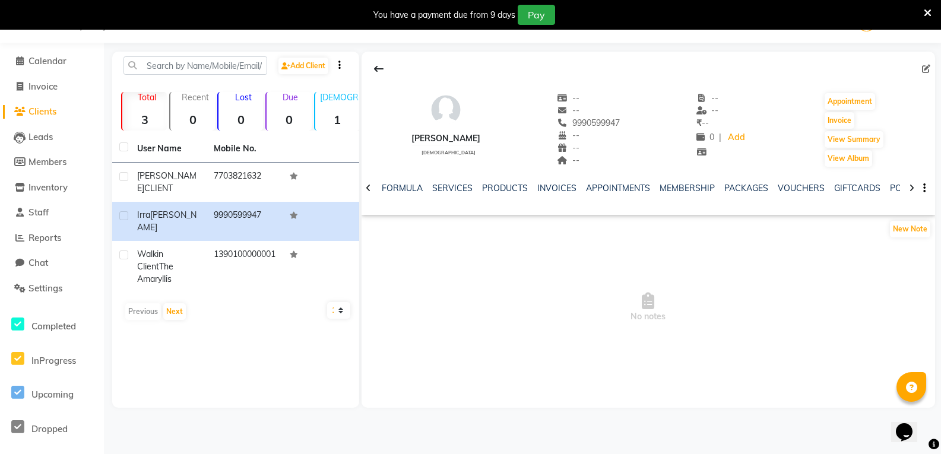
click at [909, 188] on icon at bounding box center [911, 188] width 5 height 8
click at [910, 188] on icon at bounding box center [911, 188] width 5 height 8
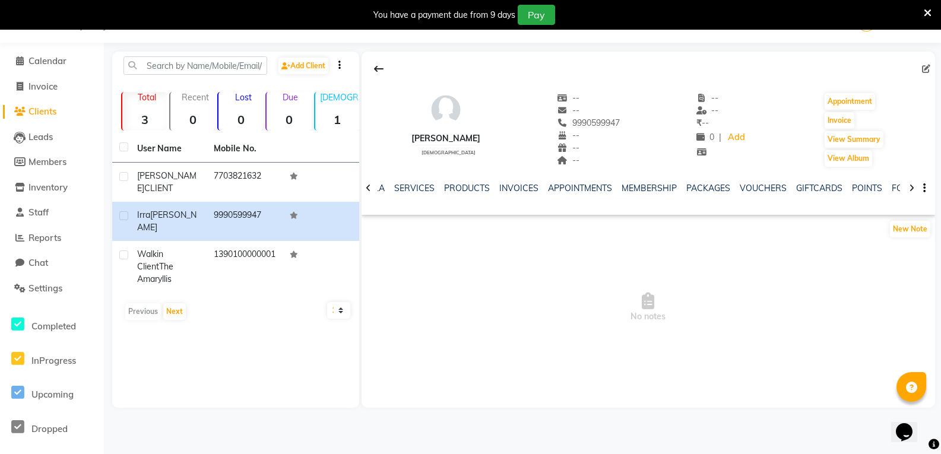
click at [911, 188] on icon at bounding box center [911, 188] width 5 height 8
click at [913, 188] on div "NOTES FORMULA SERVICES PRODUCTS INVOICES APPOINTMENTS MEMBERSHIP PACKAGES VOUCH…" at bounding box center [647, 188] width 573 height 41
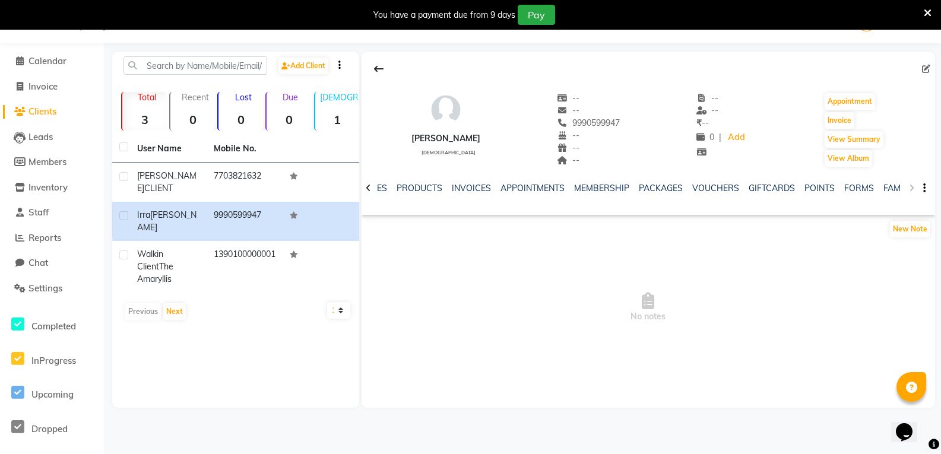
click at [913, 188] on div "NOTES FORMULA SERVICES PRODUCTS INVOICES APPOINTMENTS MEMBERSHIP PACKAGES VOUCH…" at bounding box center [647, 188] width 573 height 41
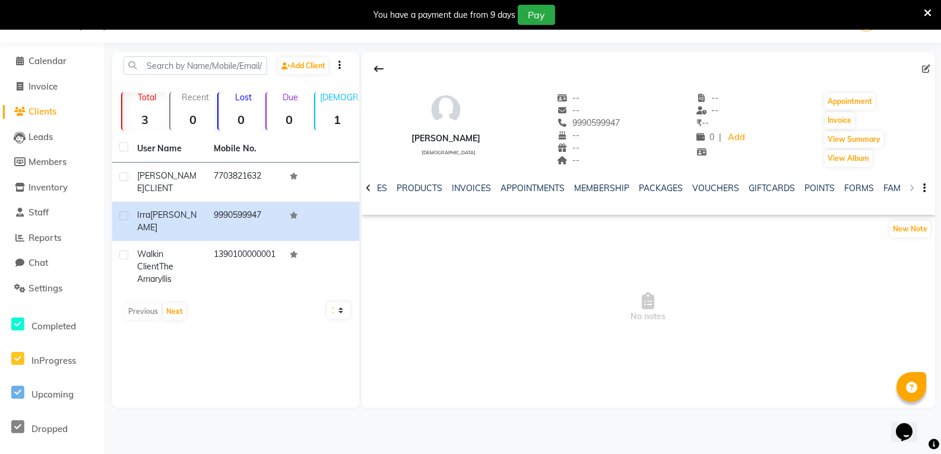
click at [913, 188] on div "NOTES FORMULA SERVICES PRODUCTS INVOICES APPOINTMENTS MEMBERSHIP PACKAGES VOUCH…" at bounding box center [647, 188] width 573 height 41
click at [367, 188] on icon at bounding box center [368, 188] width 5 height 8
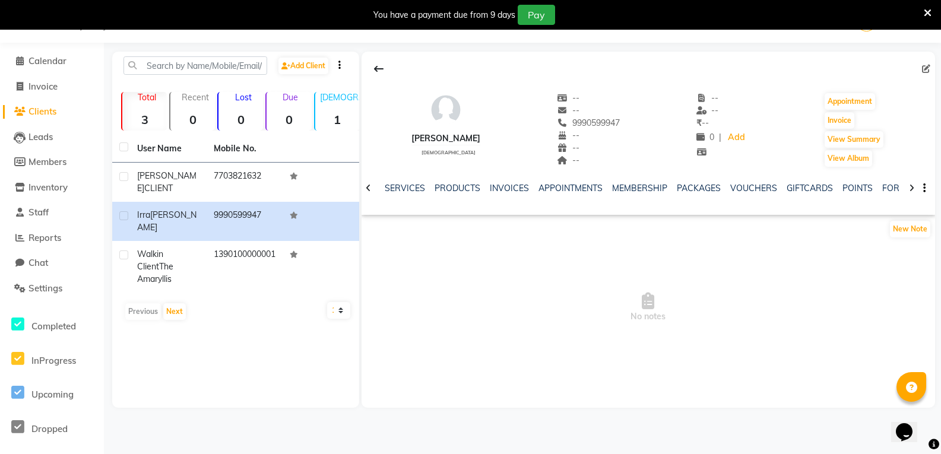
click at [367, 188] on icon at bounding box center [368, 188] width 5 height 8
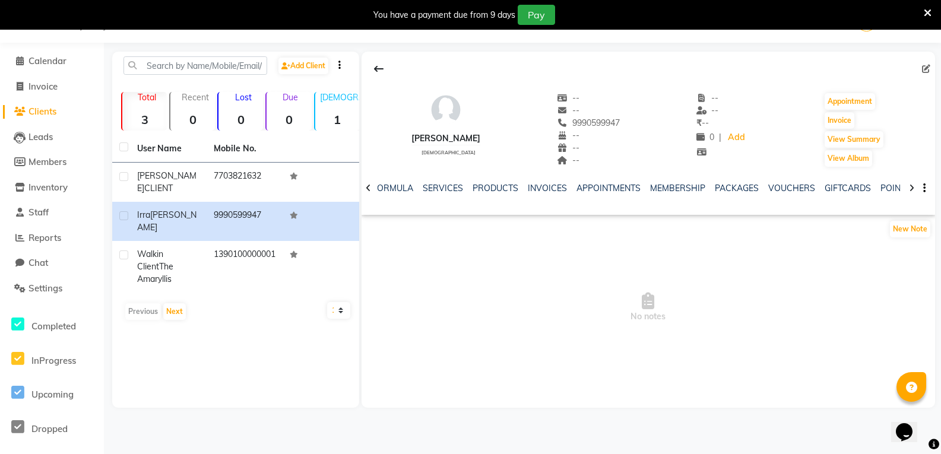
click at [367, 188] on icon at bounding box center [368, 188] width 5 height 8
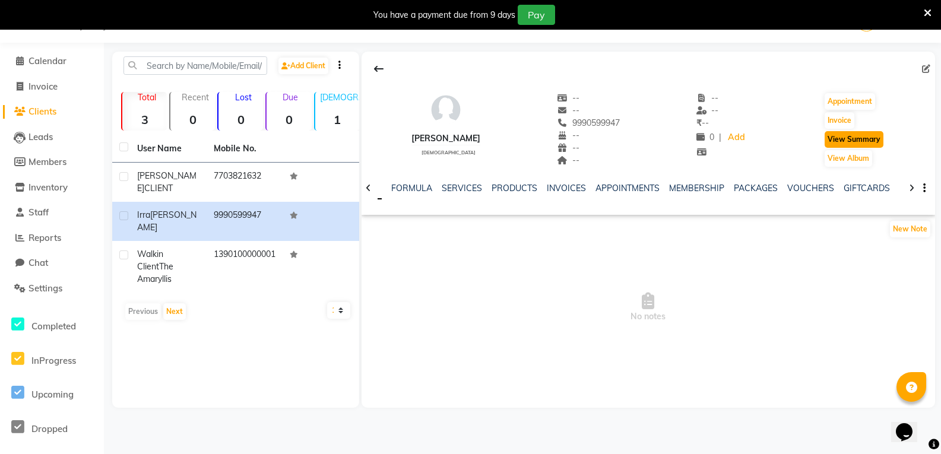
click at [838, 144] on button "View Summary" at bounding box center [853, 139] width 59 height 17
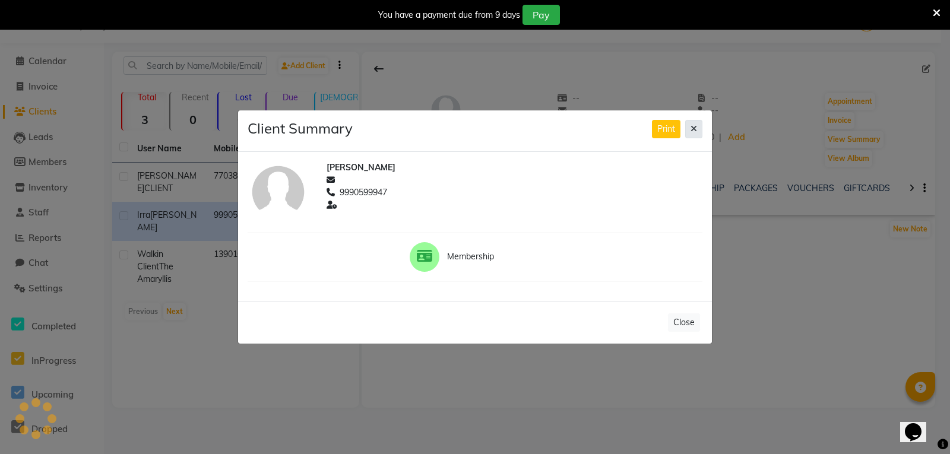
click at [696, 128] on icon at bounding box center [693, 129] width 7 height 8
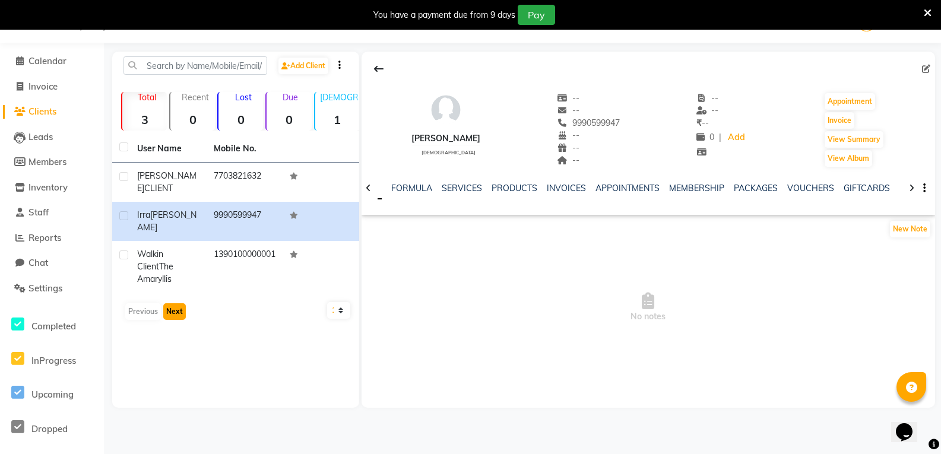
click at [176, 303] on button "Next" at bounding box center [174, 311] width 23 height 17
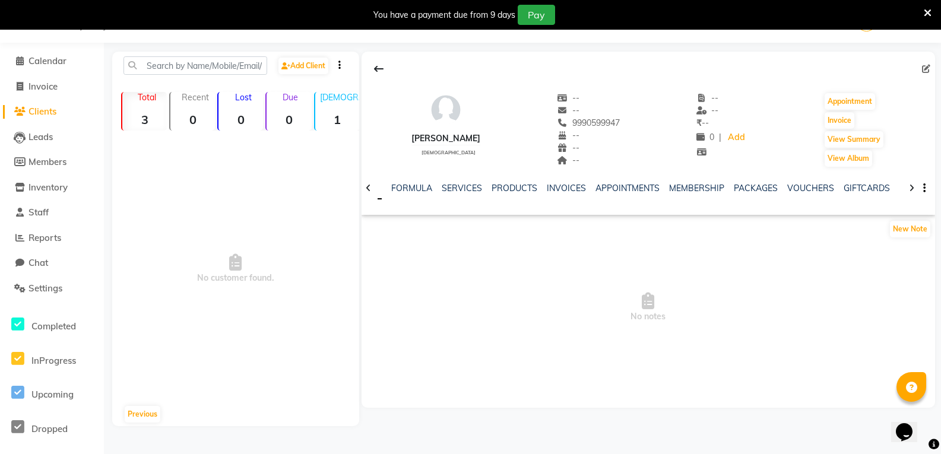
click at [345, 63] on div at bounding box center [339, 65] width 20 height 12
click at [215, 68] on input "text" at bounding box center [195, 65] width 144 height 18
type input "9899097410"
click at [323, 70] on link "Add Client" at bounding box center [303, 66] width 50 height 17
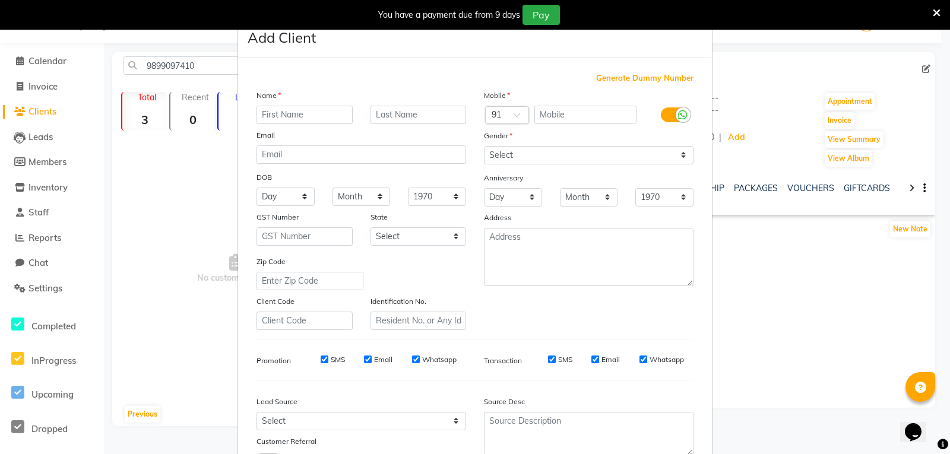
click at [755, 323] on ngb-modal-window "Add Client Generate Dummy Number Name Email DOB Day 01 02 03 04 05 06 07 08 09 …" at bounding box center [475, 227] width 950 height 454
click at [135, 259] on ngb-modal-window "Add Client Generate Dummy Number Name Email DOB Day 01 02 03 04 05 06 07 08 09 …" at bounding box center [475, 227] width 950 height 454
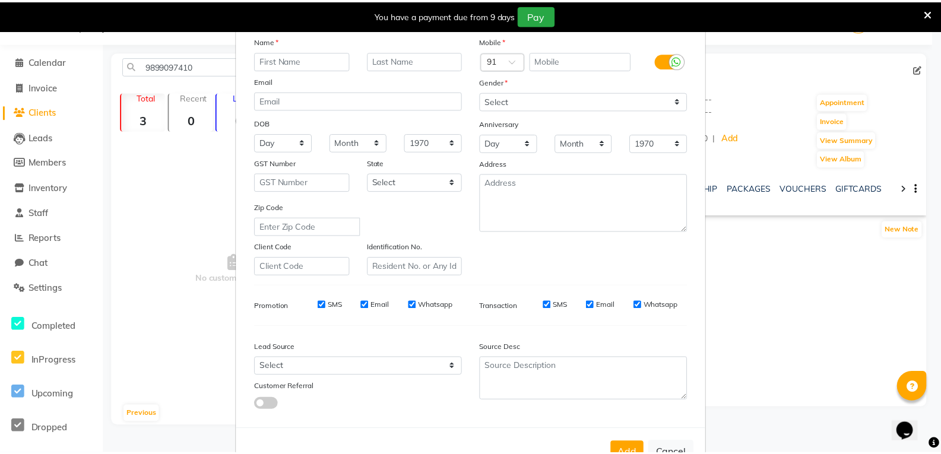
scroll to position [94, 0]
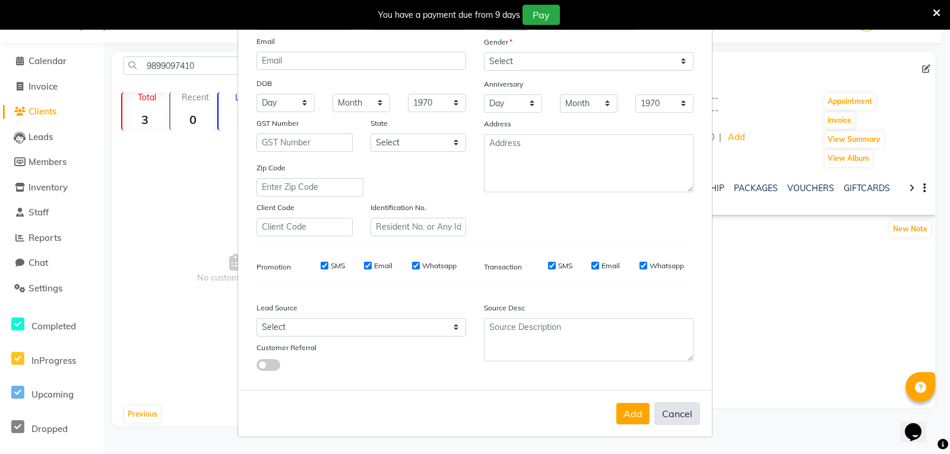
click at [668, 411] on button "Cancel" at bounding box center [677, 413] width 46 height 23
select select
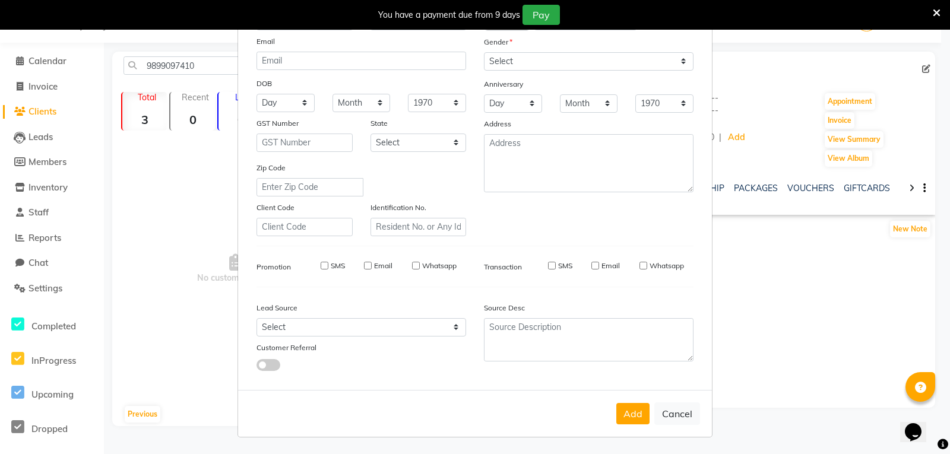
select select
checkbox input "false"
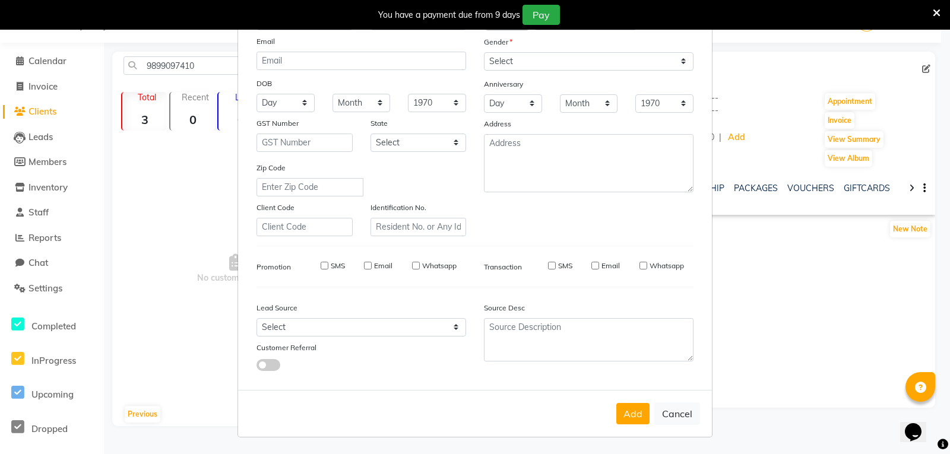
checkbox input "false"
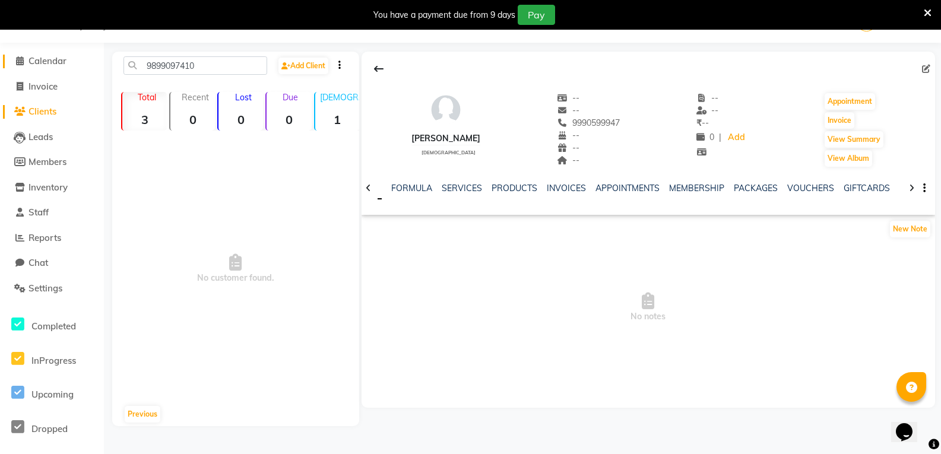
click at [30, 64] on span "Calendar" at bounding box center [47, 60] width 38 height 11
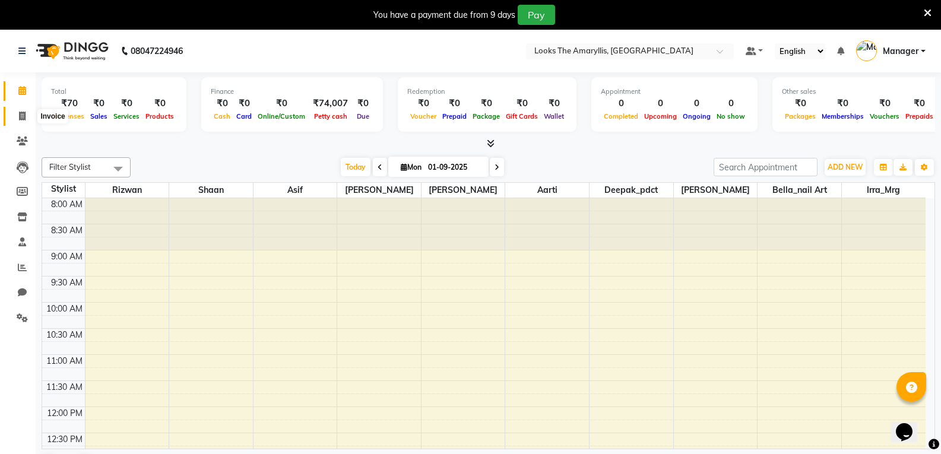
click at [21, 112] on icon at bounding box center [22, 116] width 7 height 9
select select "service"
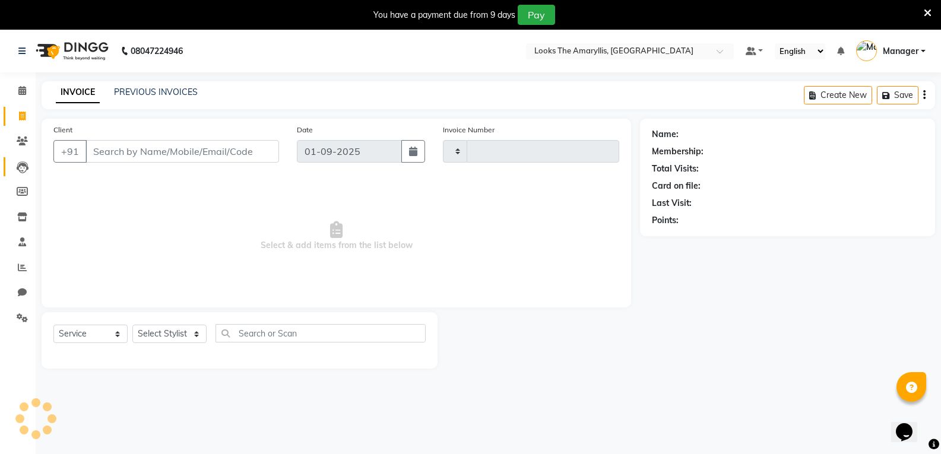
type input "3722"
select select "8939"
click at [22, 45] on link at bounding box center [24, 50] width 12 height 33
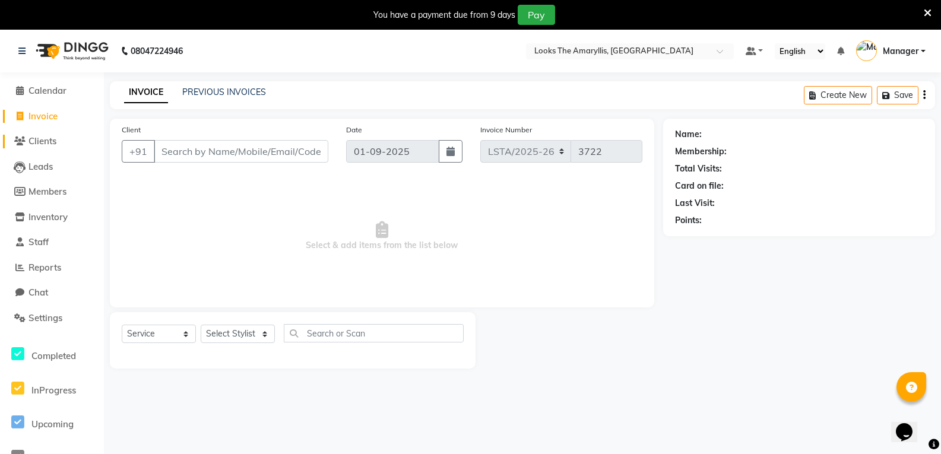
click at [43, 145] on span "Clients" at bounding box center [42, 140] width 28 height 11
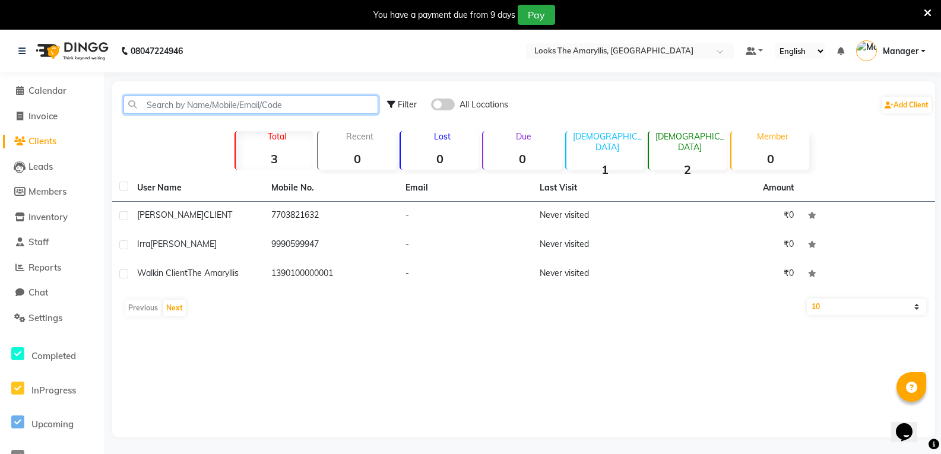
click at [262, 99] on input "text" at bounding box center [250, 105] width 255 height 18
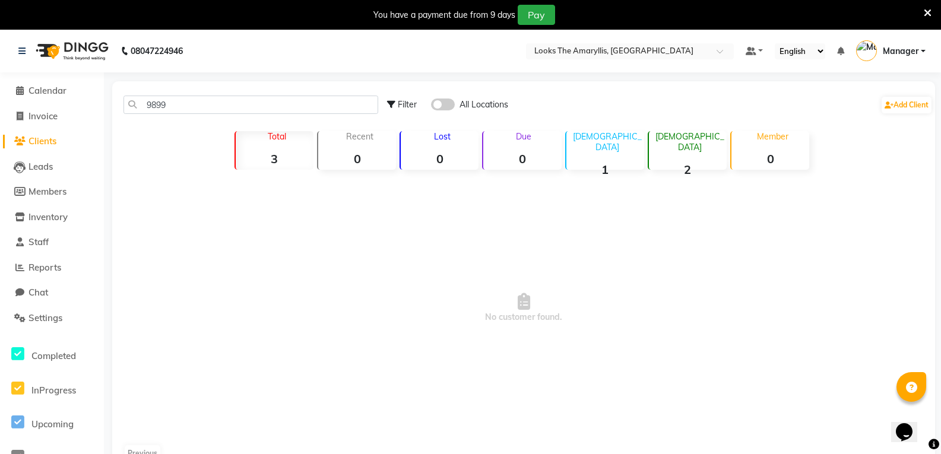
click at [452, 104] on span at bounding box center [443, 105] width 24 height 12
click at [431, 106] on input "checkbox" at bounding box center [431, 106] width 0 height 0
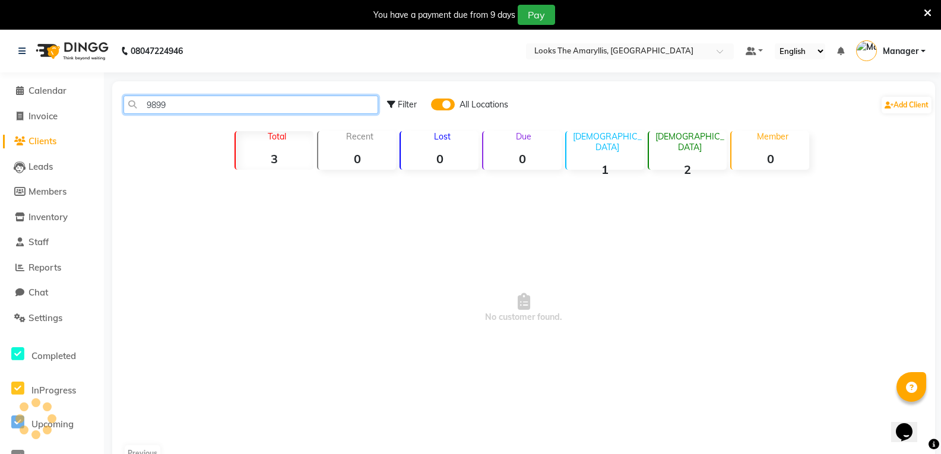
click at [256, 104] on input "9899" at bounding box center [250, 105] width 255 height 18
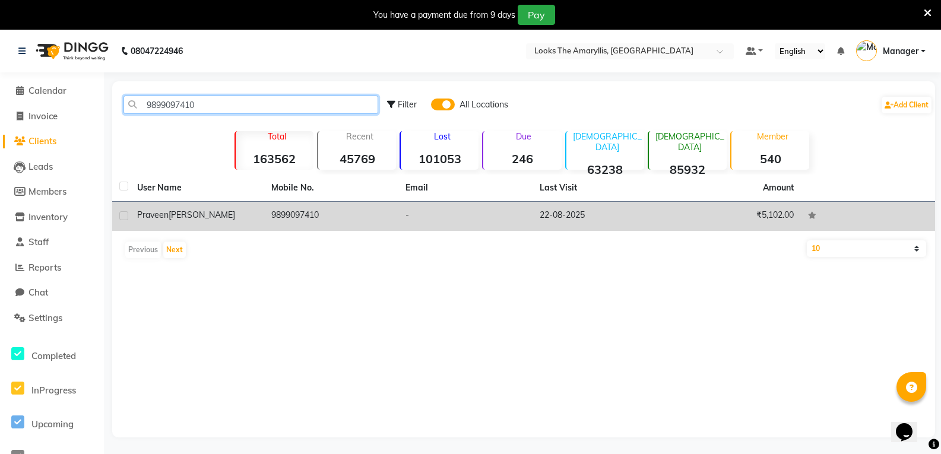
type input "9899097410"
click at [536, 214] on td "22-08-2025" at bounding box center [599, 216] width 134 height 29
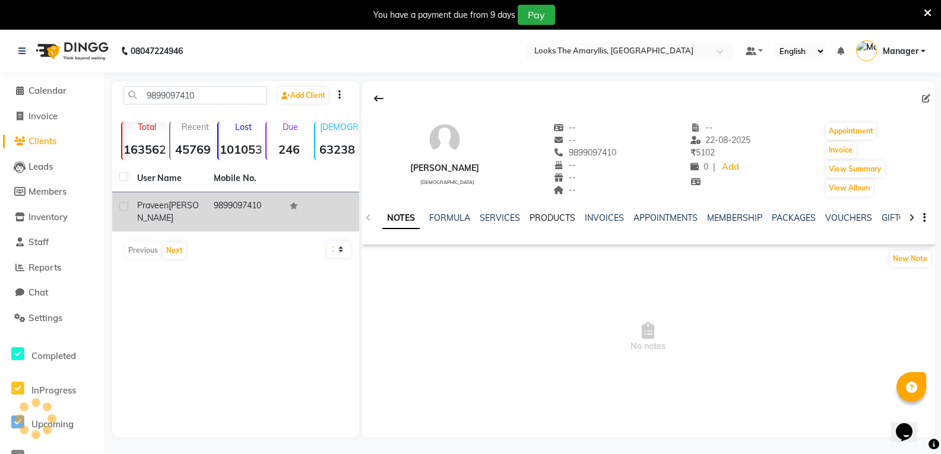
click at [536, 214] on div "[PERSON_NAME] [DEMOGRAPHIC_DATA] -- -- 9899097410 -- -- -- -- [DATE] ₹ 5102 0 |…" at bounding box center [647, 259] width 573 height 356
click at [862, 168] on button "View Summary" at bounding box center [855, 169] width 59 height 17
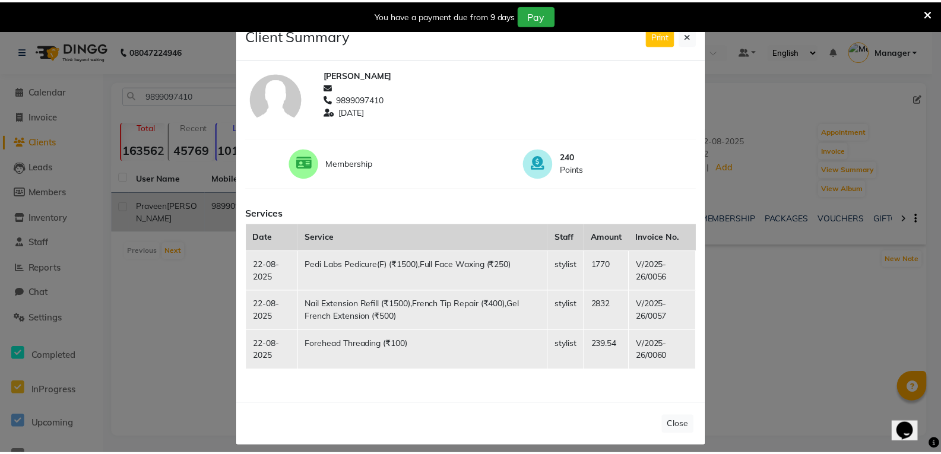
scroll to position [9, 0]
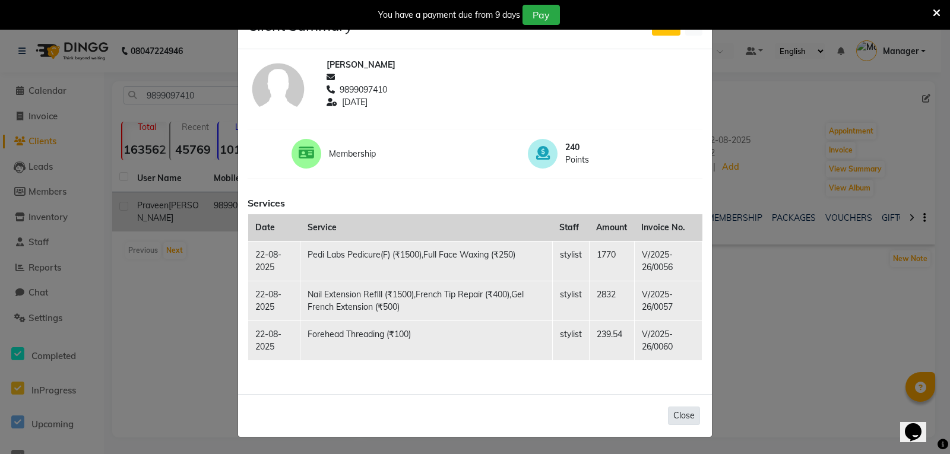
click at [682, 414] on button "Close" at bounding box center [684, 416] width 32 height 18
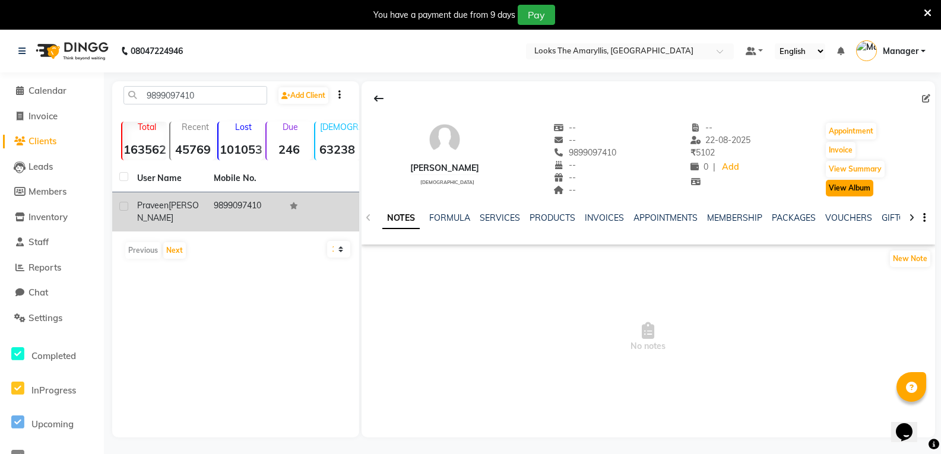
click at [858, 191] on button "View Album" at bounding box center [849, 188] width 47 height 17
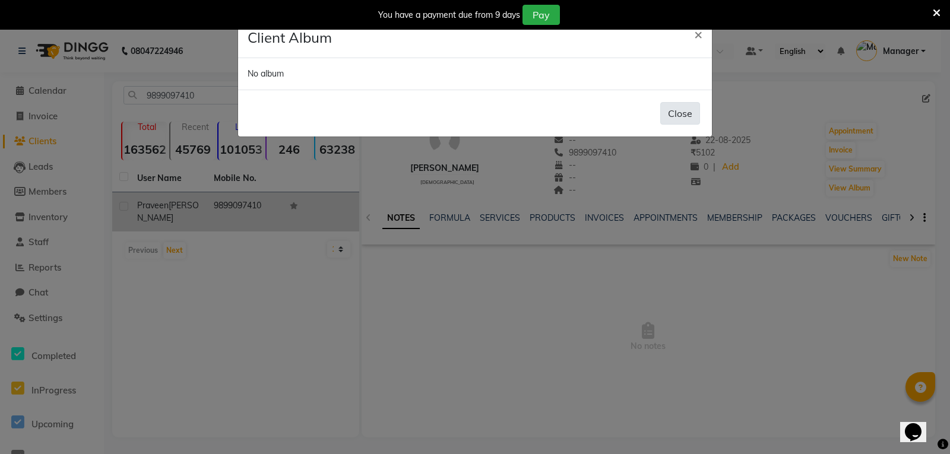
click at [675, 110] on button "Close" at bounding box center [680, 113] width 40 height 23
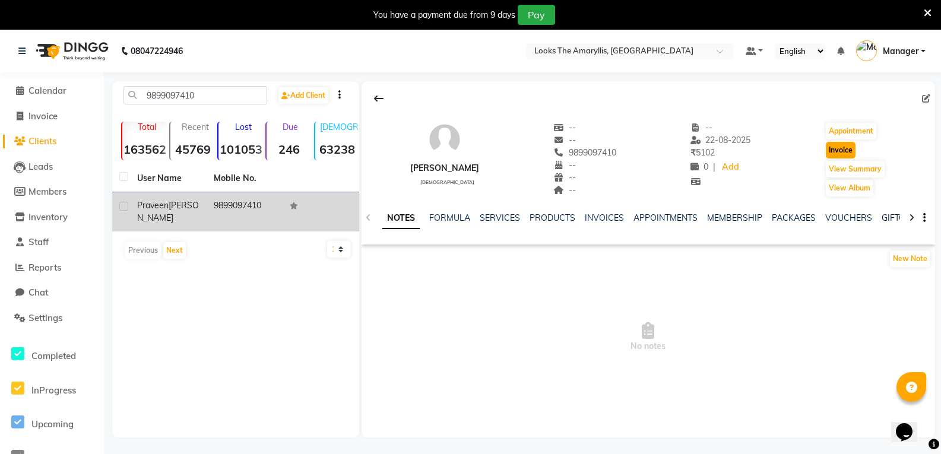
click at [850, 148] on button "Invoice" at bounding box center [841, 150] width 30 height 17
select select "service"
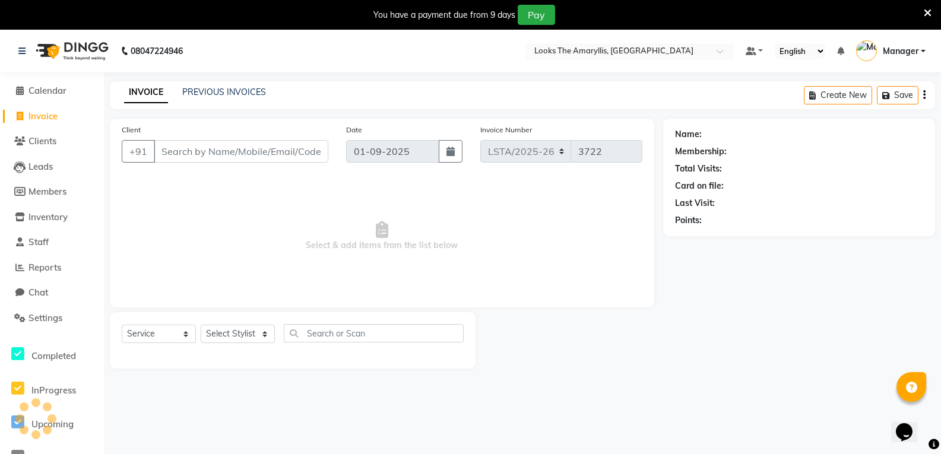
scroll to position [30, 0]
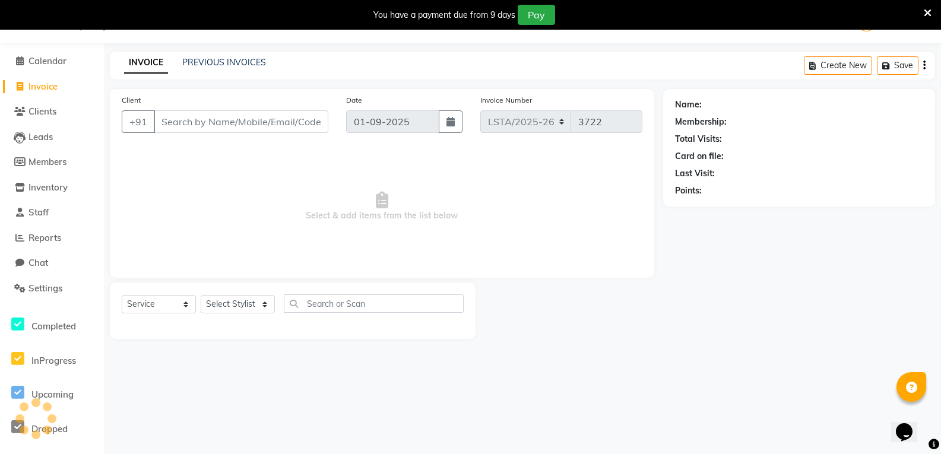
type input "9899097410"
select select "1: Object"
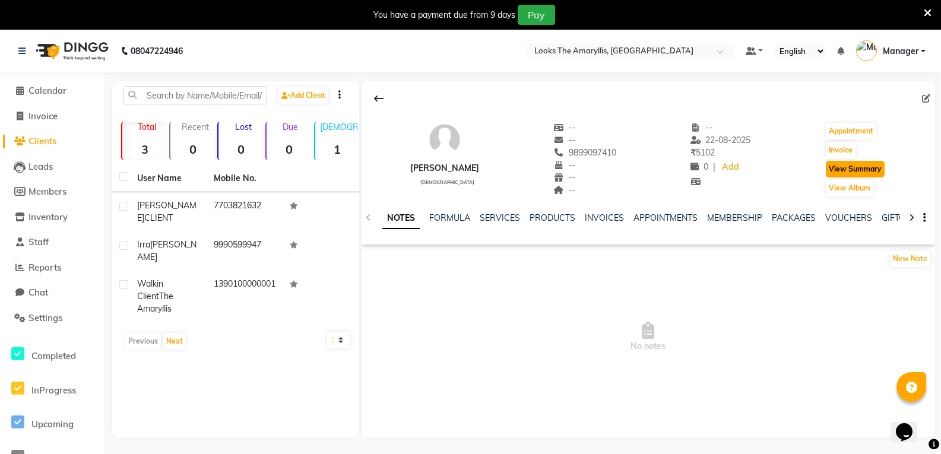
click at [875, 172] on button "View Summary" at bounding box center [855, 169] width 59 height 17
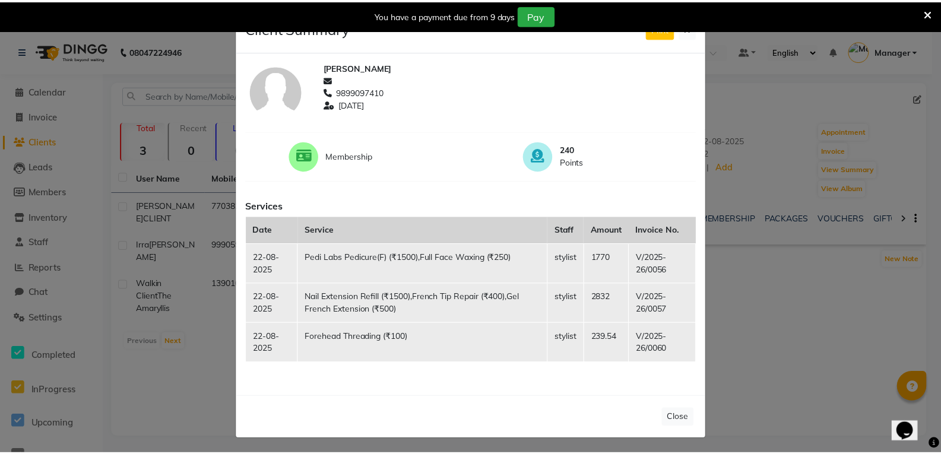
scroll to position [9, 0]
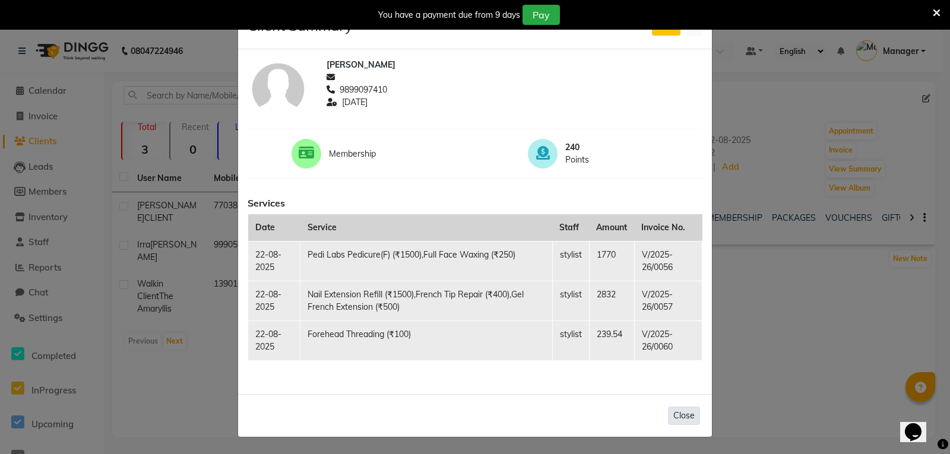
click at [677, 410] on button "Close" at bounding box center [684, 416] width 32 height 18
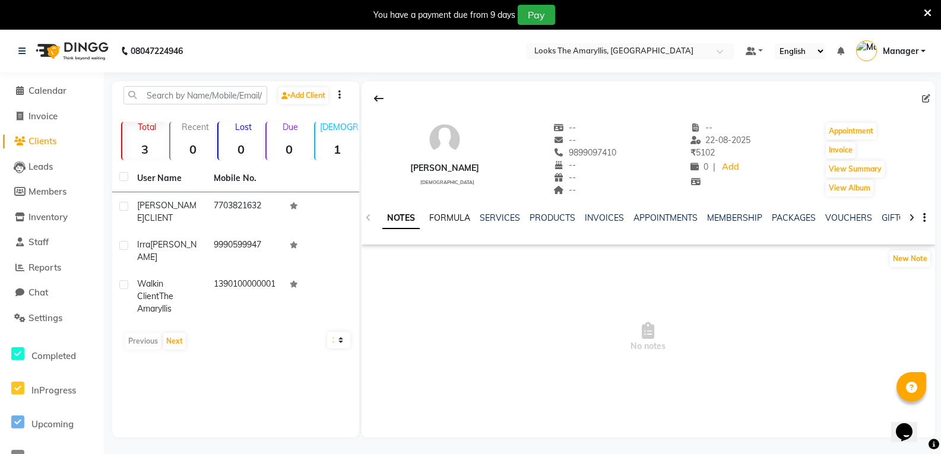
click at [438, 215] on link "FORMULA" at bounding box center [449, 217] width 41 height 11
click at [485, 214] on link "SERVICES" at bounding box center [498, 217] width 40 height 11
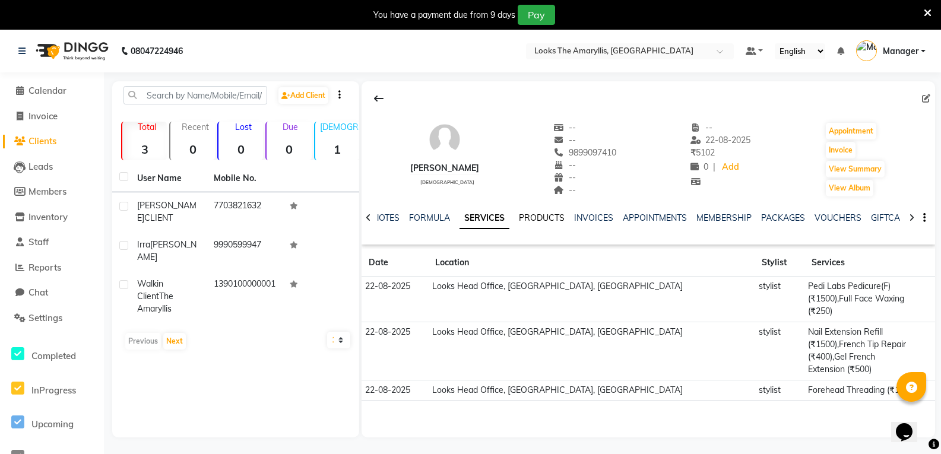
click at [548, 218] on link "PRODUCTS" at bounding box center [542, 217] width 46 height 11
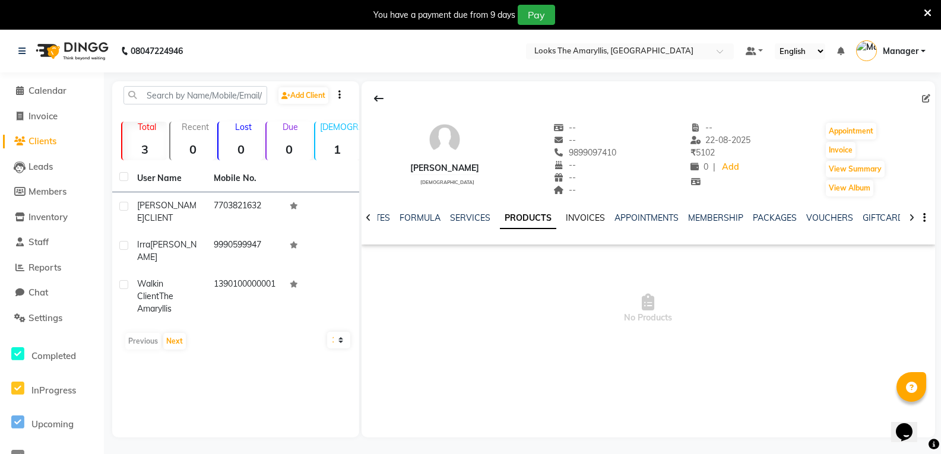
click at [580, 216] on link "INVOICES" at bounding box center [585, 217] width 39 height 11
click at [616, 218] on link "APPOINTMENTS" at bounding box center [636, 217] width 64 height 11
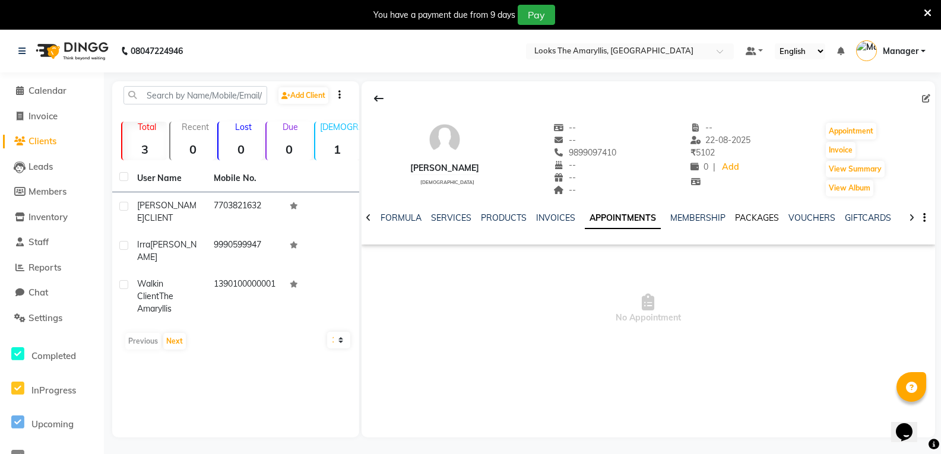
click at [758, 221] on link "PACKAGES" at bounding box center [757, 217] width 44 height 11
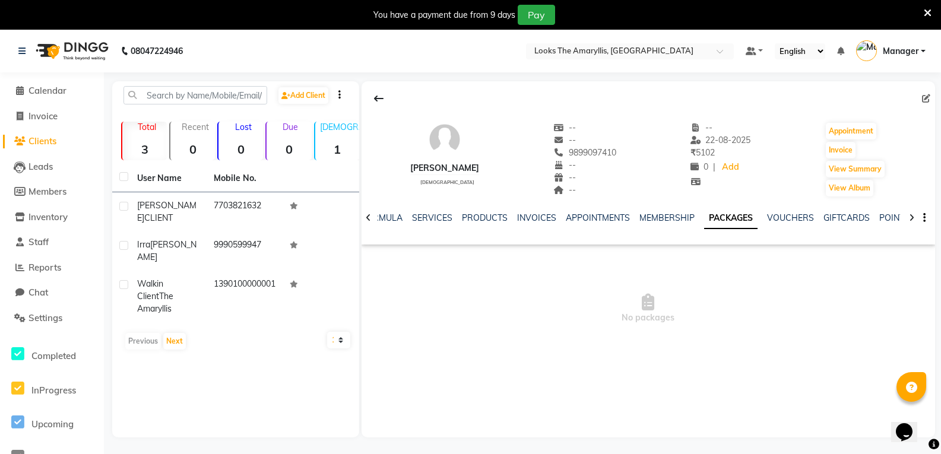
click at [364, 218] on div at bounding box center [368, 216] width 14 height 23
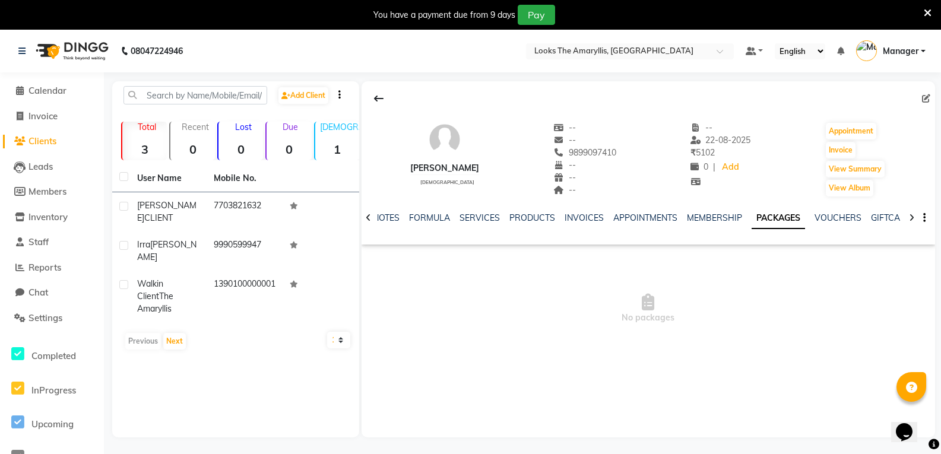
click at [364, 218] on div at bounding box center [368, 216] width 14 height 23
click at [364, 218] on div "NOTES FORMULA SERVICES PRODUCTS INVOICES APPOINTMENTS MEMBERSHIP PACKAGES VOUCH…" at bounding box center [647, 218] width 573 height 41
click at [367, 218] on div "NOTES FORMULA SERVICES PRODUCTS INVOICES APPOINTMENTS MEMBERSHIP PACKAGES VOUCH…" at bounding box center [647, 218] width 573 height 41
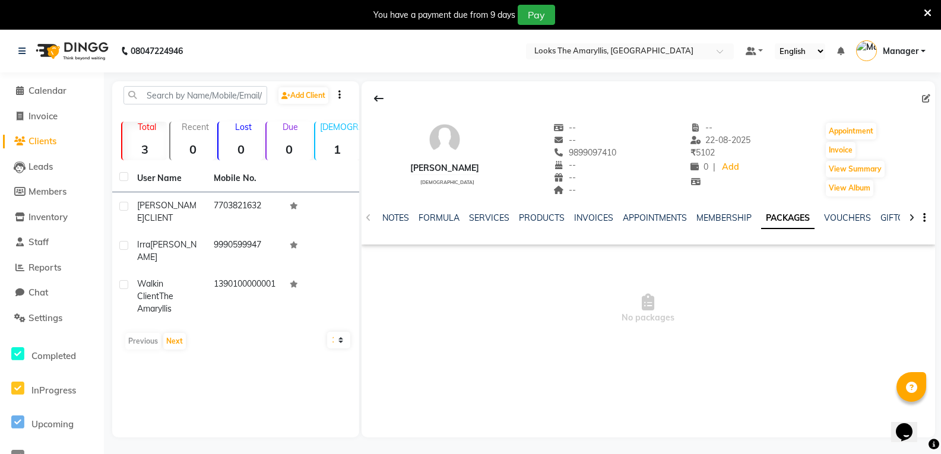
click at [367, 218] on div "NOTES FORMULA SERVICES PRODUCTS INVOICES APPOINTMENTS MEMBERSHIP PACKAGES VOUCH…" at bounding box center [647, 218] width 573 height 41
click at [49, 82] on li "Calendar" at bounding box center [52, 91] width 104 height 26
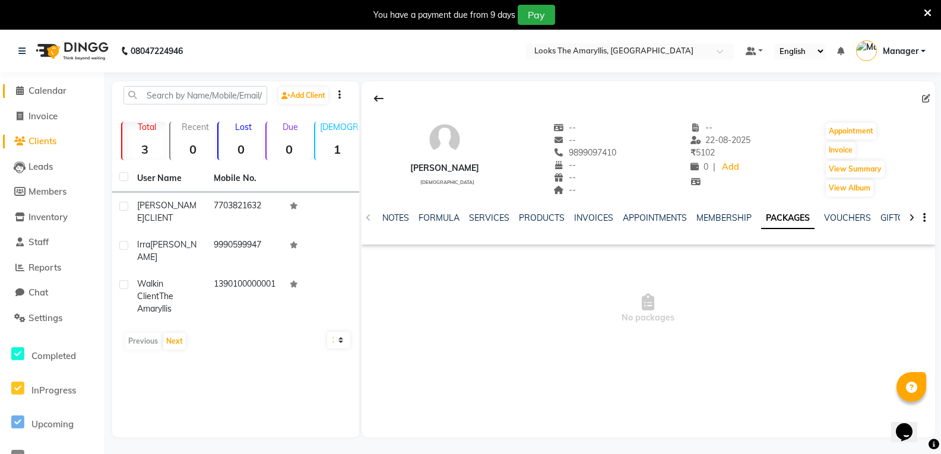
click at [43, 86] on span "Calendar" at bounding box center [47, 90] width 38 height 11
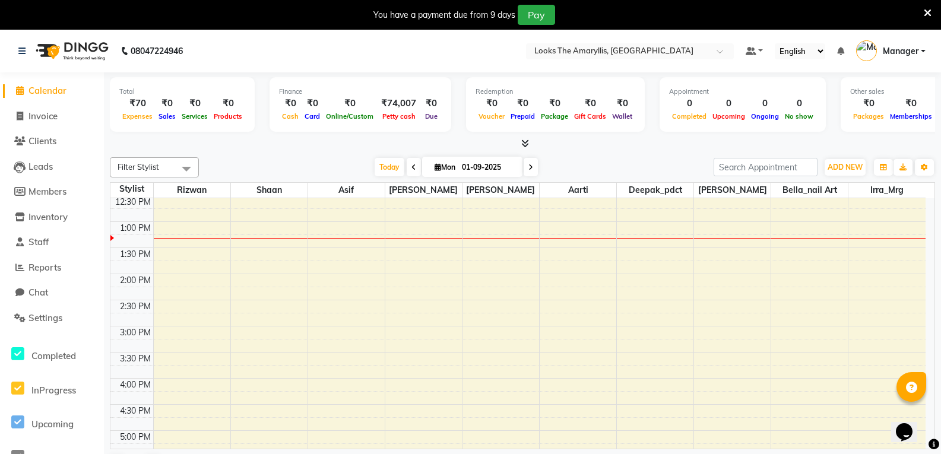
scroll to position [297, 0]
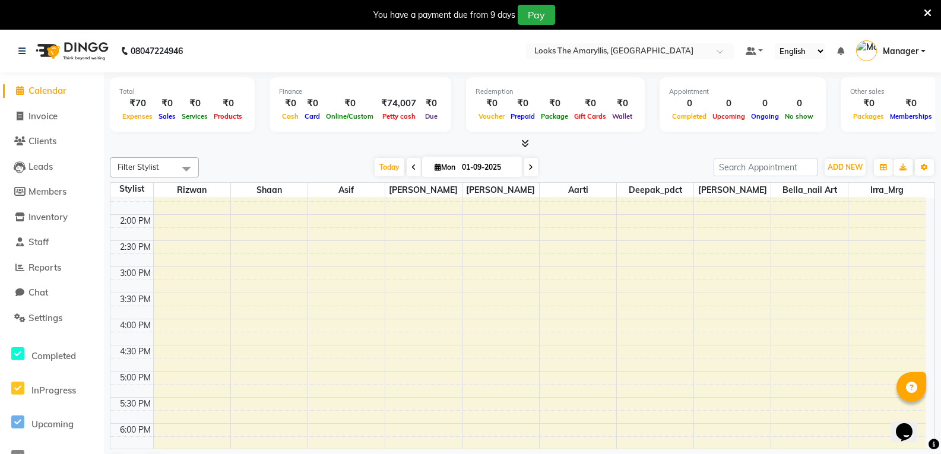
click at [209, 350] on div "8:00 AM 8:30 AM 9:00 AM 9:30 AM 10:00 AM 10:30 AM 11:00 AM 11:30 AM 12:00 PM 12…" at bounding box center [517, 240] width 815 height 678
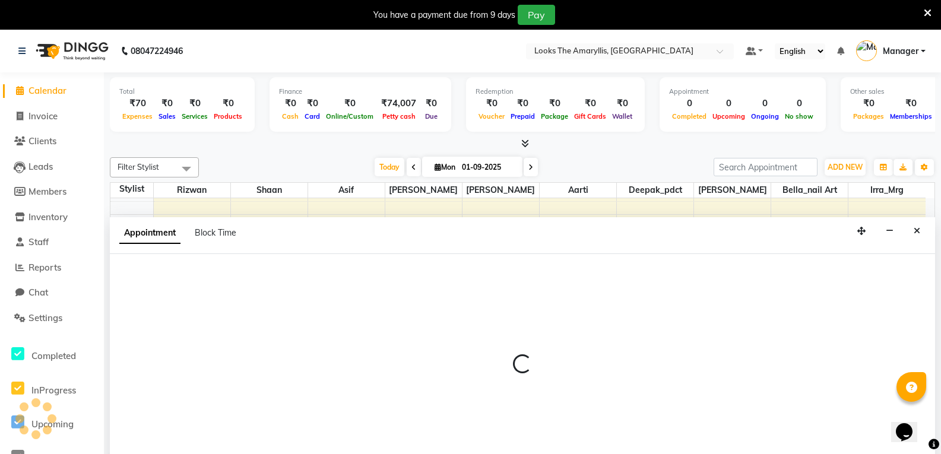
click at [209, 350] on div at bounding box center [522, 369] width 825 height 230
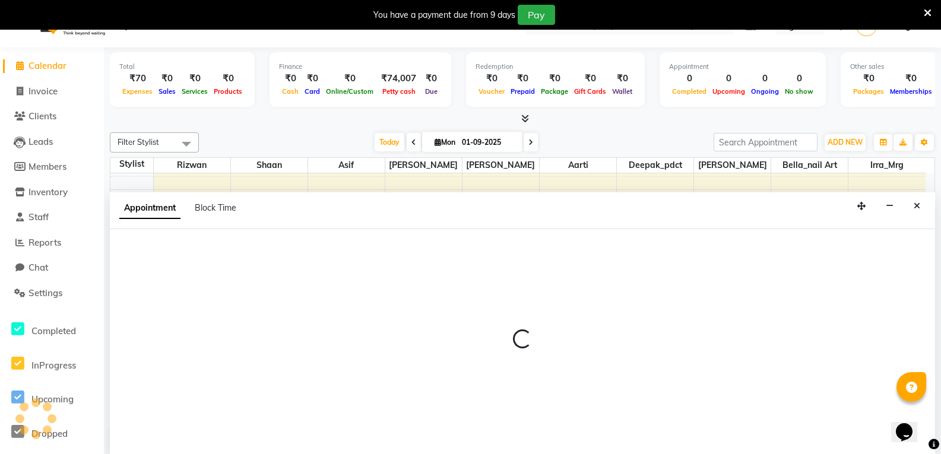
select select "90424"
select select "tentative"
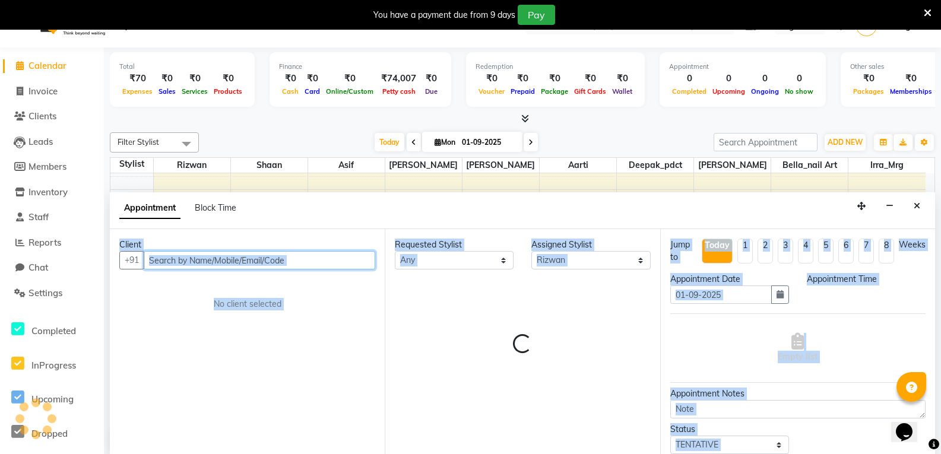
scroll to position [30, 0]
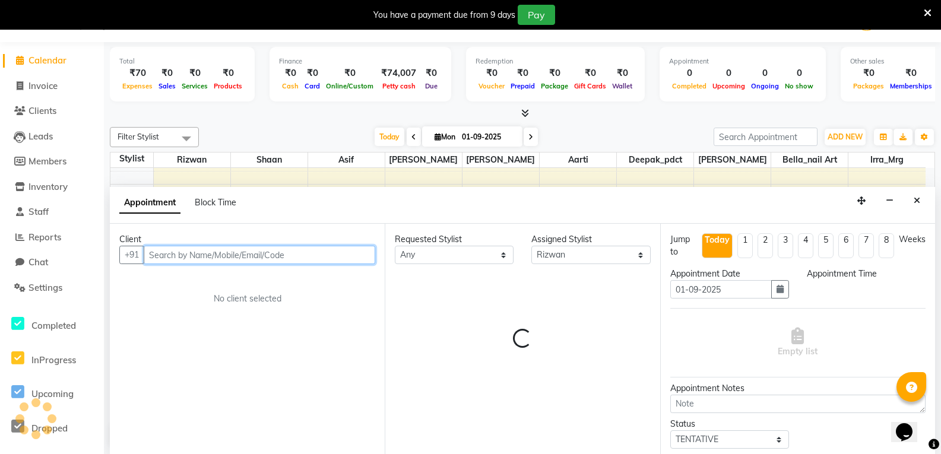
select select "990"
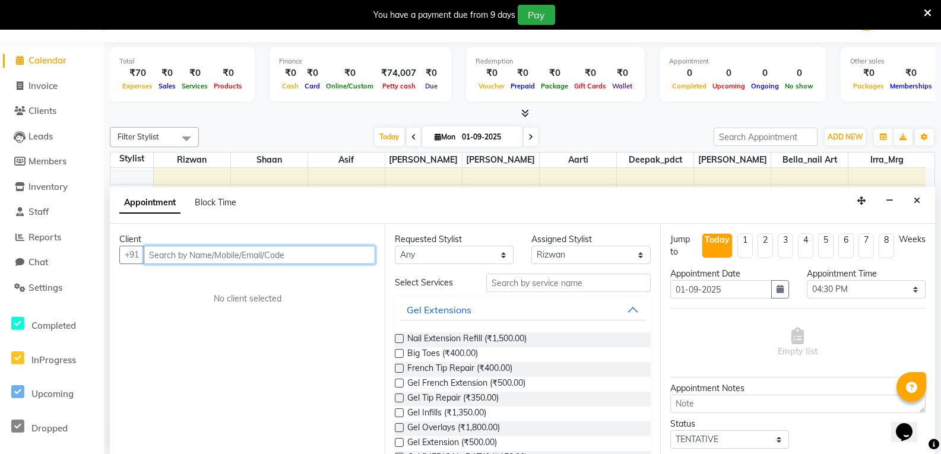
click at [291, 253] on input "text" at bounding box center [259, 255] width 231 height 18
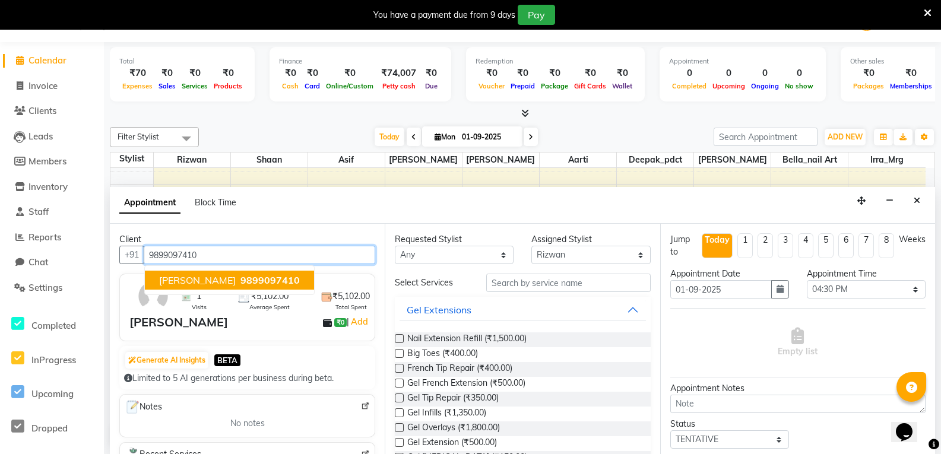
scroll to position [59, 0]
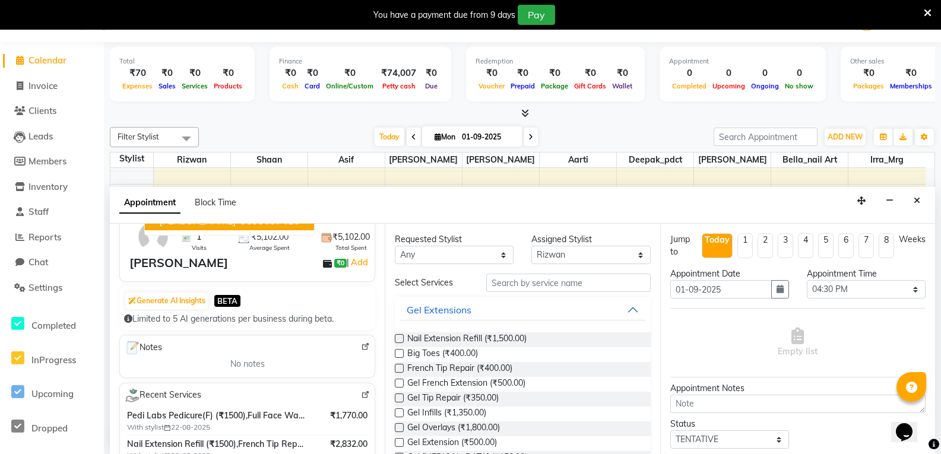
type input "9899097410"
click at [499, 255] on select "Any [PERSON_NAME] art Deepak_pdct Irra_Mrg [PERSON_NAME] [PERSON_NAME] [PERSON_…" at bounding box center [454, 255] width 119 height 18
select select "90424"
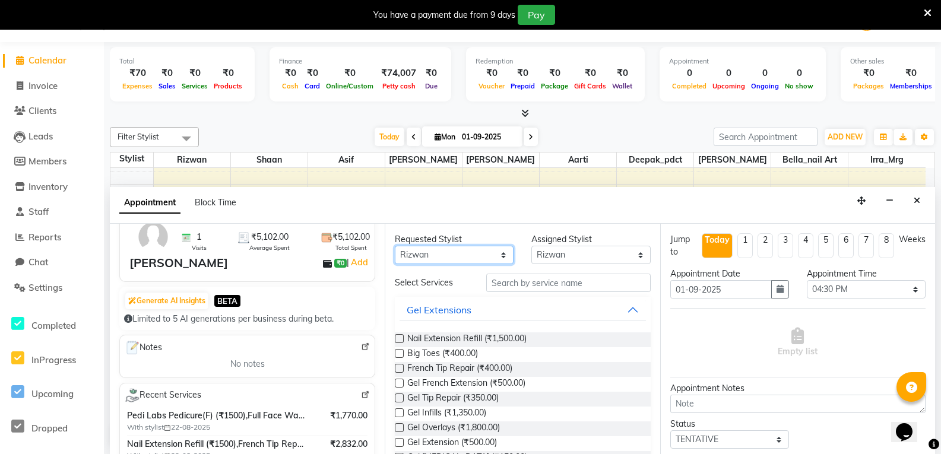
click at [395, 246] on select "Any [PERSON_NAME] art Deepak_pdct Irra_Mrg [PERSON_NAME] [PERSON_NAME] [PERSON_…" at bounding box center [454, 255] width 119 height 18
click at [549, 285] on input "text" at bounding box center [568, 283] width 164 height 18
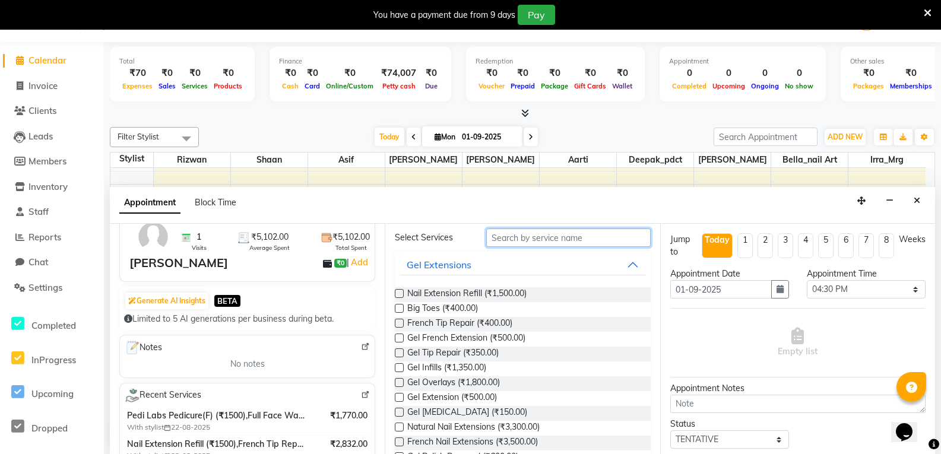
scroll to position [237, 0]
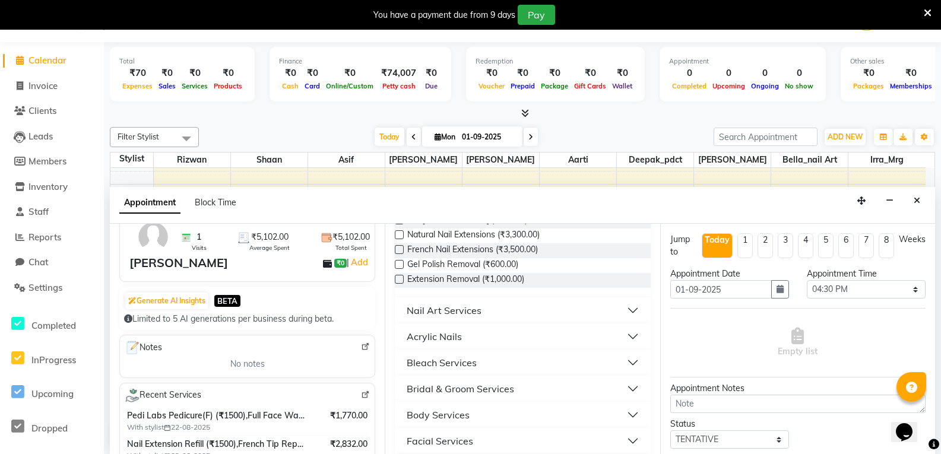
click at [399, 279] on label at bounding box center [399, 279] width 9 height 9
click at [399, 279] on input "checkbox" at bounding box center [399, 281] width 8 height 8
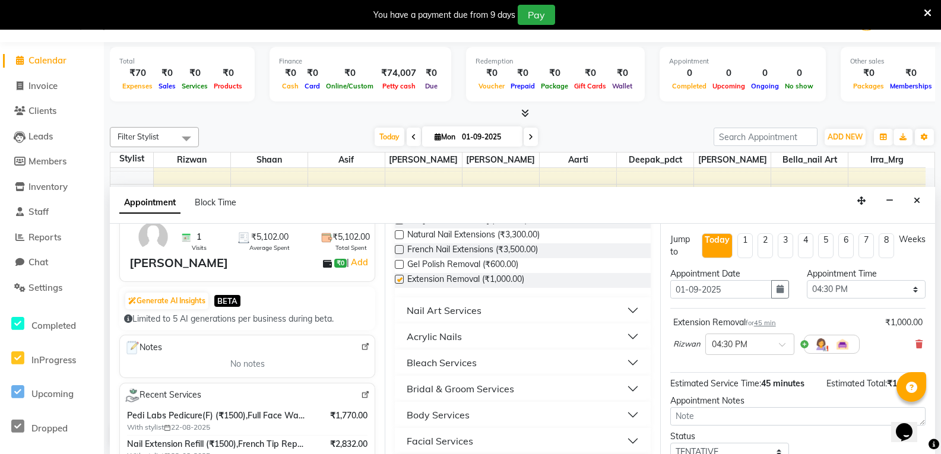
checkbox input "false"
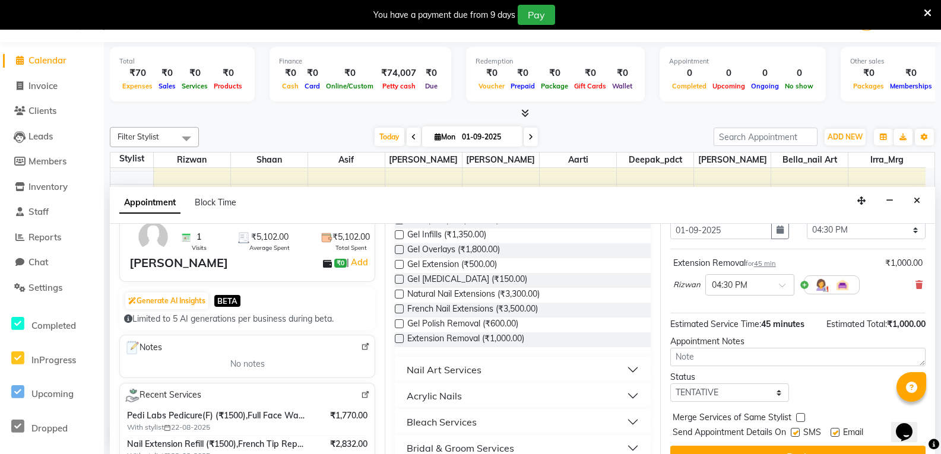
scroll to position [82, 0]
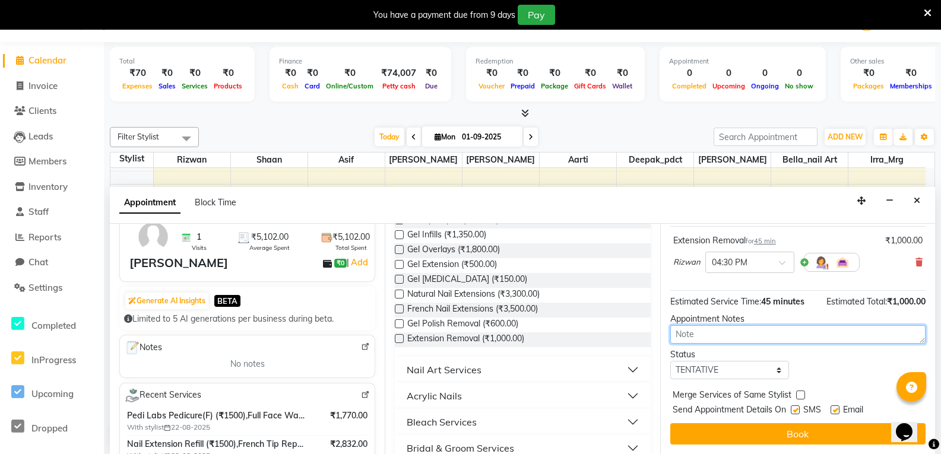
click at [735, 334] on textarea at bounding box center [797, 334] width 255 height 18
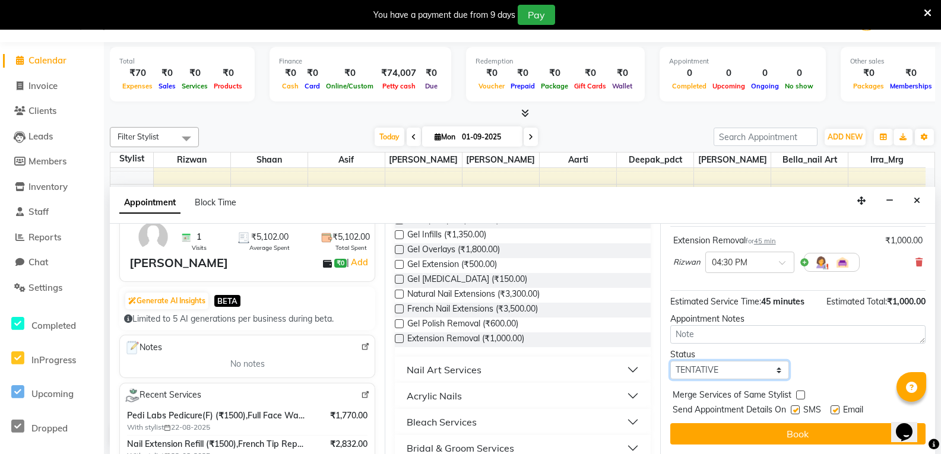
click at [774, 368] on select "Select TENTATIVE CONFIRM CHECK-IN UPCOMING" at bounding box center [729, 370] width 119 height 18
click at [670, 361] on select "Select TENTATIVE CONFIRM CHECK-IN UPCOMING" at bounding box center [729, 370] width 119 height 18
click at [773, 368] on select "Select TENTATIVE CONFIRM CHECK-IN UPCOMING" at bounding box center [729, 370] width 119 height 18
select select "confirm booking"
click at [670, 361] on select "Select TENTATIVE CONFIRM CHECK-IN UPCOMING" at bounding box center [729, 370] width 119 height 18
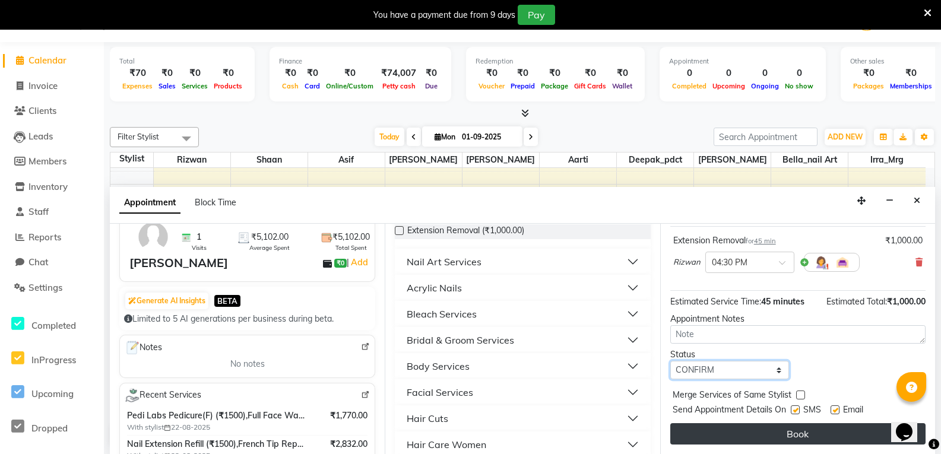
scroll to position [297, 0]
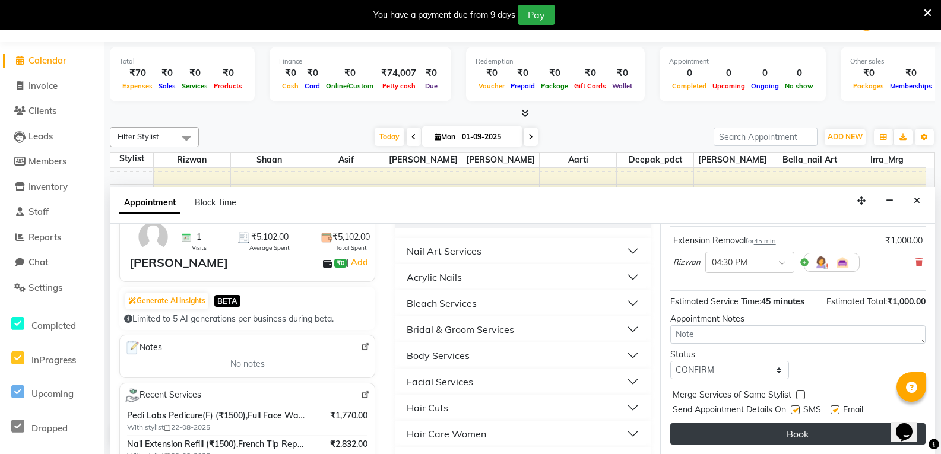
click at [823, 433] on button "Book" at bounding box center [797, 433] width 255 height 21
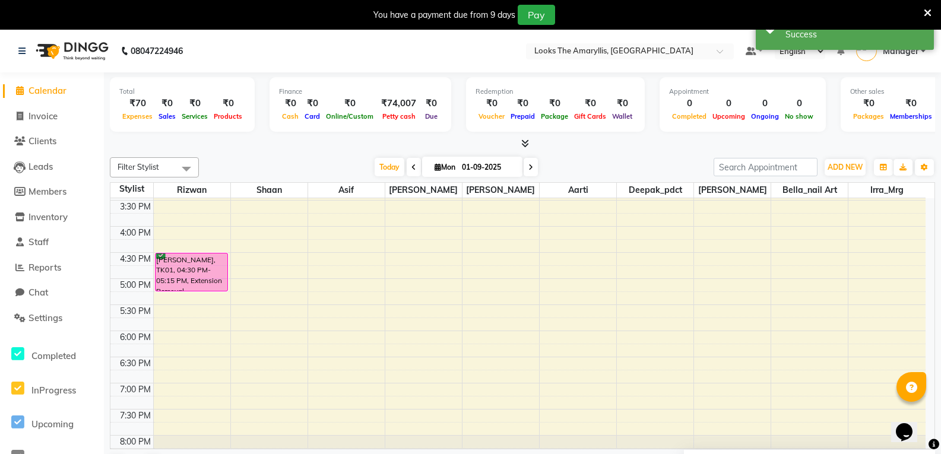
scroll to position [415, 0]
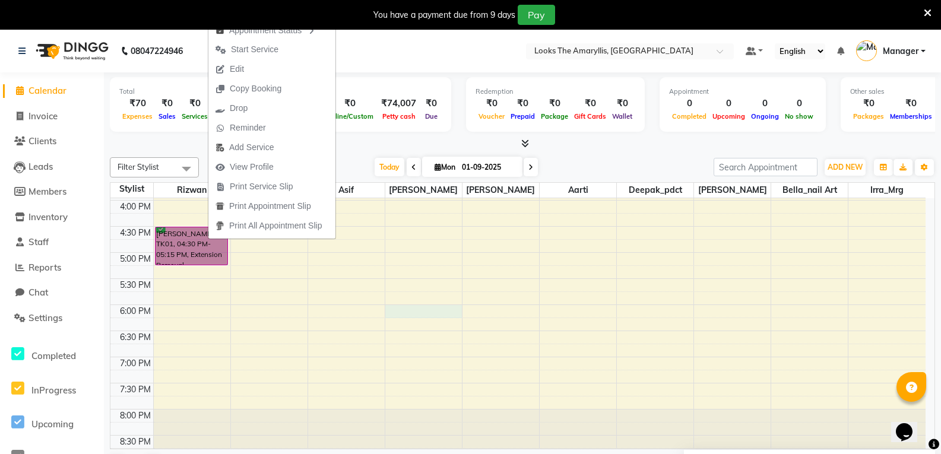
click at [407, 305] on div "8:00 AM 8:30 AM 9:00 AM 9:30 AM 10:00 AM 10:30 AM 11:00 AM 11:30 AM 12:00 PM 12…" at bounding box center [517, 122] width 815 height 678
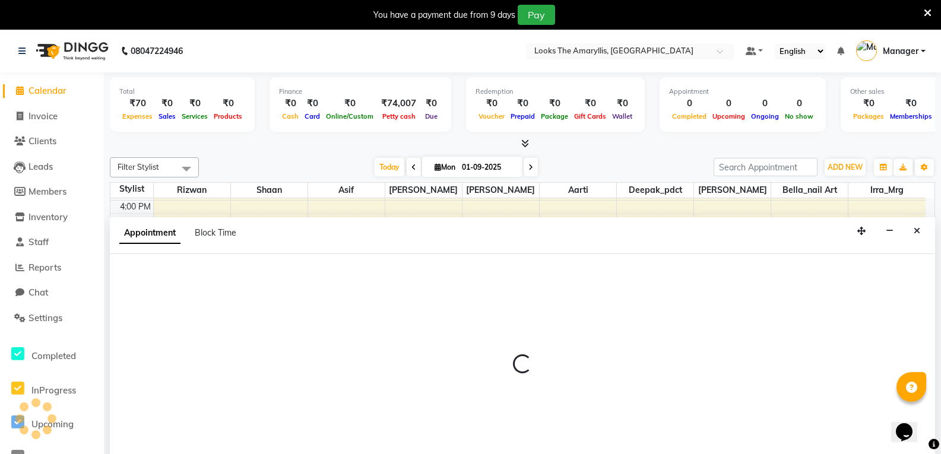
scroll to position [30, 0]
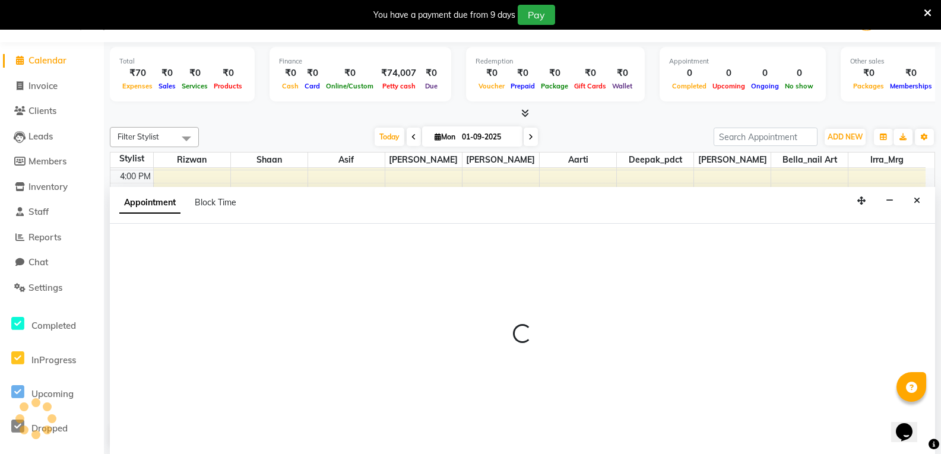
select select "90427"
select select "tentative"
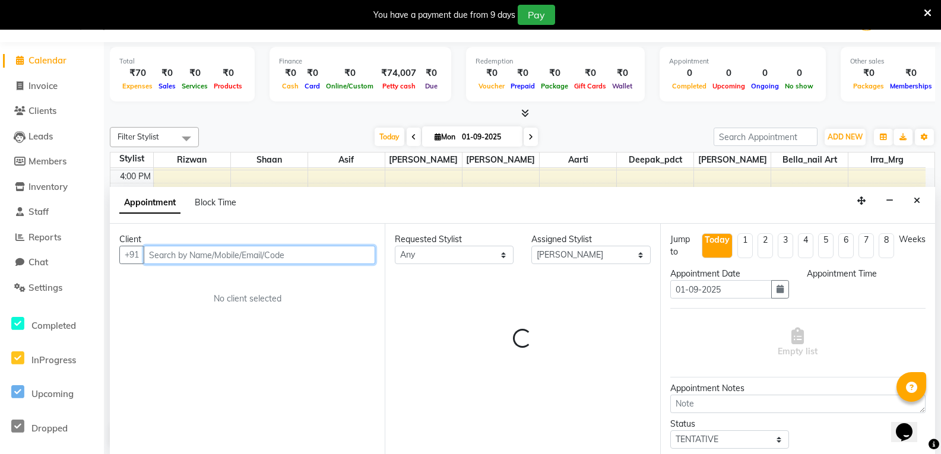
select select "1080"
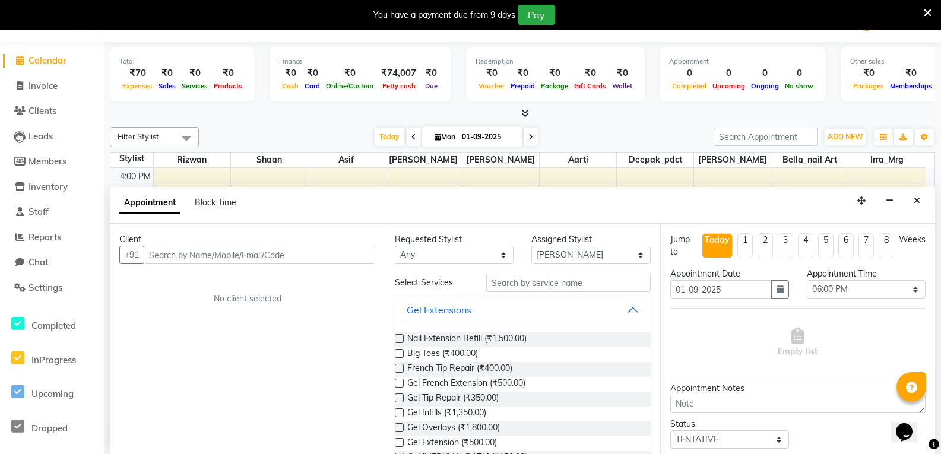
click at [40, 61] on span "Calendar" at bounding box center [47, 60] width 38 height 11
click at [44, 64] on span "Calendar" at bounding box center [47, 60] width 38 height 11
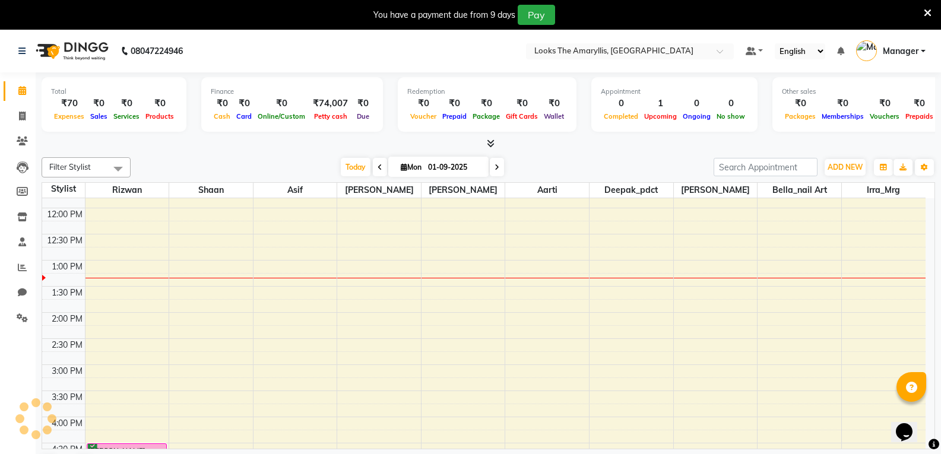
scroll to position [314, 0]
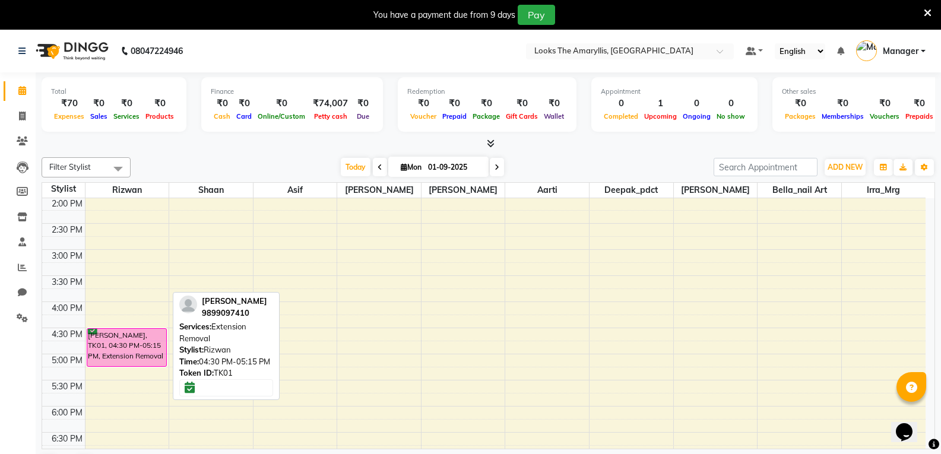
click at [140, 350] on div "praveen sisodiya, TK01, 04:30 PM-05:15 PM, Extension Removal" at bounding box center [126, 347] width 79 height 37
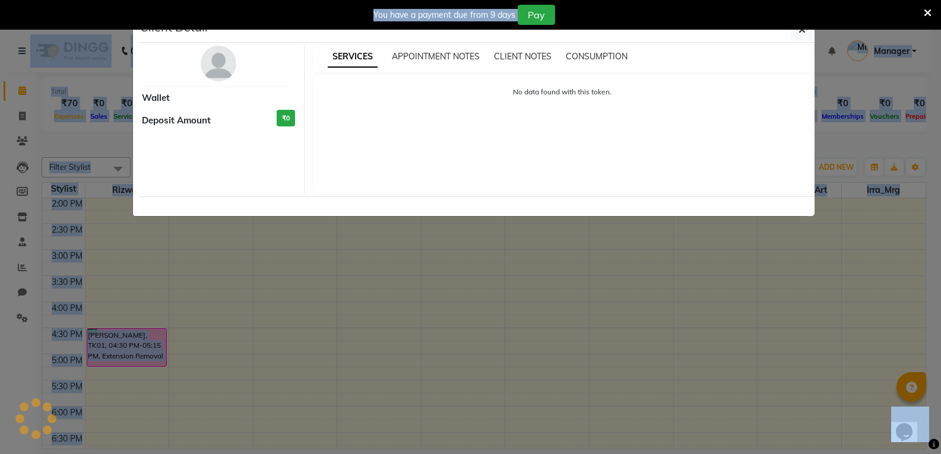
click at [140, 350] on ngb-modal-window "Client Detail Wallet Deposit Amount ₹0 SERVICES APPOINTMENT NOTES CLIENT NOTES …" at bounding box center [470, 227] width 941 height 454
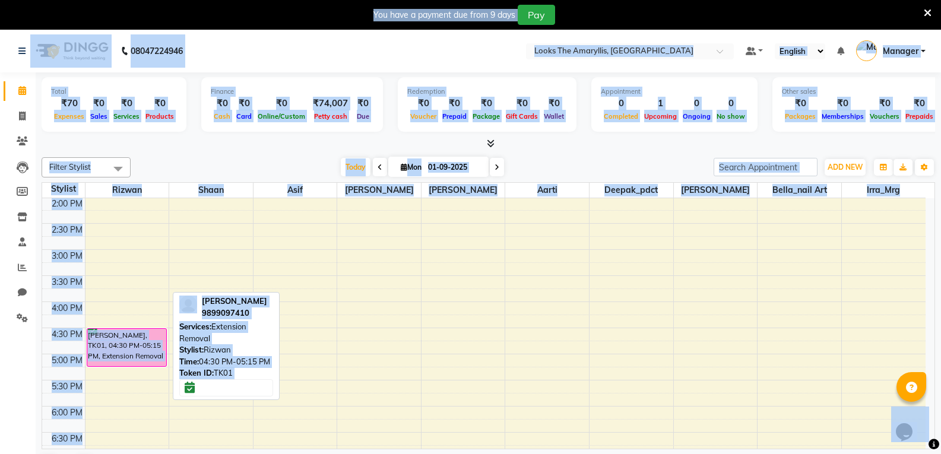
click at [91, 330] on div "praveen sisodiya, TK01, 04:30 PM-05:15 PM, Extension Removal" at bounding box center [126, 347] width 79 height 37
select select "6"
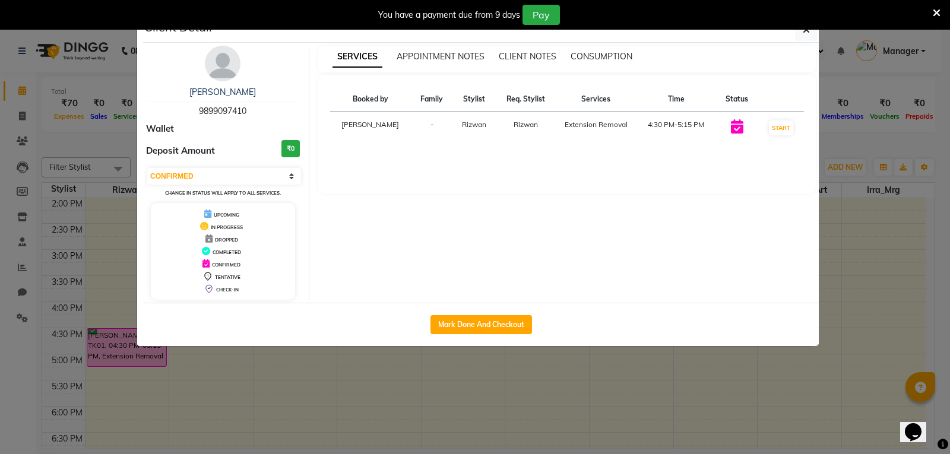
click at [139, 385] on ngb-modal-window "Client Detail praveen sisodiya 9899097410 Wallet Deposit Amount ₹0 Select IN SE…" at bounding box center [475, 227] width 950 height 454
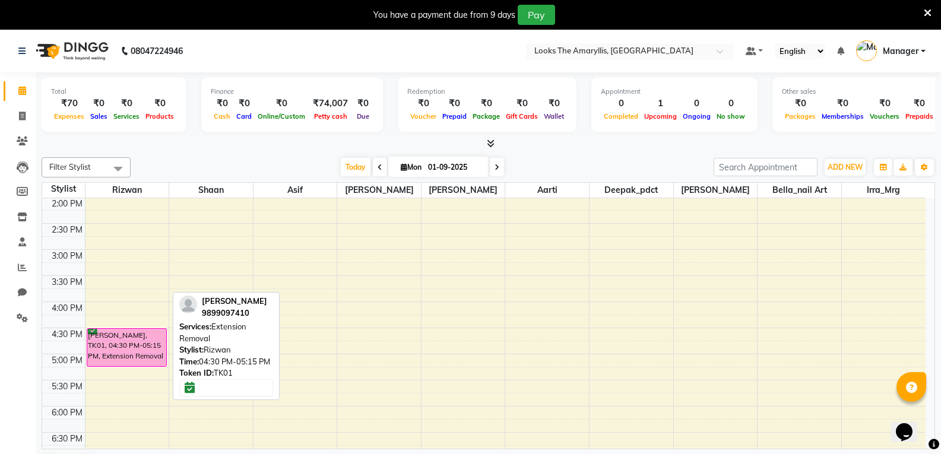
click at [90, 332] on div "praveen sisodiya, TK01, 04:30 PM-05:15 PM, Extension Removal" at bounding box center [126, 347] width 79 height 37
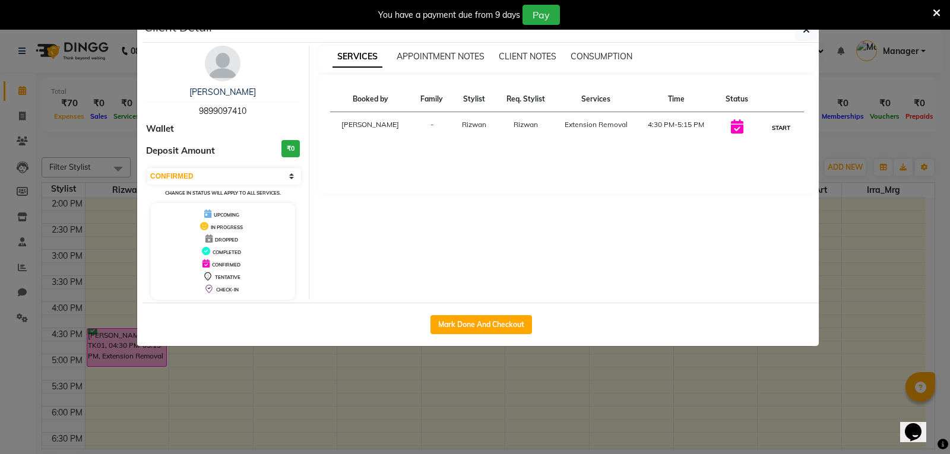
click at [785, 131] on button "START" at bounding box center [781, 127] width 24 height 15
select select "1"
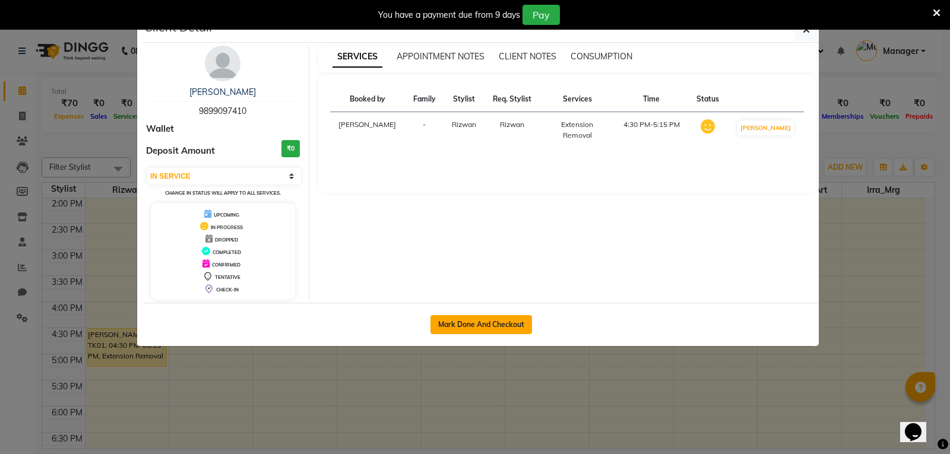
click at [493, 322] on button "Mark Done And Checkout" at bounding box center [480, 324] width 101 height 19
select select "service"
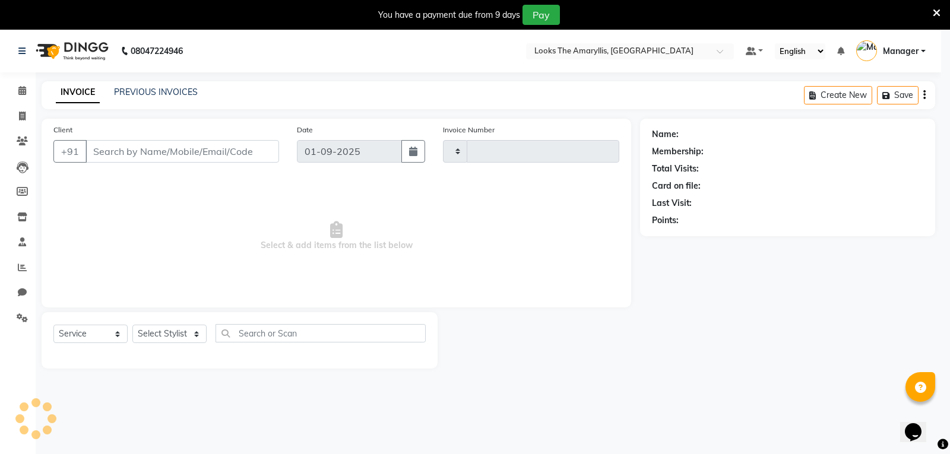
type input "3722"
select select "8939"
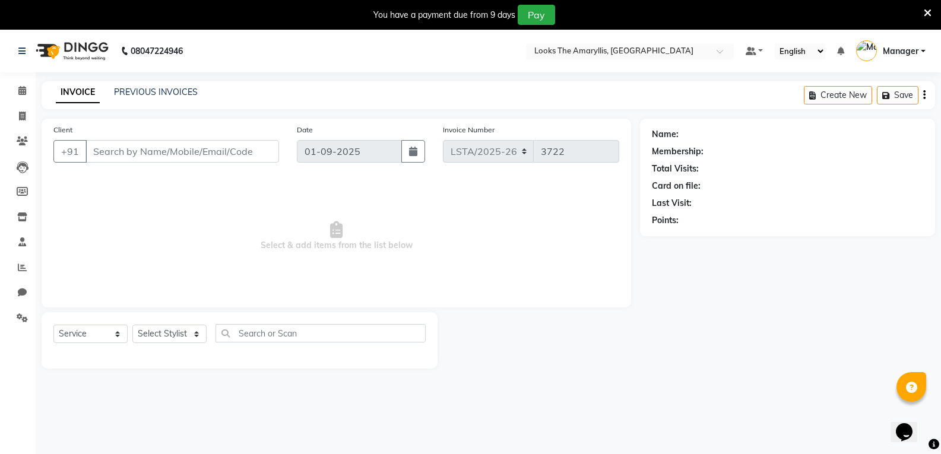
type input "9899097410"
select select "90424"
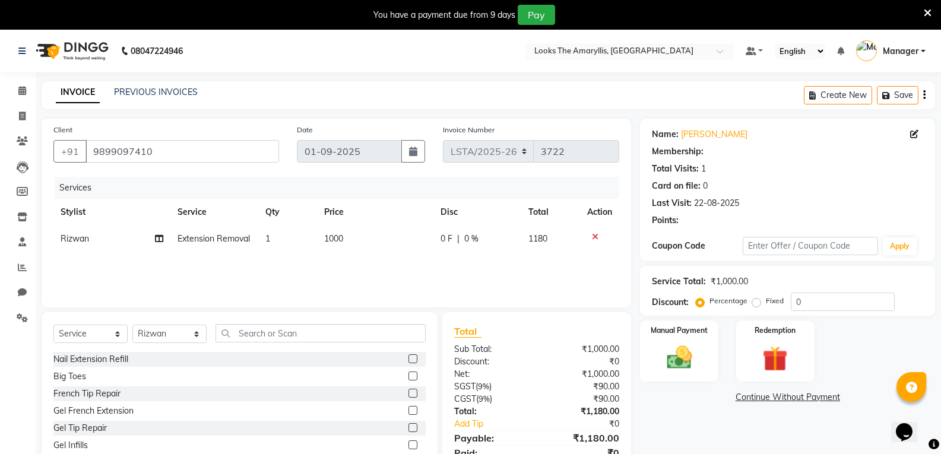
select select "1: Object"
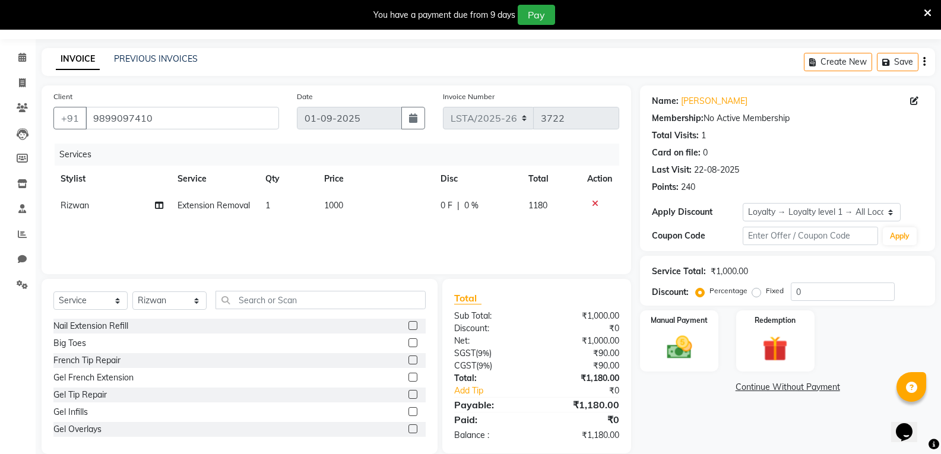
scroll to position [51, 0]
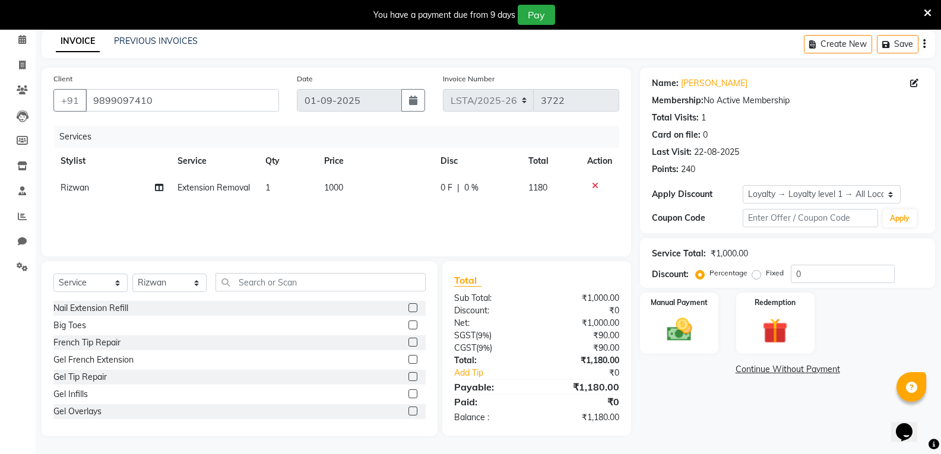
click at [593, 185] on icon at bounding box center [595, 186] width 7 height 8
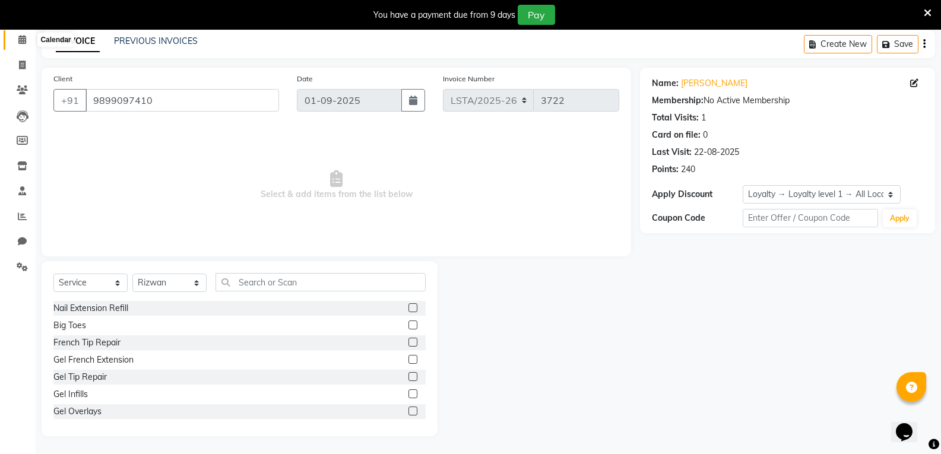
click at [19, 39] on icon at bounding box center [22, 39] width 8 height 9
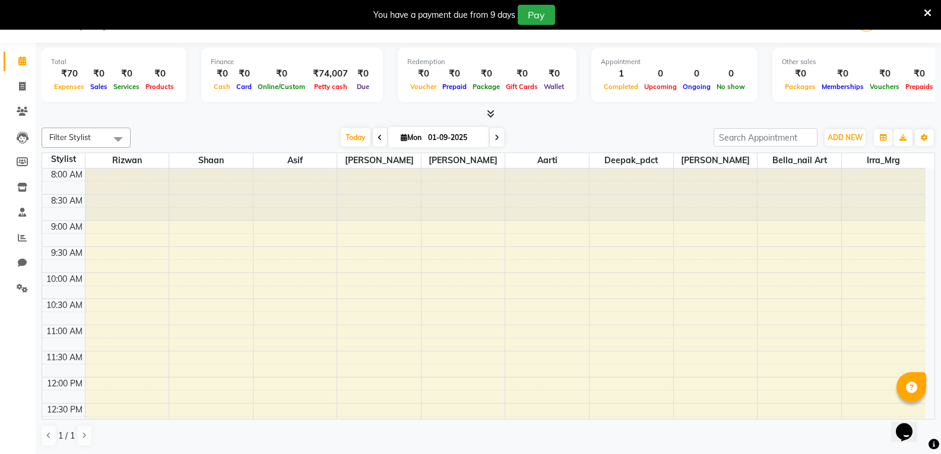
scroll to position [297, 0]
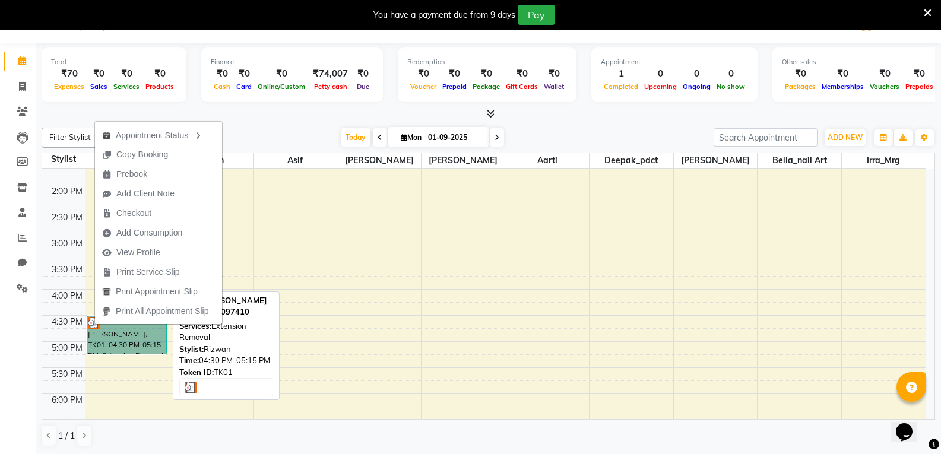
click at [95, 327] on link "praveen sisodiya, TK01, 04:30 PM-05:15 PM, Extension Removal" at bounding box center [127, 335] width 80 height 39
select select "3"
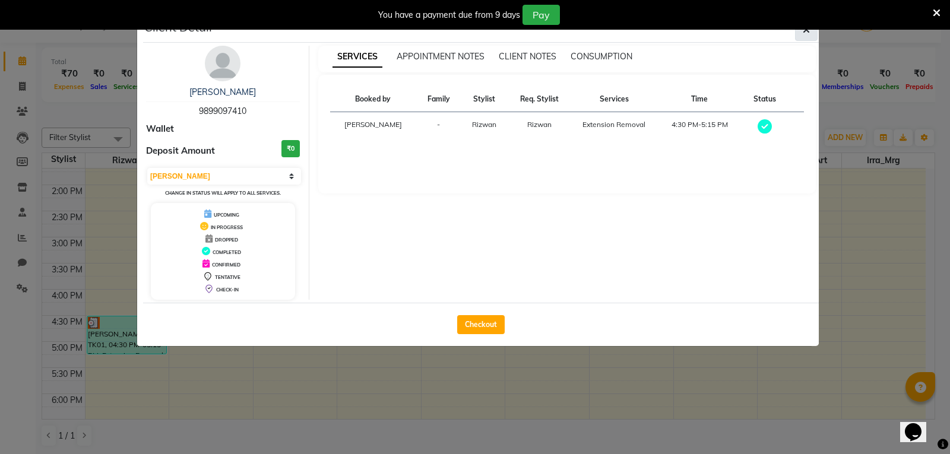
click at [808, 30] on icon "button" at bounding box center [805, 29] width 7 height 9
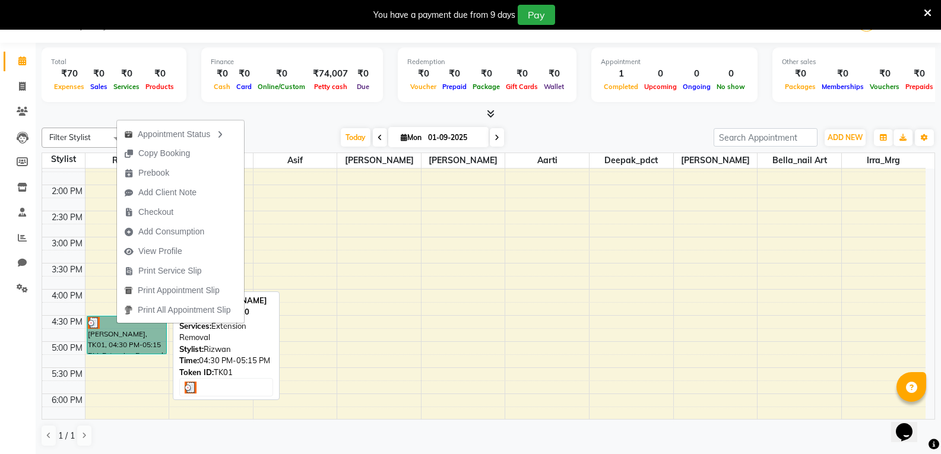
click at [132, 337] on link "praveen sisodiya, TK01, 04:30 PM-05:15 PM, Extension Removal" at bounding box center [127, 335] width 80 height 39
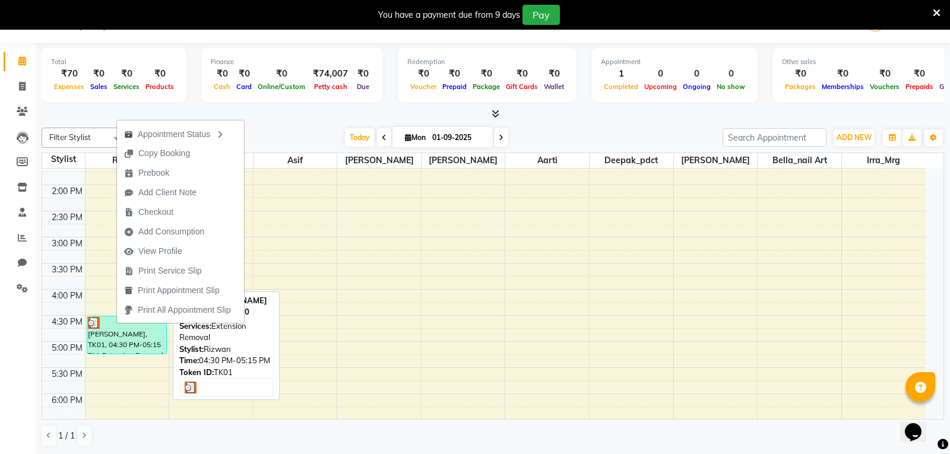
select select "3"
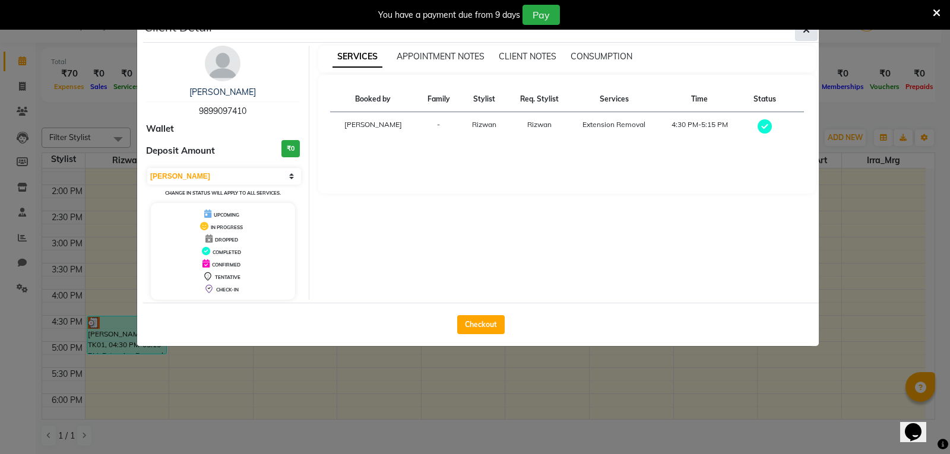
click at [810, 34] on button "button" at bounding box center [806, 29] width 23 height 23
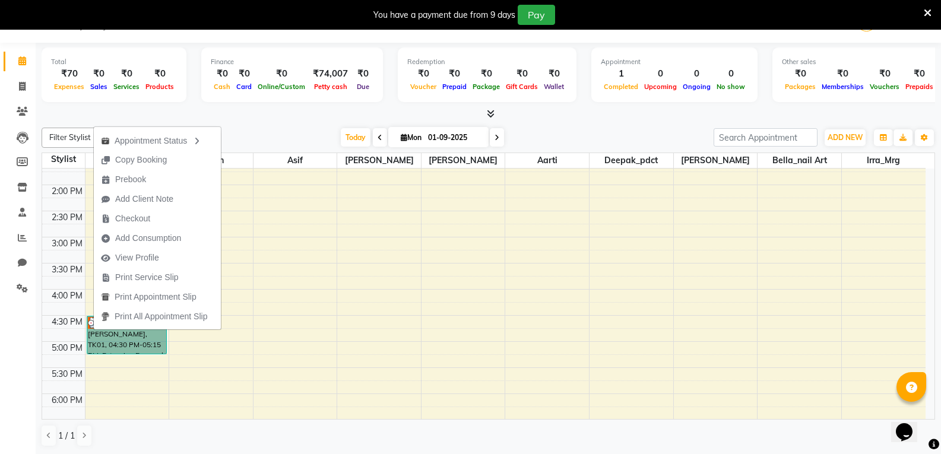
click at [132, 352] on link "praveen sisodiya, TK01, 04:30 PM-05:15 PM, Extension Removal" at bounding box center [127, 335] width 80 height 39
select select "3"
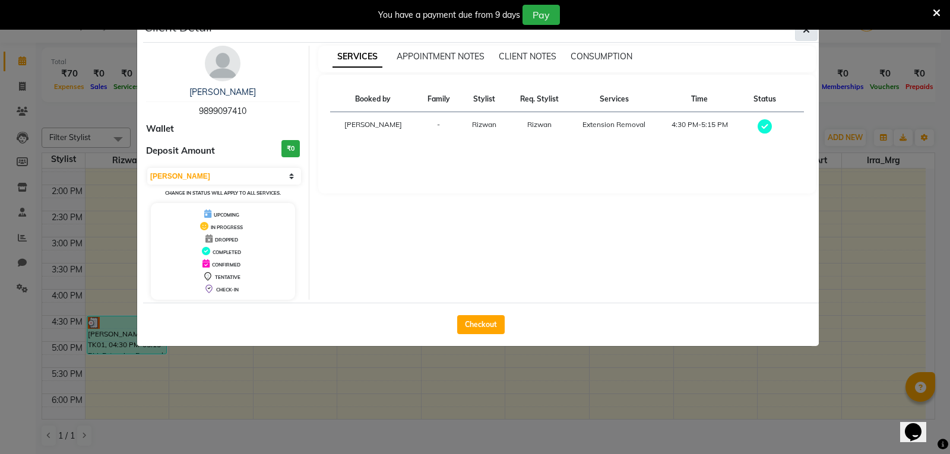
click at [802, 32] on button "button" at bounding box center [806, 29] width 23 height 23
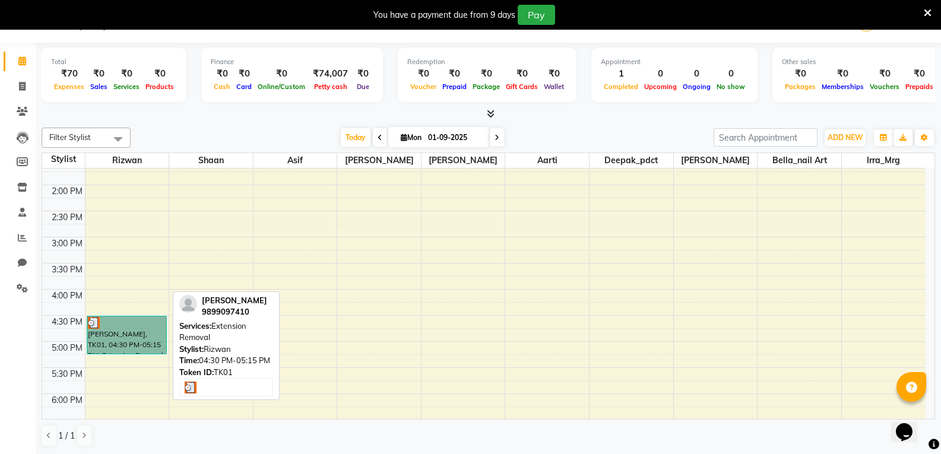
click at [130, 324] on link "praveen sisodiya, TK01, 04:30 PM-05:15 PM, Extension Removal" at bounding box center [127, 335] width 80 height 39
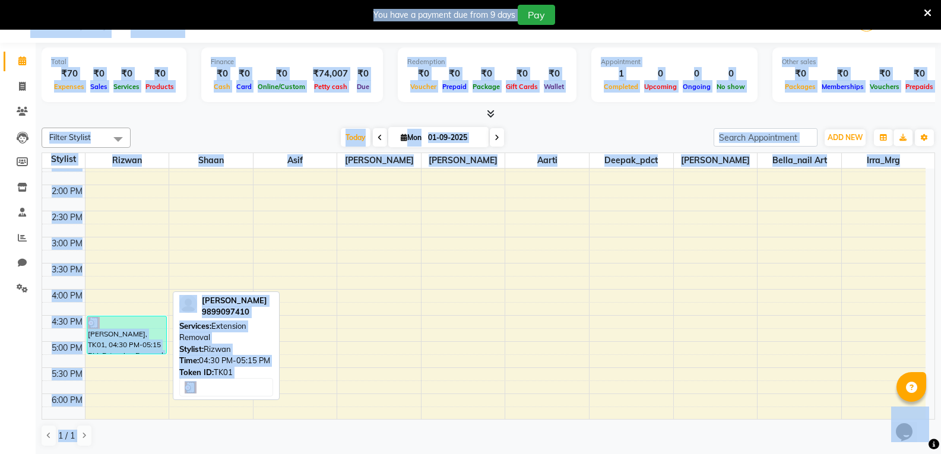
select select "3"
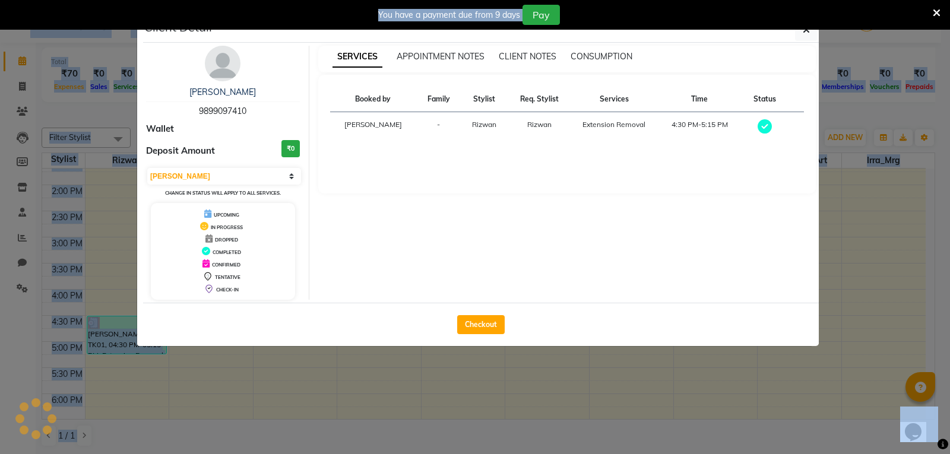
click at [131, 324] on ngb-modal-window "Client Detail praveen sisodiya 9899097410 Wallet Deposit Amount ₹0 Select MARK …" at bounding box center [475, 227] width 950 height 454
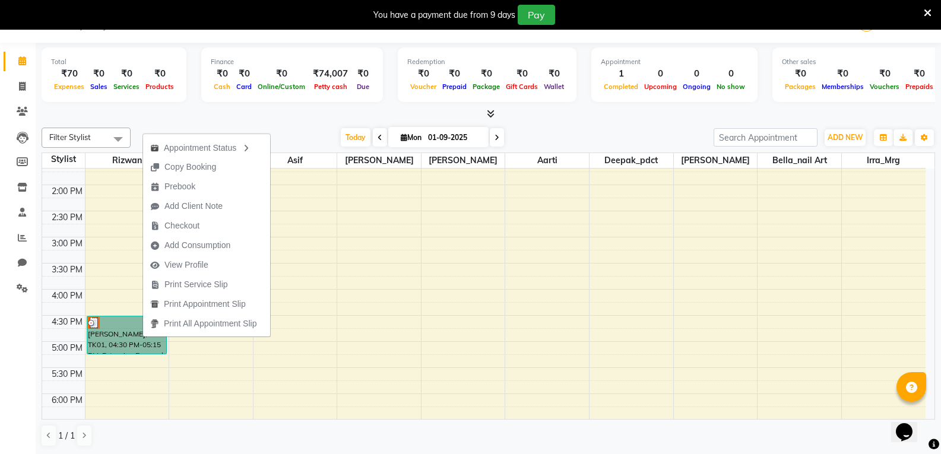
click at [115, 341] on link "praveen sisodiya, TK01, 04:30 PM-05:15 PM, Extension Removal" at bounding box center [127, 335] width 80 height 39
select select "3"
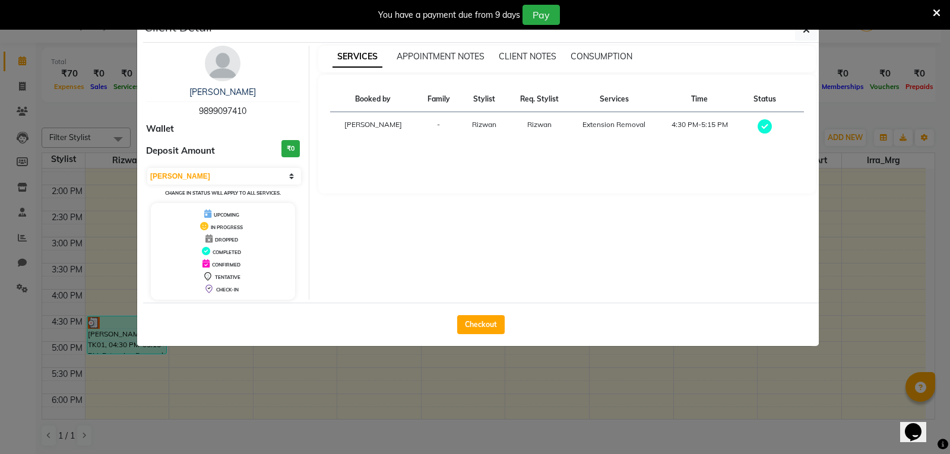
drag, startPoint x: 99, startPoint y: 341, endPoint x: 214, endPoint y: 445, distance: 154.2
click at [100, 342] on ngb-modal-window "Client Detail praveen sisodiya 9899097410 Wallet Deposit Amount ₹0 Select MARK …" at bounding box center [475, 227] width 950 height 454
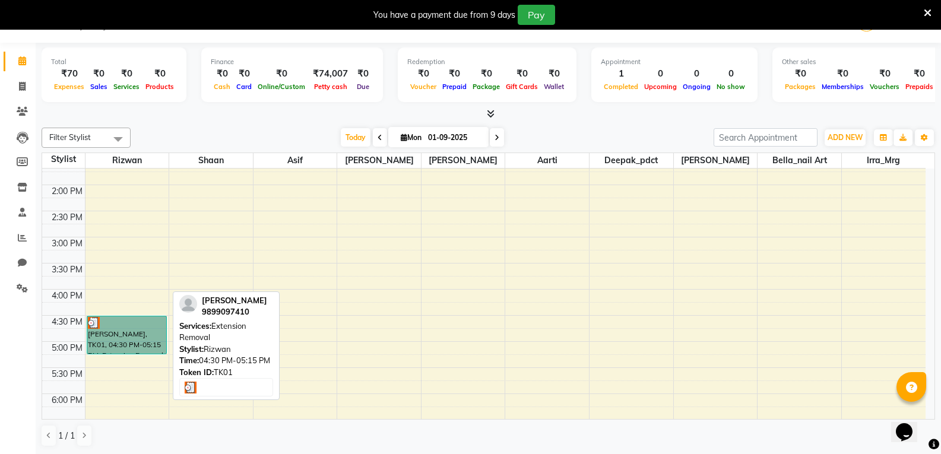
click at [90, 325] on link "praveen sisodiya, TK01, 04:30 PM-05:15 PM, Extension Removal" at bounding box center [127, 335] width 80 height 39
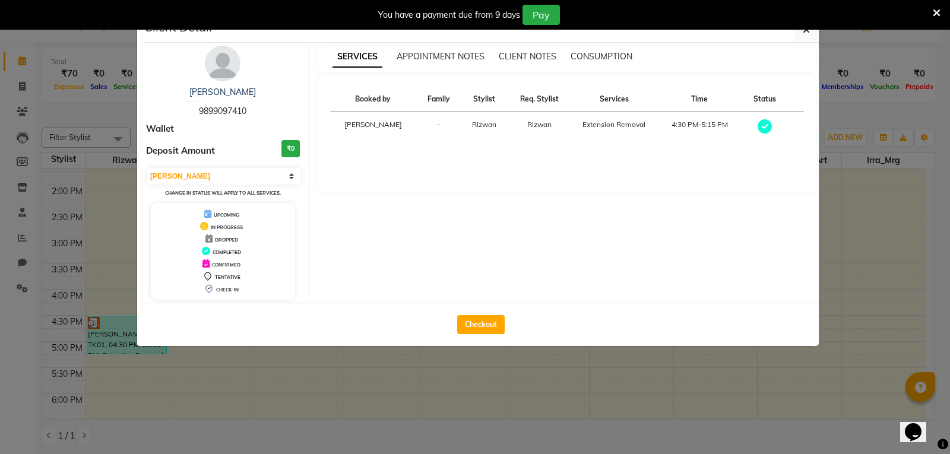
click at [714, 122] on td "4:30 PM-5:15 PM" at bounding box center [699, 127] width 85 height 30
click at [291, 179] on select "Select MARK DONE UPCOMING" at bounding box center [224, 176] width 154 height 17
click at [147, 168] on select "Select MARK DONE UPCOMING" at bounding box center [224, 176] width 154 height 17
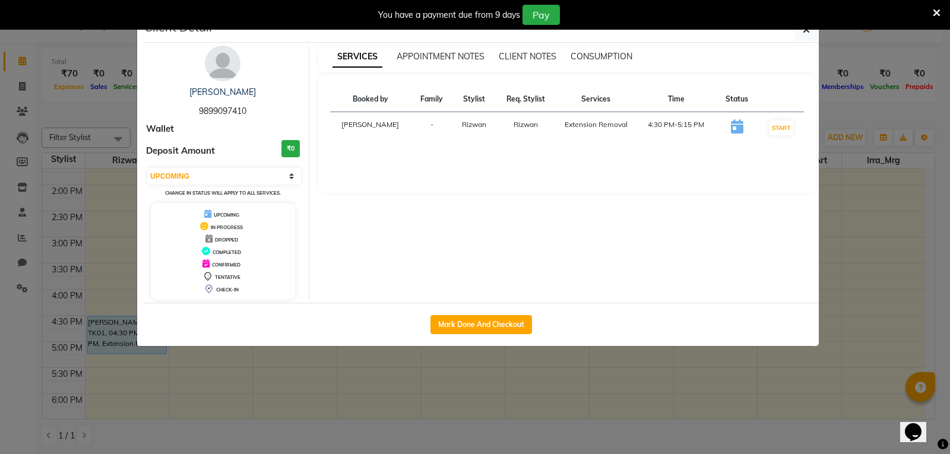
click at [675, 122] on td "4:30 PM-5:15 PM" at bounding box center [676, 128] width 80 height 32
click at [684, 125] on td "4:30 PM-5:15 PM" at bounding box center [676, 128] width 80 height 32
click at [735, 128] on icon at bounding box center [737, 126] width 12 height 14
click at [670, 128] on td "4:30 PM-5:15 PM" at bounding box center [676, 128] width 80 height 32
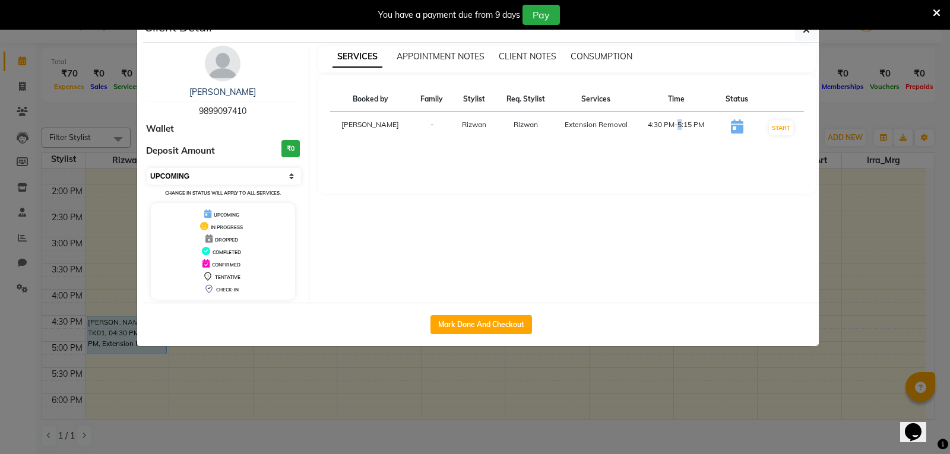
click at [294, 177] on select "Select IN SERVICE CONFIRMED TENTATIVE CHECK IN MARK DONE DROPPED UPCOMING" at bounding box center [224, 176] width 154 height 17
click at [147, 168] on select "Select IN SERVICE CONFIRMED TENTATIVE CHECK IN MARK DONE DROPPED UPCOMING" at bounding box center [224, 176] width 154 height 17
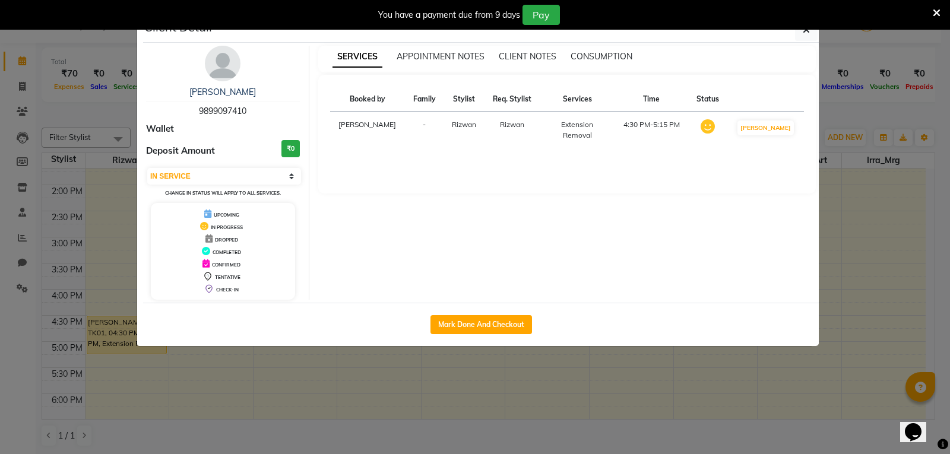
click at [643, 116] on td "4:30 PM-5:15 PM" at bounding box center [651, 130] width 74 height 36
click at [647, 122] on td "4:30 PM-5:15 PM" at bounding box center [651, 130] width 74 height 36
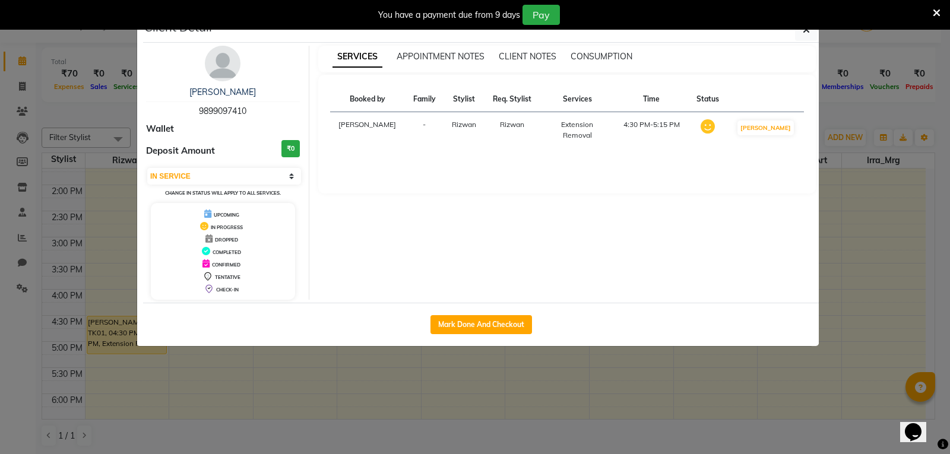
click at [666, 183] on div "Booked by Family Stylist Req. Stylist Services Time Status Ali_Manager - Rizwan…" at bounding box center [567, 134] width 498 height 119
click at [418, 50] on div "APPOINTMENT NOTES" at bounding box center [440, 56] width 88 height 12
click at [423, 55] on span "APPOINTMENT NOTES" at bounding box center [440, 56] width 88 height 11
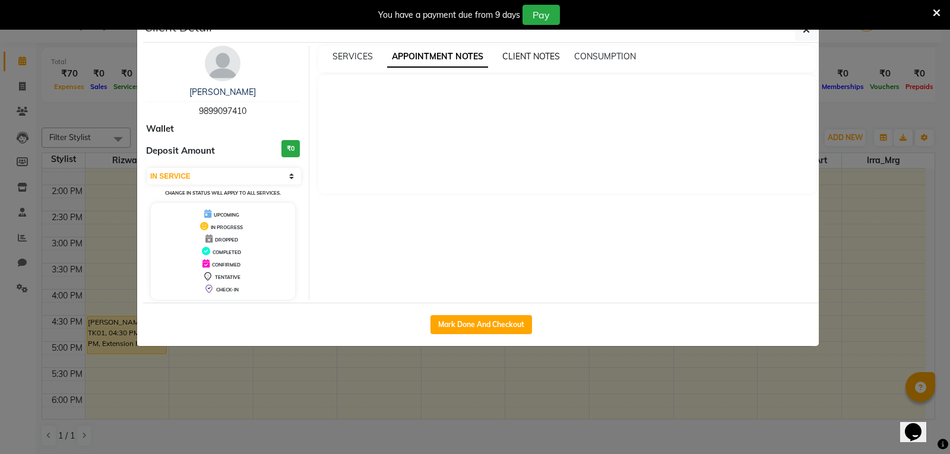
click at [526, 56] on span "CLIENT NOTES" at bounding box center [531, 56] width 58 height 11
click at [598, 55] on span "CONSUMPTION" at bounding box center [604, 56] width 62 height 11
click at [336, 47] on div "SERVICES APPOINTMENT NOTES CLIENT NOTES CONSUMPTION" at bounding box center [567, 59] width 498 height 27
click at [339, 55] on span "SERVICES" at bounding box center [352, 56] width 40 height 11
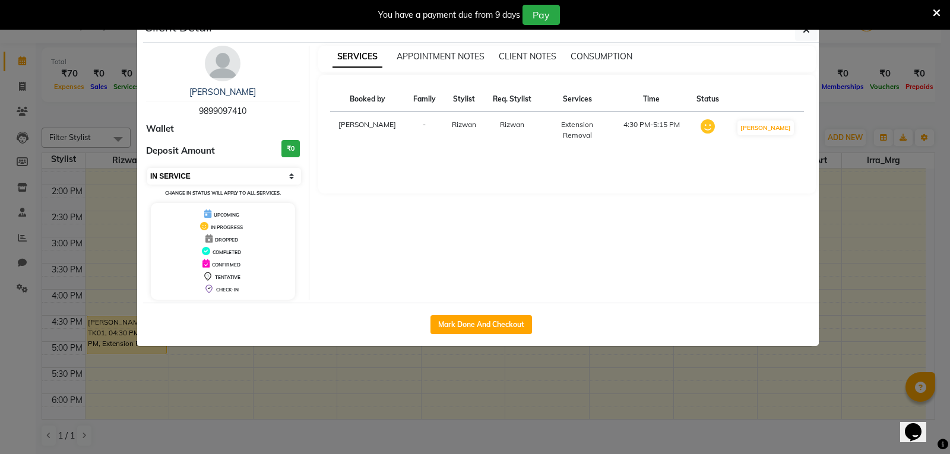
click at [292, 180] on select "Select IN SERVICE CONFIRMED TENTATIVE CHECK IN MARK DONE DROPPED UPCOMING" at bounding box center [224, 176] width 154 height 17
select select "7"
click at [147, 168] on select "Select IN SERVICE CONFIRMED TENTATIVE CHECK IN MARK DONE DROPPED UPCOMING" at bounding box center [224, 176] width 154 height 17
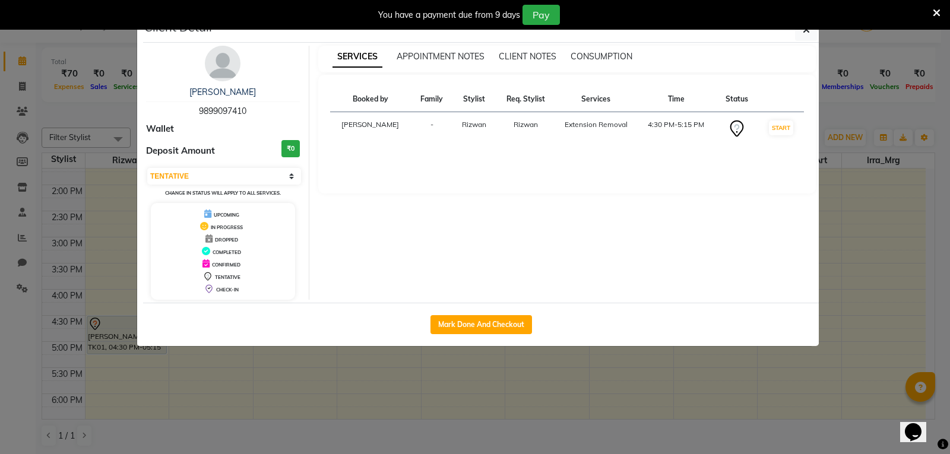
click at [659, 127] on td "4:30 PM-5:15 PM" at bounding box center [676, 129] width 80 height 34
click at [661, 127] on td "4:30 PM-5:15 PM" at bounding box center [676, 129] width 80 height 34
click at [680, 129] on td "4:30 PM-5:15 PM" at bounding box center [676, 129] width 80 height 34
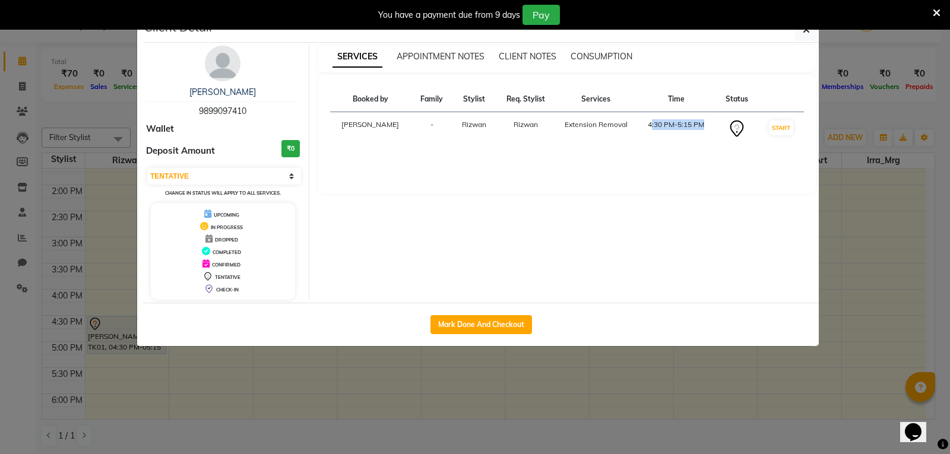
click at [680, 129] on td "4:30 PM-5:15 PM" at bounding box center [676, 129] width 80 height 34
click at [660, 124] on td "4:30 PM-5:15 PM" at bounding box center [676, 129] width 80 height 34
click at [738, 129] on icon at bounding box center [736, 128] width 19 height 19
click at [459, 52] on span "APPOINTMENT NOTES" at bounding box center [440, 56] width 88 height 11
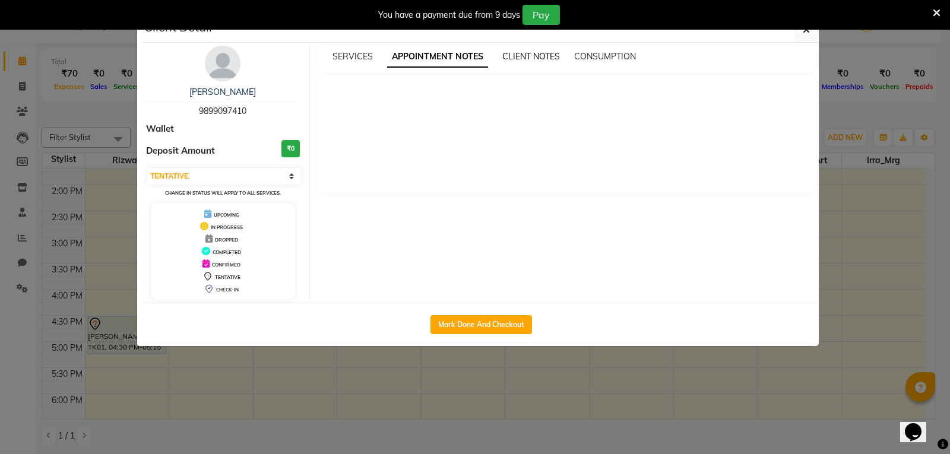
click at [524, 53] on span "CLIENT NOTES" at bounding box center [531, 56] width 58 height 11
click at [619, 59] on span "CONSUMPTION" at bounding box center [604, 56] width 62 height 11
click at [209, 78] on div "praveen sisodiya 9899097410 Wallet Deposit Amount ₹0 Select IN SERVICE CONFIRME…" at bounding box center [223, 173] width 172 height 254
click at [230, 132] on div "Wallet" at bounding box center [223, 129] width 154 height 14
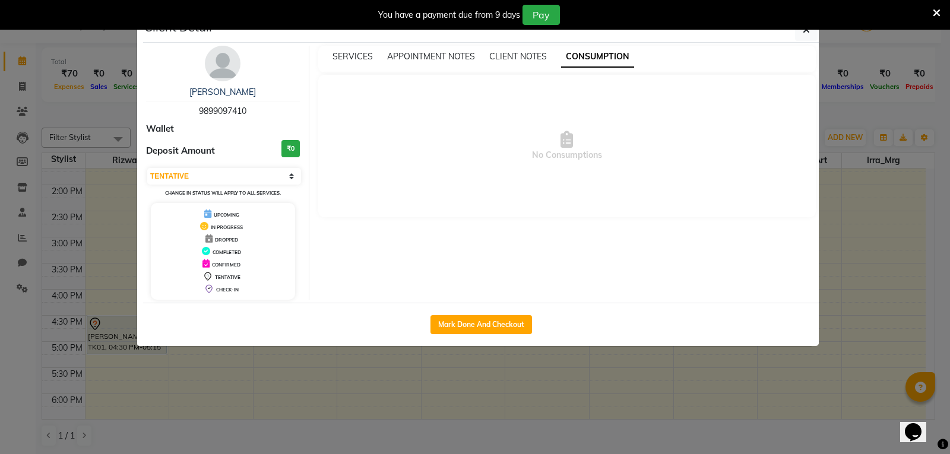
click at [287, 145] on h3 "₹0" at bounding box center [290, 148] width 18 height 17
click at [477, 389] on ngb-modal-window "Client Detail praveen sisodiya 9899097410 Wallet Deposit Amount ₹0 Select IN SE…" at bounding box center [475, 227] width 950 height 454
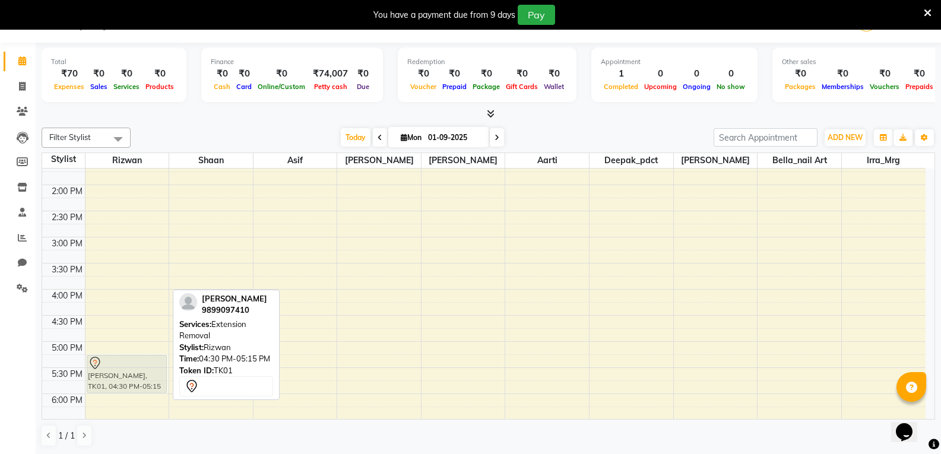
drag, startPoint x: 128, startPoint y: 329, endPoint x: 129, endPoint y: 364, distance: 35.0
click at [129, 364] on div "praveen sisodiya, TK01, 04:30 PM-05:15 PM, Extension Removal praveen sisodiya, …" at bounding box center [127, 211] width 84 height 678
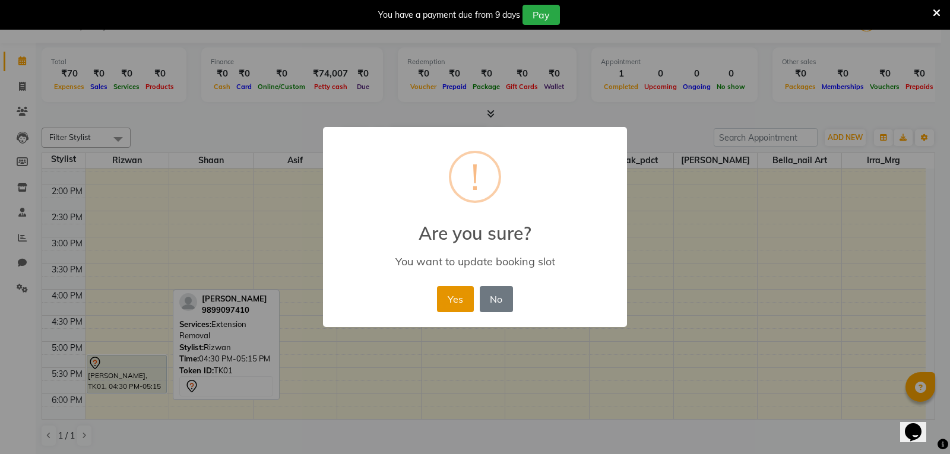
click at [459, 299] on button "Yes" at bounding box center [455, 299] width 36 height 26
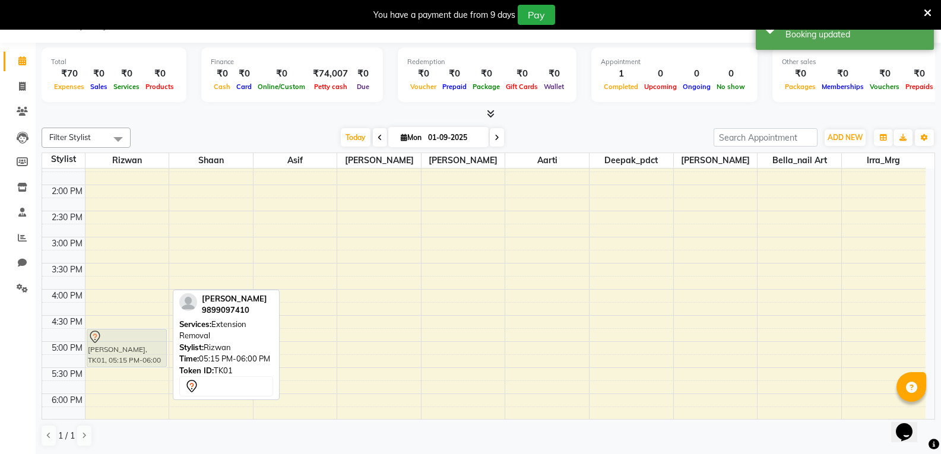
drag, startPoint x: 138, startPoint y: 373, endPoint x: 135, endPoint y: 349, distance: 24.6
click at [135, 349] on div "praveen sisodiya, TK01, 05:15 PM-06:00 PM, Extension Removal praveen sisodiya, …" at bounding box center [127, 211] width 84 height 678
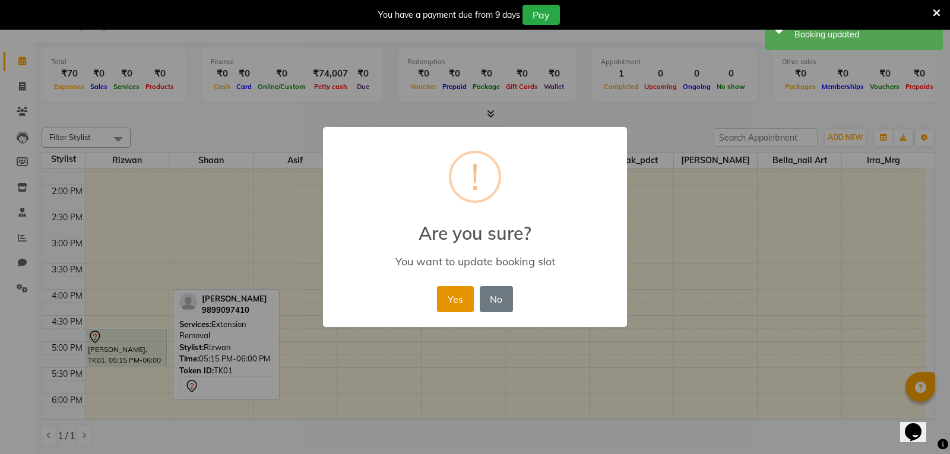
click at [463, 300] on button "Yes" at bounding box center [455, 299] width 36 height 26
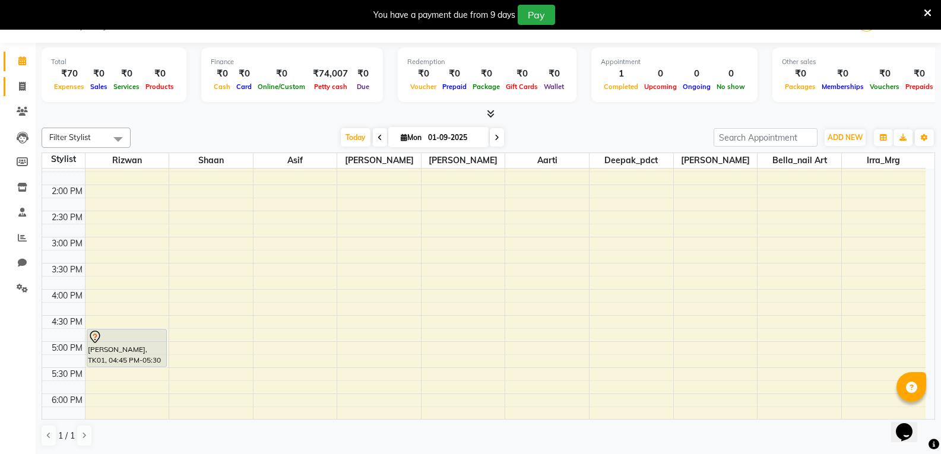
click at [21, 83] on icon at bounding box center [22, 86] width 7 height 9
select select "service"
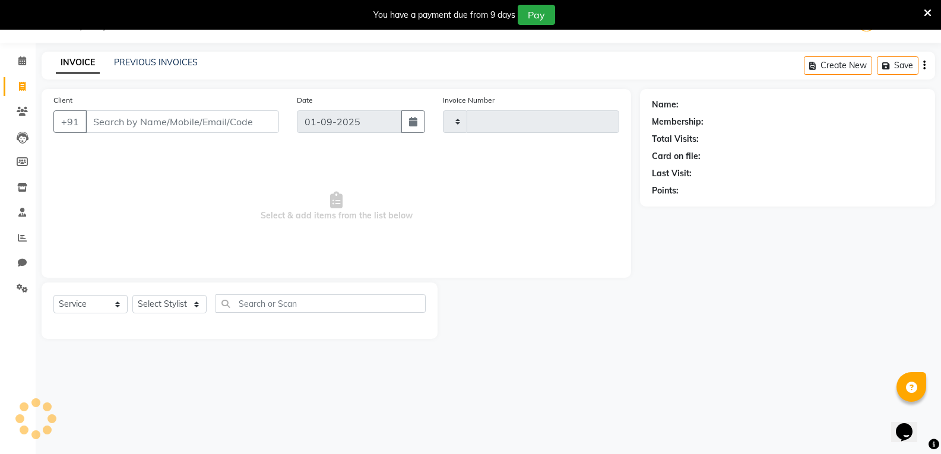
type input "3722"
select select "8939"
click at [20, 64] on icon at bounding box center [22, 60] width 8 height 9
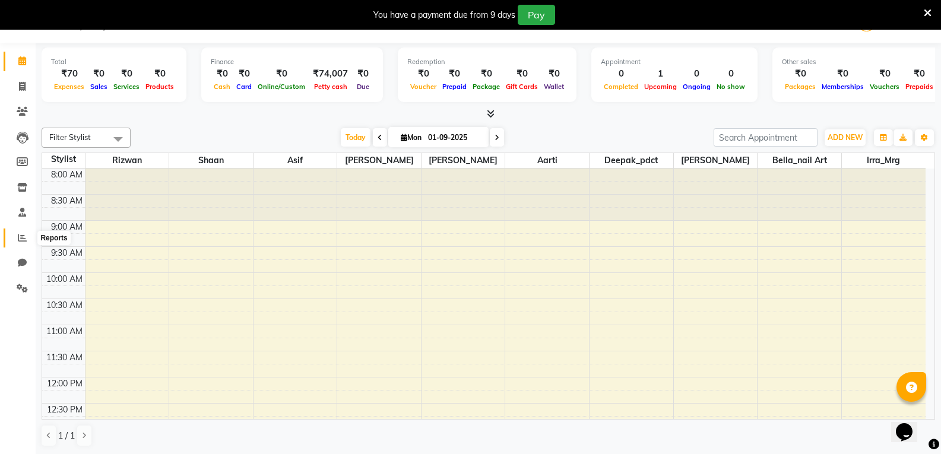
click at [18, 238] on icon at bounding box center [22, 237] width 9 height 9
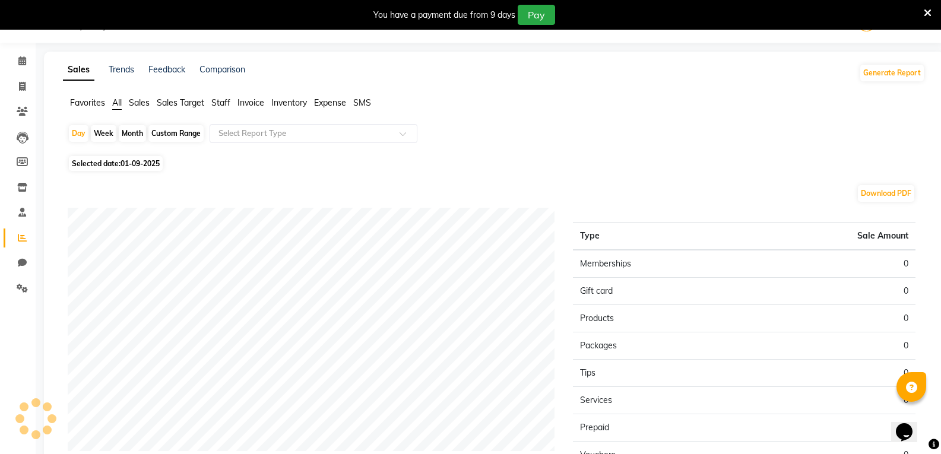
click at [140, 100] on span "Sales" at bounding box center [139, 102] width 21 height 11
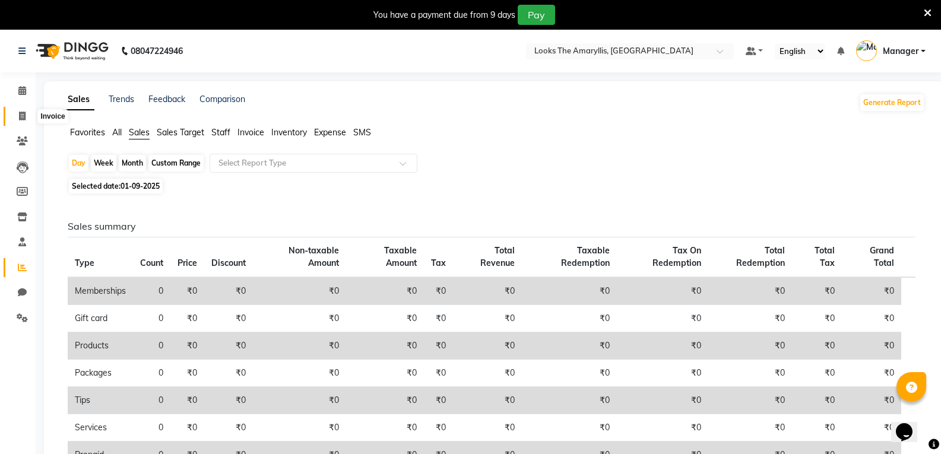
click at [16, 115] on span at bounding box center [22, 117] width 21 height 14
select select "service"
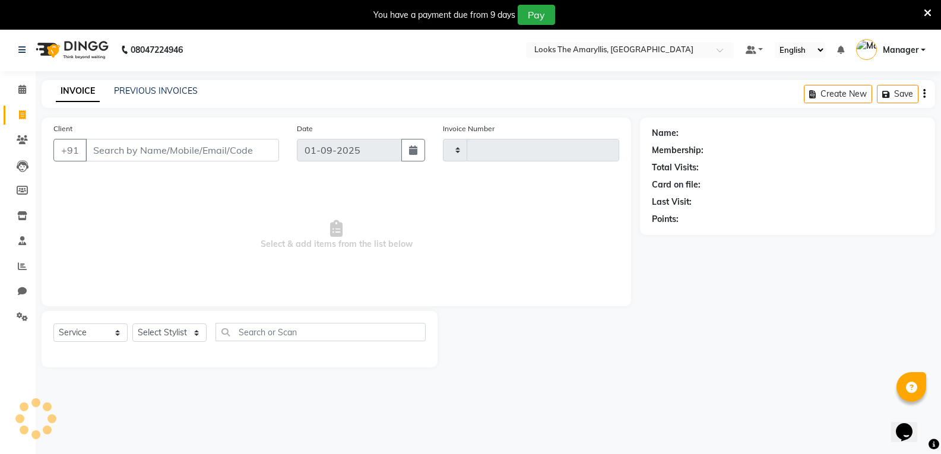
type input "3722"
select select "8939"
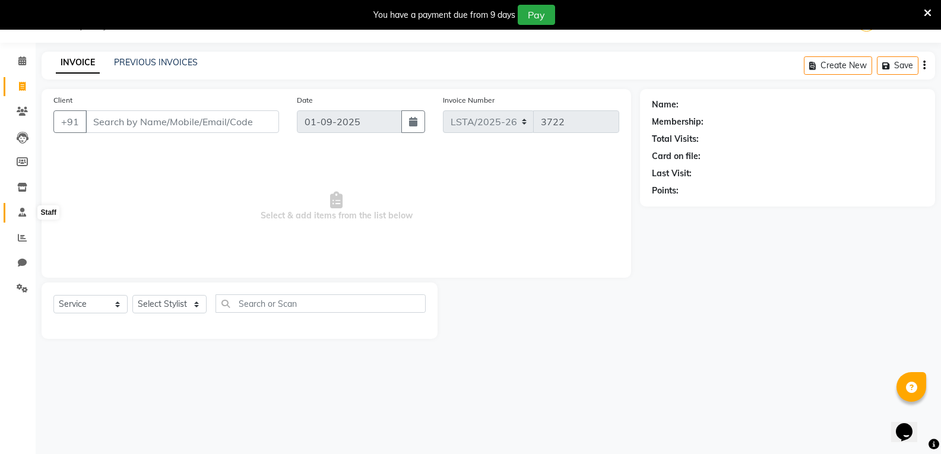
click at [23, 212] on icon at bounding box center [22, 212] width 8 height 9
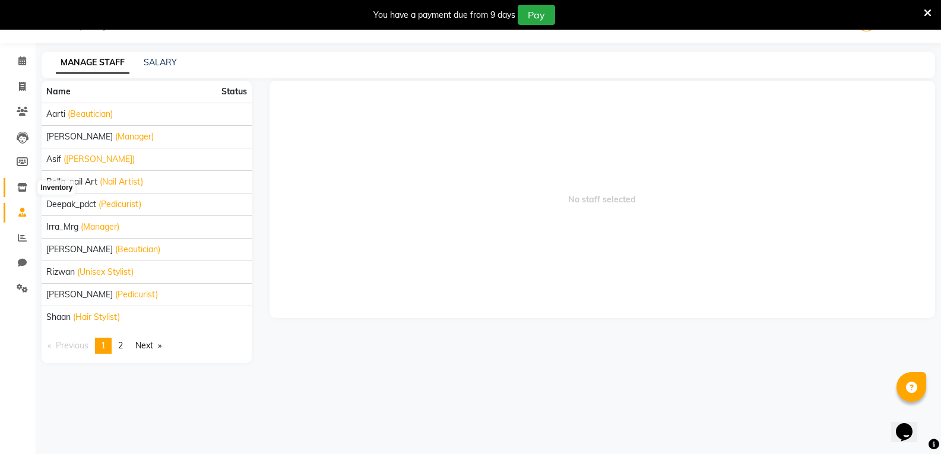
click at [18, 186] on icon at bounding box center [22, 187] width 10 height 9
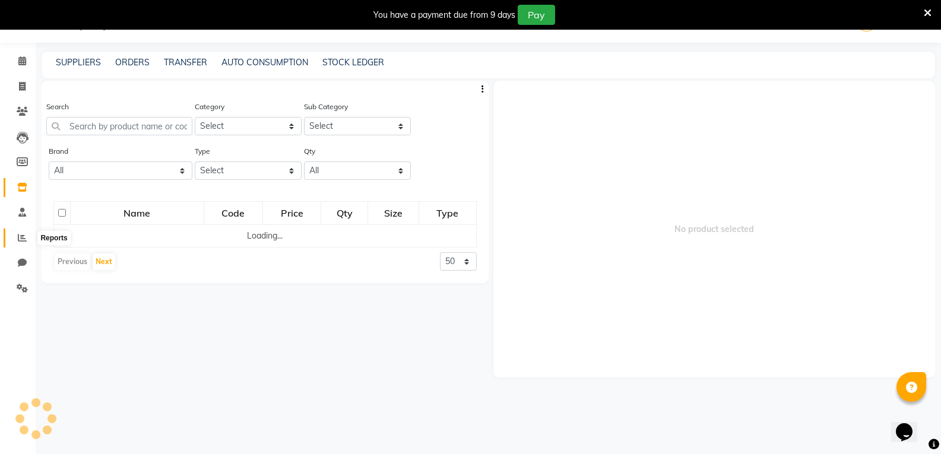
click at [20, 236] on icon at bounding box center [22, 237] width 9 height 9
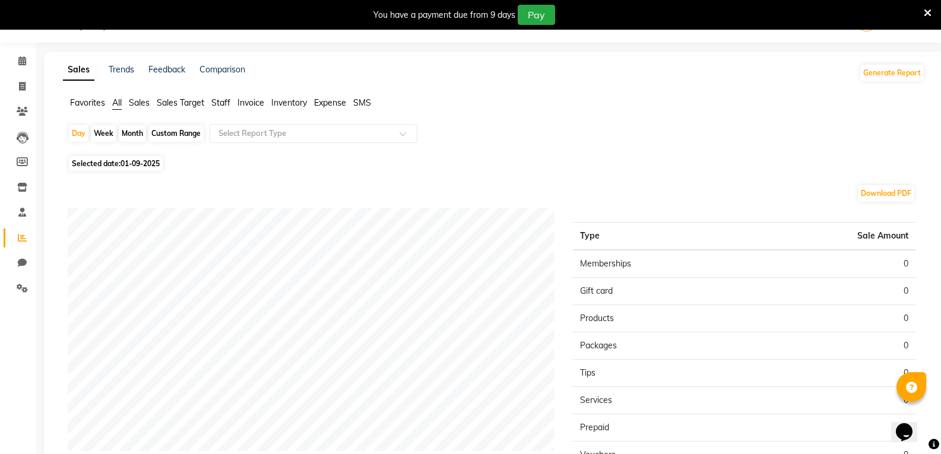
click at [141, 102] on span "Sales" at bounding box center [139, 102] width 21 height 11
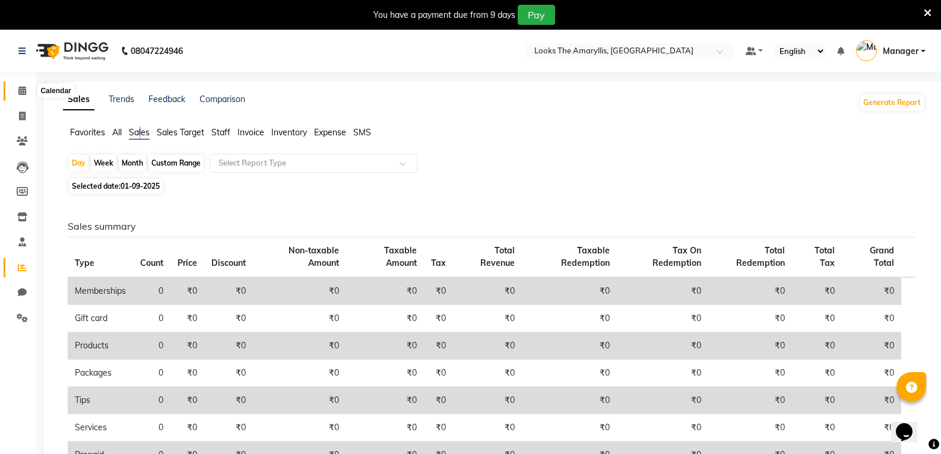
click at [26, 89] on icon at bounding box center [22, 90] width 8 height 9
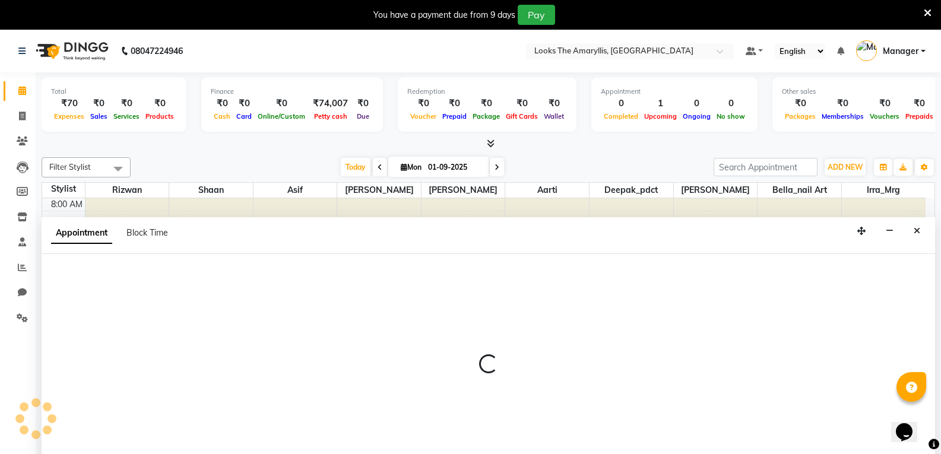
select select "90428"
select select "645"
select select "tentative"
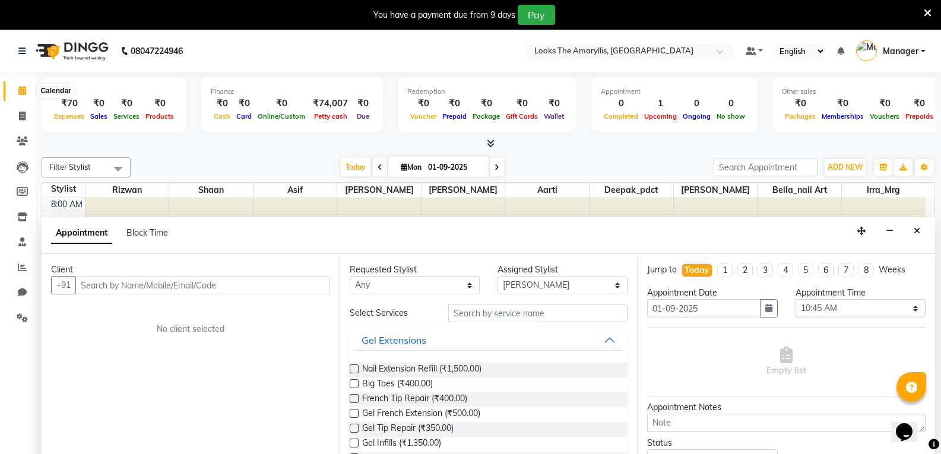
click at [28, 91] on span at bounding box center [22, 91] width 21 height 14
click at [14, 91] on span at bounding box center [22, 91] width 21 height 14
click at [22, 90] on icon at bounding box center [22, 90] width 8 height 9
click at [211, 287] on input "text" at bounding box center [202, 285] width 255 height 18
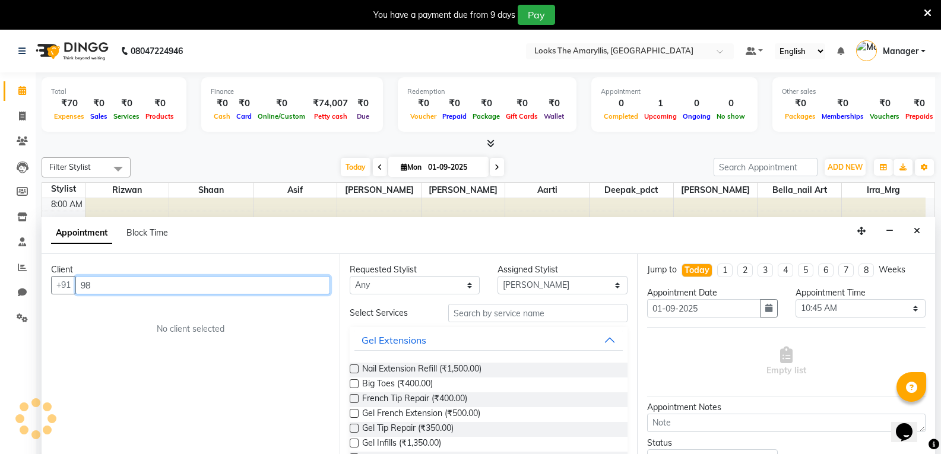
type input "9"
type input "9718493969"
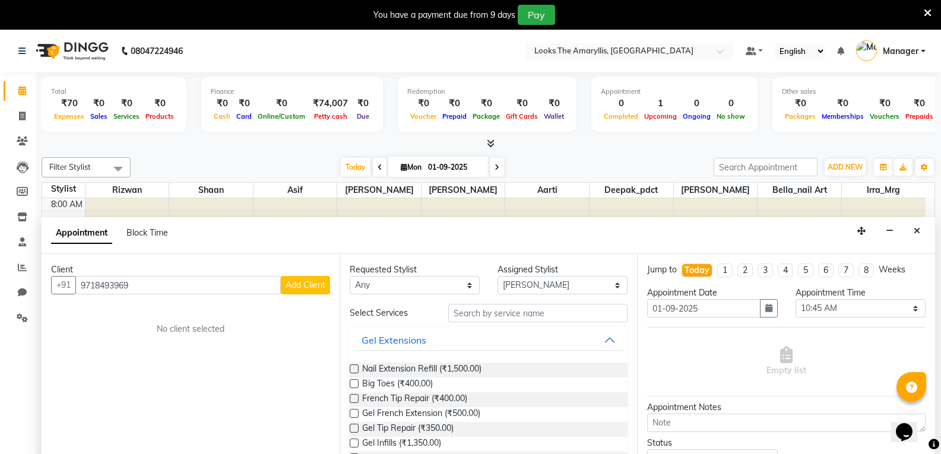
click at [309, 288] on span "Add Client" at bounding box center [305, 285] width 40 height 11
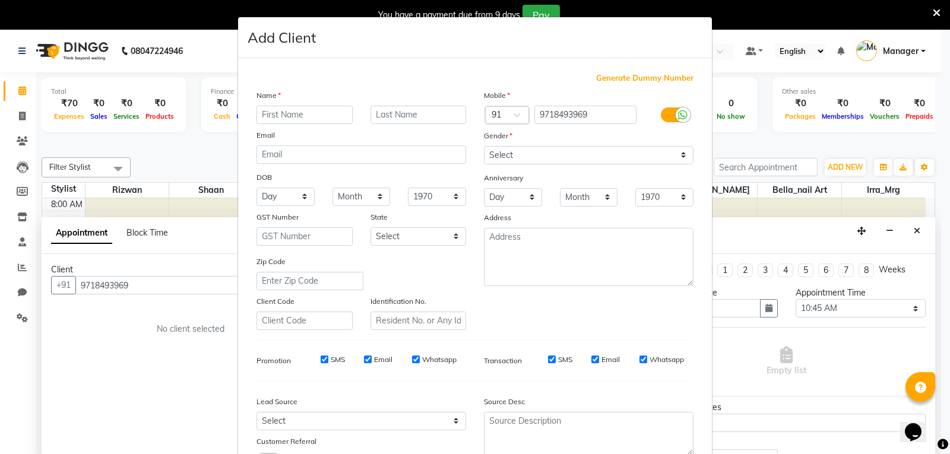
click at [310, 116] on input "text" at bounding box center [304, 115] width 96 height 18
type input "iSHI"
click at [436, 116] on input "text" at bounding box center [418, 115] width 96 height 18
click at [373, 116] on input "cLINT" at bounding box center [418, 115] width 96 height 18
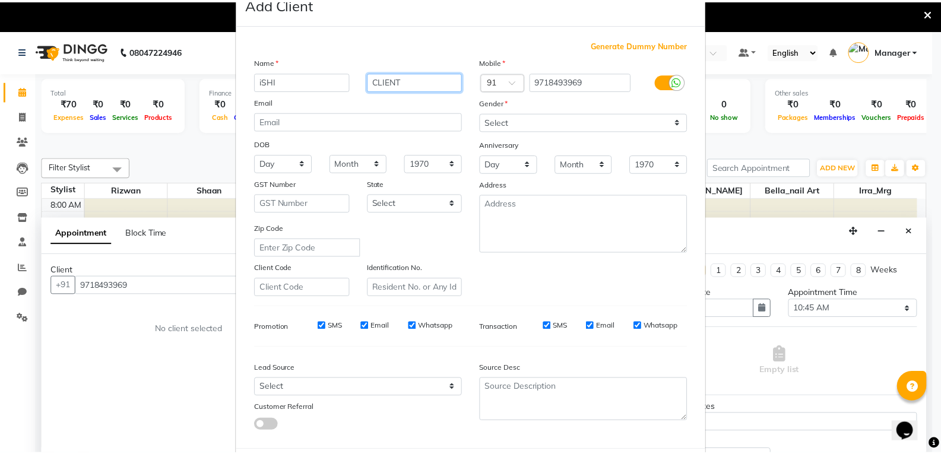
scroll to position [94, 0]
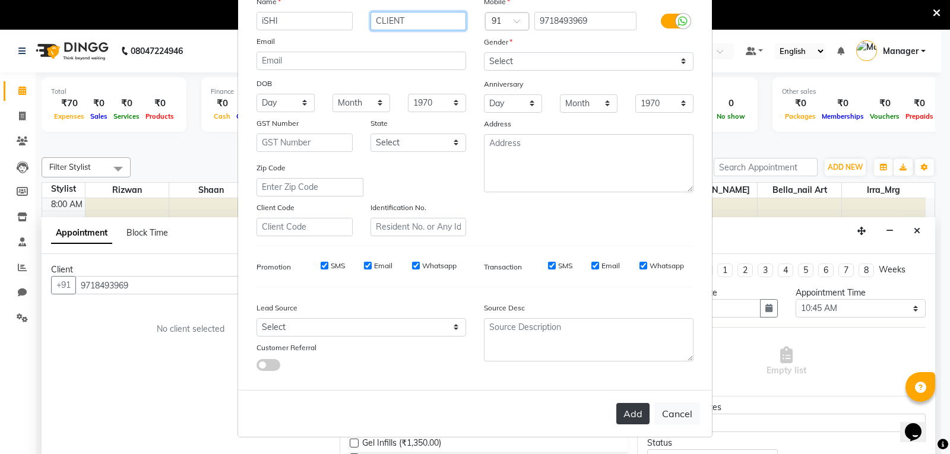
type input "CLIENT"
click at [631, 415] on button "Add" at bounding box center [632, 413] width 33 height 21
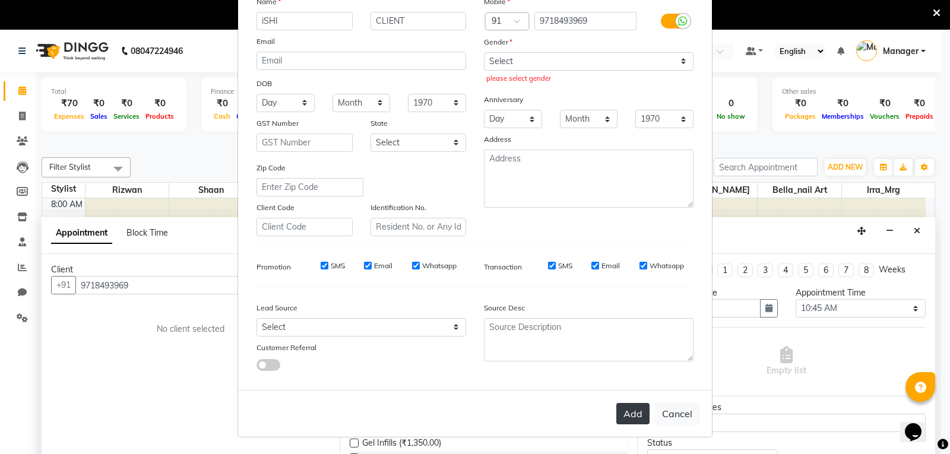
click at [630, 418] on button "Add" at bounding box center [632, 413] width 33 height 21
click at [546, 61] on select "Select Male Female Other Prefer Not To Say" at bounding box center [589, 61] width 210 height 18
select select "female"
click at [484, 52] on select "Select Male Female Other Prefer Not To Say" at bounding box center [589, 61] width 210 height 18
click at [636, 410] on button "Add" at bounding box center [632, 413] width 33 height 21
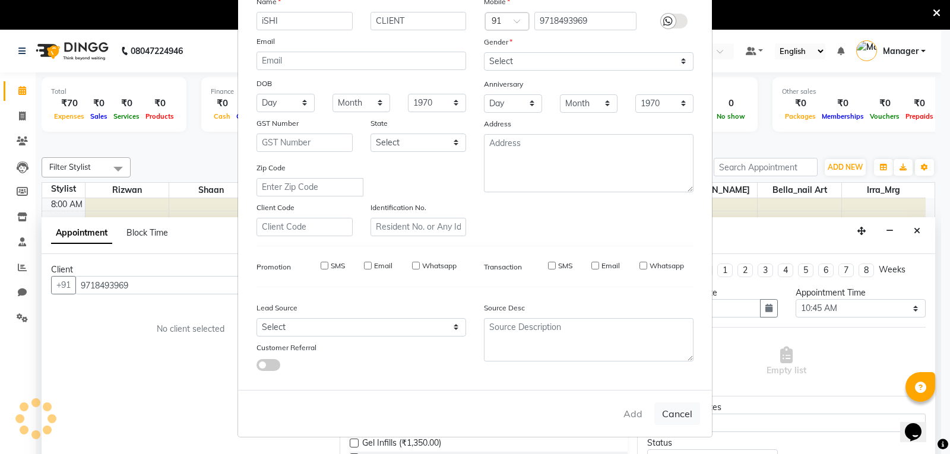
select select
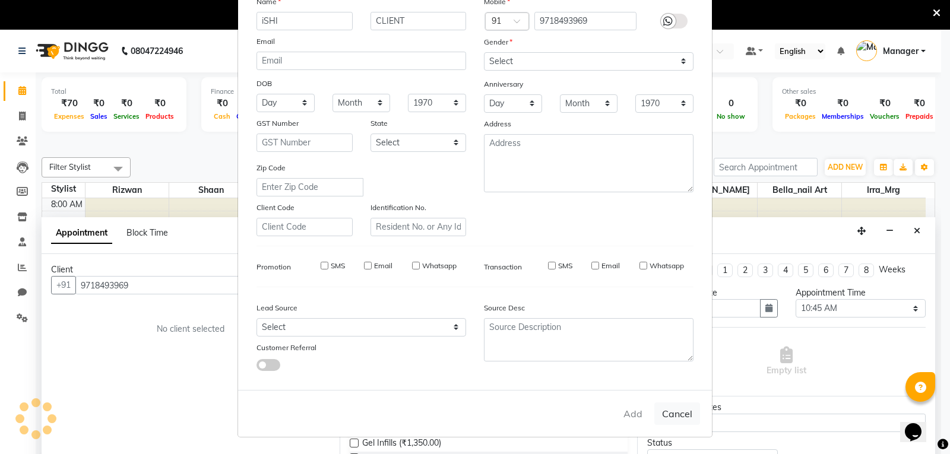
select select
checkbox input "false"
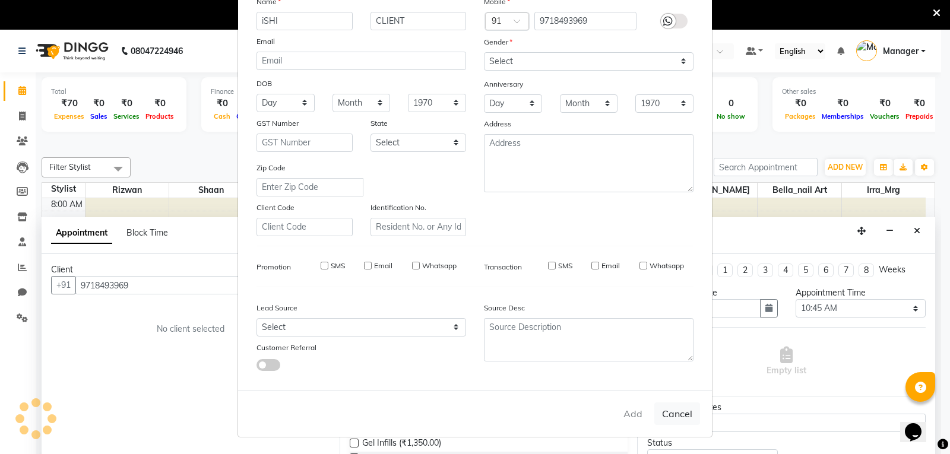
checkbox input "false"
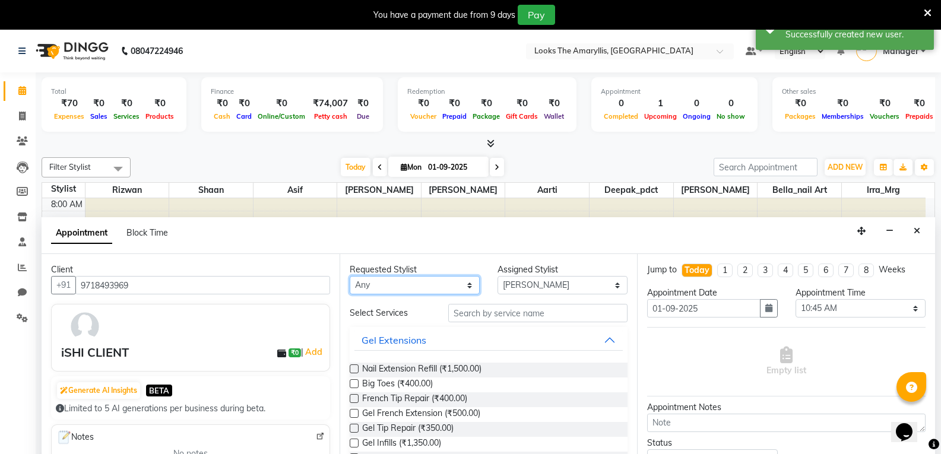
click at [411, 288] on select "Any Aarti Asif Bella_nail art Deepak_pdct Irra_Mrg Ritika Rizwan Samarth Shaan …" at bounding box center [415, 285] width 130 height 18
select select "90429"
click at [350, 276] on select "Any Aarti Asif Bella_nail art Deepak_pdct Irra_Mrg Ritika Rizwan Samarth Shaan …" at bounding box center [415, 285] width 130 height 18
select select "90429"
click at [567, 288] on select "Select Aarti Asif Bella_nail art Deepak_pdct Irra_Mrg Ritika Rizwan Samarth Sha…" at bounding box center [562, 285] width 130 height 18
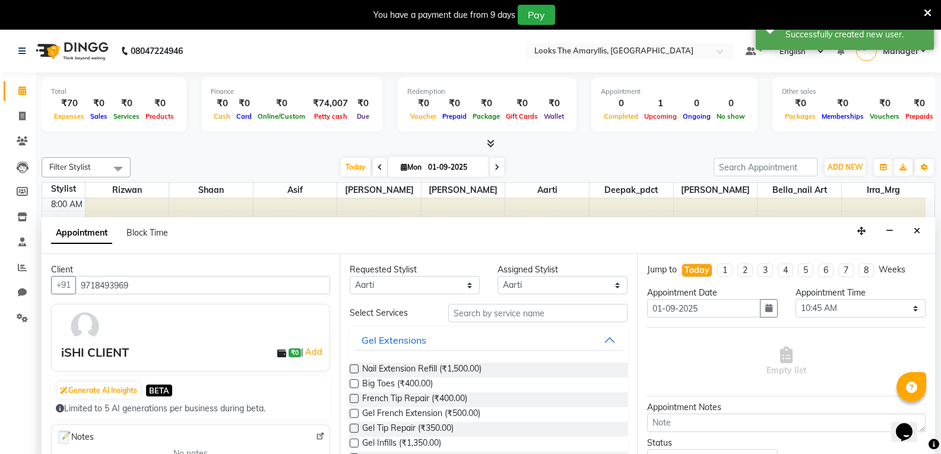
click at [410, 238] on div "Appointment Block Time" at bounding box center [488, 235] width 893 height 37
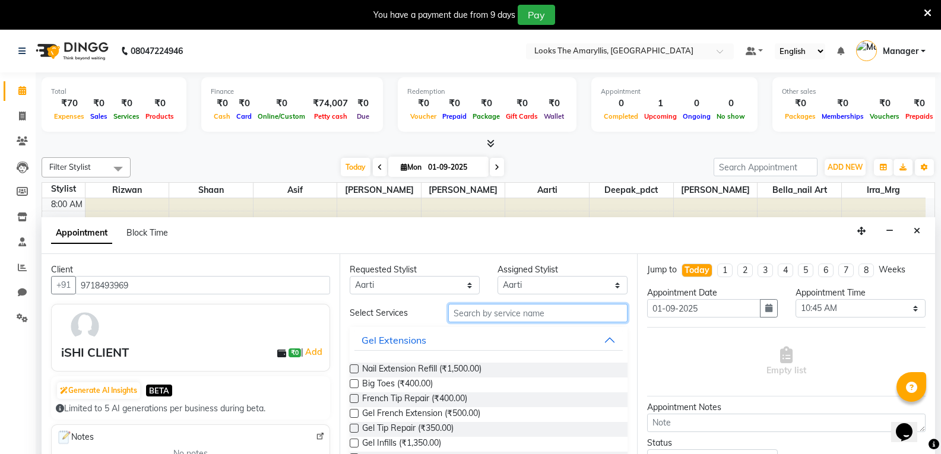
click at [481, 317] on input "text" at bounding box center [537, 313] width 179 height 18
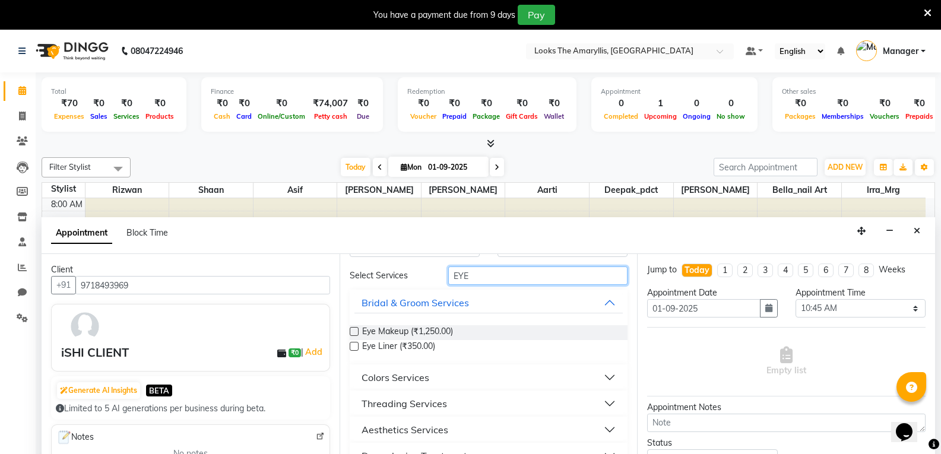
scroll to position [58, 0]
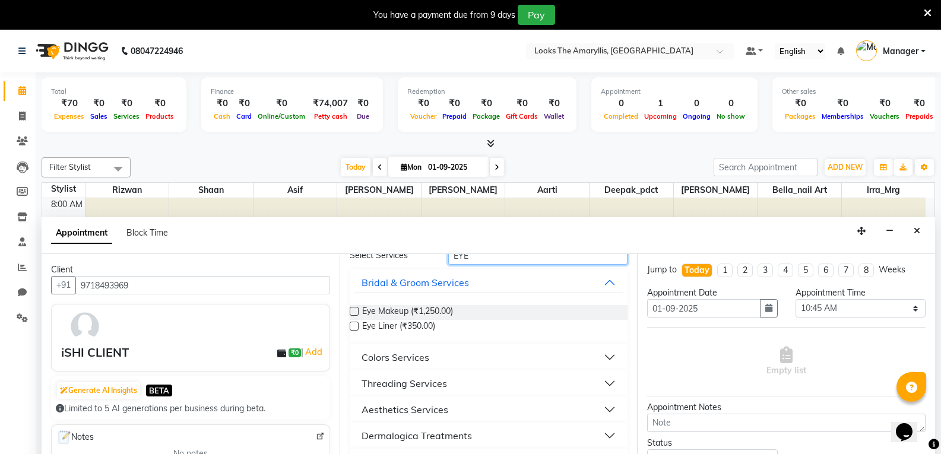
type input "EYE"
click at [423, 377] on div "Threading Services" at bounding box center [403, 383] width 85 height 14
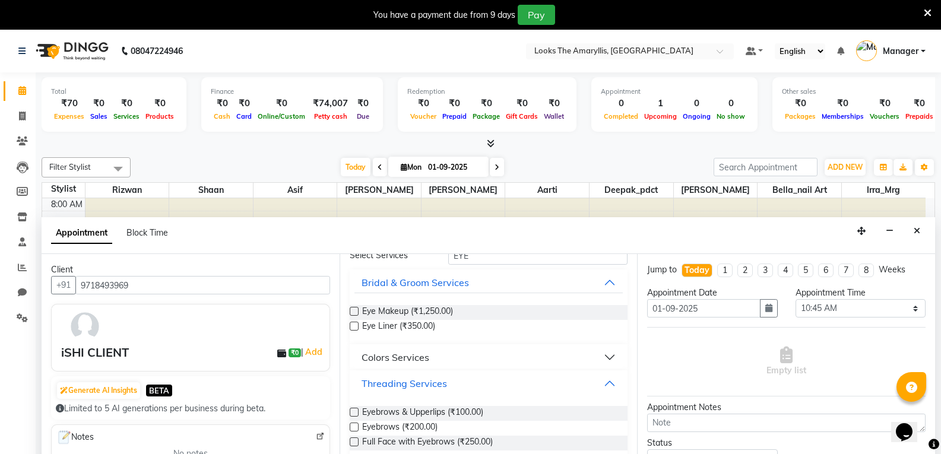
scroll to position [117, 0]
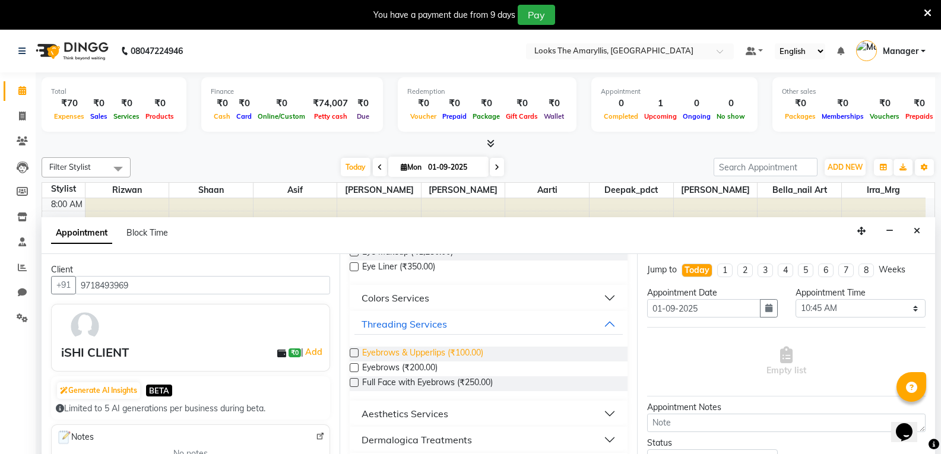
click at [424, 354] on span "Eyebrows & Upperlips (₹100.00)" at bounding box center [422, 354] width 121 height 15
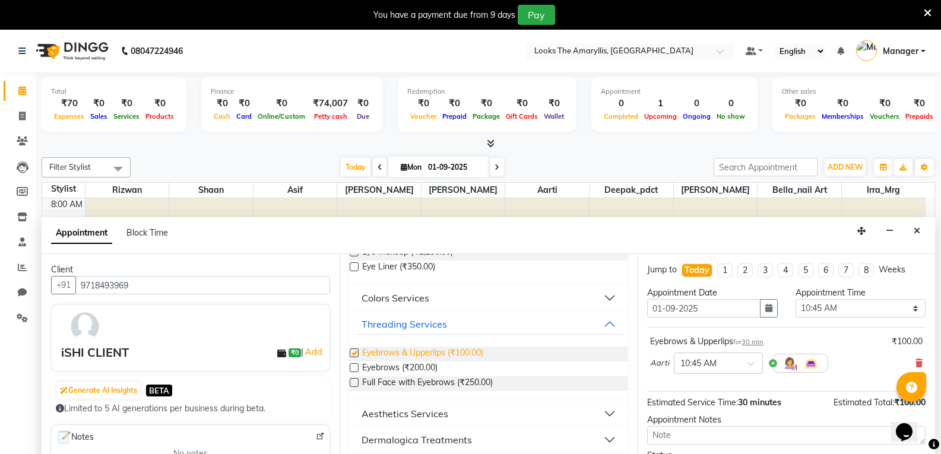
checkbox input "false"
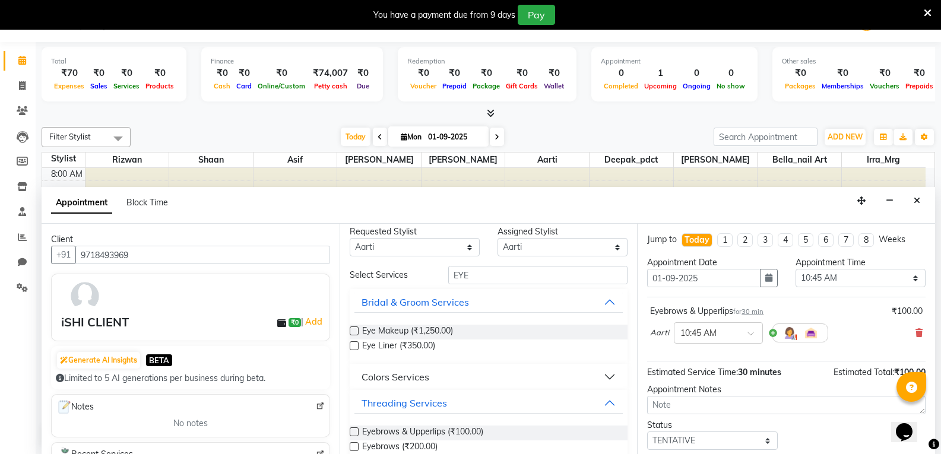
scroll to position [0, 0]
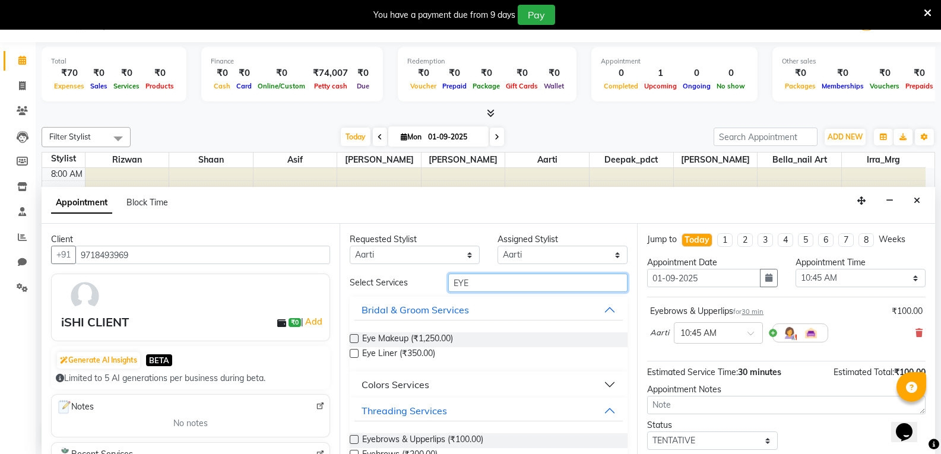
click at [591, 284] on input "EYE" at bounding box center [537, 283] width 179 height 18
type input "E"
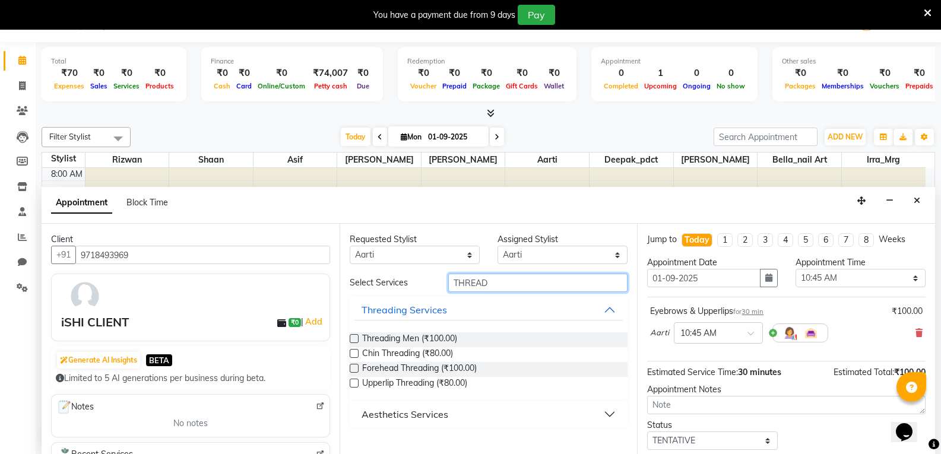
type input "THREAD"
click at [353, 354] on label at bounding box center [354, 353] width 9 height 9
click at [353, 354] on input "checkbox" at bounding box center [354, 355] width 8 height 8
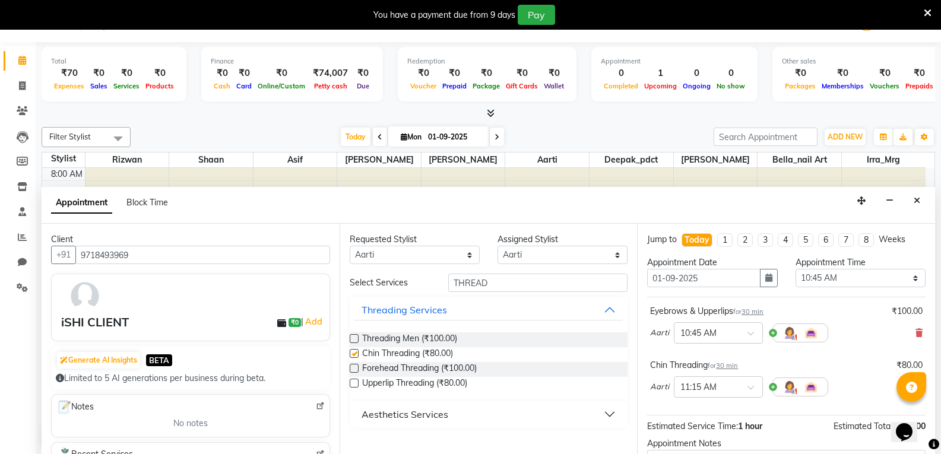
checkbox input "false"
click at [353, 370] on label at bounding box center [354, 368] width 9 height 9
click at [353, 370] on input "checkbox" at bounding box center [354, 370] width 8 height 8
checkbox input "false"
click at [354, 383] on label at bounding box center [354, 383] width 9 height 9
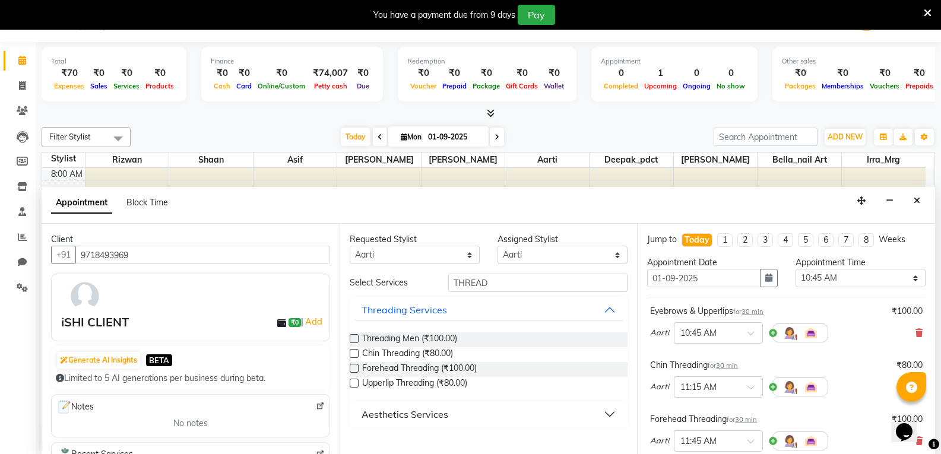
click at [354, 383] on input "checkbox" at bounding box center [354, 384] width 8 height 8
checkbox input "false"
click at [608, 413] on button "Aesthetics Services" at bounding box center [488, 414] width 269 height 21
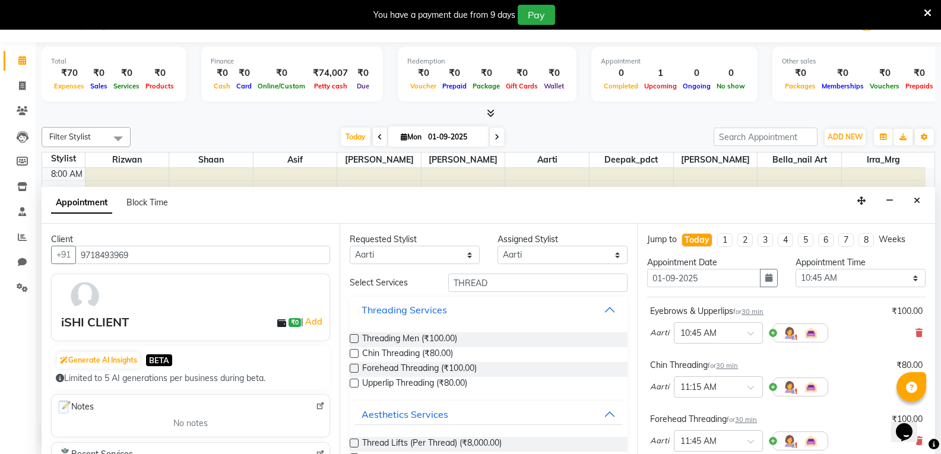
click at [603, 310] on button "Threading Services" at bounding box center [488, 309] width 269 height 21
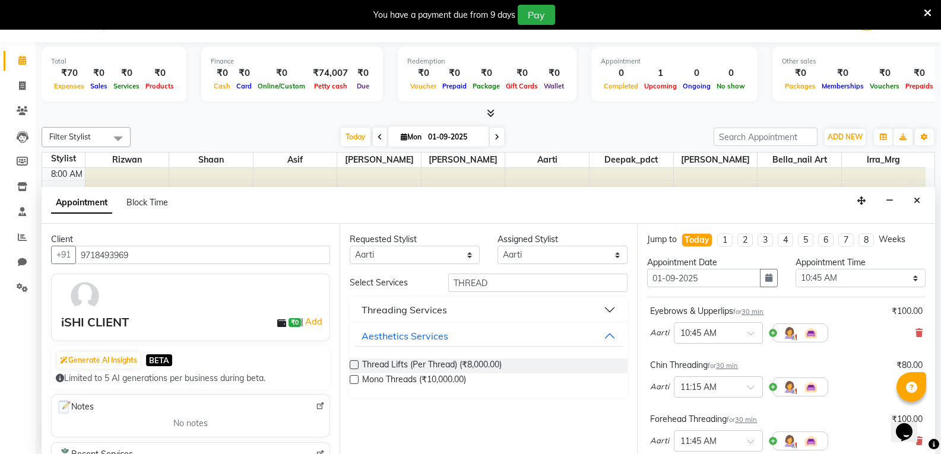
click at [488, 308] on button "Threading Services" at bounding box center [488, 309] width 269 height 21
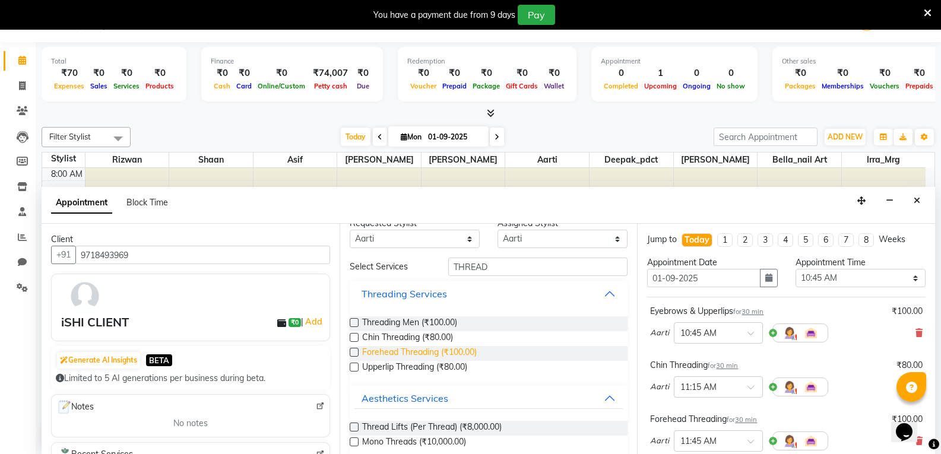
scroll to position [31, 0]
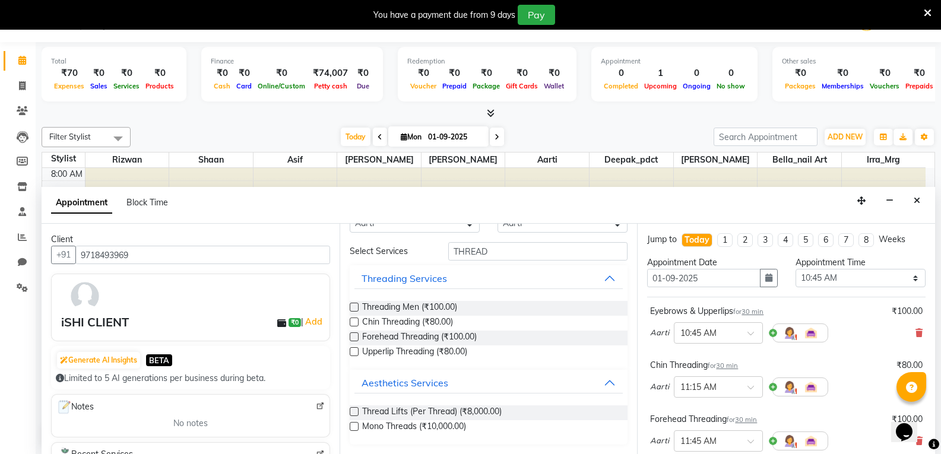
click at [350, 352] on label at bounding box center [354, 351] width 9 height 9
click at [350, 352] on input "checkbox" at bounding box center [354, 353] width 8 height 8
checkbox input "false"
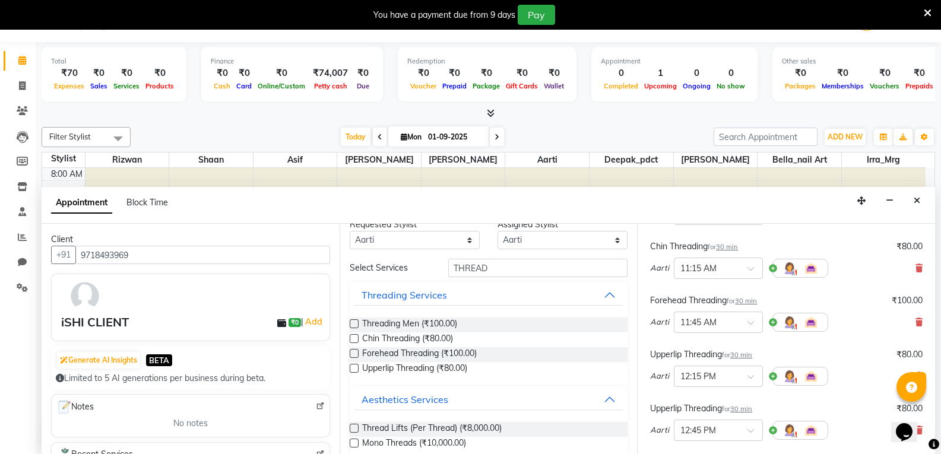
scroll to position [0, 0]
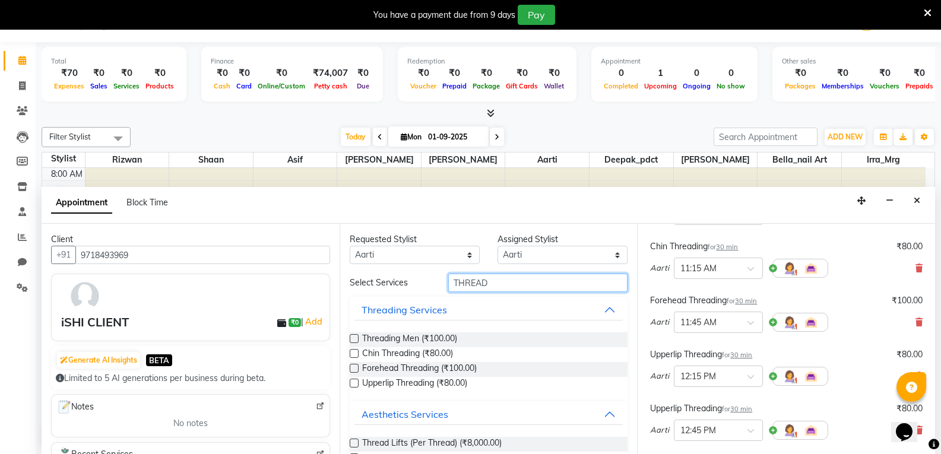
click at [521, 282] on input "THREAD" at bounding box center [537, 283] width 179 height 18
type input "T"
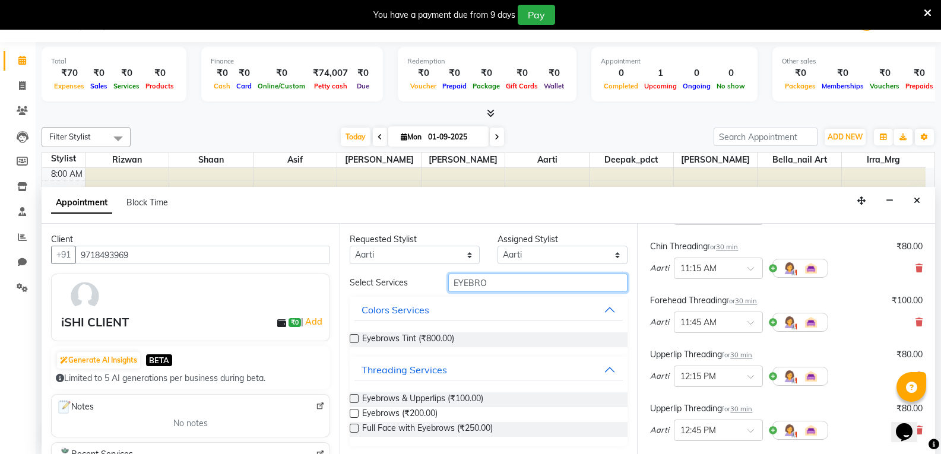
type input "EYEBRO"
click at [356, 412] on label at bounding box center [354, 413] width 9 height 9
click at [356, 412] on input "checkbox" at bounding box center [354, 415] width 8 height 8
checkbox input "false"
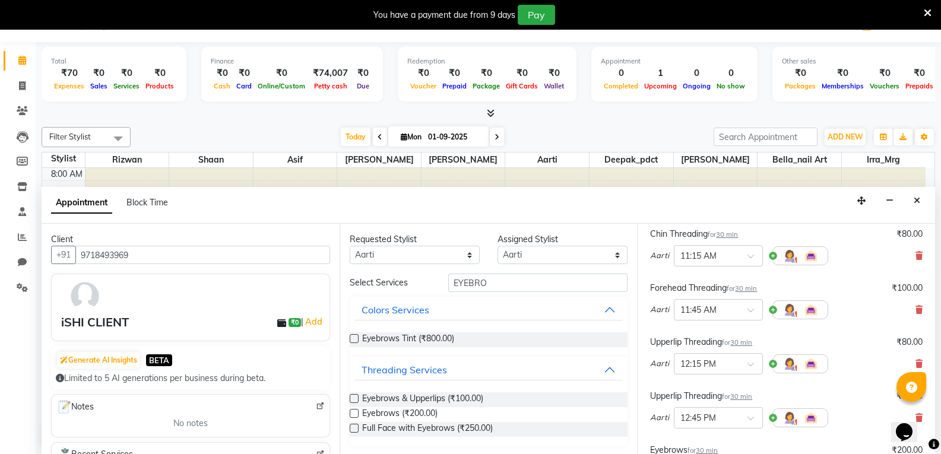
scroll to position [138, 0]
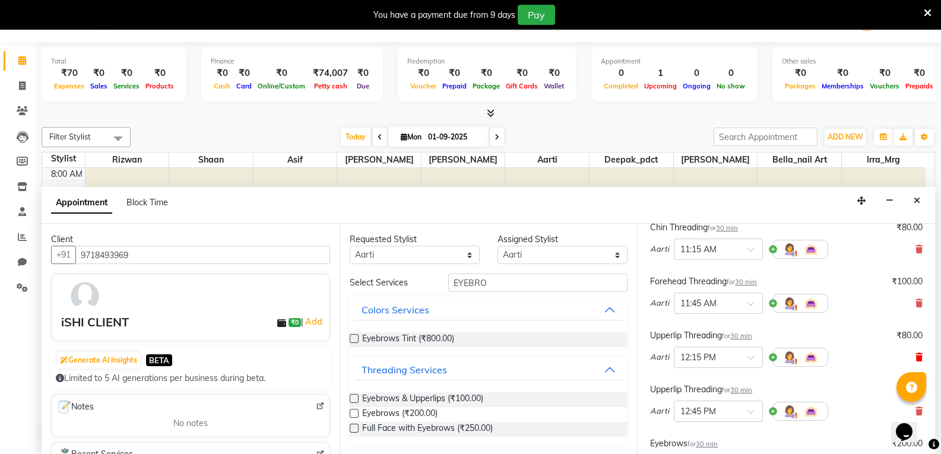
click at [915, 355] on icon at bounding box center [918, 357] width 7 height 8
click at [915, 353] on icon at bounding box center [918, 357] width 7 height 8
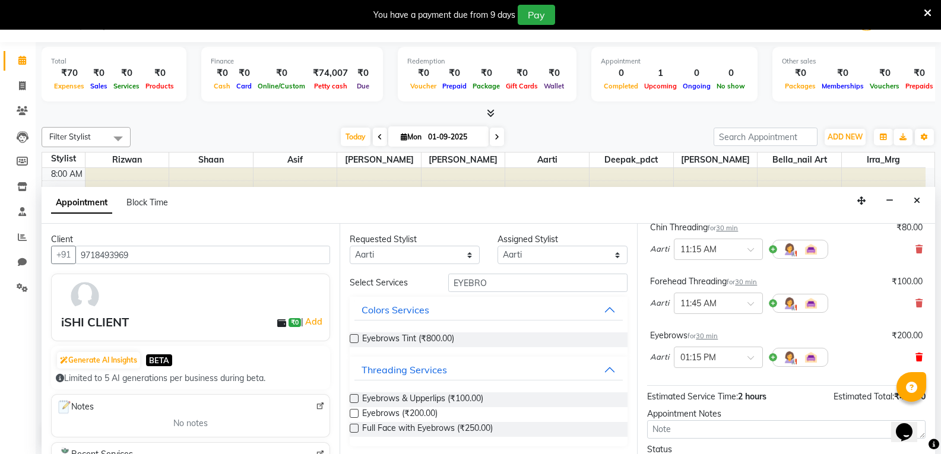
click at [915, 354] on icon at bounding box center [918, 357] width 7 height 8
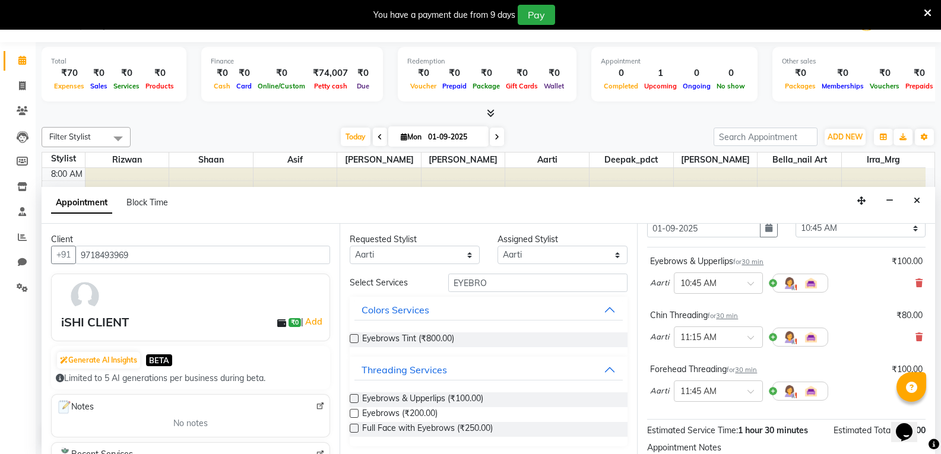
scroll to position [55, 0]
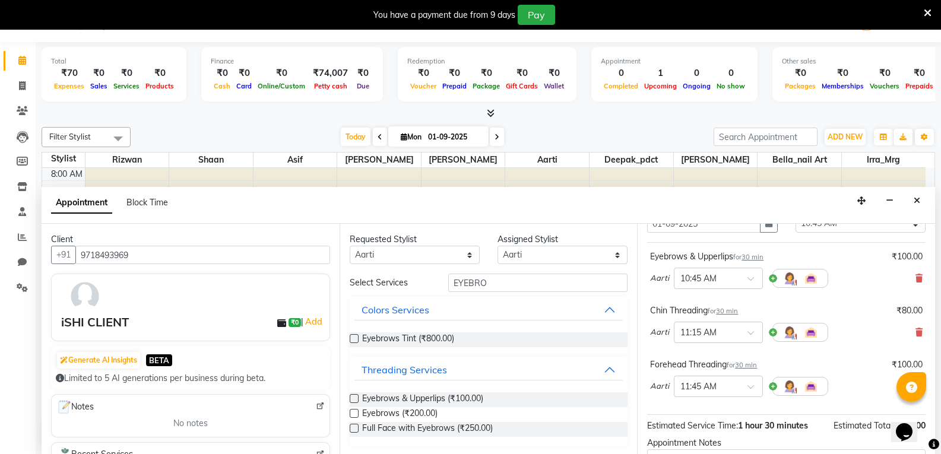
click at [906, 310] on div "₹80.00" at bounding box center [909, 310] width 26 height 12
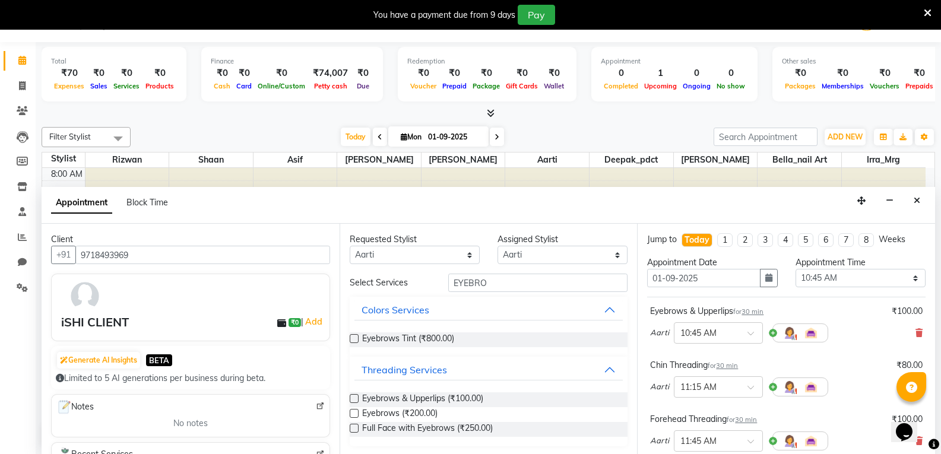
click at [895, 306] on div "₹100.00" at bounding box center [906, 311] width 31 height 12
click at [891, 315] on div "₹100.00" at bounding box center [906, 311] width 31 height 12
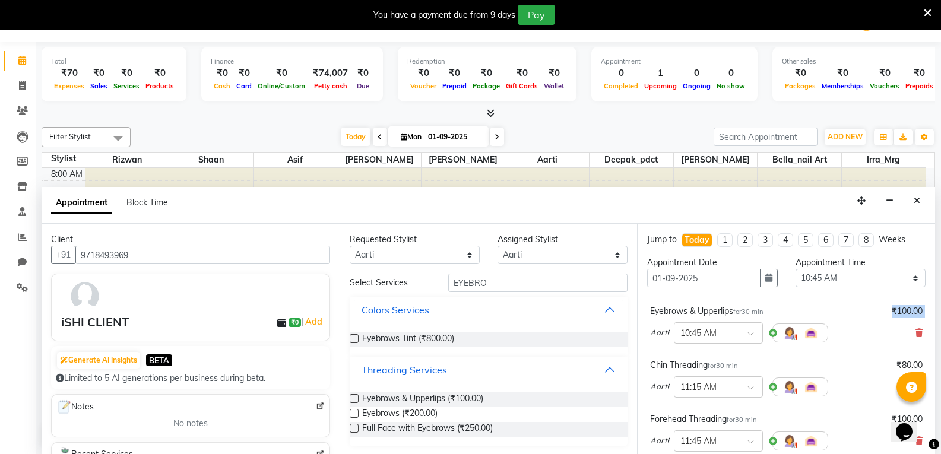
click at [891, 315] on div "₹100.00" at bounding box center [906, 311] width 31 height 12
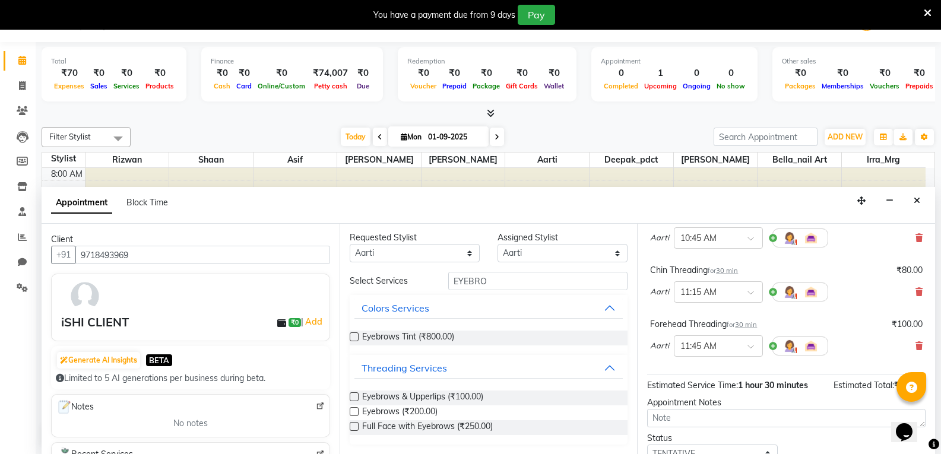
scroll to position [85, 0]
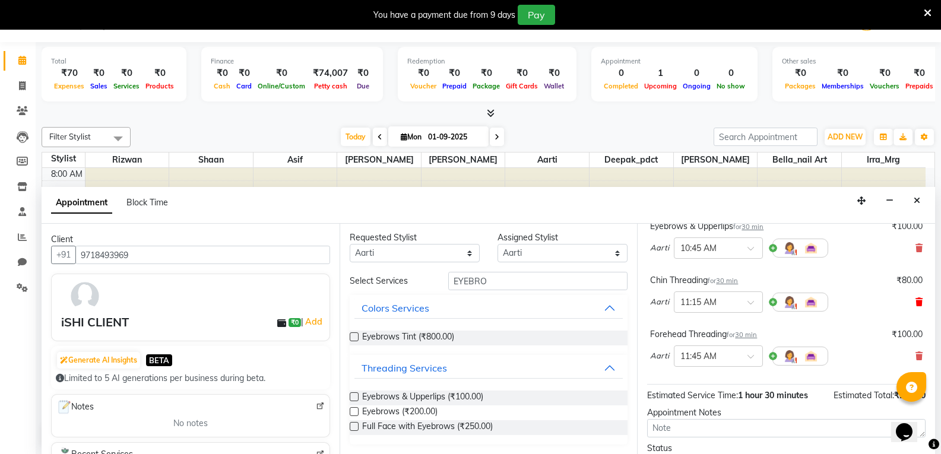
click at [915, 306] on span at bounding box center [918, 302] width 7 height 12
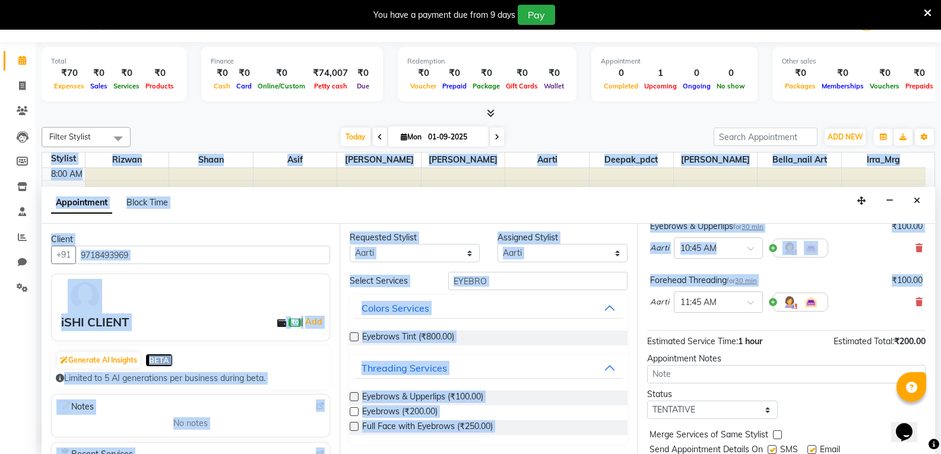
drag, startPoint x: 935, startPoint y: 329, endPoint x: 928, endPoint y: 286, distance: 43.3
click at [928, 286] on div "Total ₹70 Expenses ₹0 Sales ₹0 Services ₹0 Products Finance ₹0 Cash ₹0 Card ₹0 …" at bounding box center [488, 248] width 905 height 412
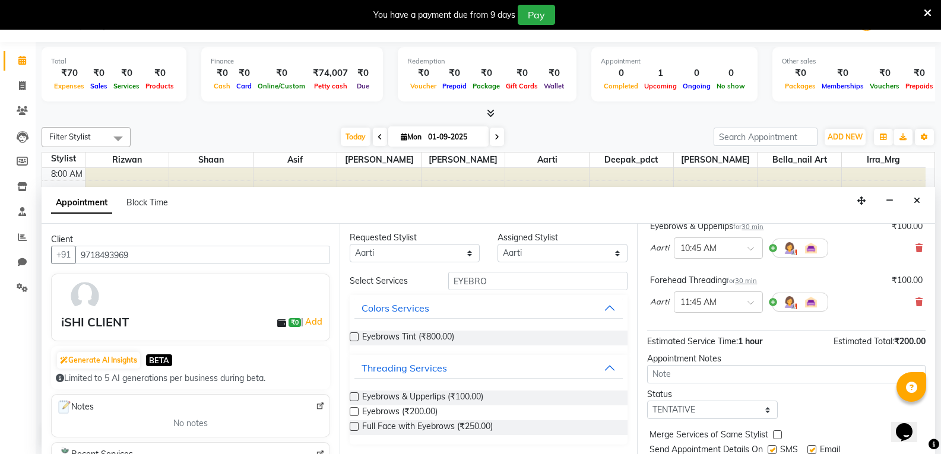
click at [812, 410] on div "Status Select TENTATIVE CONFIRM CHECK-IN UPCOMING" at bounding box center [786, 403] width 296 height 31
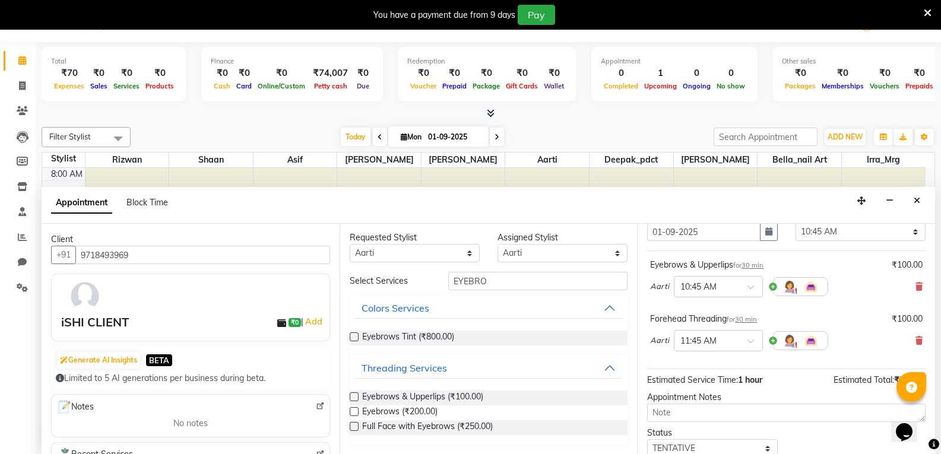
scroll to position [49, 0]
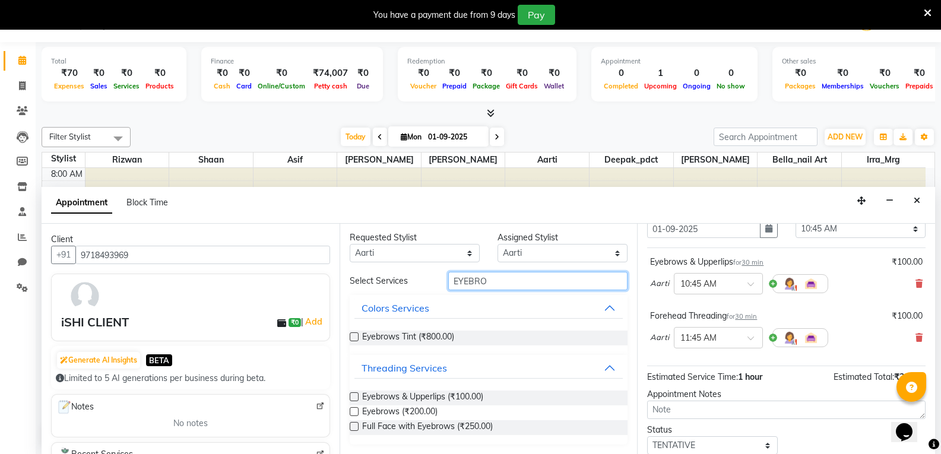
click at [539, 284] on input "EYEBRO" at bounding box center [537, 281] width 179 height 18
drag, startPoint x: 562, startPoint y: 284, endPoint x: 309, endPoint y: 278, distance: 252.9
click at [309, 278] on div "Client +91 9718493969 iSHI CLIENT ₹0 | Add Generate AI Insights BETA Limited to…" at bounding box center [488, 339] width 893 height 230
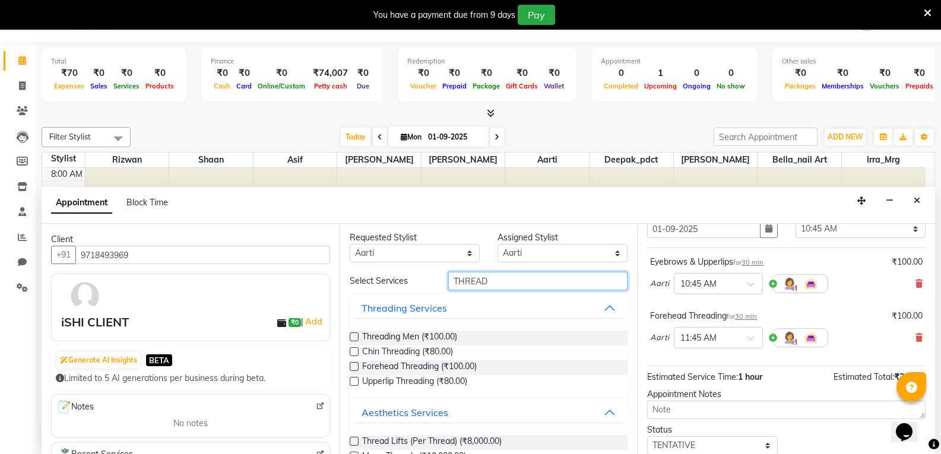
type input "THREAD"
click at [355, 352] on label at bounding box center [354, 351] width 9 height 9
click at [355, 352] on input "checkbox" at bounding box center [354, 353] width 8 height 8
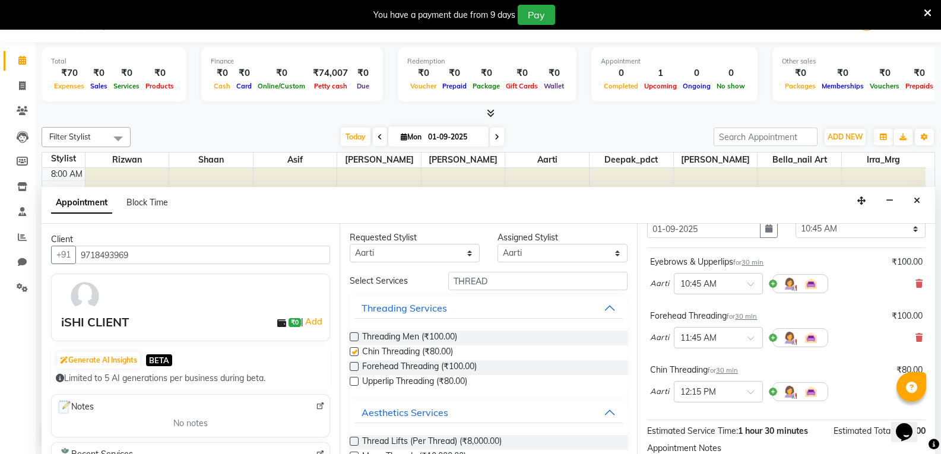
checkbox input "false"
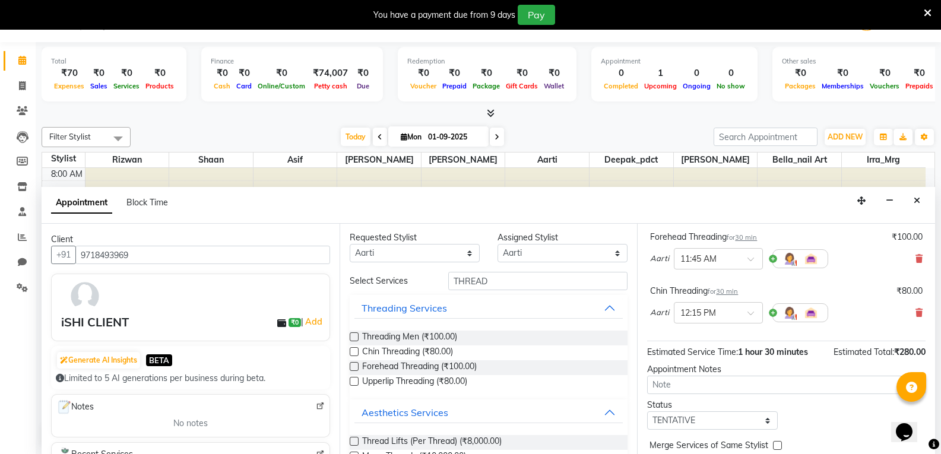
scroll to position [129, 0]
click at [907, 291] on div "₹80.00" at bounding box center [909, 290] width 26 height 12
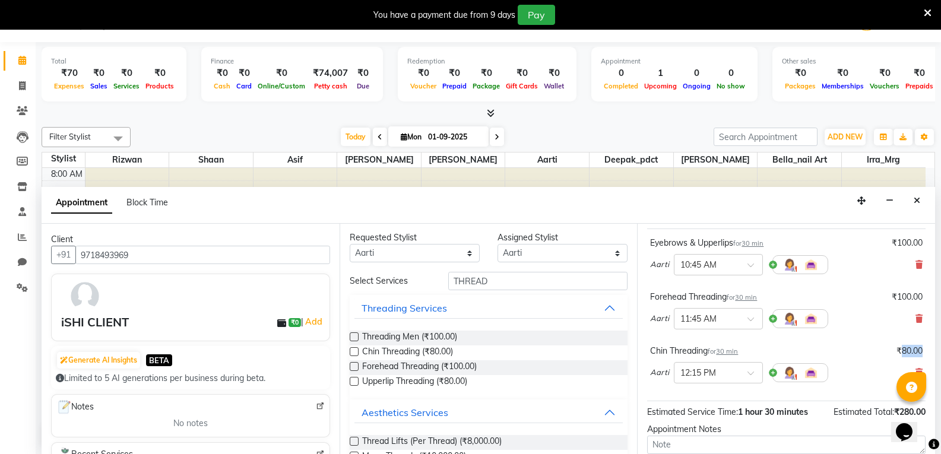
scroll to position [0, 0]
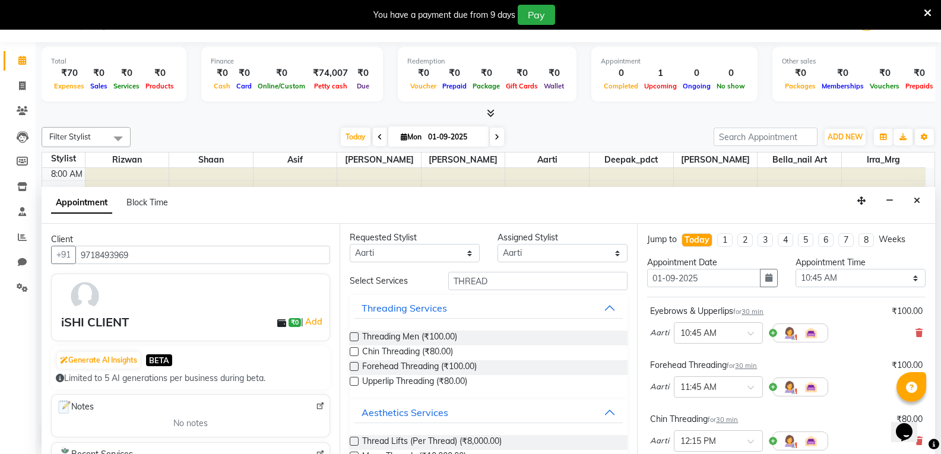
click at [899, 310] on div "₹100.00" at bounding box center [906, 311] width 31 height 12
drag, startPoint x: 900, startPoint y: 314, endPoint x: 874, endPoint y: 329, distance: 30.3
click at [874, 329] on div "Aarti × 10:45 AM" at bounding box center [786, 333] width 272 height 31
drag, startPoint x: 881, startPoint y: 305, endPoint x: 900, endPoint y: 306, distance: 18.4
click at [900, 306] on div "₹100.00" at bounding box center [906, 311] width 31 height 12
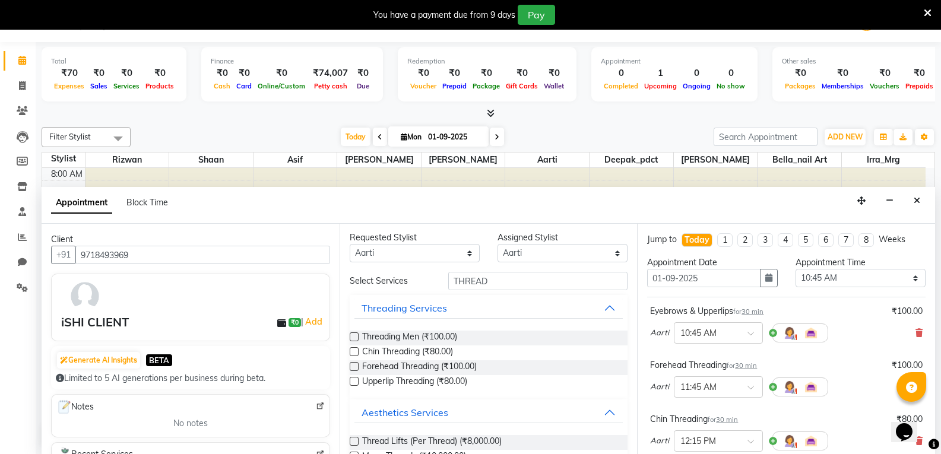
click at [861, 329] on div "Aarti × 10:45 AM" at bounding box center [786, 333] width 272 height 31
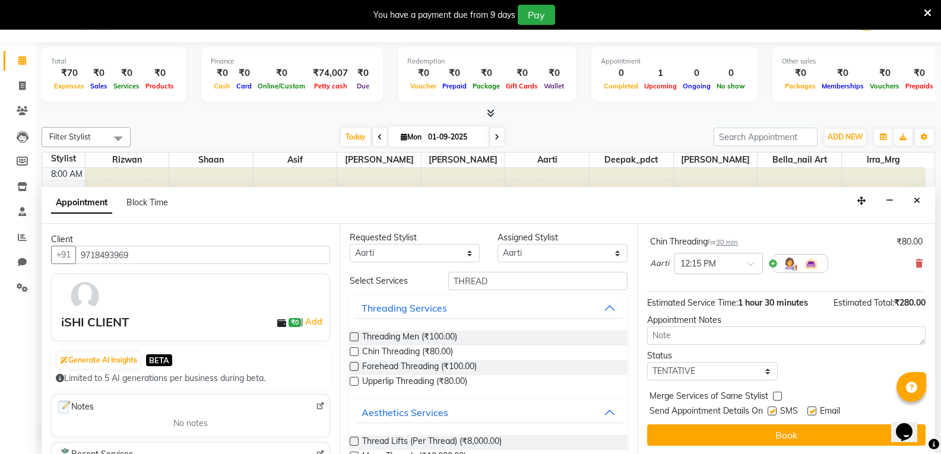
scroll to position [179, 0]
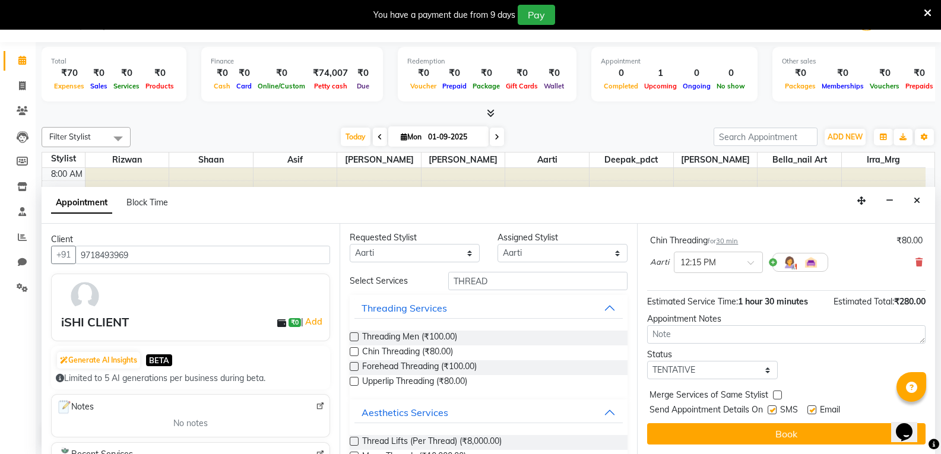
click at [776, 408] on label at bounding box center [771, 409] width 9 height 9
click at [775, 408] on input "checkbox" at bounding box center [771, 411] width 8 height 8
click at [771, 413] on label at bounding box center [771, 409] width 9 height 9
click at [771, 413] on input "checkbox" at bounding box center [771, 411] width 8 height 8
checkbox input "true"
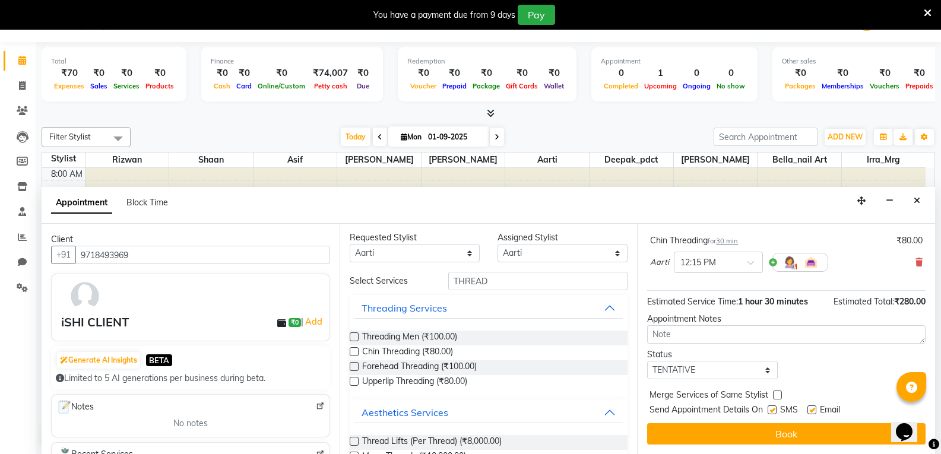
click at [810, 410] on label at bounding box center [811, 409] width 9 height 9
click at [810, 410] on input "checkbox" at bounding box center [811, 411] width 8 height 8
checkbox input "false"
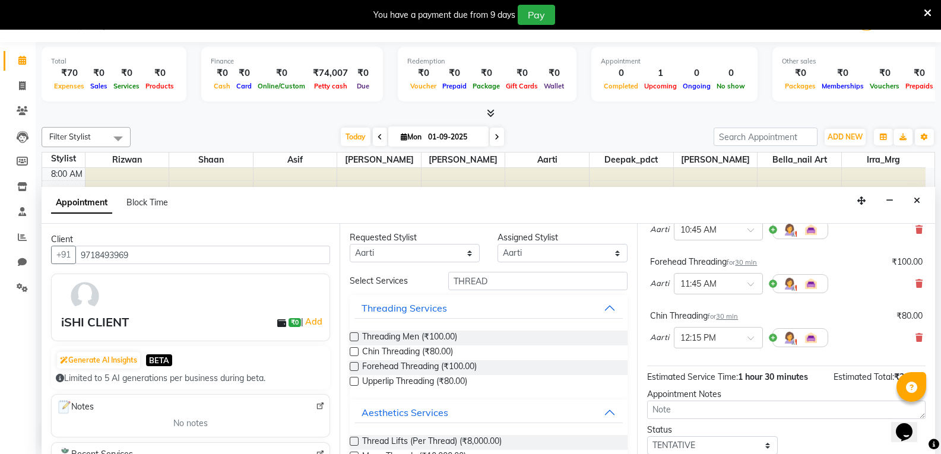
scroll to position [114, 0]
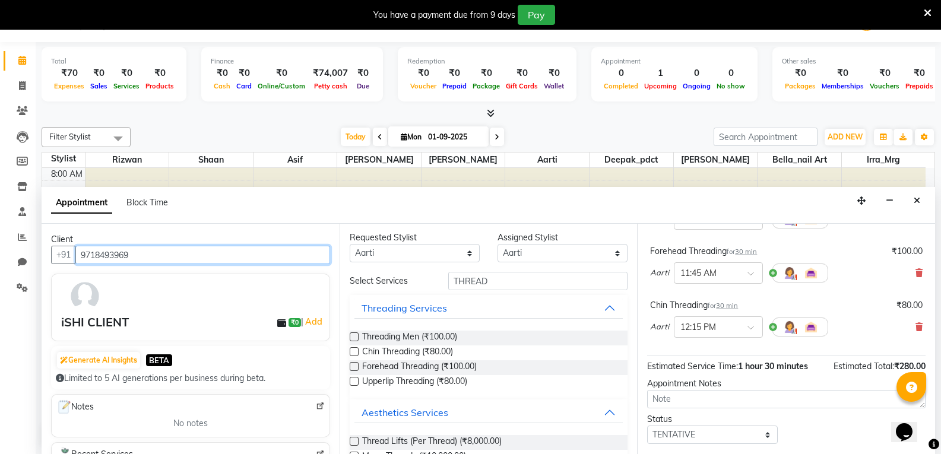
drag, startPoint x: 75, startPoint y: 252, endPoint x: 49, endPoint y: 250, distance: 25.5
click at [49, 250] on div "Client +91 9718493969 iSHI CLIENT ₹0 | Add Generate AI Insights BETA Limited to…" at bounding box center [191, 339] width 298 height 230
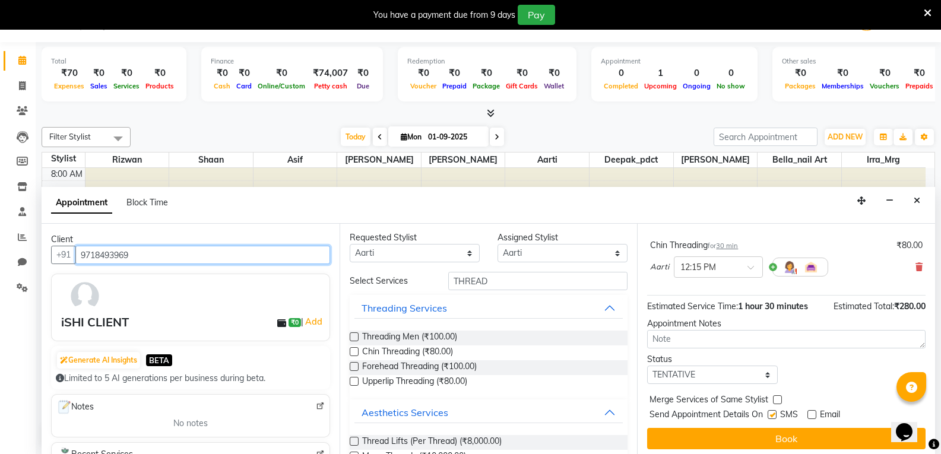
scroll to position [179, 0]
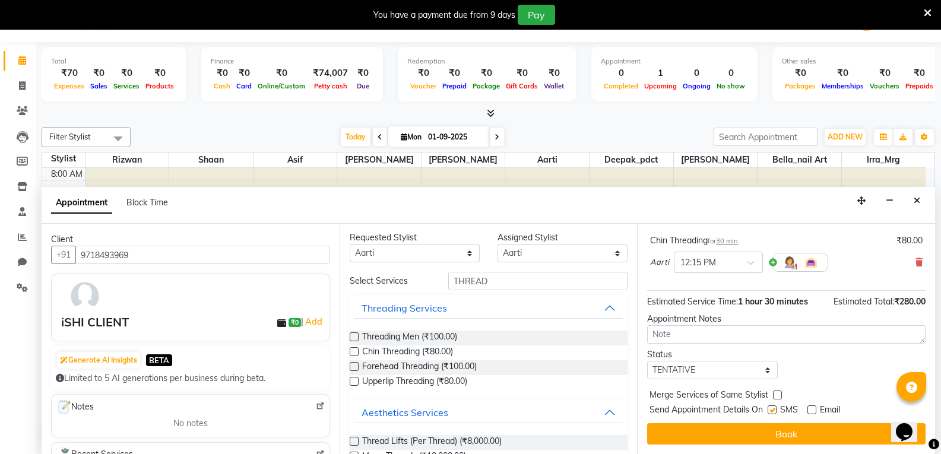
click at [352, 379] on label at bounding box center [354, 381] width 9 height 9
click at [352, 379] on input "checkbox" at bounding box center [354, 383] width 8 height 8
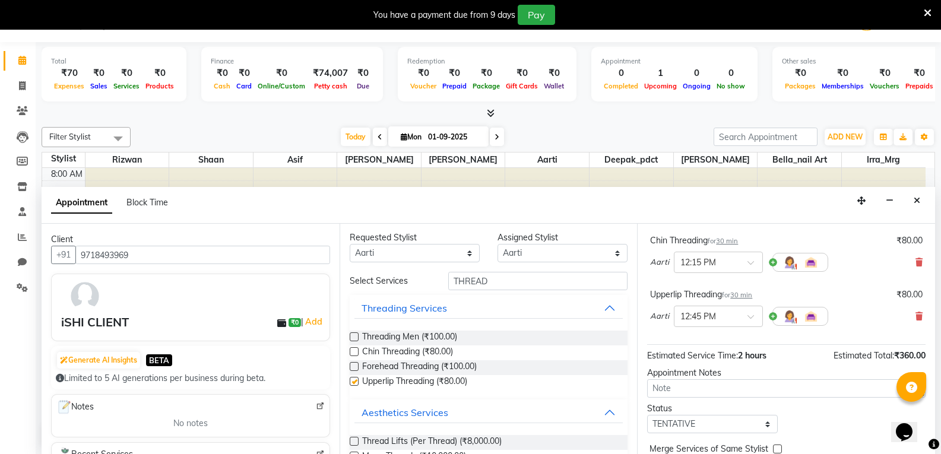
checkbox input "false"
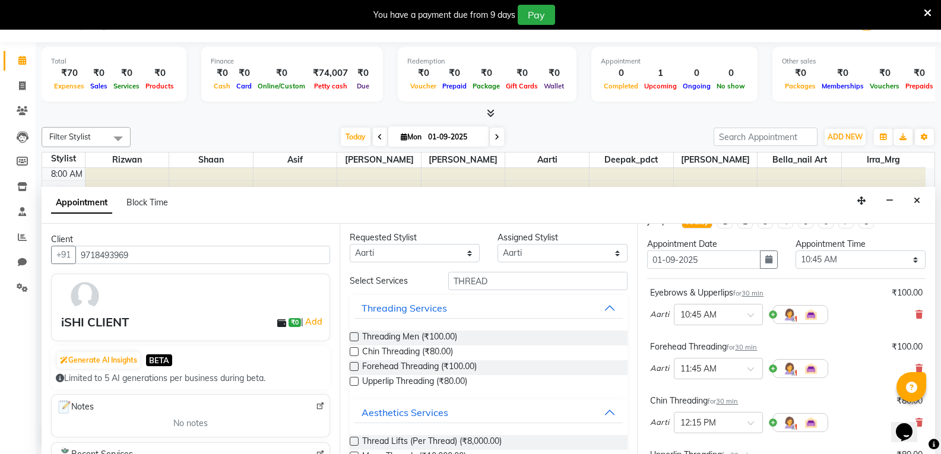
scroll to position [21, 0]
click at [915, 314] on icon at bounding box center [918, 312] width 7 height 8
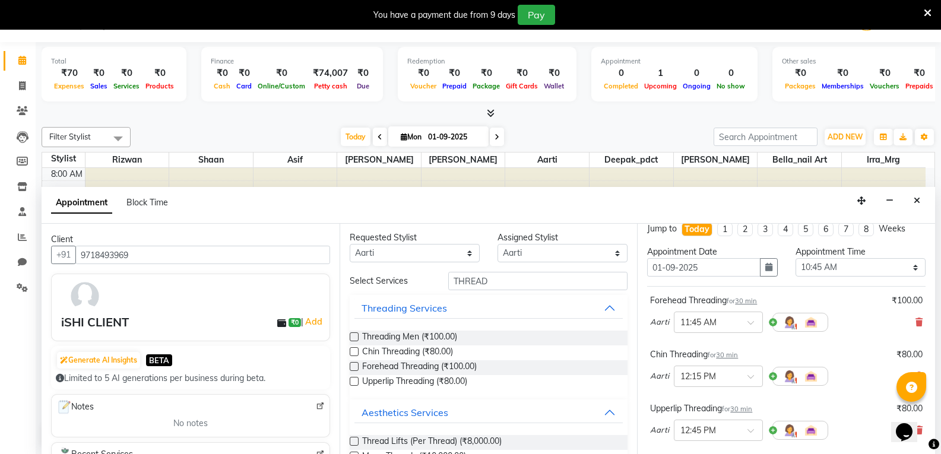
scroll to position [0, 0]
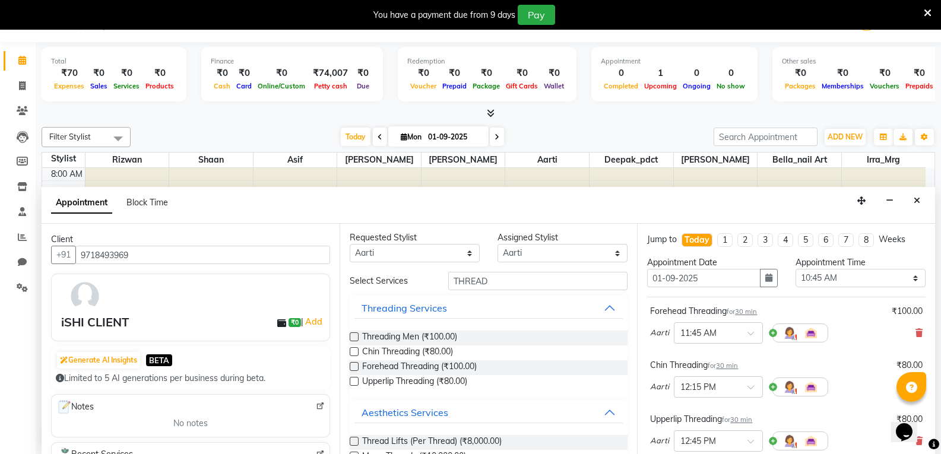
click at [353, 367] on label at bounding box center [354, 366] width 9 height 9
click at [353, 367] on input "checkbox" at bounding box center [354, 368] width 8 height 8
checkbox input "false"
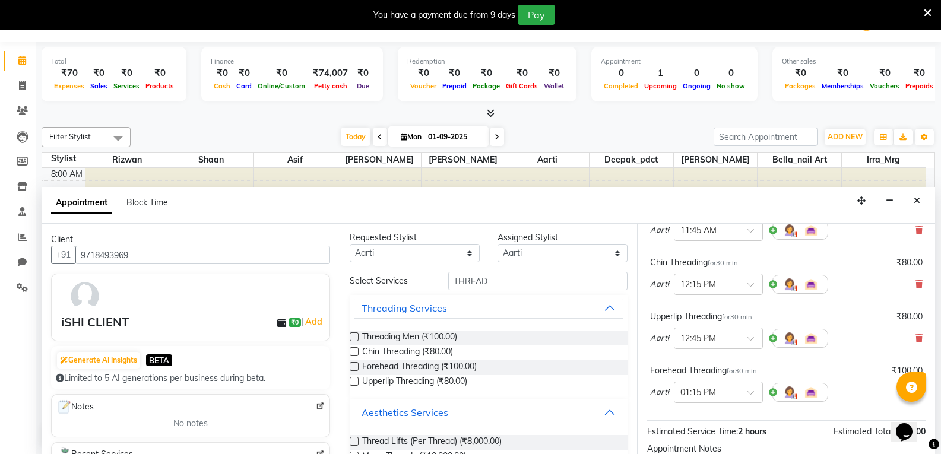
scroll to position [90, 0]
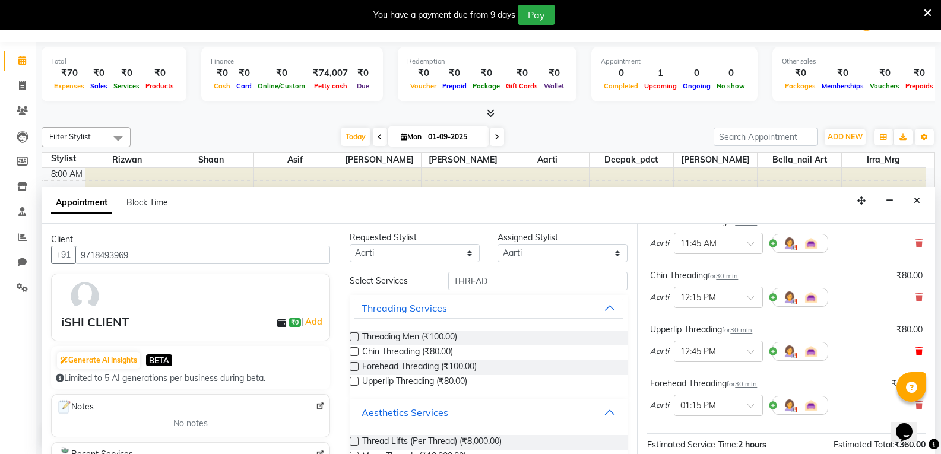
click at [915, 349] on icon at bounding box center [918, 351] width 7 height 8
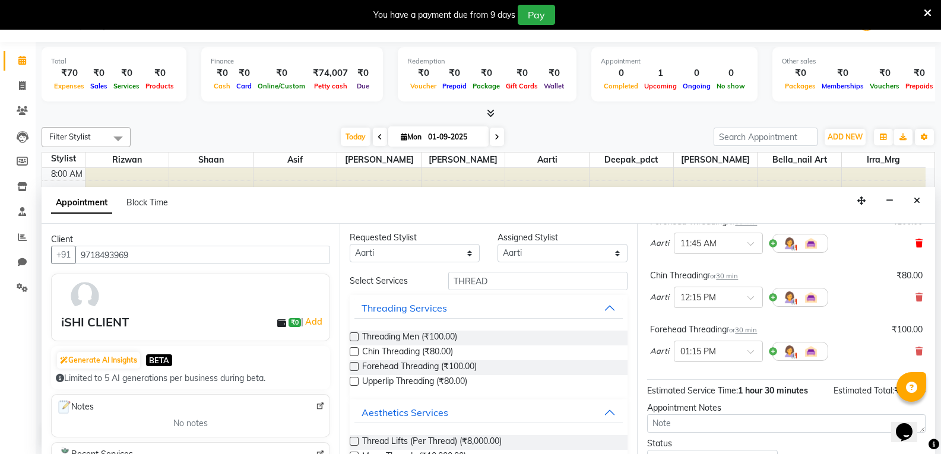
click at [915, 245] on icon at bounding box center [918, 243] width 7 height 8
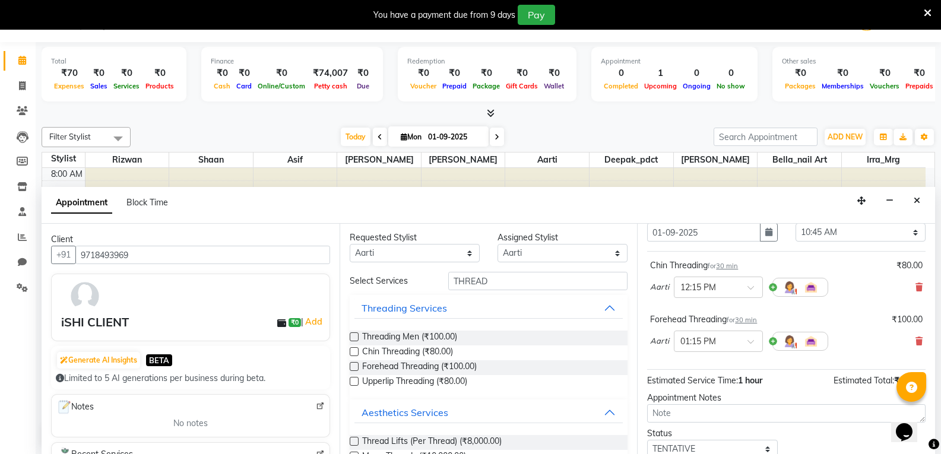
scroll to position [40, 0]
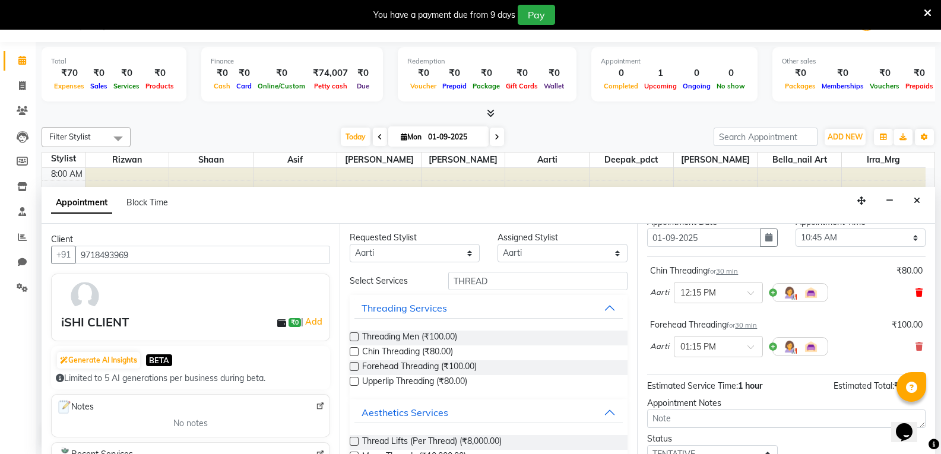
click at [915, 291] on icon at bounding box center [918, 292] width 7 height 8
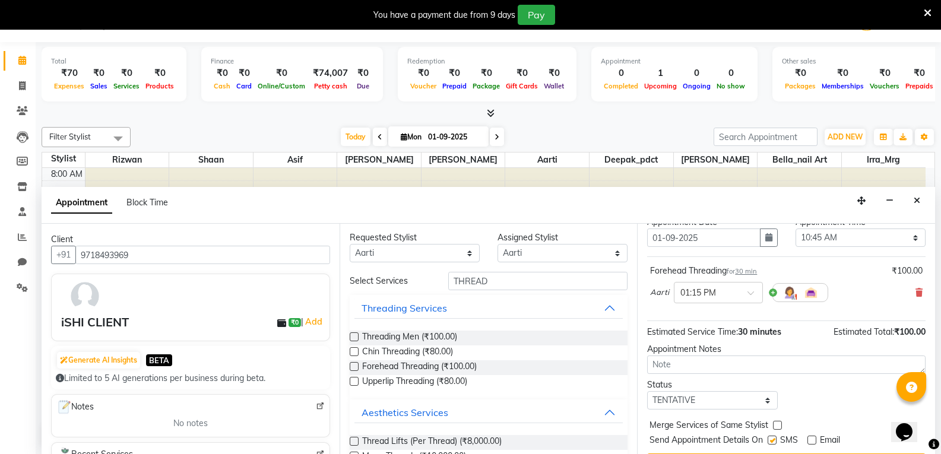
click at [353, 335] on label at bounding box center [354, 336] width 9 height 9
click at [353, 335] on input "checkbox" at bounding box center [354, 338] width 8 height 8
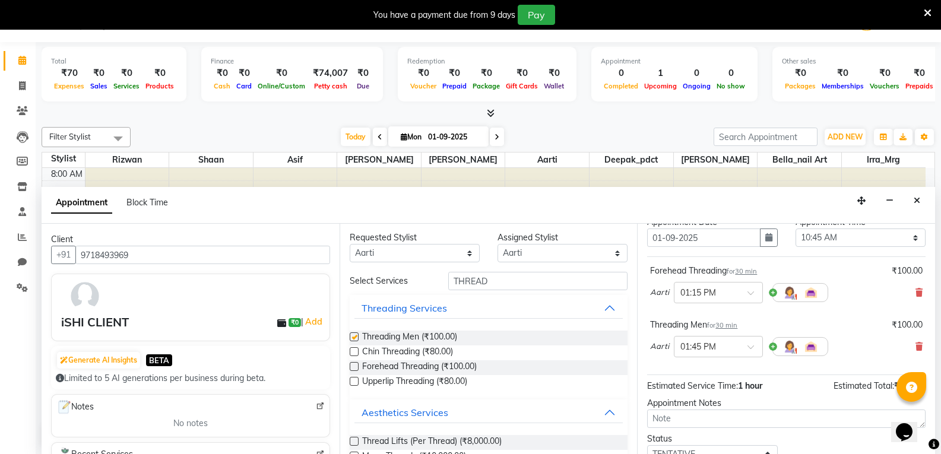
checkbox input "false"
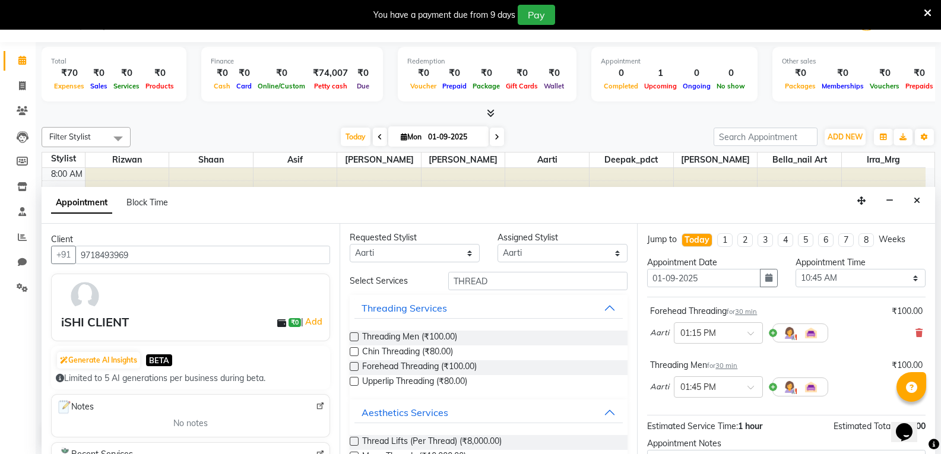
scroll to position [125, 0]
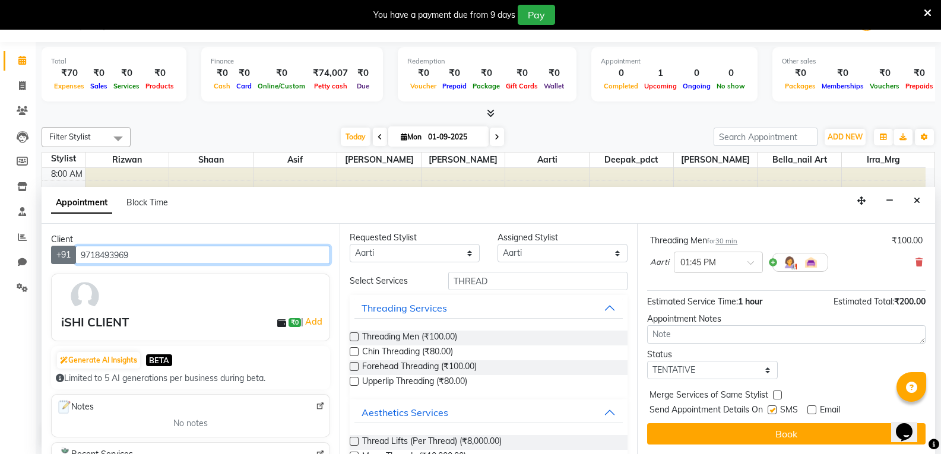
drag, startPoint x: 145, startPoint y: 255, endPoint x: 68, endPoint y: 254, distance: 76.6
click at [68, 254] on div "+91 9718493969" at bounding box center [190, 255] width 279 height 18
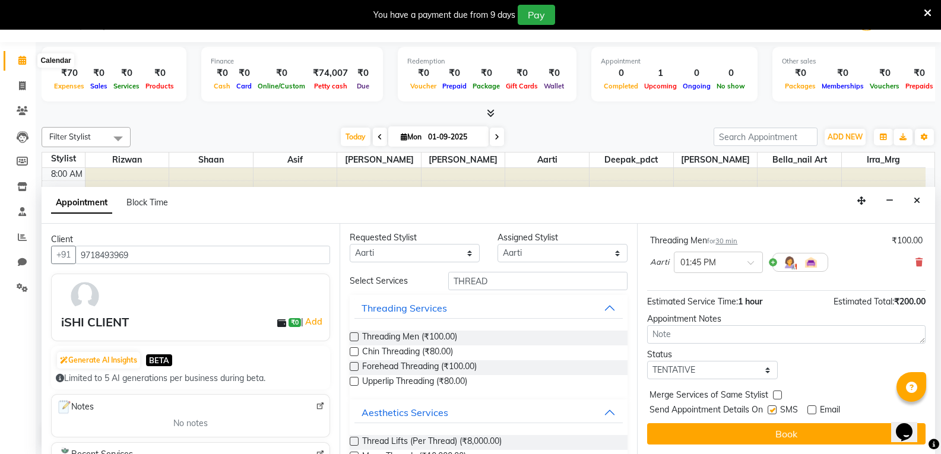
click at [21, 58] on icon at bounding box center [22, 60] width 8 height 9
click at [917, 196] on icon "Close" at bounding box center [916, 200] width 7 height 8
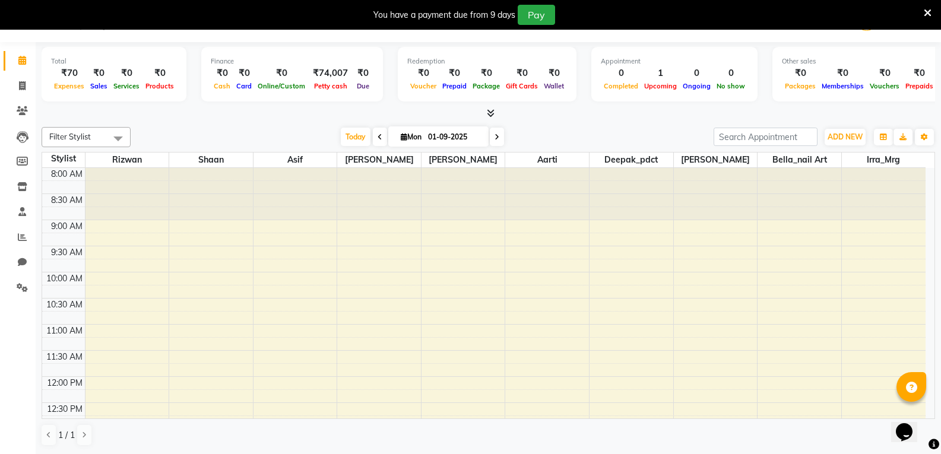
click at [21, 59] on icon at bounding box center [22, 60] width 8 height 9
click at [16, 56] on span at bounding box center [22, 61] width 21 height 14
click at [23, 58] on icon at bounding box center [22, 60] width 8 height 9
click at [19, 88] on icon at bounding box center [22, 85] width 7 height 9
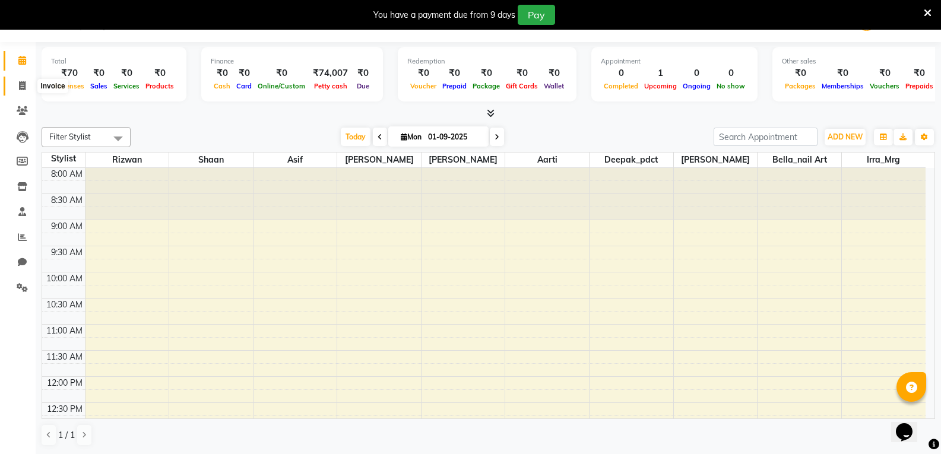
scroll to position [30, 0]
select select "service"
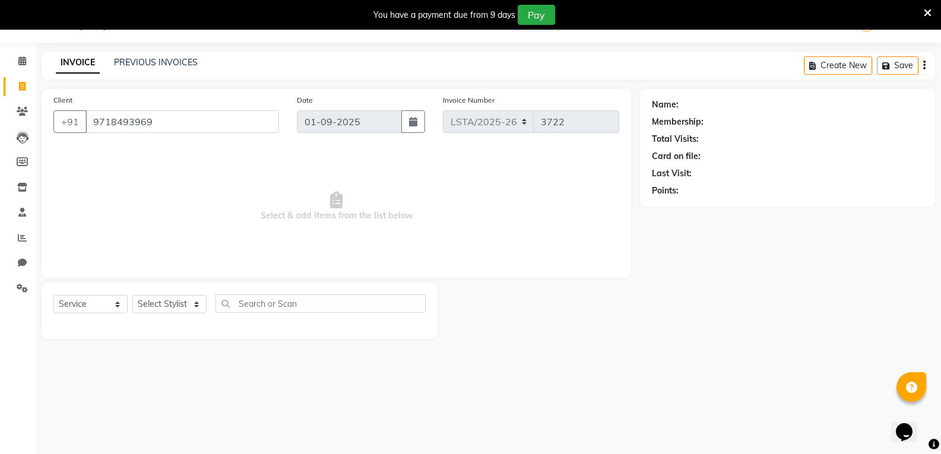
type input "9718493969"
select select "1: Object"
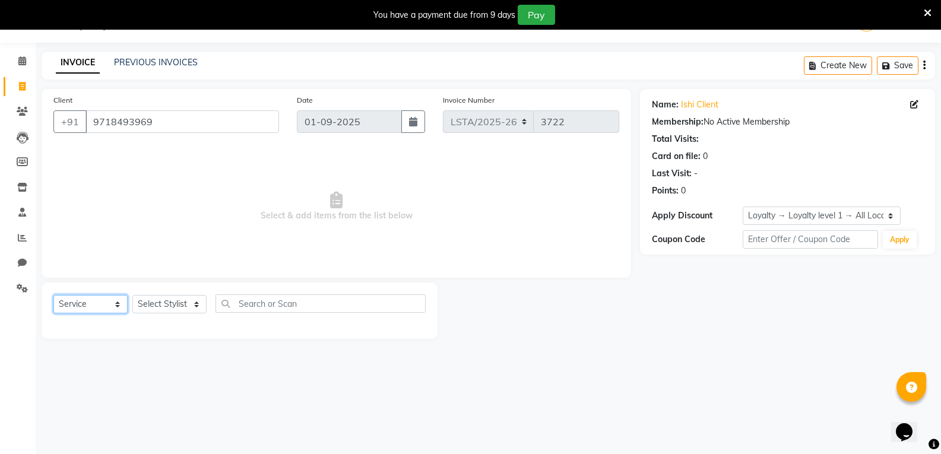
click at [99, 307] on select "Select Service Product Membership Package Voucher Prepaid Gift Card" at bounding box center [90, 304] width 74 height 18
click at [53, 295] on select "Select Service Product Membership Package Voucher Prepaid Gift Card" at bounding box center [90, 304] width 74 height 18
click at [171, 304] on select "Select Stylist Aarti Ali_Manager Asif Bella_nail art Deepak_pdct Irra_Mrg Ritik…" at bounding box center [169, 304] width 74 height 18
select select "90429"
click at [132, 295] on select "Select Stylist Aarti Ali_Manager Asif Bella_nail art Deepak_pdct Irra_Mrg Ritik…" at bounding box center [169, 304] width 74 height 18
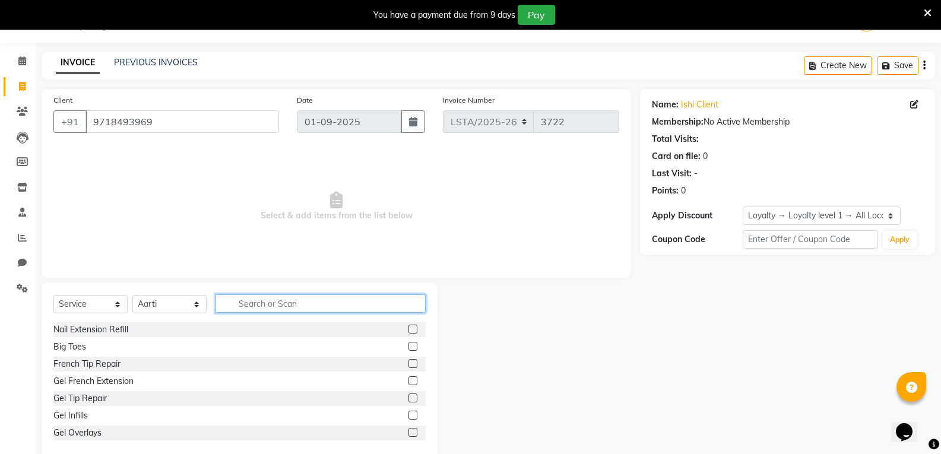
click at [368, 308] on input "text" at bounding box center [320, 303] width 210 height 18
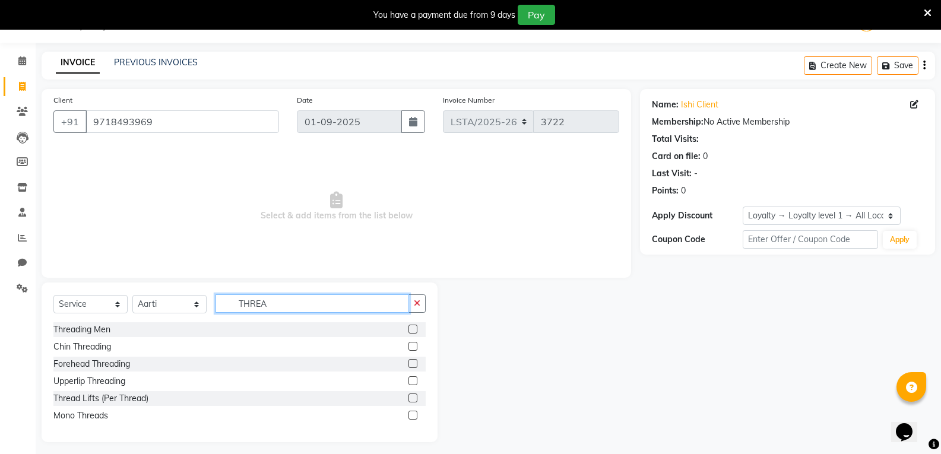
type input "THREA"
click at [412, 341] on div at bounding box center [416, 346] width 17 height 15
click at [412, 348] on label at bounding box center [412, 346] width 9 height 9
click at [412, 348] on input "checkbox" at bounding box center [412, 347] width 8 height 8
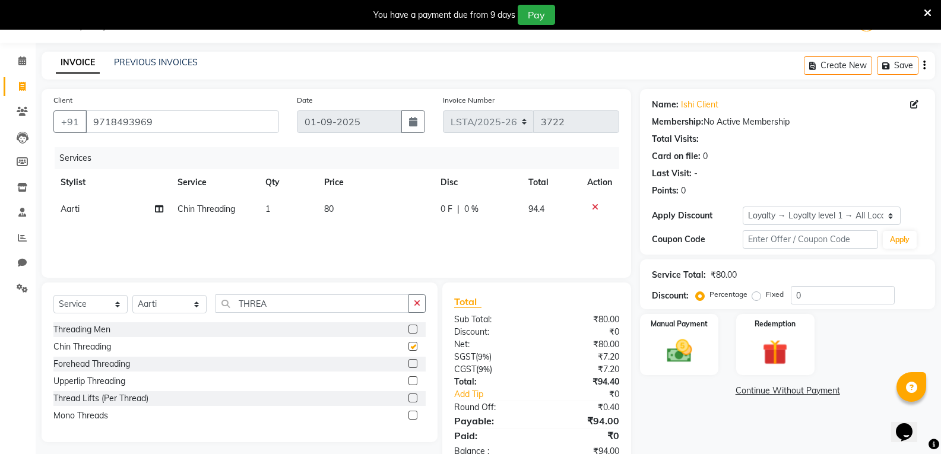
checkbox input "false"
click at [412, 360] on label at bounding box center [412, 363] width 9 height 9
click at [412, 360] on input "checkbox" at bounding box center [412, 364] width 8 height 8
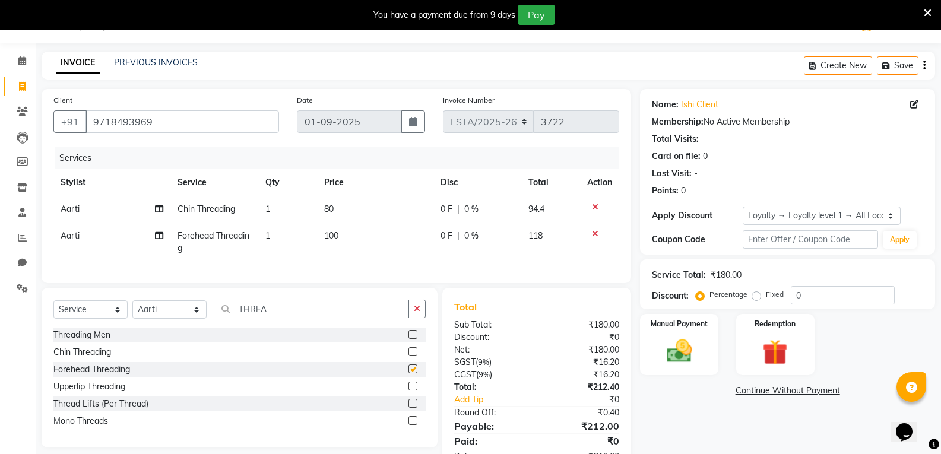
checkbox input "false"
click at [415, 391] on label at bounding box center [412, 386] width 9 height 9
click at [415, 391] on input "checkbox" at bounding box center [412, 387] width 8 height 8
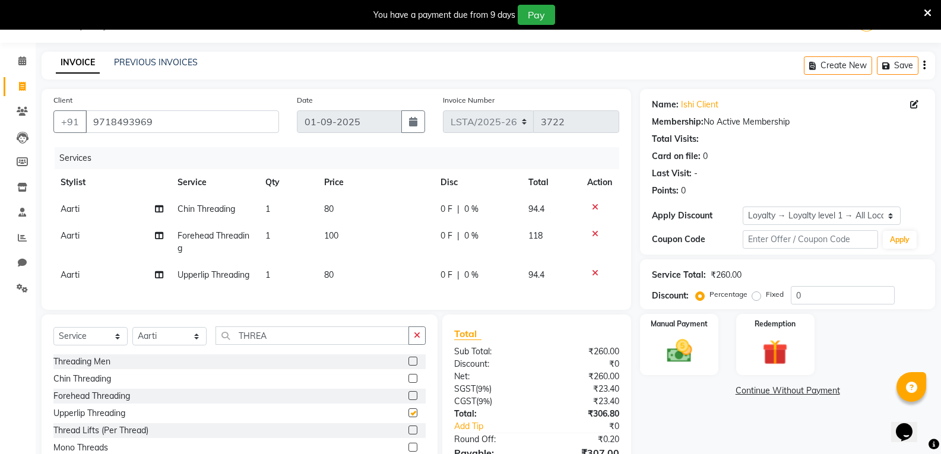
checkbox input "false"
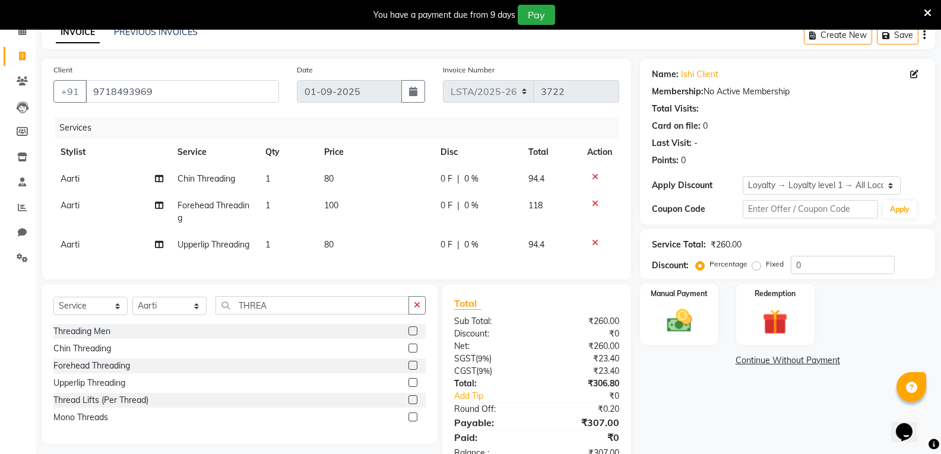
scroll to position [89, 0]
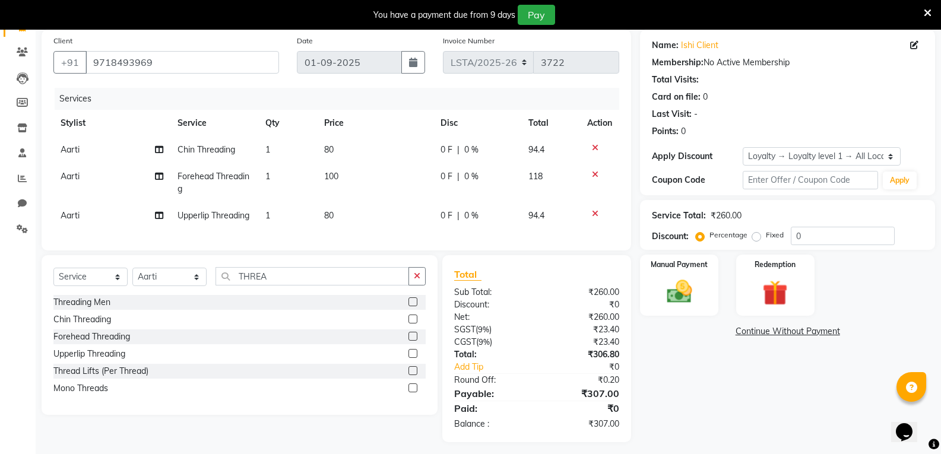
click at [592, 210] on icon at bounding box center [595, 214] width 7 height 8
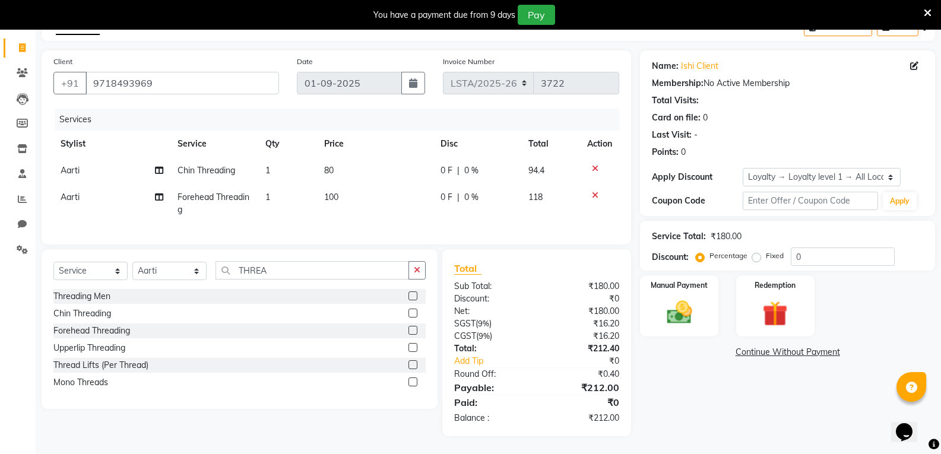
click at [595, 164] on icon at bounding box center [595, 168] width 7 height 8
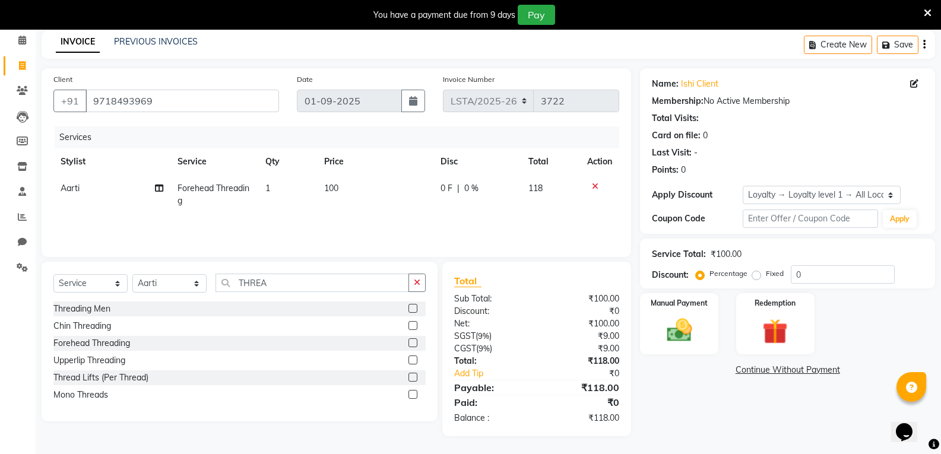
click at [411, 342] on label at bounding box center [412, 342] width 9 height 9
click at [411, 342] on input "checkbox" at bounding box center [412, 343] width 8 height 8
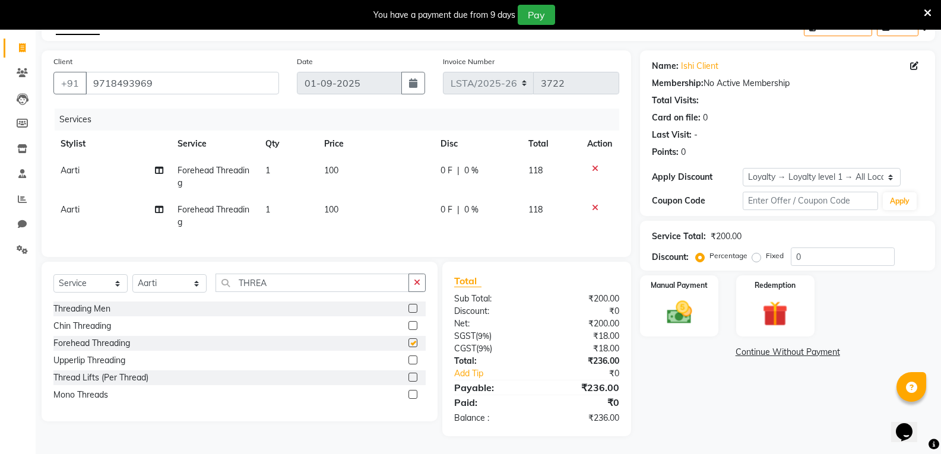
checkbox input "false"
click at [516, 163] on td "0 F | 0 %" at bounding box center [477, 176] width 88 height 39
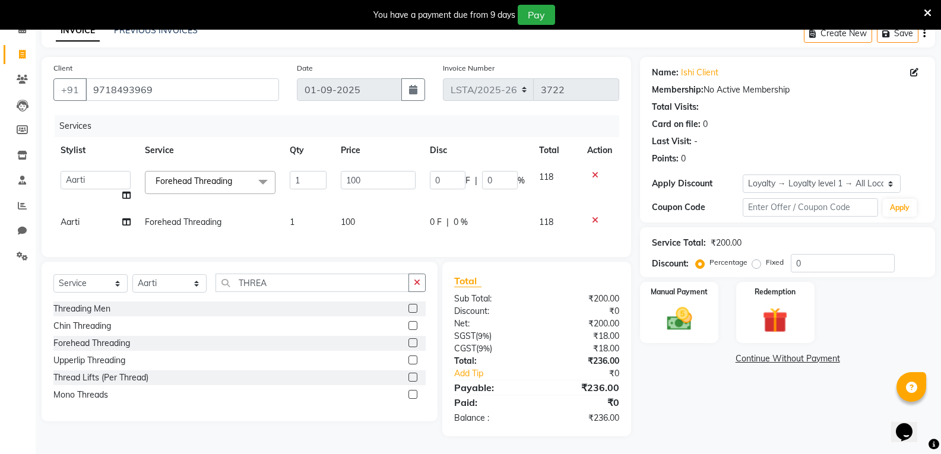
scroll to position [71, 0]
click at [541, 164] on td "118" at bounding box center [556, 186] width 49 height 45
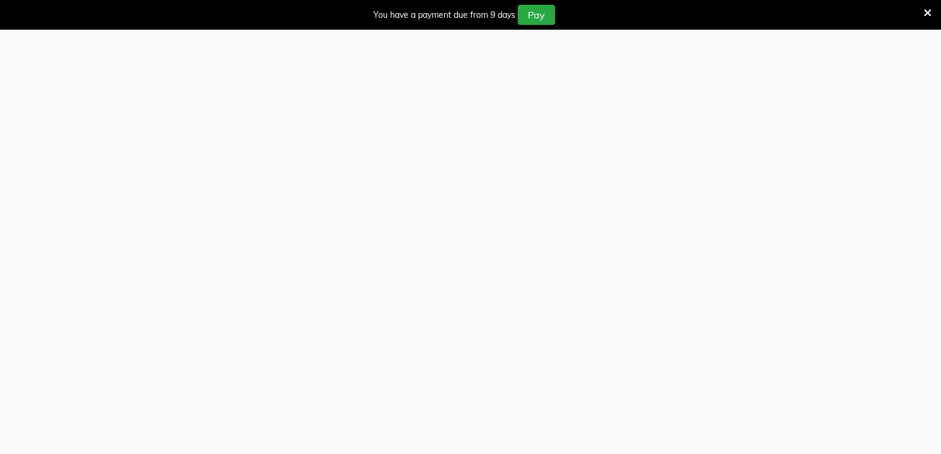
select select "service"
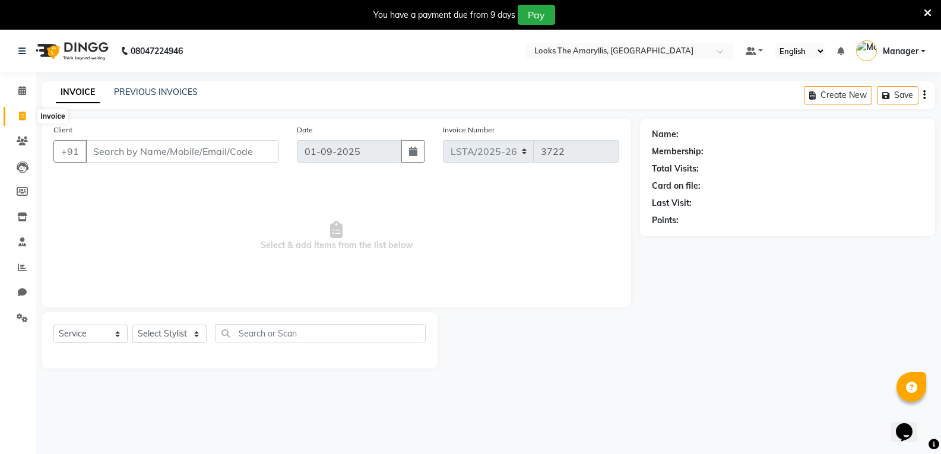
click at [19, 114] on icon at bounding box center [22, 116] width 7 height 9
select select "service"
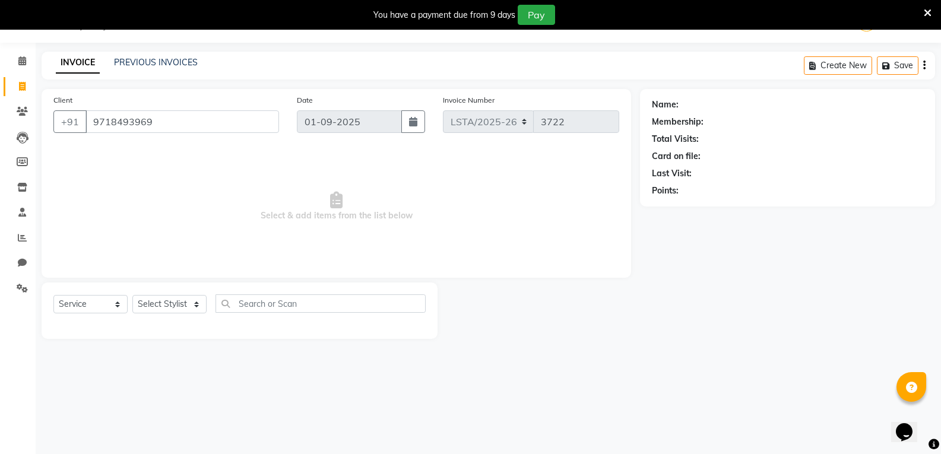
type input "9718493969"
select select "1: Object"
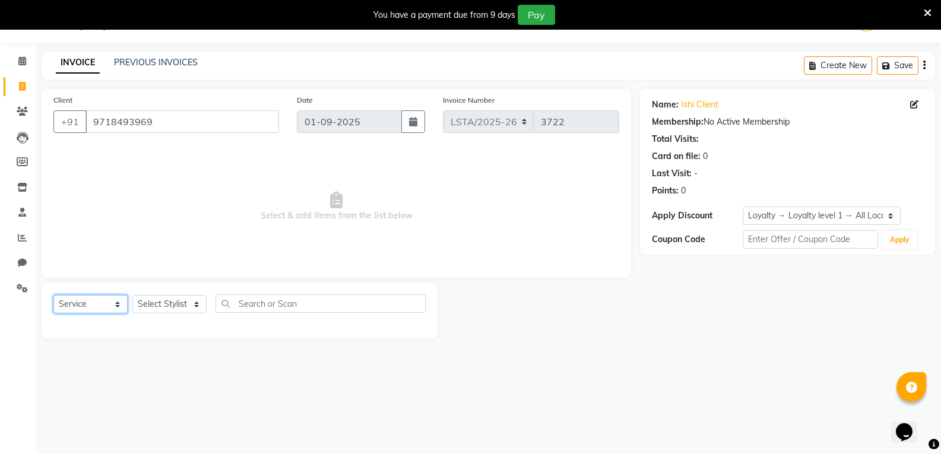
click at [109, 306] on select "Select Service Product Membership Package Voucher Prepaid Gift Card" at bounding box center [90, 304] width 74 height 18
click at [53, 295] on select "Select Service Product Membership Package Voucher Prepaid Gift Card" at bounding box center [90, 304] width 74 height 18
click at [183, 310] on select "Select Stylist [PERSON_NAME] [PERSON_NAME] art Deepak_pdct Irra_Mrg [PERSON_NAM…" at bounding box center [169, 304] width 74 height 18
select select "90429"
click at [132, 295] on select "Select Stylist [PERSON_NAME] [PERSON_NAME] art Deepak_pdct Irra_Mrg [PERSON_NAM…" at bounding box center [169, 304] width 74 height 18
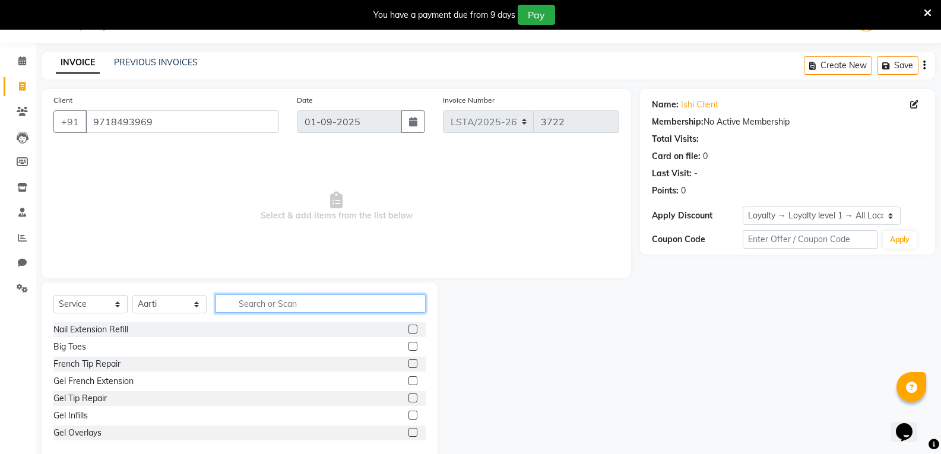
click at [318, 303] on input "text" at bounding box center [320, 303] width 210 height 18
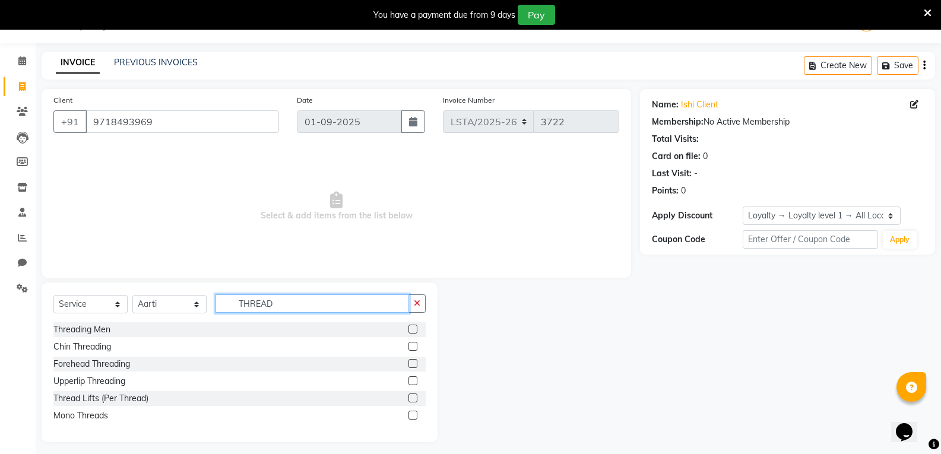
type input "THREAD"
click at [412, 362] on label at bounding box center [412, 363] width 9 height 9
click at [412, 362] on input "checkbox" at bounding box center [412, 364] width 8 height 8
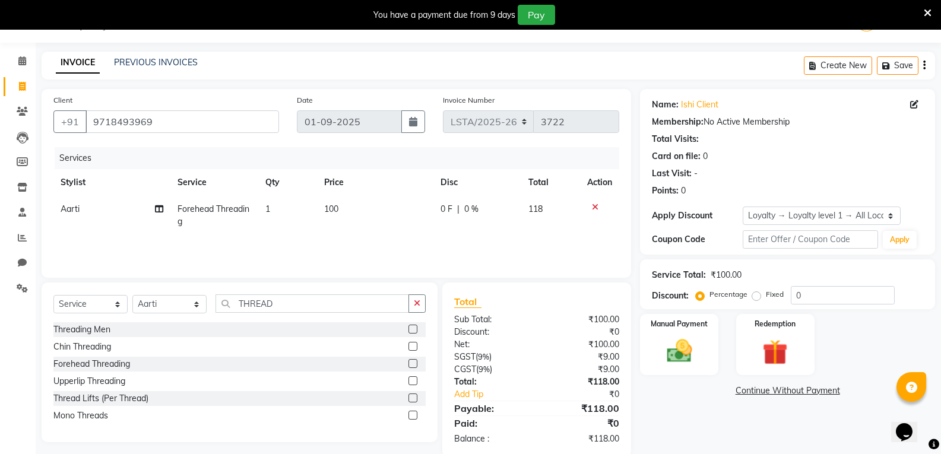
click at [413, 365] on label at bounding box center [412, 363] width 9 height 9
click at [413, 365] on input "checkbox" at bounding box center [412, 364] width 8 height 8
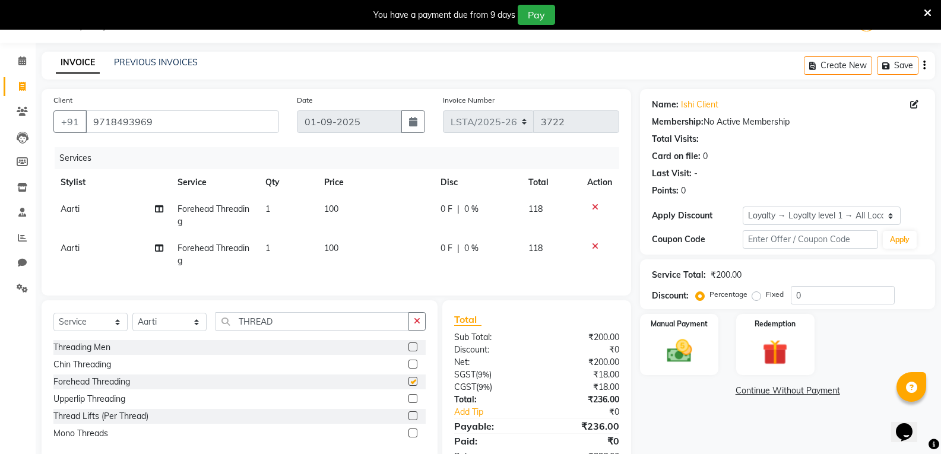
checkbox input "false"
click at [410, 206] on td "100" at bounding box center [375, 215] width 117 height 39
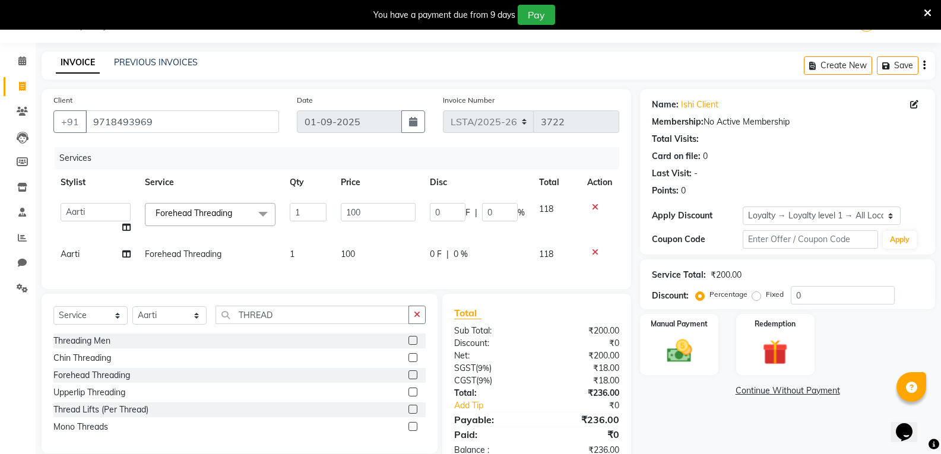
click at [360, 257] on td "100" at bounding box center [378, 254] width 88 height 27
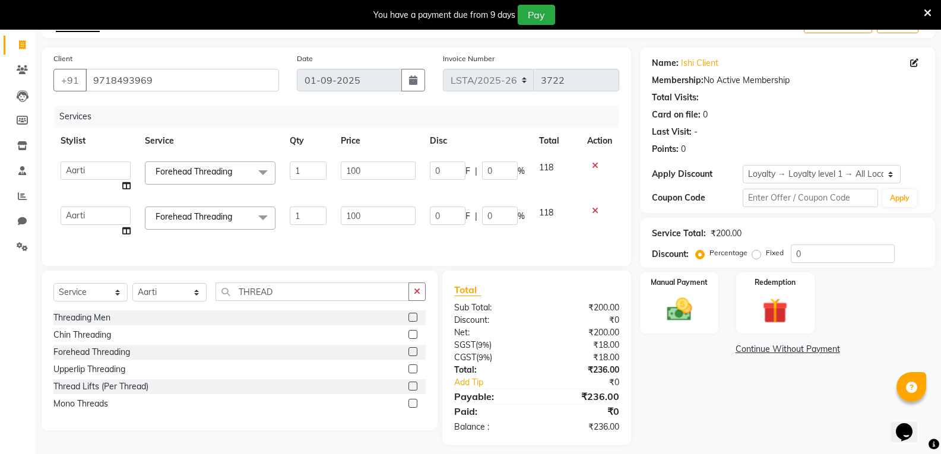
scroll to position [89, 0]
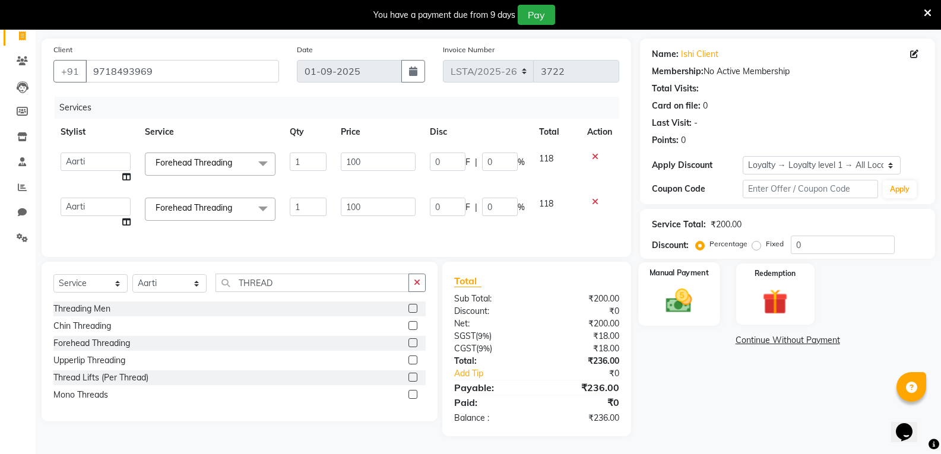
click at [670, 289] on img at bounding box center [679, 300] width 42 height 30
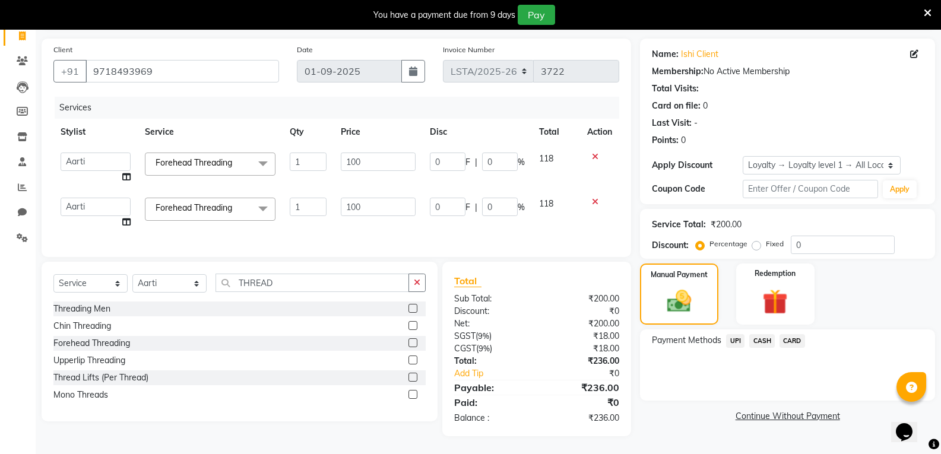
click at [764, 334] on span "CASH" at bounding box center [762, 341] width 26 height 14
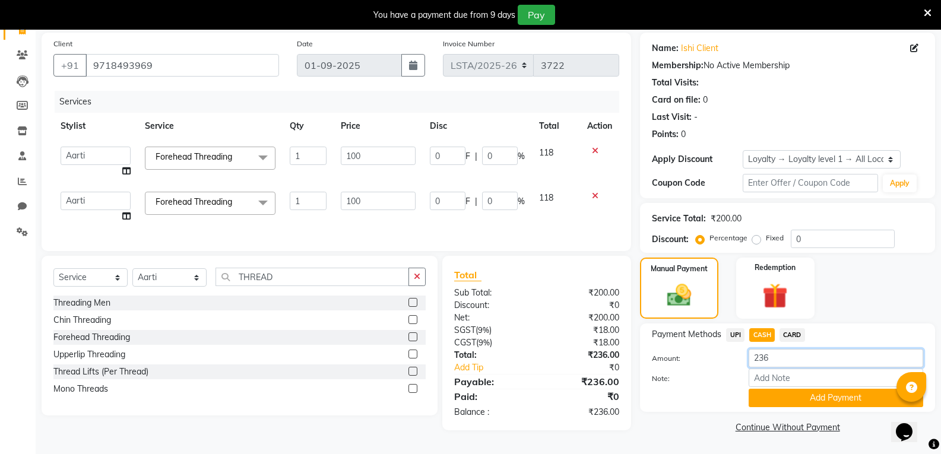
click at [836, 361] on input "236" at bounding box center [835, 358] width 174 height 18
click at [817, 423] on link "Continue Without Payment" at bounding box center [787, 427] width 290 height 12
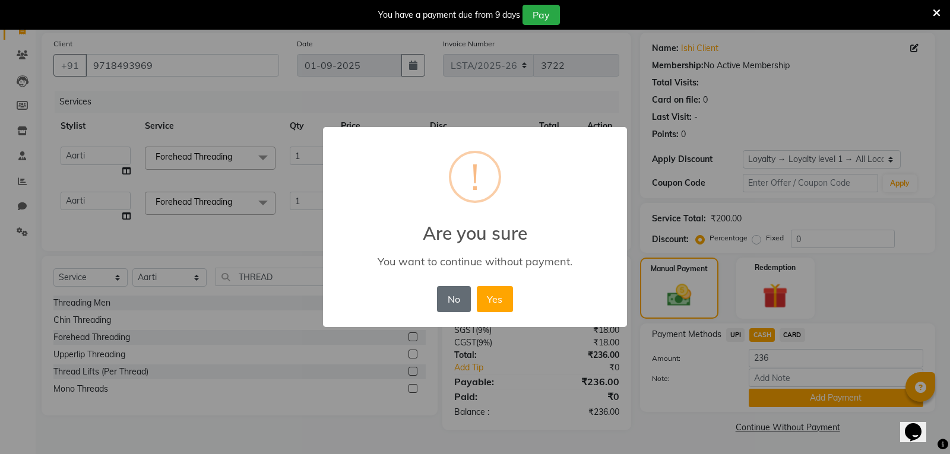
click at [456, 297] on button "No" at bounding box center [453, 299] width 33 height 26
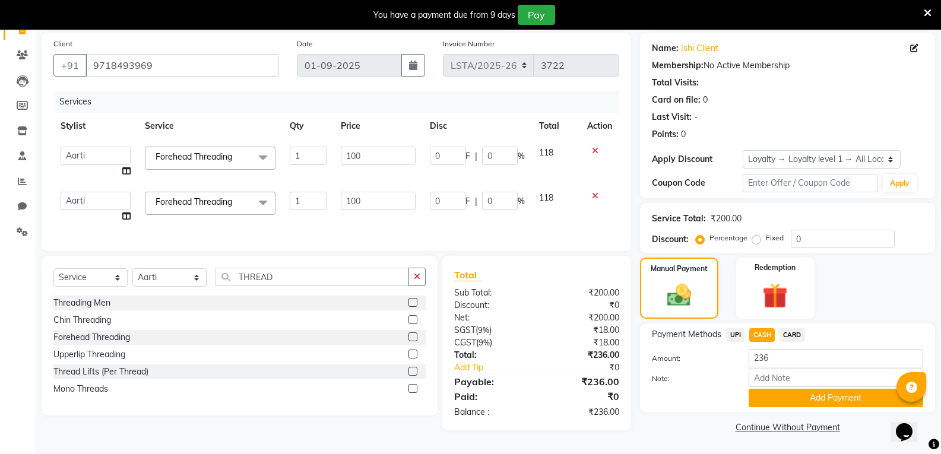
click at [764, 334] on span "CASH" at bounding box center [762, 335] width 26 height 14
click at [826, 395] on button "Add Payment" at bounding box center [835, 398] width 174 height 18
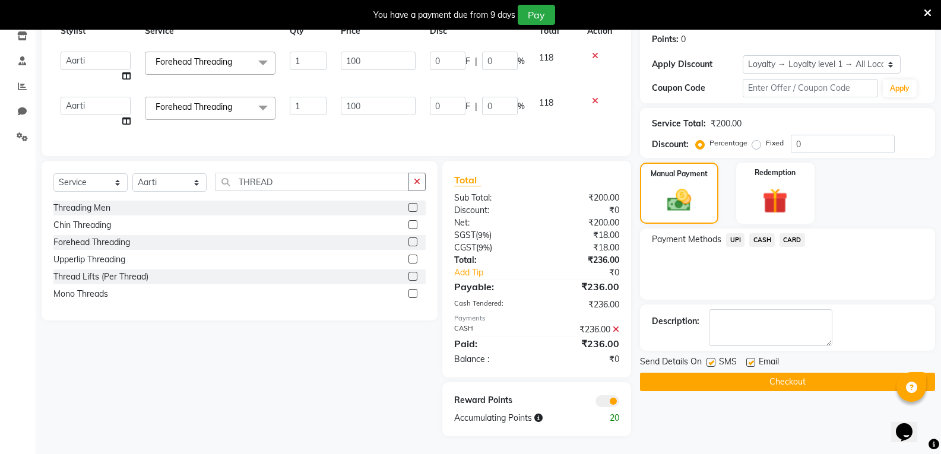
scroll to position [190, 0]
click at [826, 373] on button "Checkout" at bounding box center [787, 382] width 295 height 18
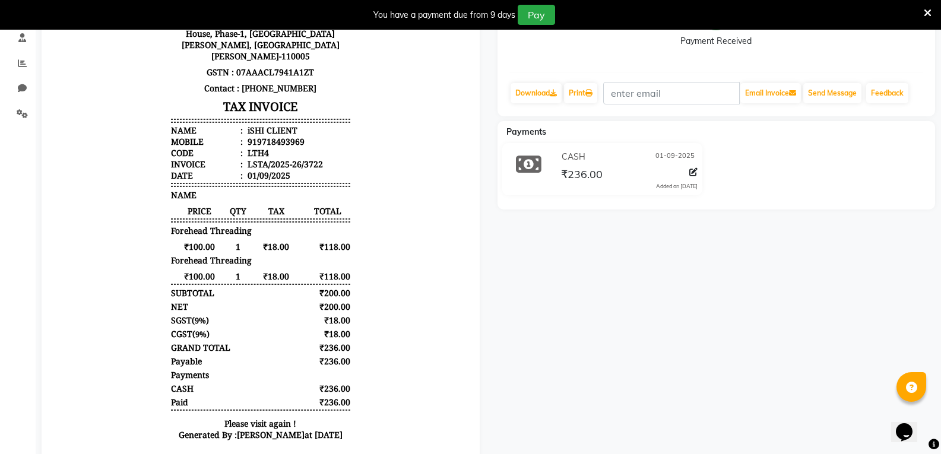
scroll to position [119, 0]
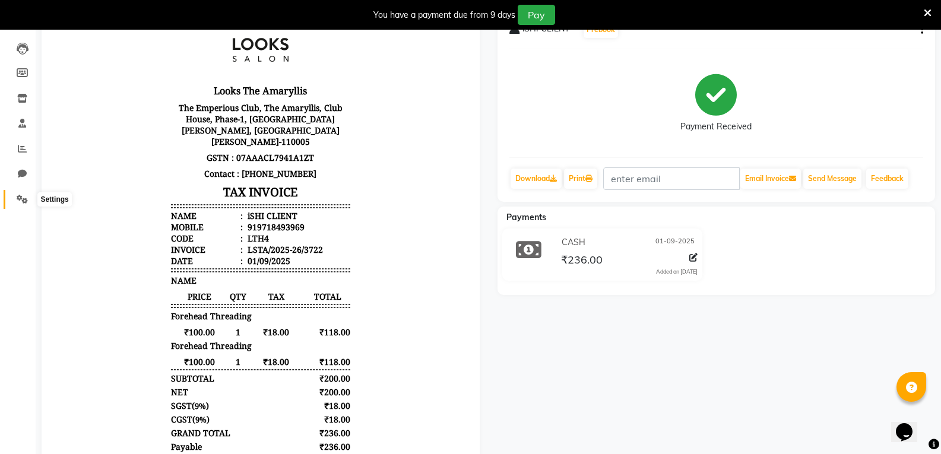
click at [21, 204] on span at bounding box center [22, 200] width 21 height 14
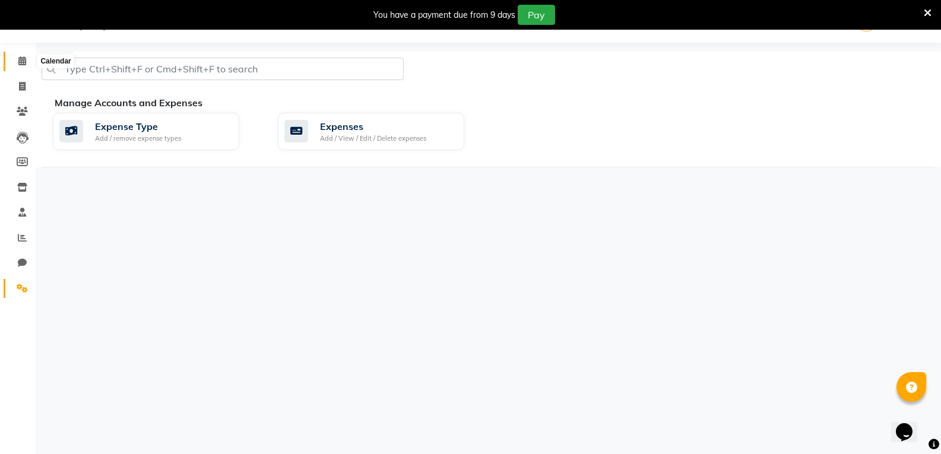
click at [18, 65] on span at bounding box center [22, 62] width 21 height 14
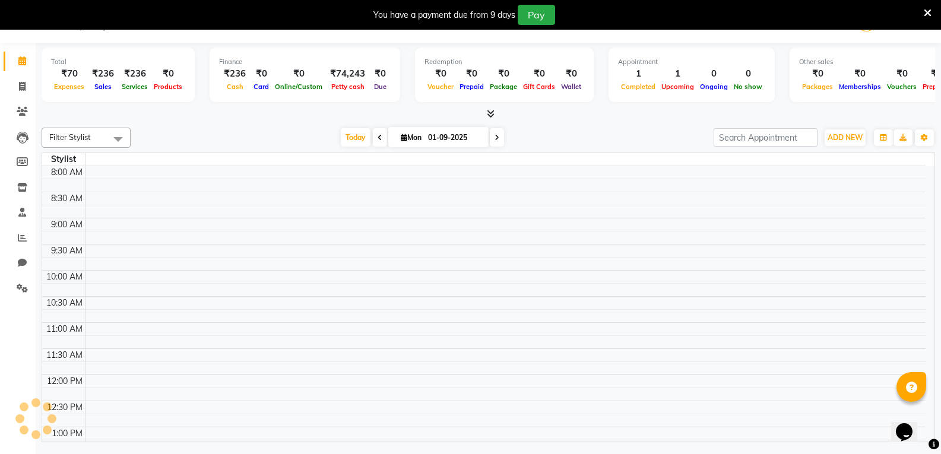
scroll to position [262, 0]
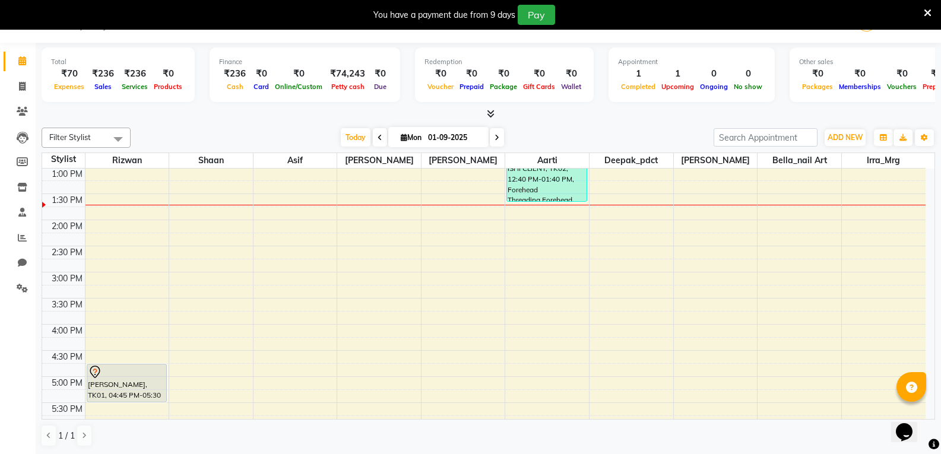
click at [233, 88] on span "Cash" at bounding box center [235, 86] width 23 height 8
click at [231, 75] on div "₹236" at bounding box center [234, 74] width 31 height 14
click at [20, 85] on icon at bounding box center [22, 86] width 7 height 9
select select "service"
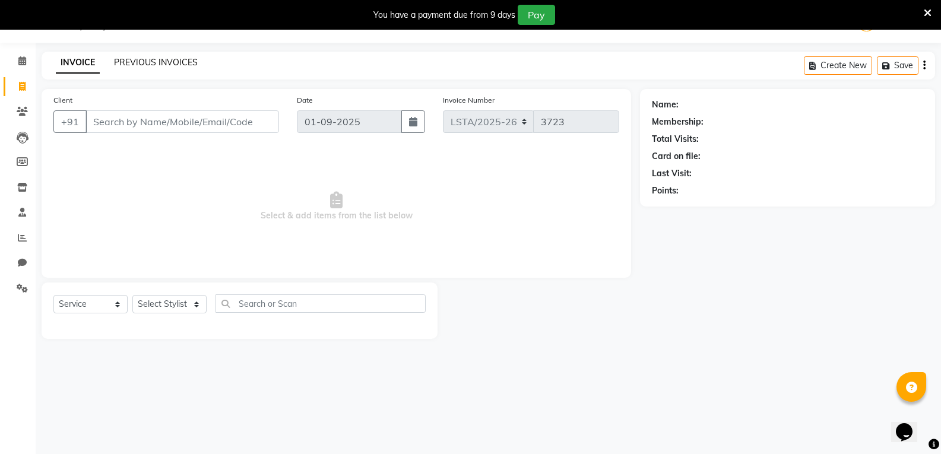
click at [140, 65] on link "PREVIOUS INVOICES" at bounding box center [156, 62] width 84 height 11
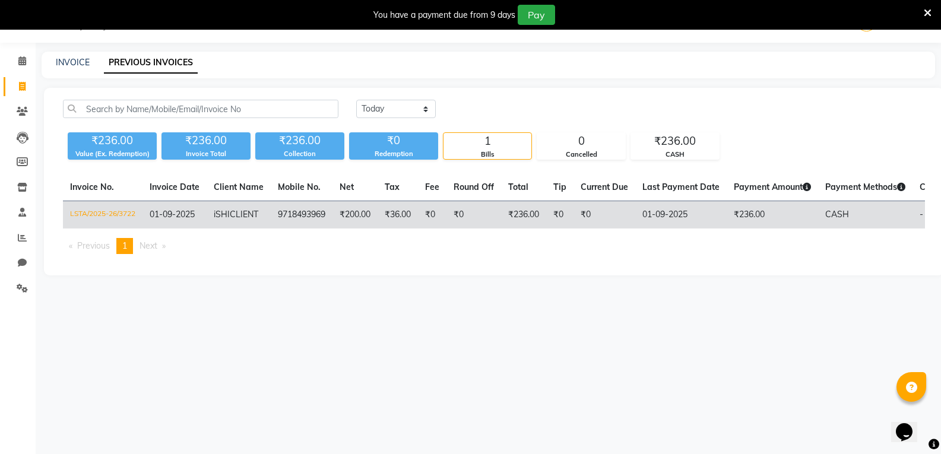
click at [563, 217] on td "₹0" at bounding box center [559, 215] width 27 height 28
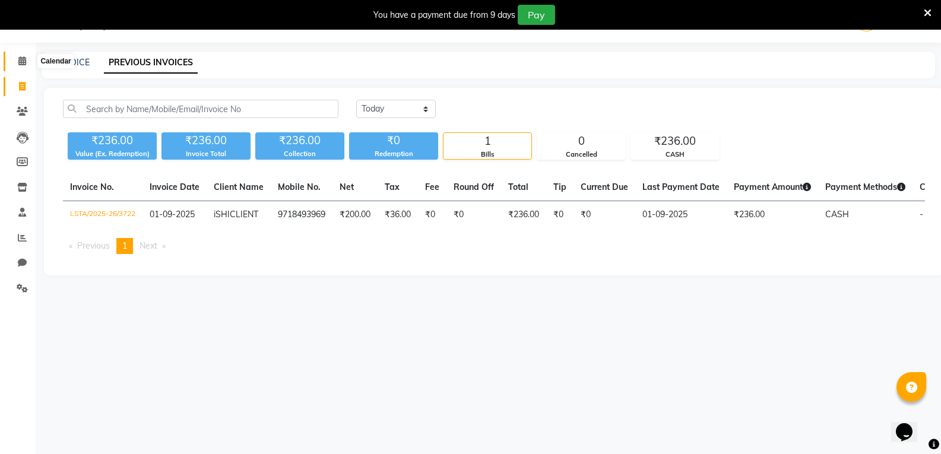
click at [20, 58] on icon at bounding box center [22, 60] width 8 height 9
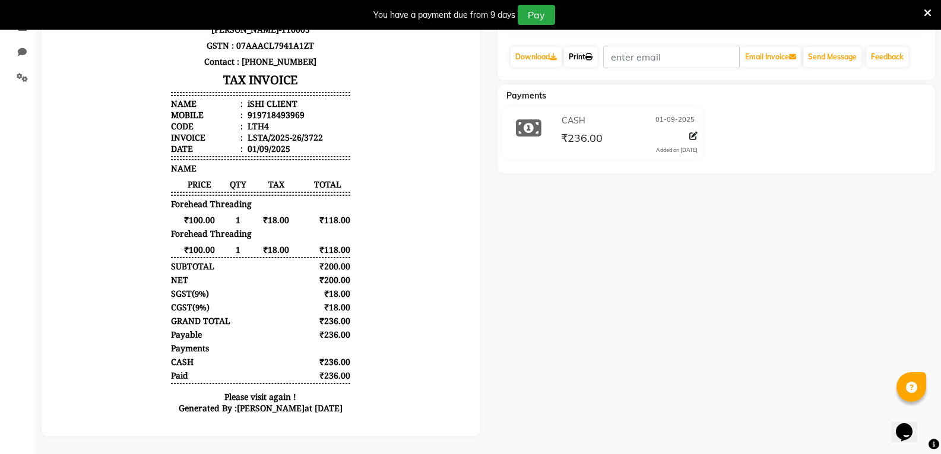
click at [585, 48] on link "Print" at bounding box center [580, 57] width 33 height 20
click at [680, 337] on div "iSHI CLIENT Prebook Payment Received Download Print Email Invoice Send Message …" at bounding box center [716, 162] width 456 height 550
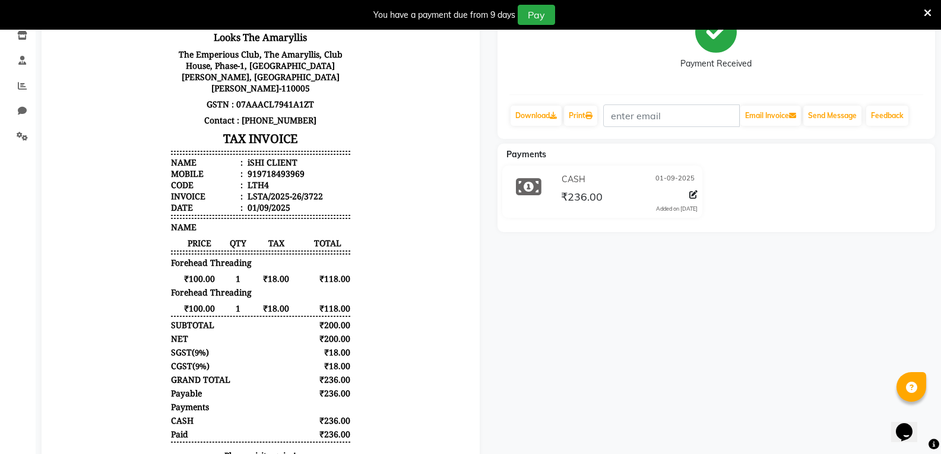
scroll to position [180, 0]
drag, startPoint x: 259, startPoint y: 253, endPoint x: 210, endPoint y: 230, distance: 54.7
click at [210, 230] on div "NAME" at bounding box center [260, 228] width 179 height 11
click at [588, 120] on link "Print" at bounding box center [580, 117] width 33 height 20
click at [576, 118] on link "Print" at bounding box center [580, 117] width 33 height 20
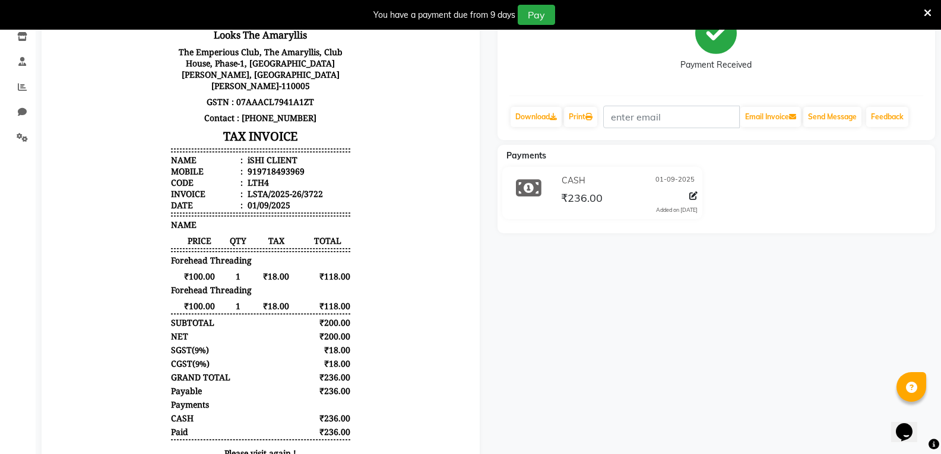
scroll to position [0, 0]
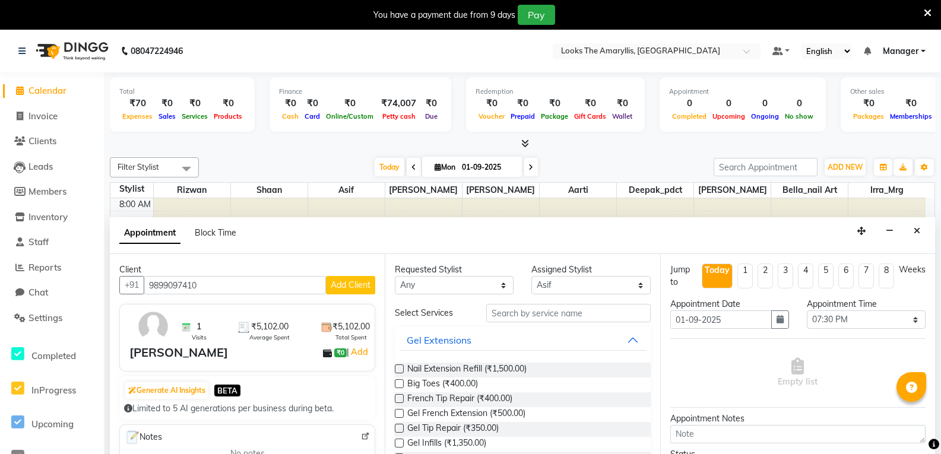
select select "90426"
select select "1170"
select select "tentative"
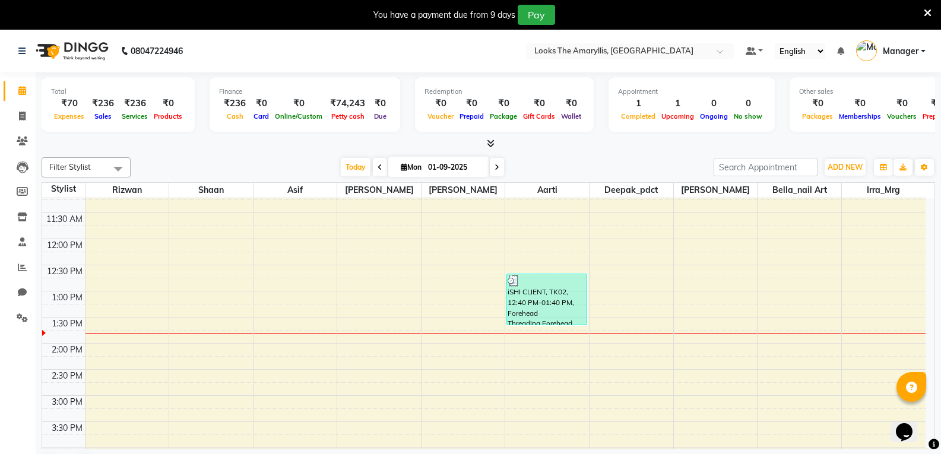
scroll to position [178, 0]
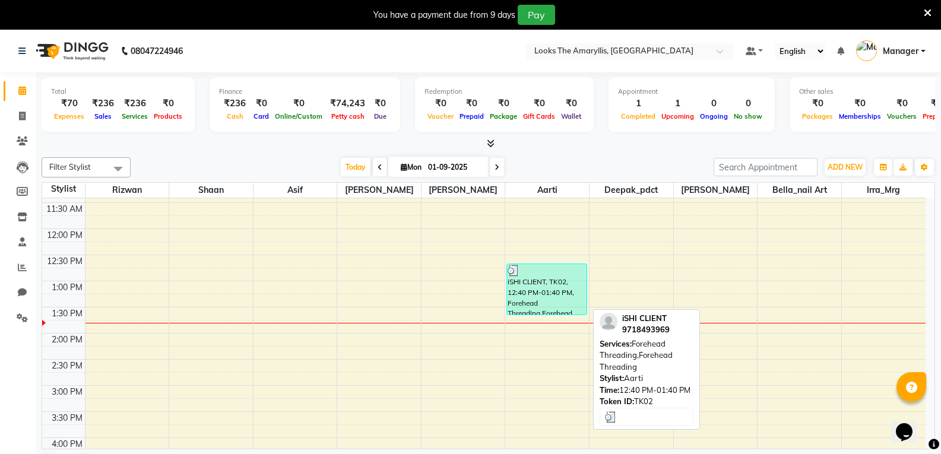
click at [564, 301] on div "iSHI CLIENT, TK02, 12:40 PM-01:40 PM, Forehead Threading,Forehead Threading" at bounding box center [546, 289] width 79 height 50
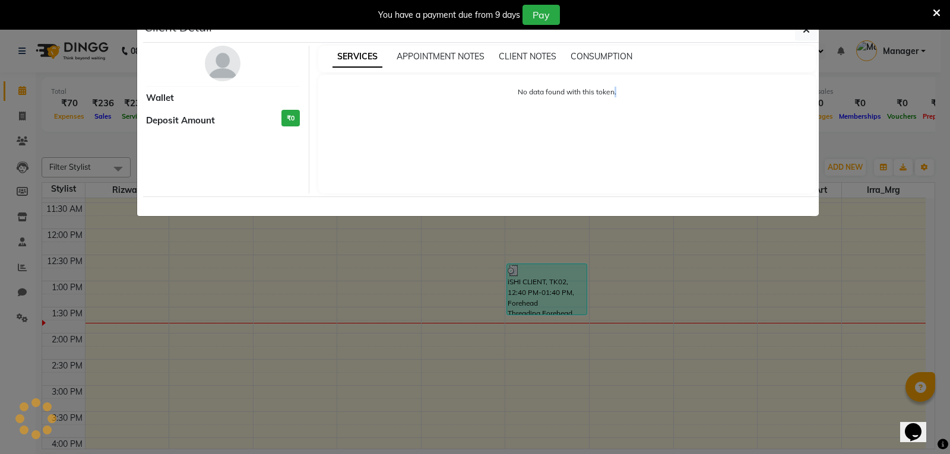
click at [564, 301] on ngb-modal-window "Client Detail Wallet Deposit Amount ₹0 SERVICES APPOINTMENT NOTES CLIENT NOTES …" at bounding box center [475, 227] width 950 height 454
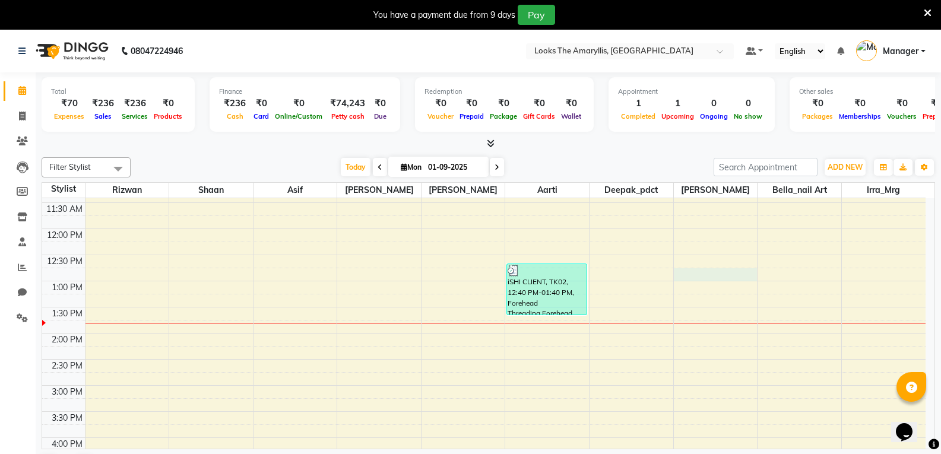
click at [742, 275] on div "8:00 AM 8:30 AM 9:00 AM 9:30 AM 10:00 AM 10:30 AM 11:00 AM 11:30 AM 12:00 PM 12…" at bounding box center [483, 359] width 883 height 678
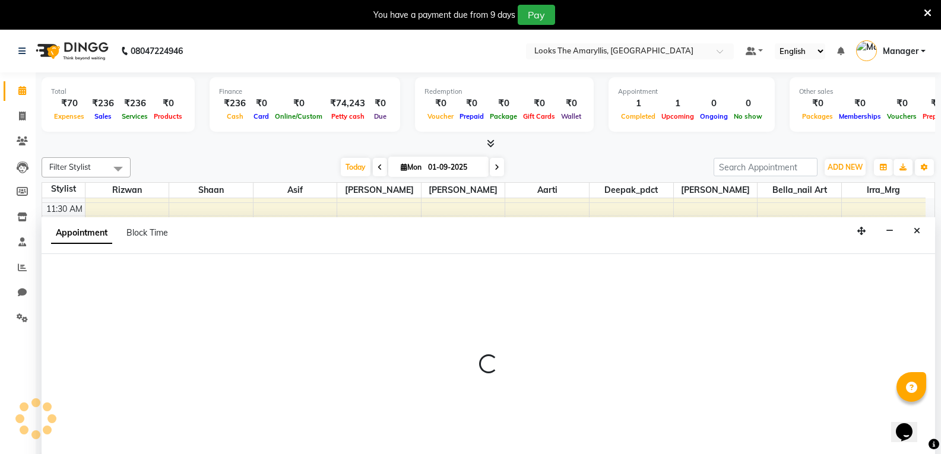
scroll to position [30, 0]
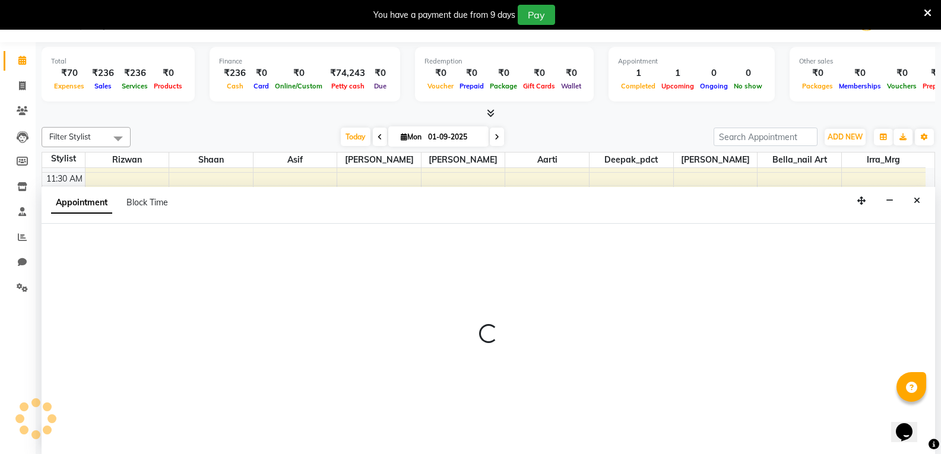
select select "90431"
select select "tentative"
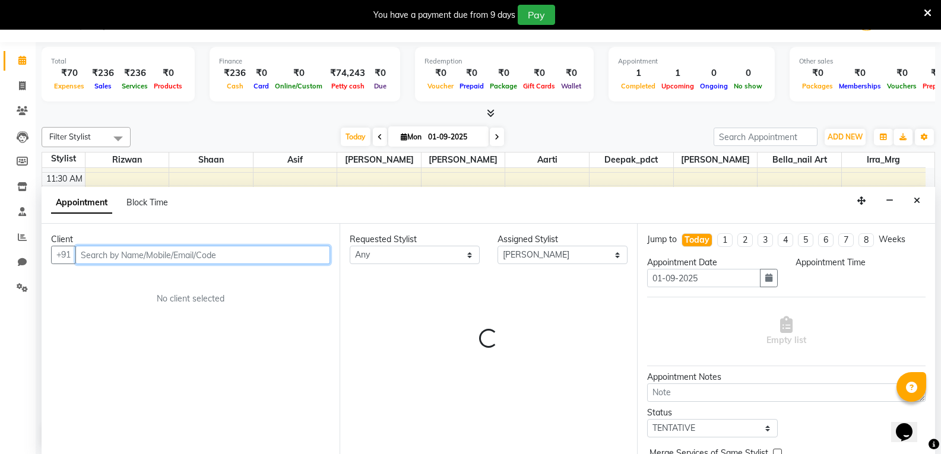
select select "765"
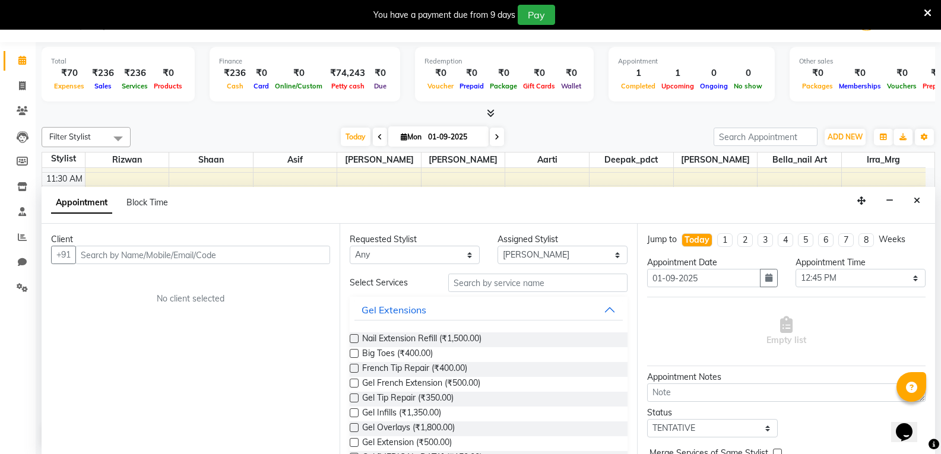
click at [23, 53] on link "Calendar" at bounding box center [18, 61] width 28 height 20
click at [21, 59] on icon at bounding box center [22, 60] width 8 height 9
click at [23, 87] on icon at bounding box center [22, 85] width 7 height 9
select select "service"
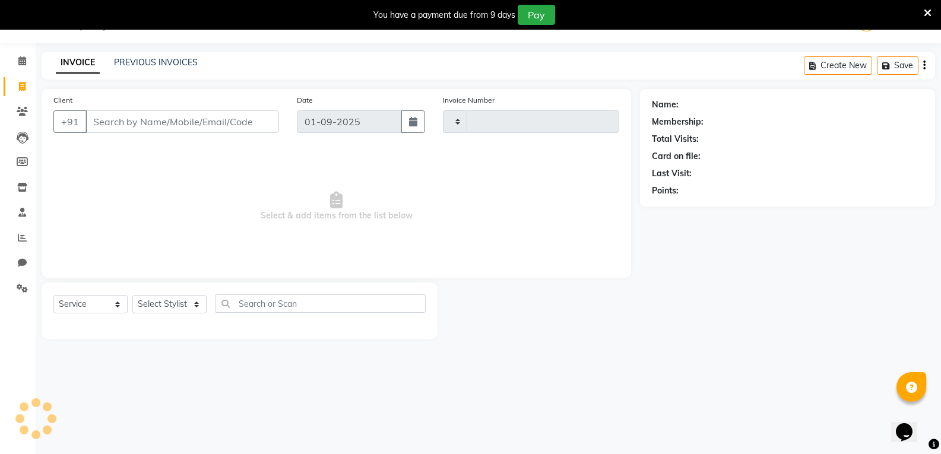
type input "3723"
select select "8939"
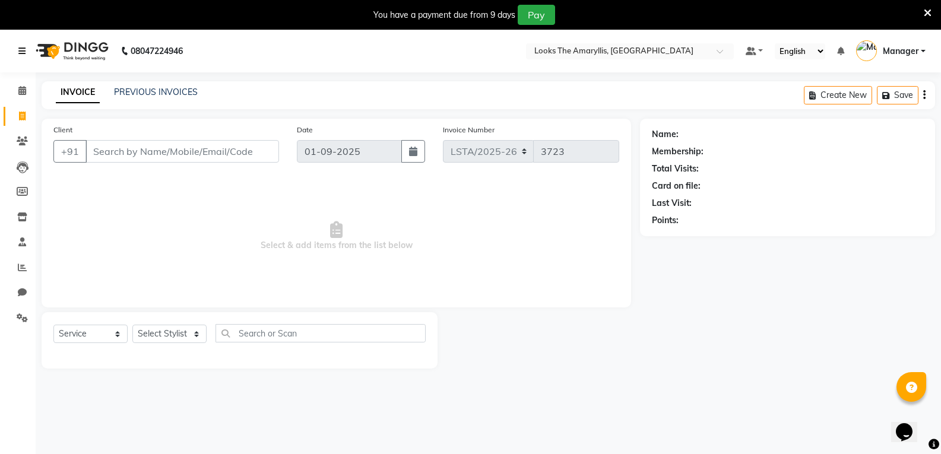
click at [20, 52] on icon at bounding box center [21, 51] width 7 height 8
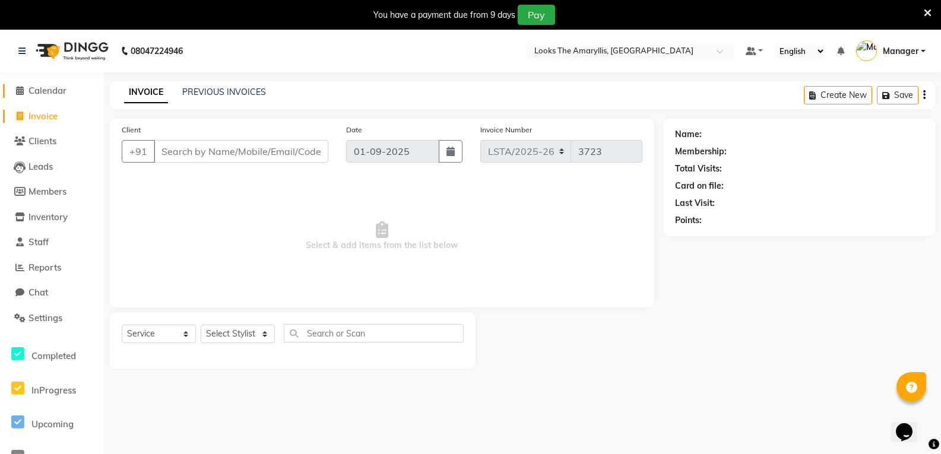
click at [25, 91] on span at bounding box center [20, 91] width 18 height 14
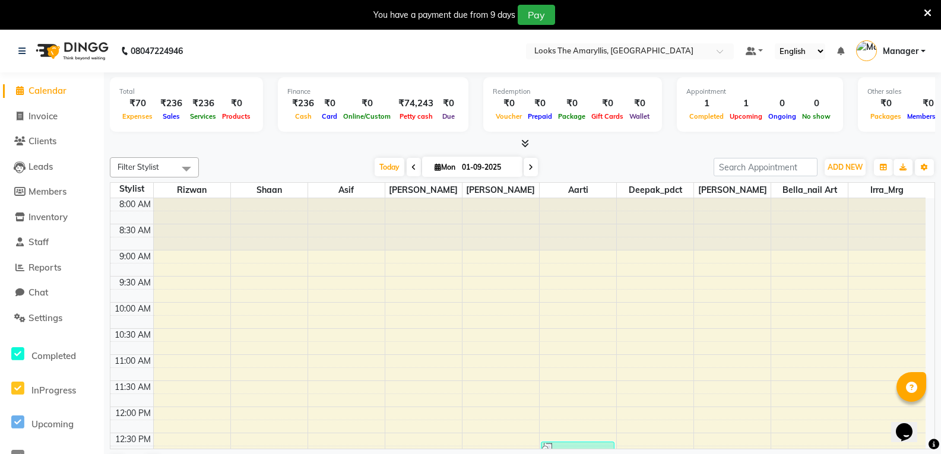
click at [925, 53] on ul "Default Panel My Panel English ENGLISH Español العربية मराठी हिंदी ગુજરાતી தமிழ…" at bounding box center [835, 52] width 192 height 20
click at [922, 49] on link "Manager" at bounding box center [890, 52] width 69 height 20
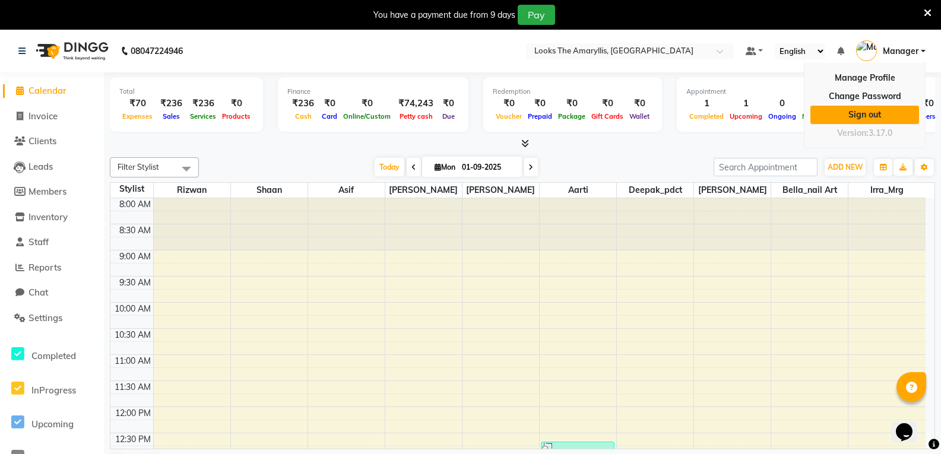
click at [863, 118] on link "Sign out" at bounding box center [864, 115] width 109 height 18
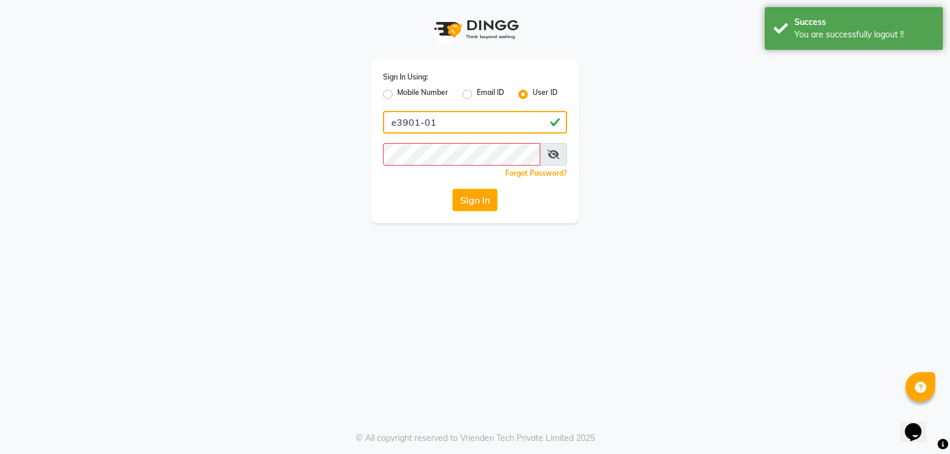
click at [458, 122] on input "e3901-01" at bounding box center [475, 122] width 184 height 23
type input "e"
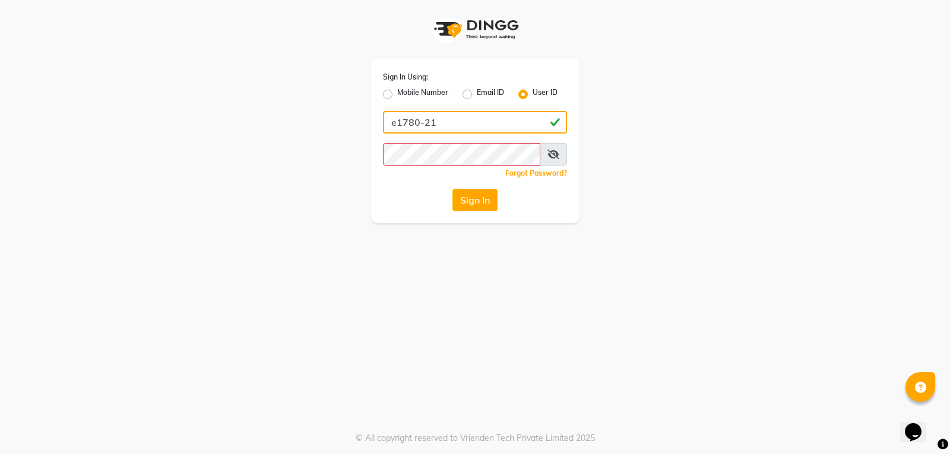
type input "e1780-21"
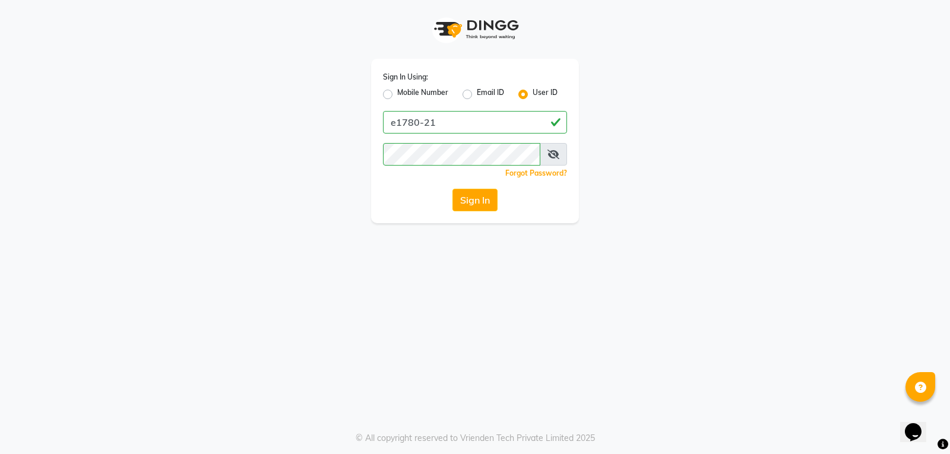
click at [903, 56] on app-login "Sign In Using: Mobile Number Email ID User ID e1780-21 Remember me Forgot Passw…" at bounding box center [475, 111] width 950 height 223
click at [485, 203] on button "Sign In" at bounding box center [474, 200] width 45 height 23
click at [554, 155] on icon at bounding box center [553, 154] width 12 height 9
click at [491, 204] on button "Sign In" at bounding box center [474, 200] width 45 height 23
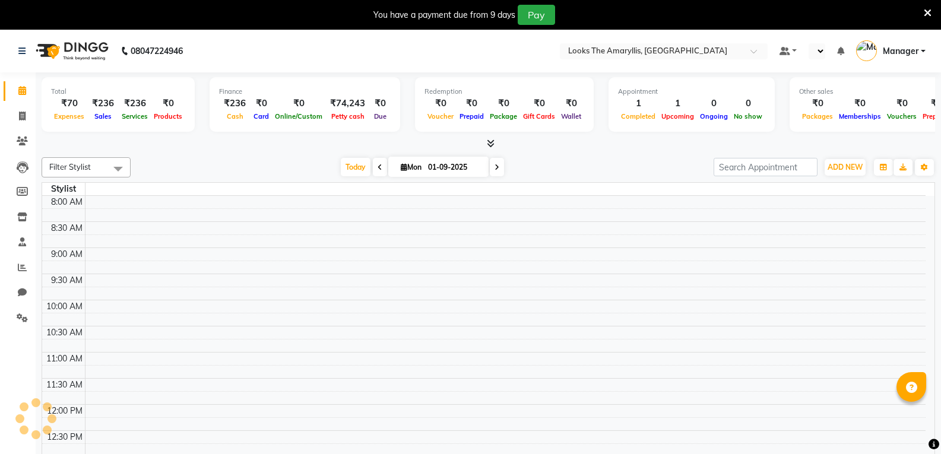
select select "en"
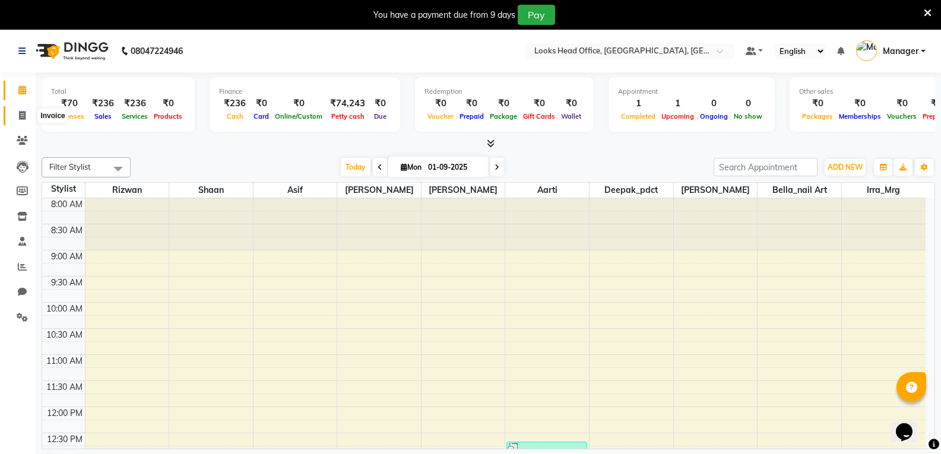
click at [22, 115] on icon at bounding box center [22, 115] width 7 height 9
select select "4313"
select select "service"
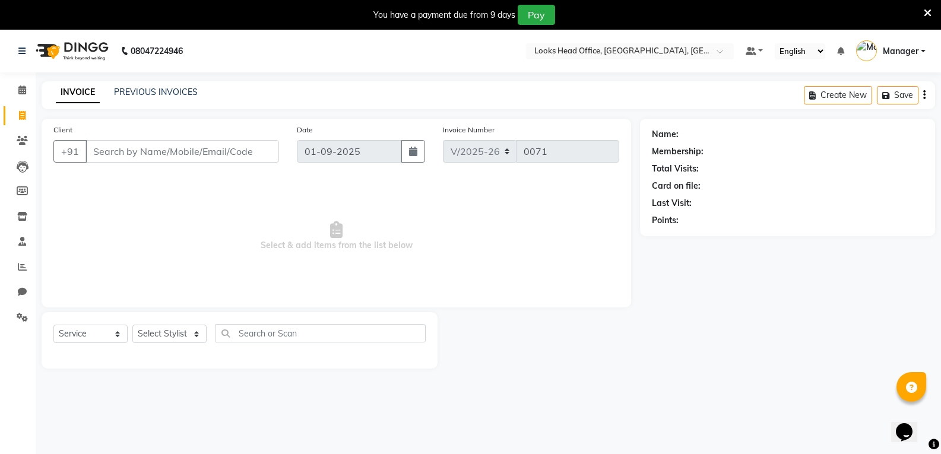
select select "35844"
